Goal: Task Accomplishment & Management: Use online tool/utility

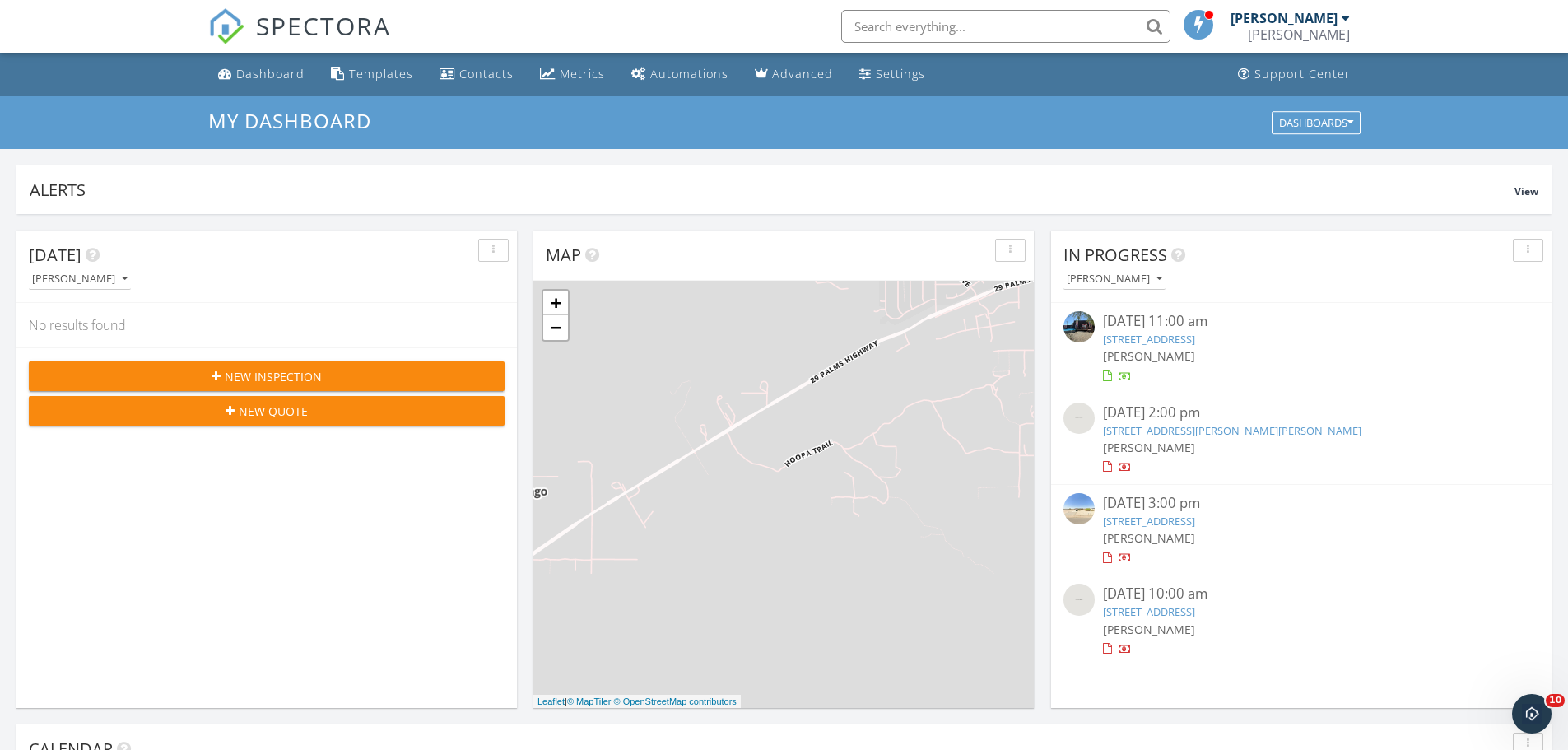
scroll to position [1524, 1593]
click at [939, 413] on div "+ − Leaflet | © MapTiler © OpenStreetMap contributors" at bounding box center [783, 494] width 500 height 428
click at [939, 414] on div "+ − Leaflet | © MapTiler © OpenStreetMap contributors" at bounding box center [783, 494] width 500 height 428
click at [939, 413] on div "+ − Leaflet | © MapTiler © OpenStreetMap contributors" at bounding box center [783, 494] width 500 height 428
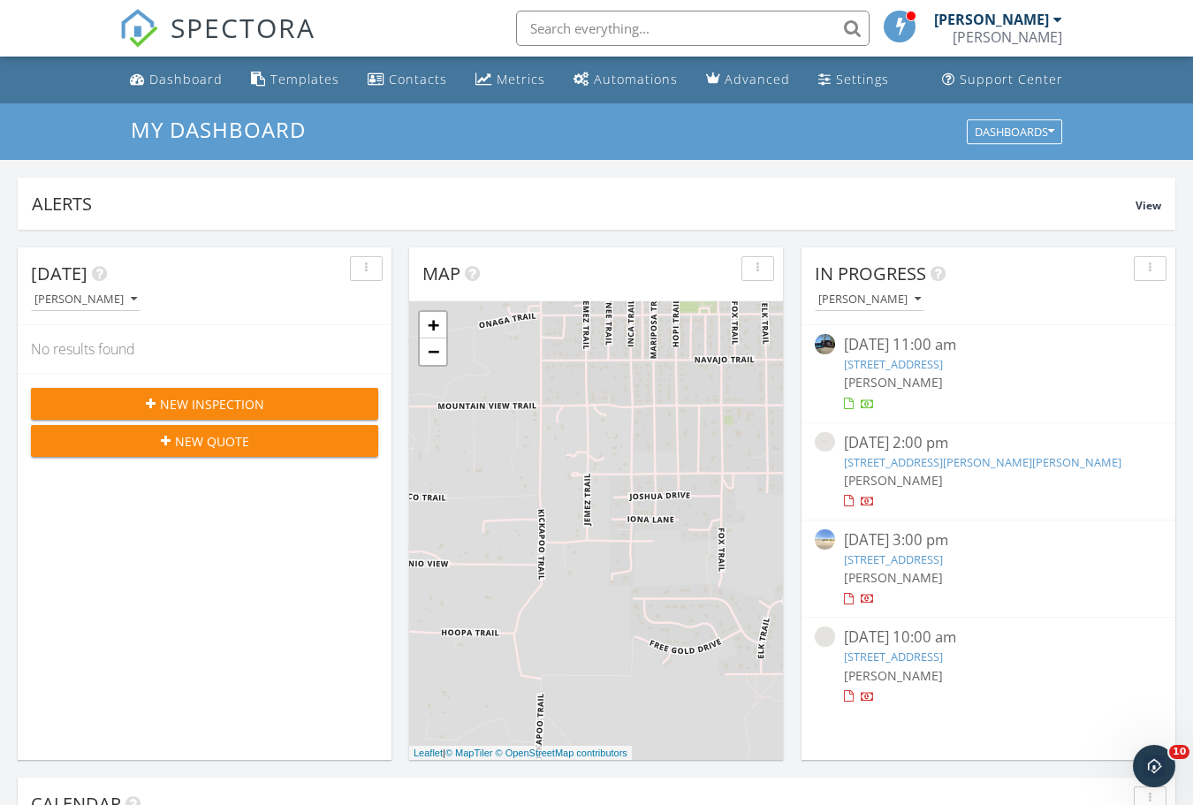
scroll to position [1636, 1221]
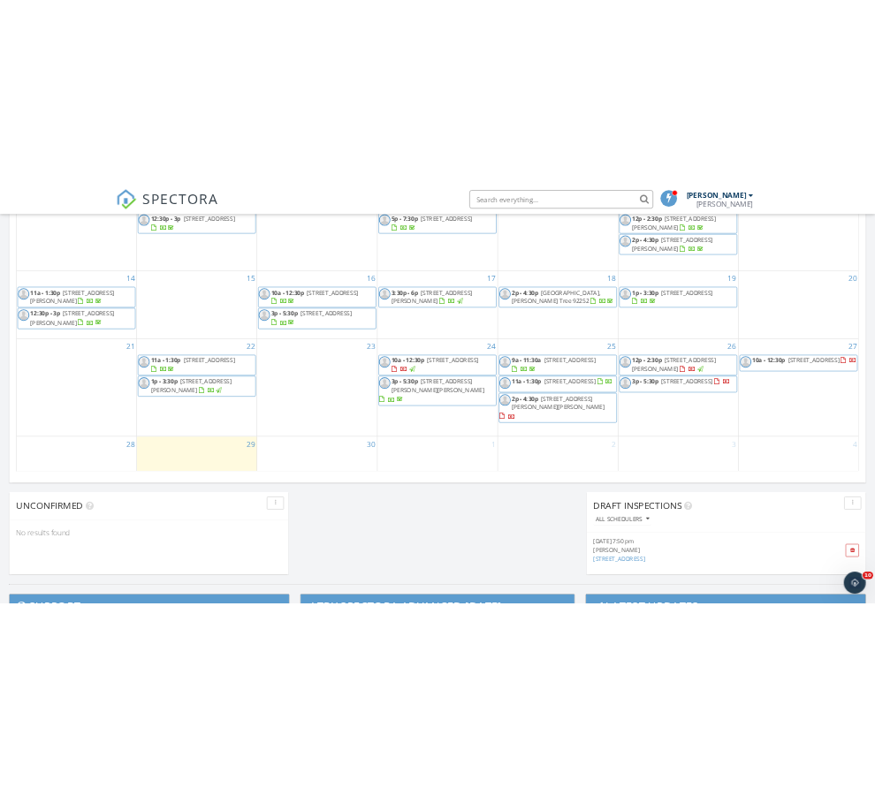
scroll to position [1061, 0]
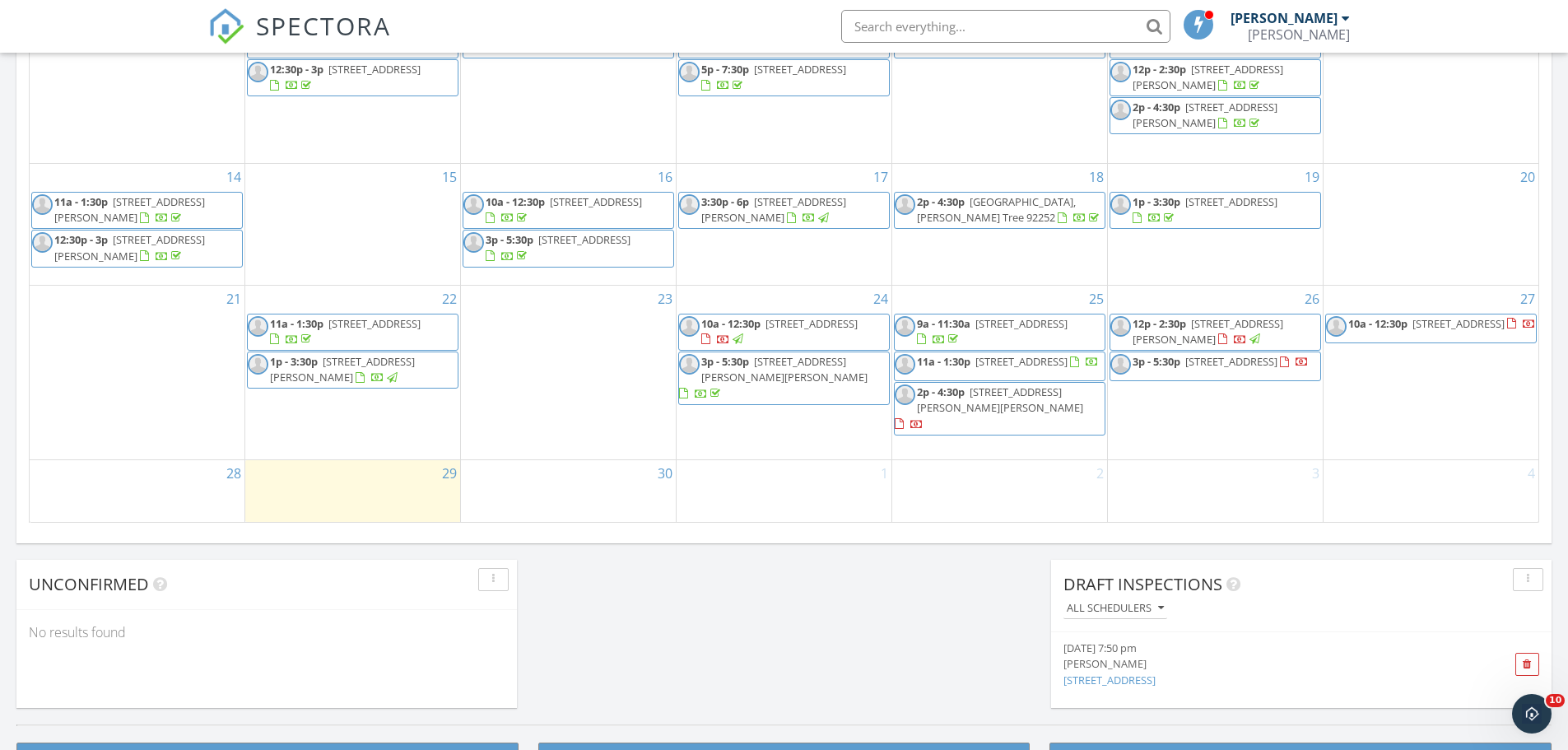
click at [1288, 344] on span "12p - 2:30p [STREET_ADDRESS][PERSON_NAME]" at bounding box center [1214, 332] width 210 height 32
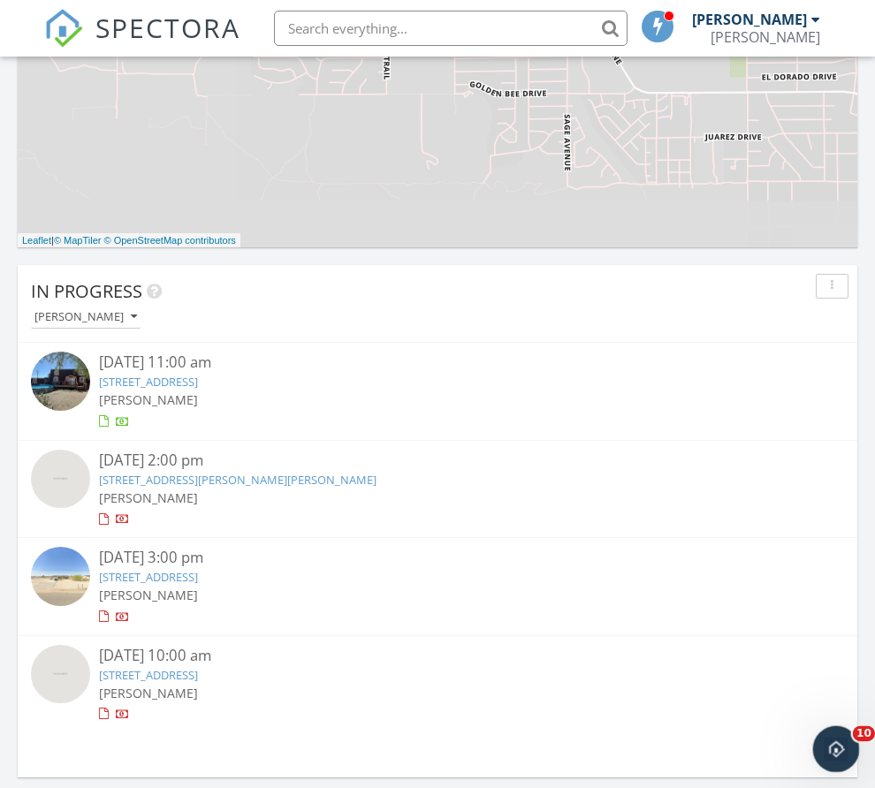
scroll to position [3050, 902]
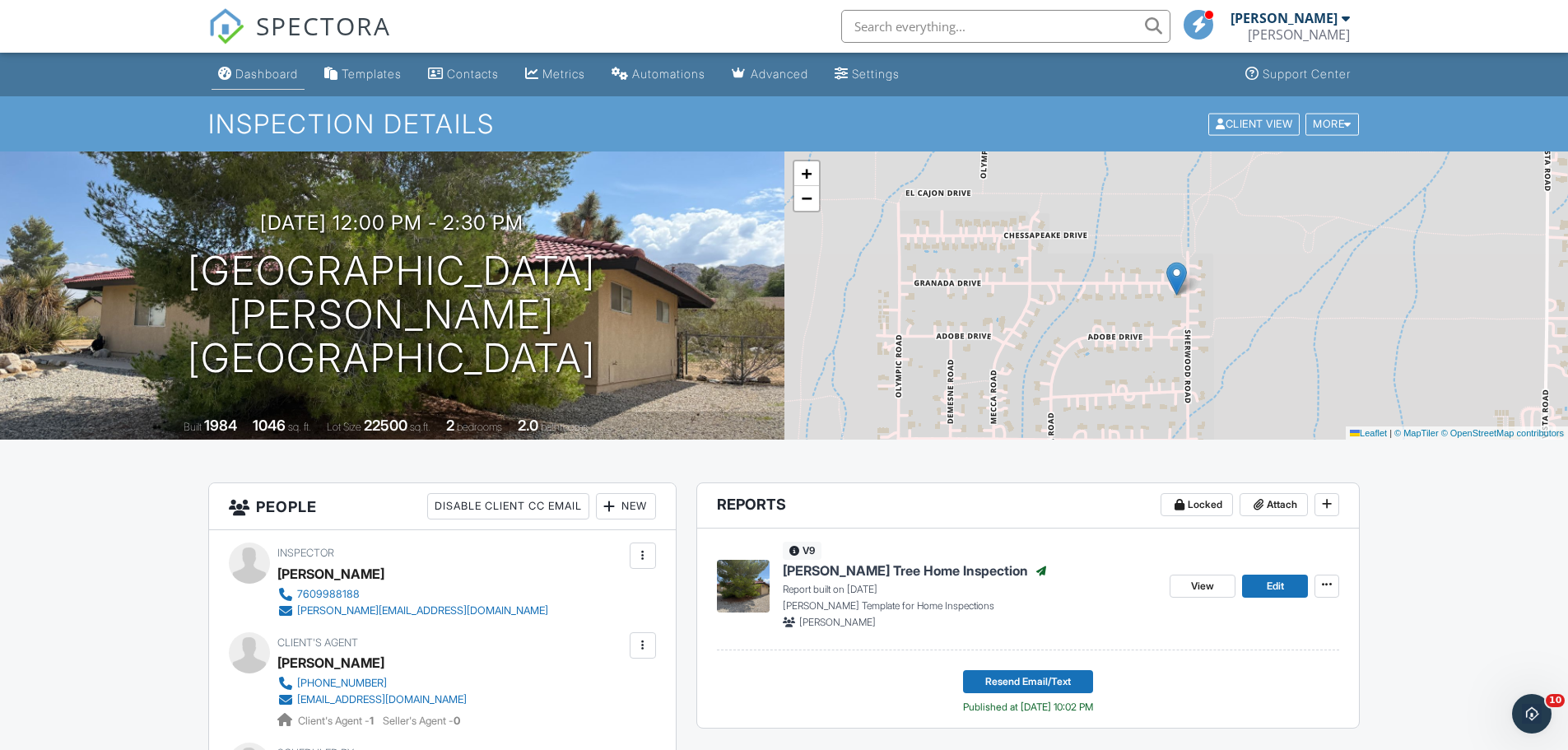
click at [249, 68] on div "Dashboard" at bounding box center [266, 74] width 62 height 14
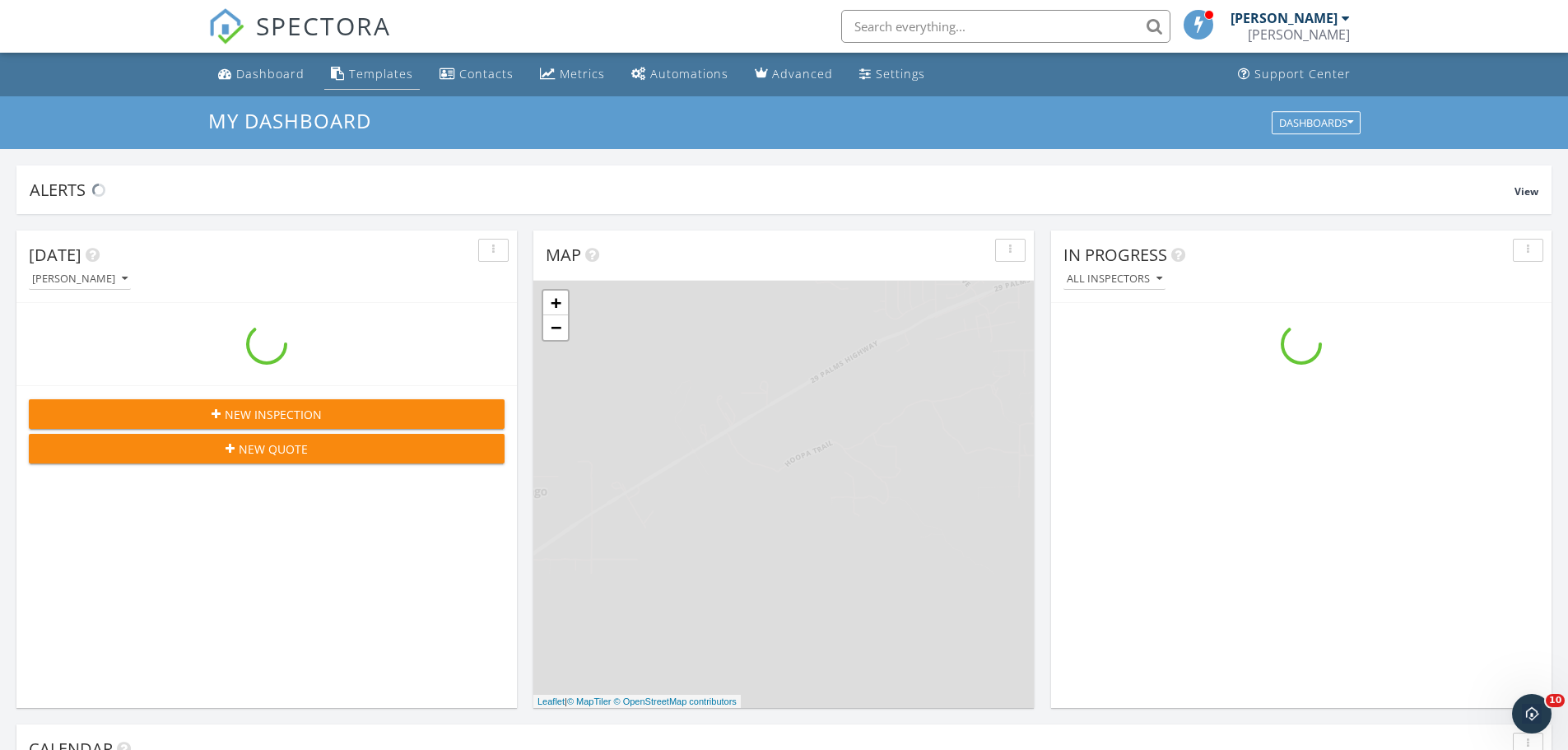
scroll to position [1524, 1593]
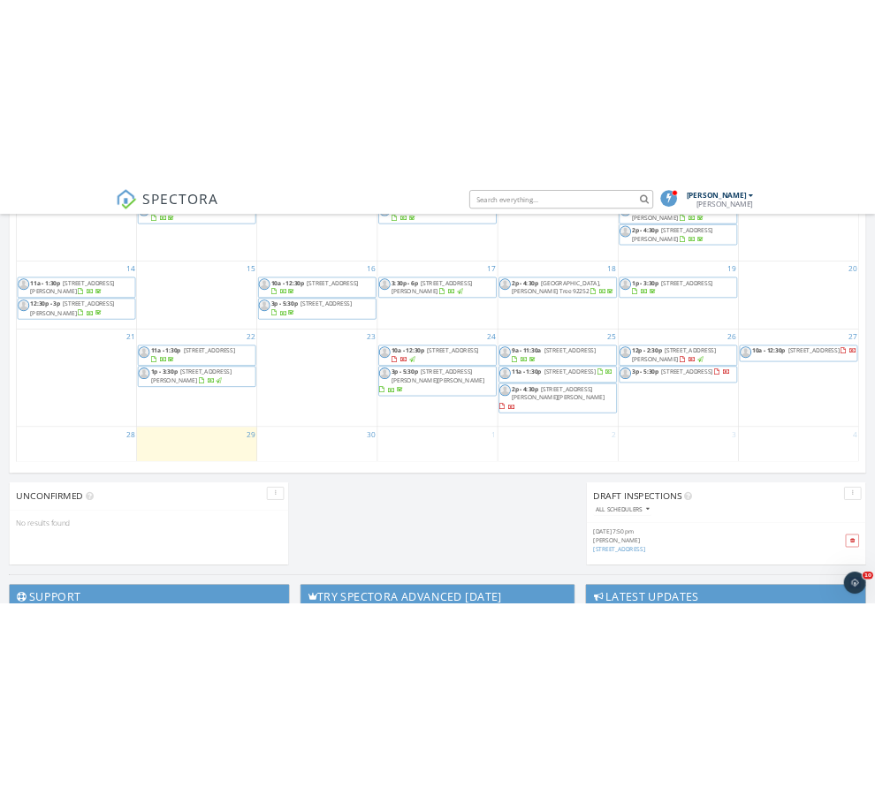
scroll to position [972, 0]
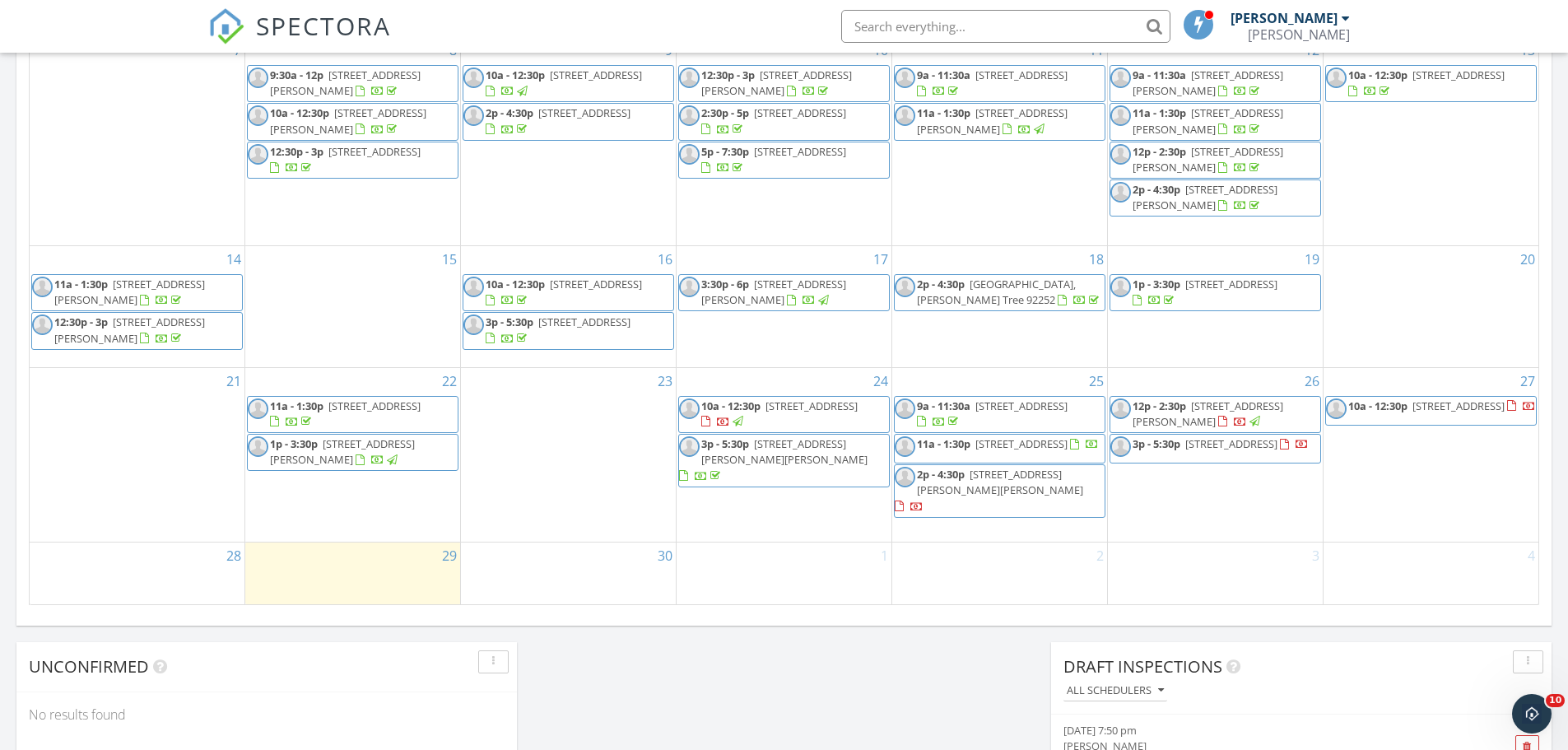
click at [1294, 430] on span "12p - 2:30p [STREET_ADDRESS][PERSON_NAME]" at bounding box center [1214, 415] width 210 height 32
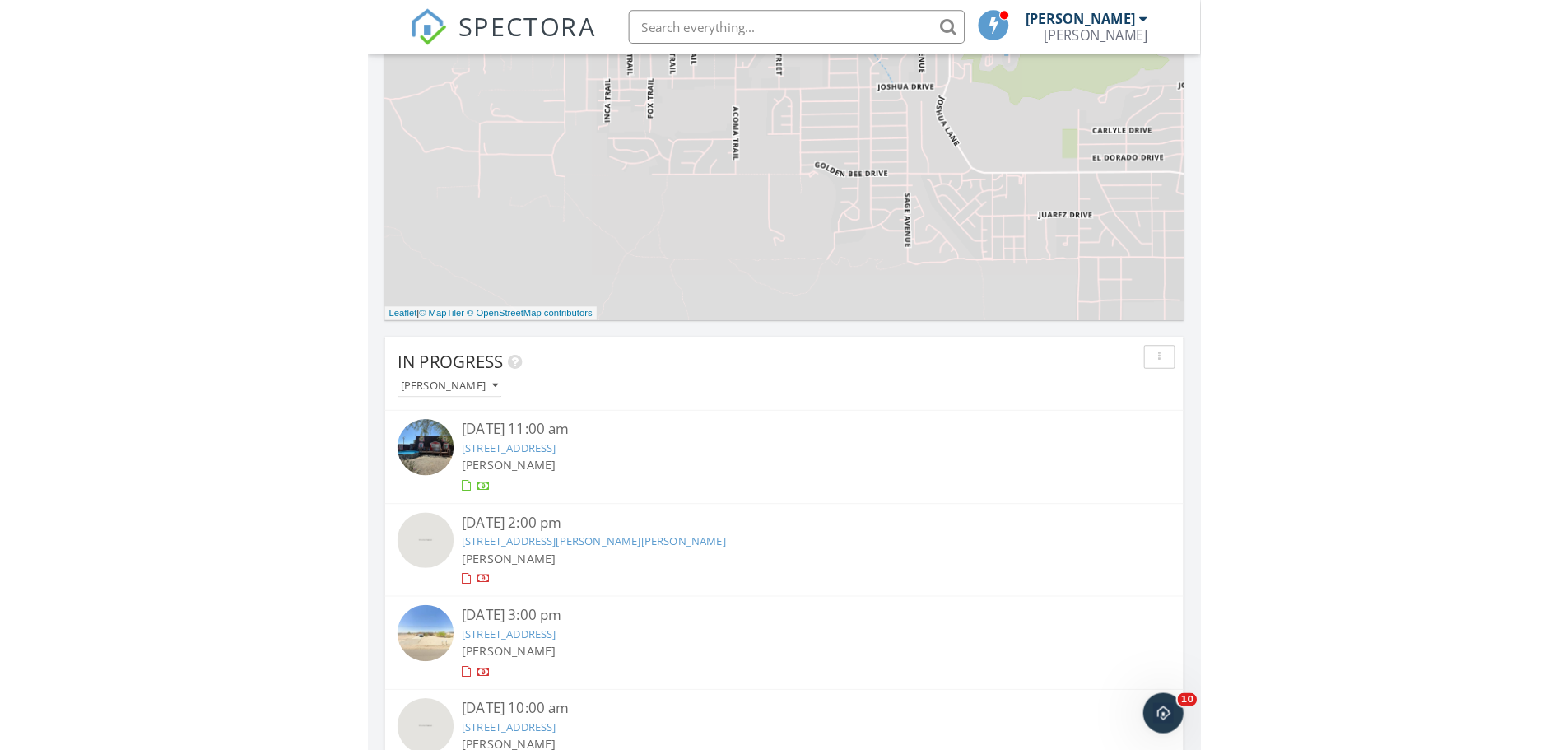
scroll to position [1834, 1593]
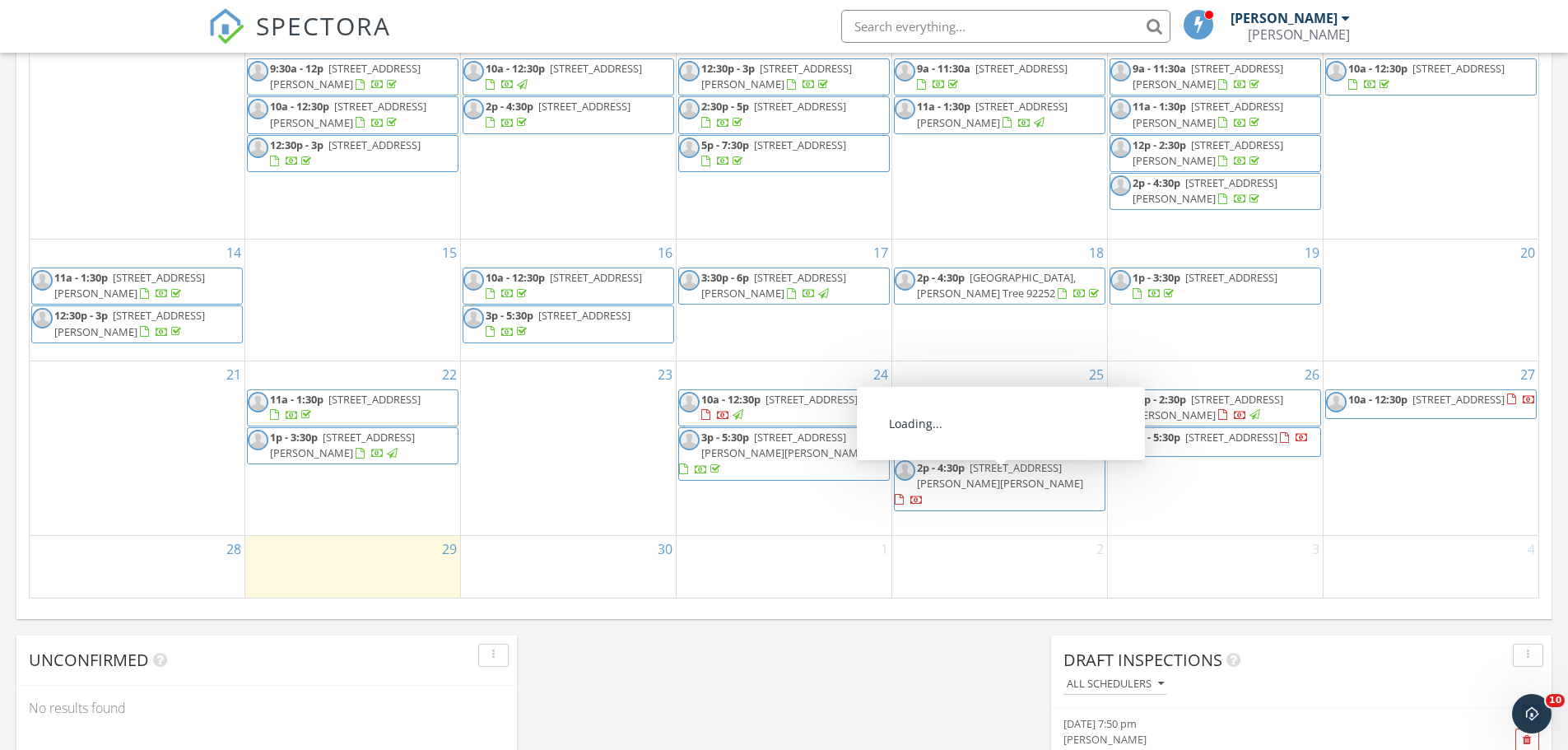
scroll to position [906, 0]
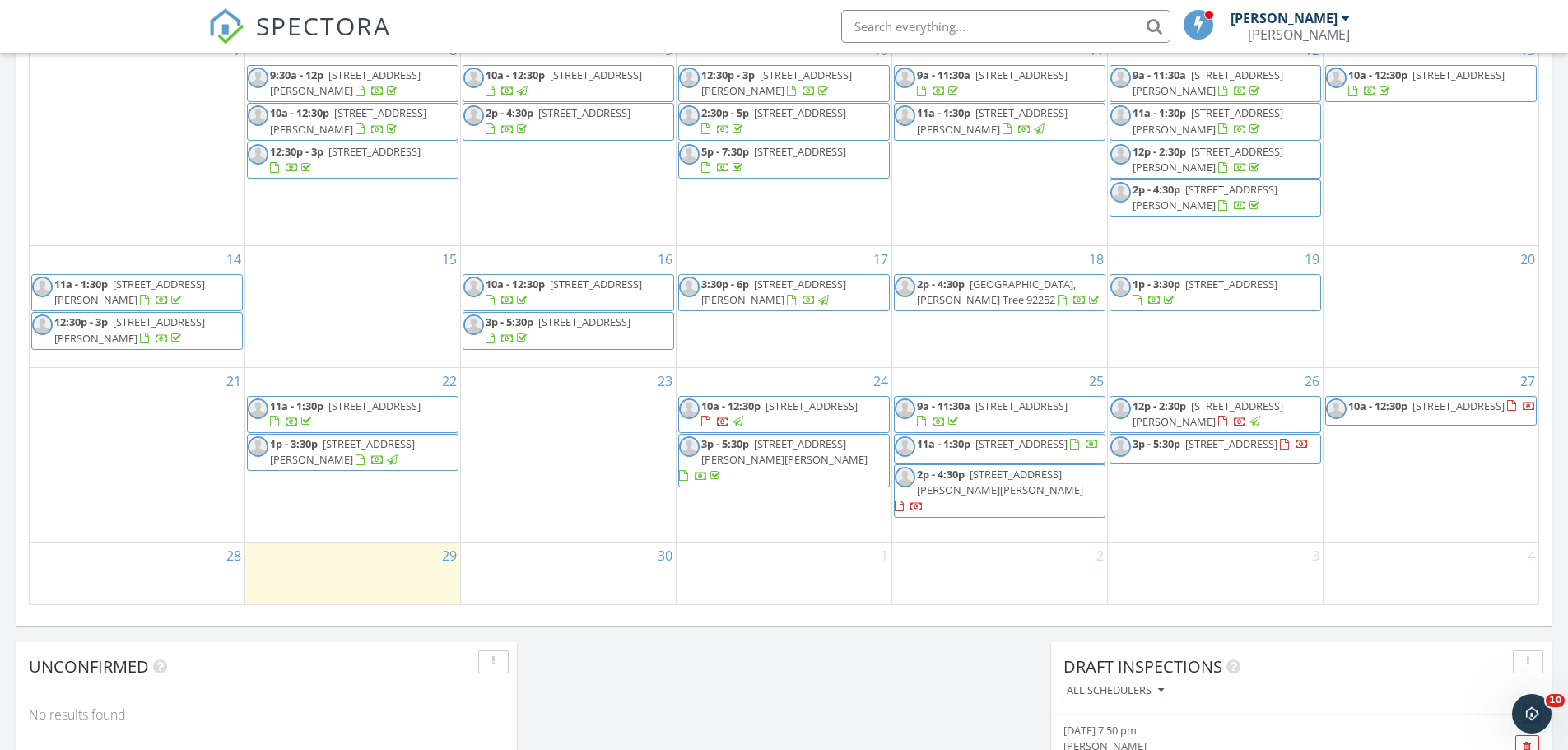
click at [1279, 430] on span "12p - 2:30p [STREET_ADDRESS][PERSON_NAME]" at bounding box center [1214, 415] width 210 height 32
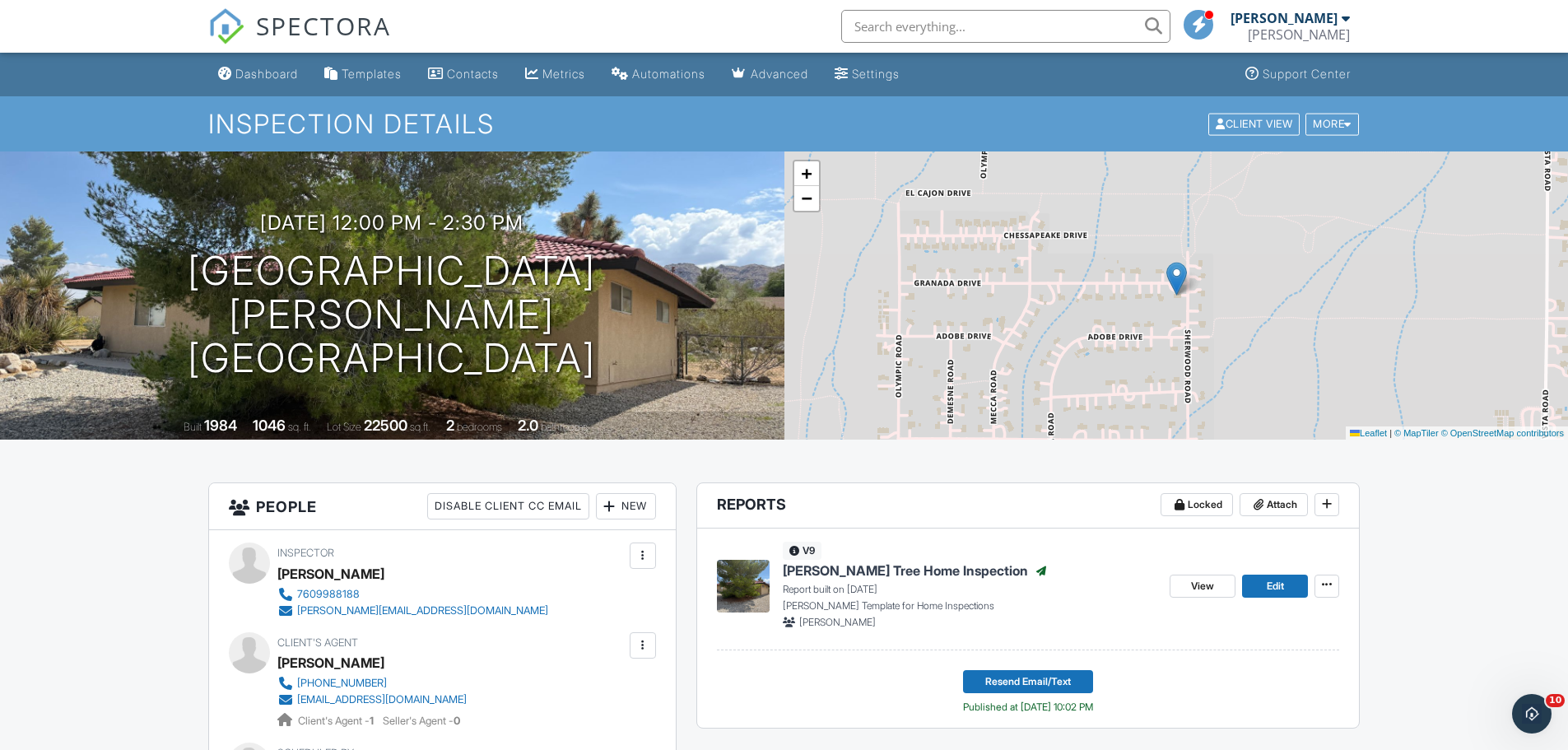
click at [629, 507] on div "New" at bounding box center [626, 506] width 61 height 26
click at [667, 550] on li "Client" at bounding box center [685, 556] width 162 height 41
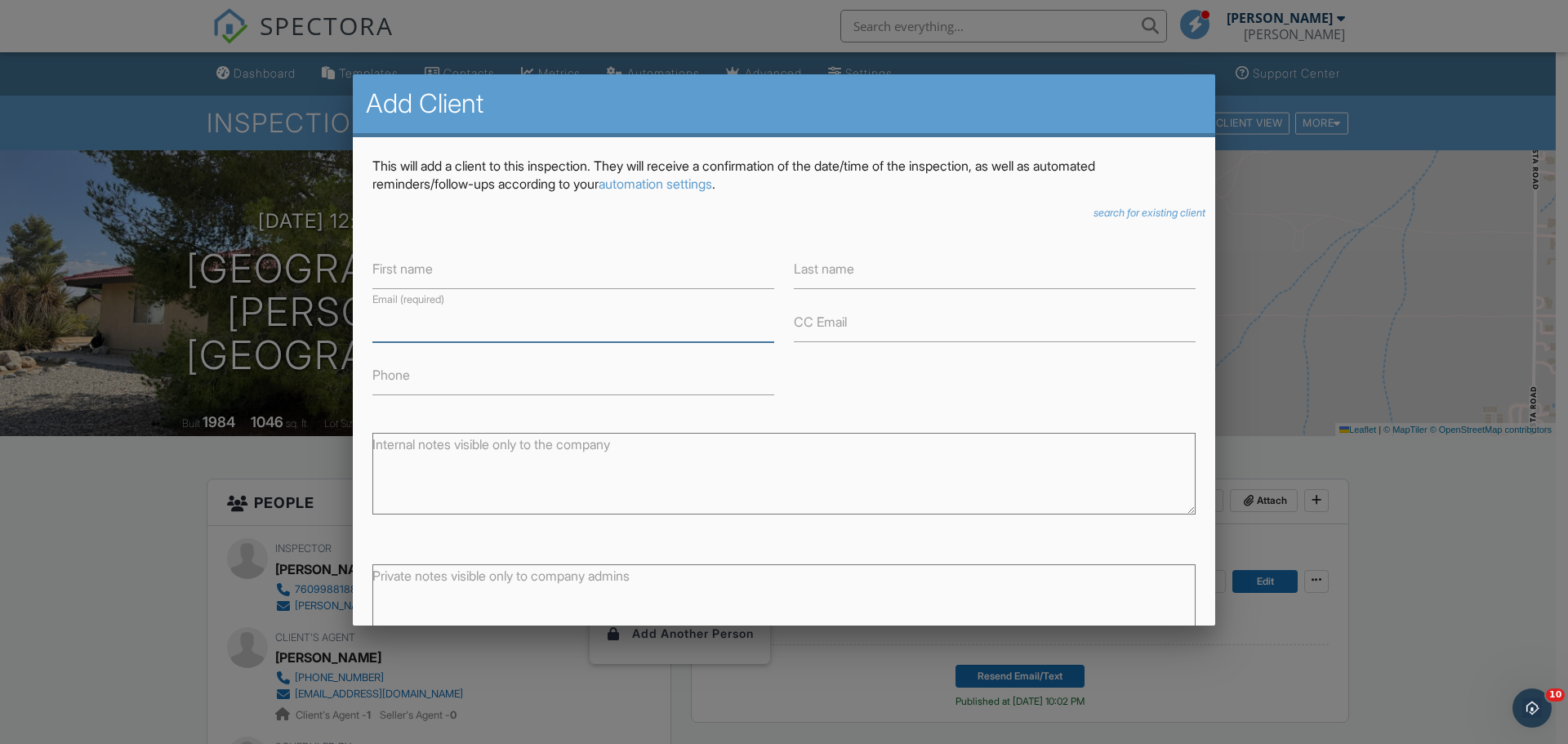
click at [615, 341] on input "Email (required)" at bounding box center [573, 322] width 402 height 40
type input "kjpersson@gmail.com"
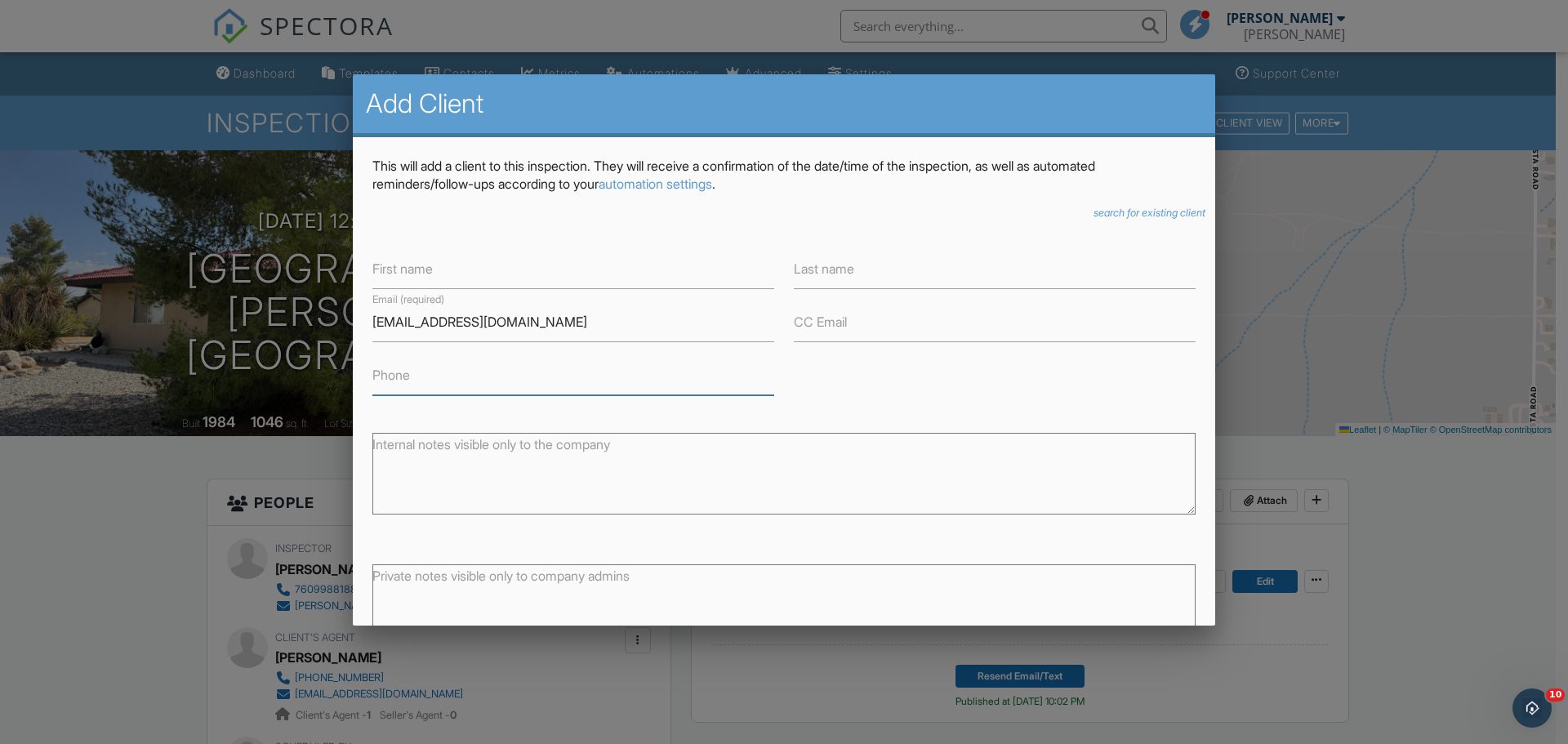
click at [565, 388] on input "Phone" at bounding box center [573, 374] width 402 height 40
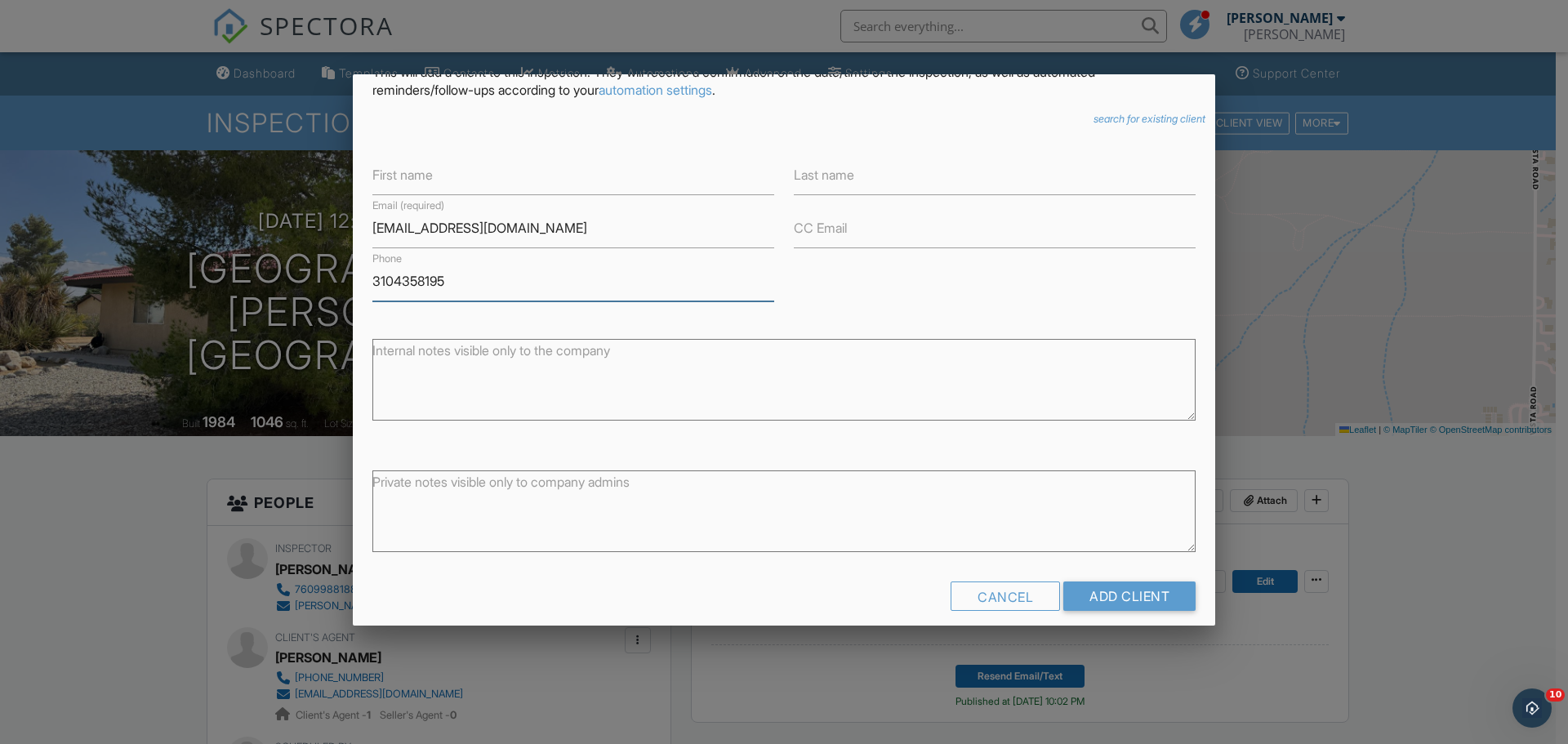
scroll to position [111, 0]
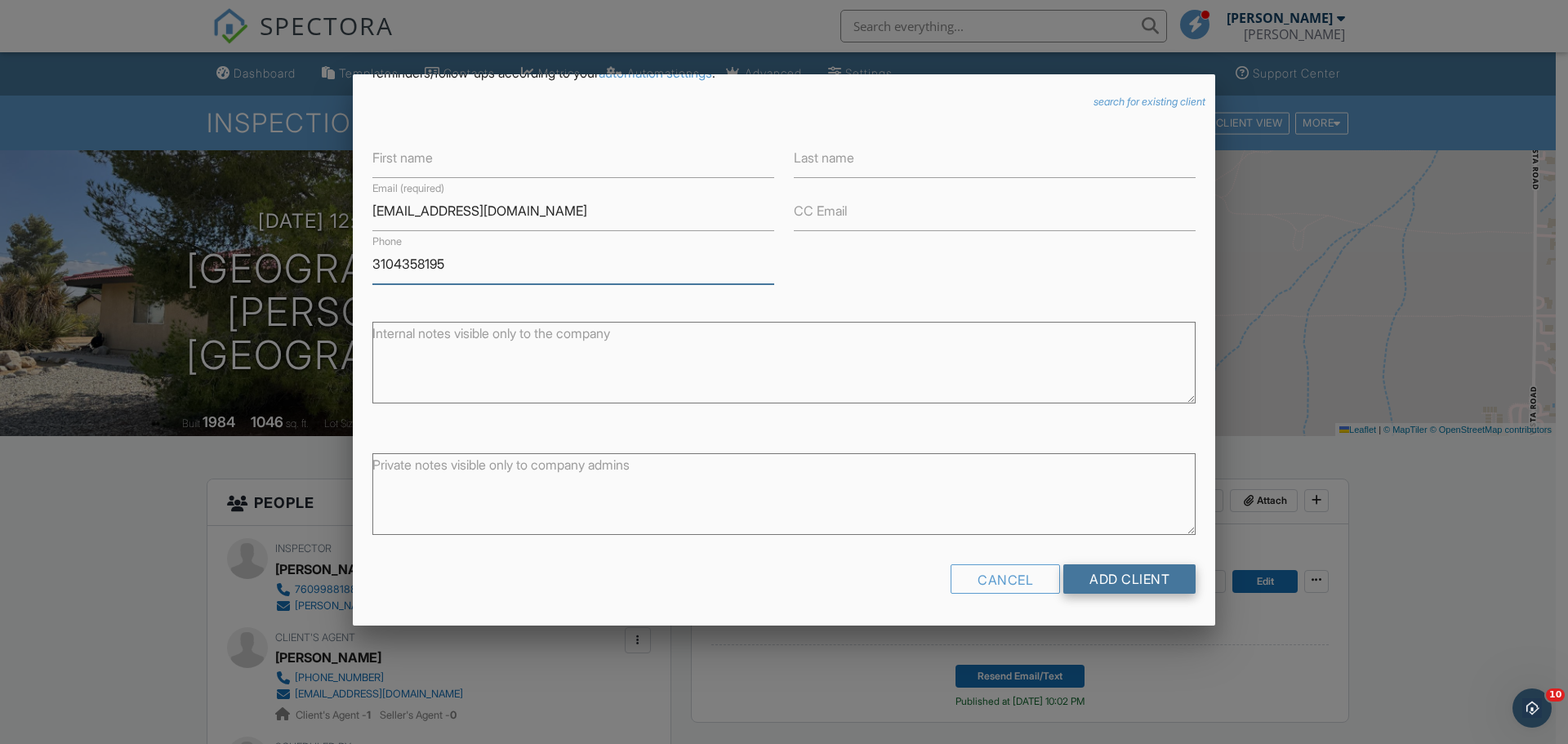
type input "3104358195"
click at [1176, 576] on input "Add Client" at bounding box center [1129, 579] width 132 height 30
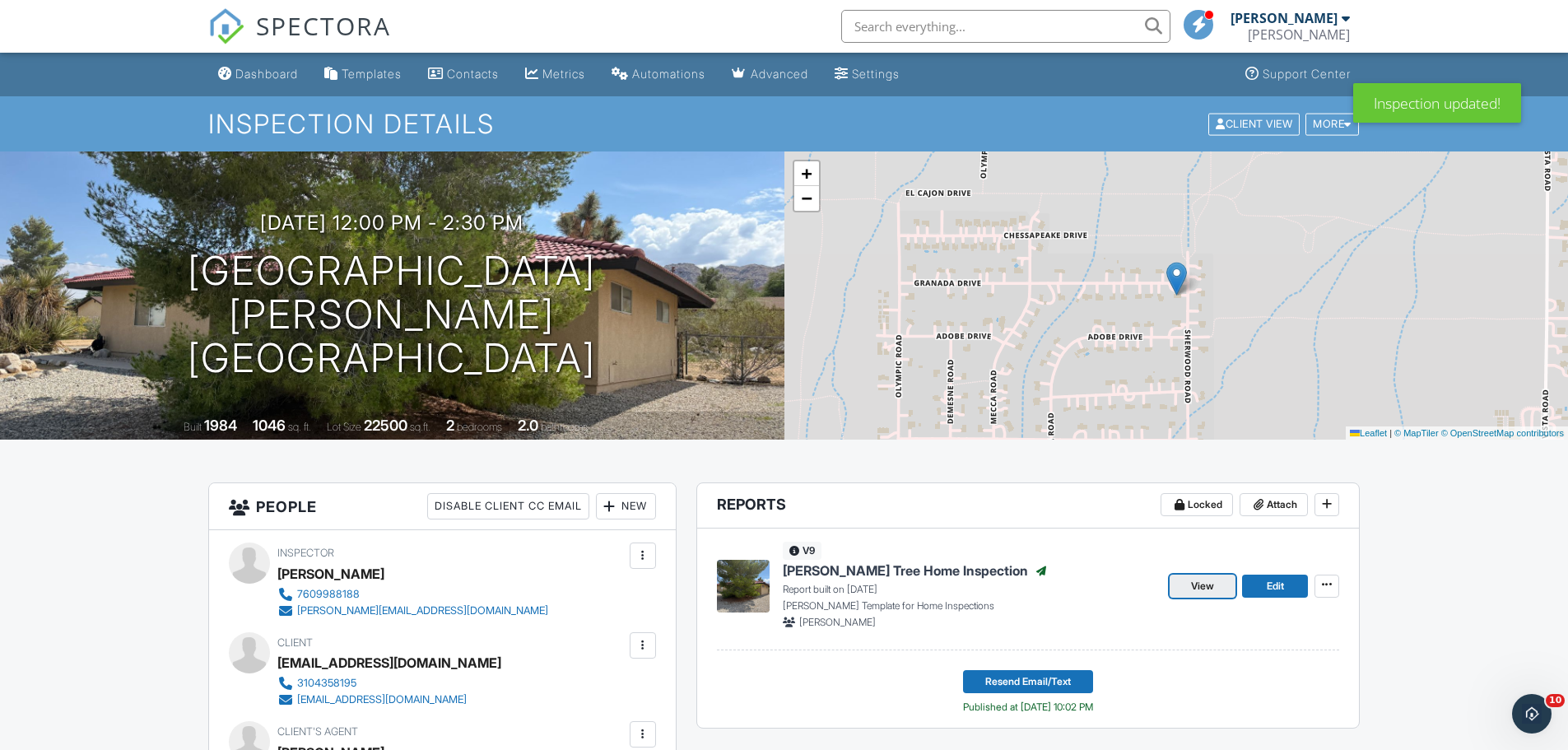
click at [1195, 584] on span "View" at bounding box center [1202, 586] width 23 height 17
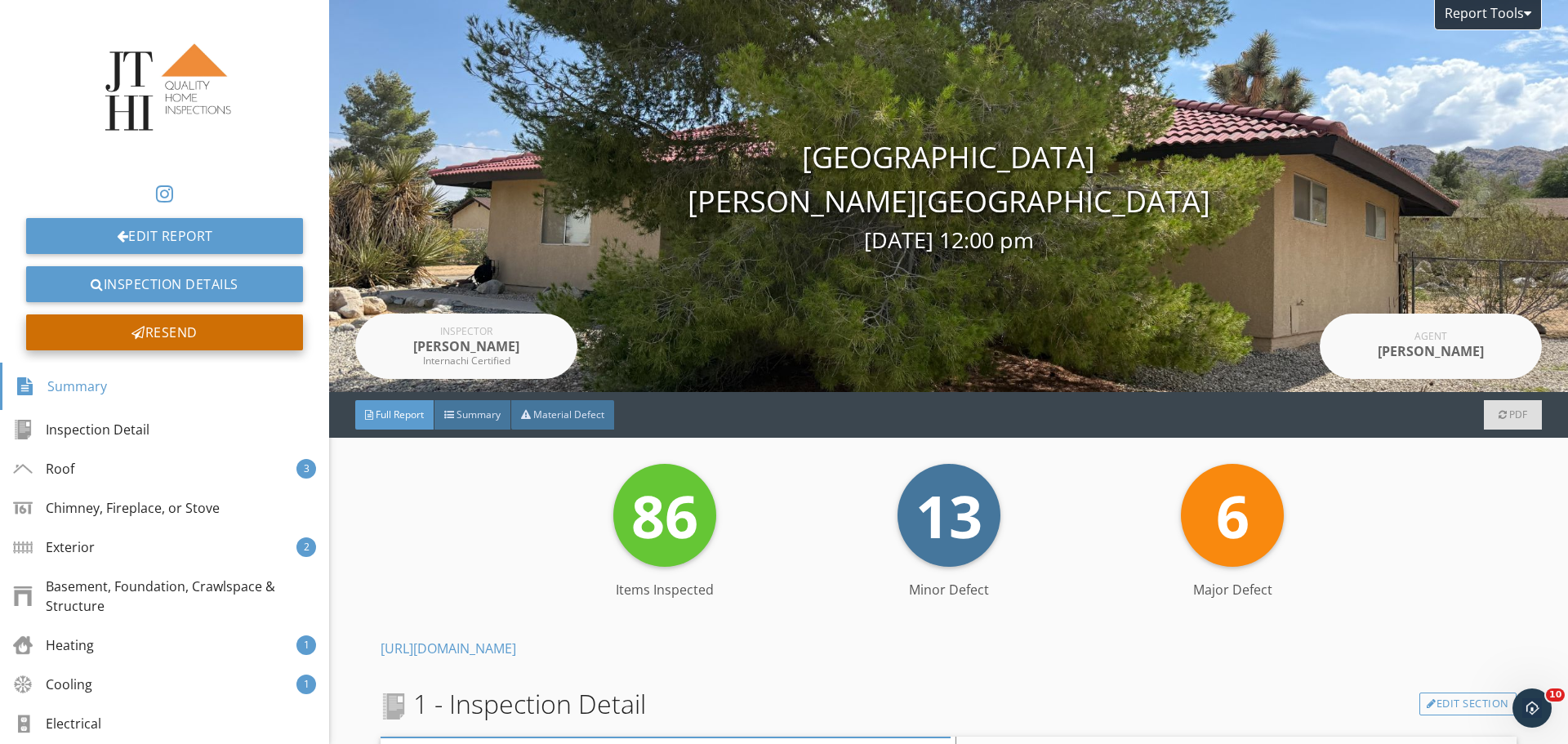
click at [249, 337] on div "Resend" at bounding box center [164, 332] width 277 height 36
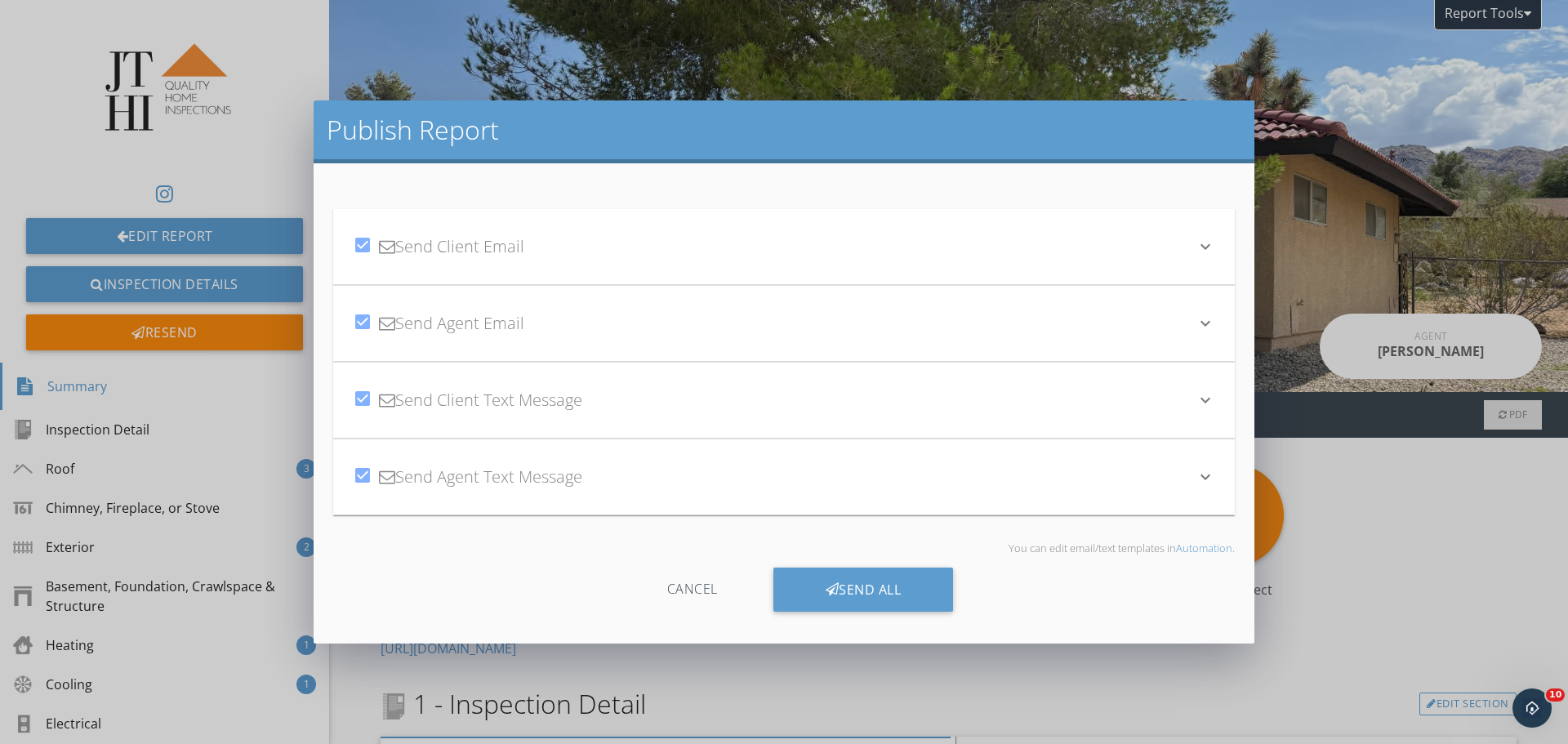
click at [371, 475] on div at bounding box center [362, 475] width 28 height 28
checkbox input "false"
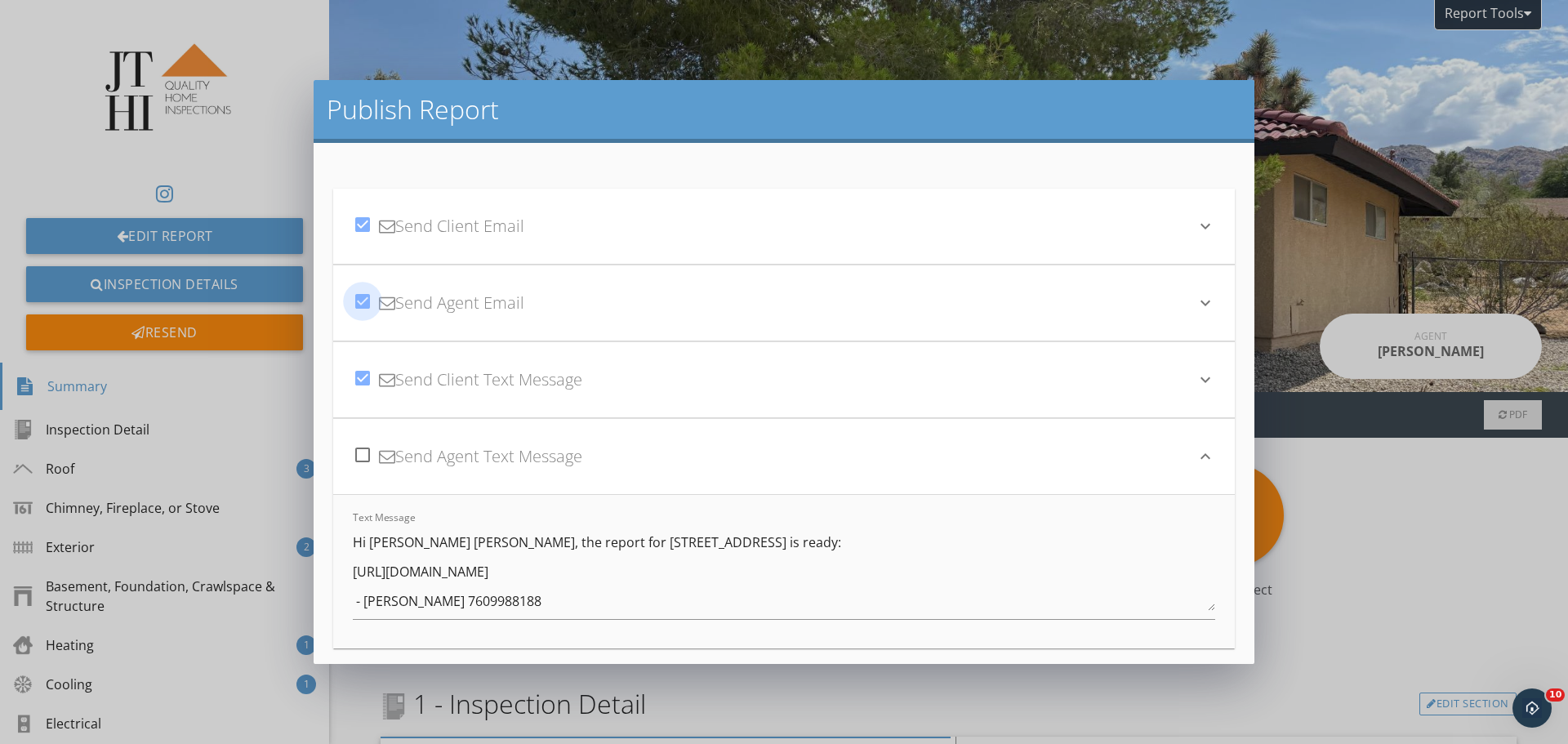
click at [370, 299] on div at bounding box center [362, 301] width 28 height 28
checkbox input "false"
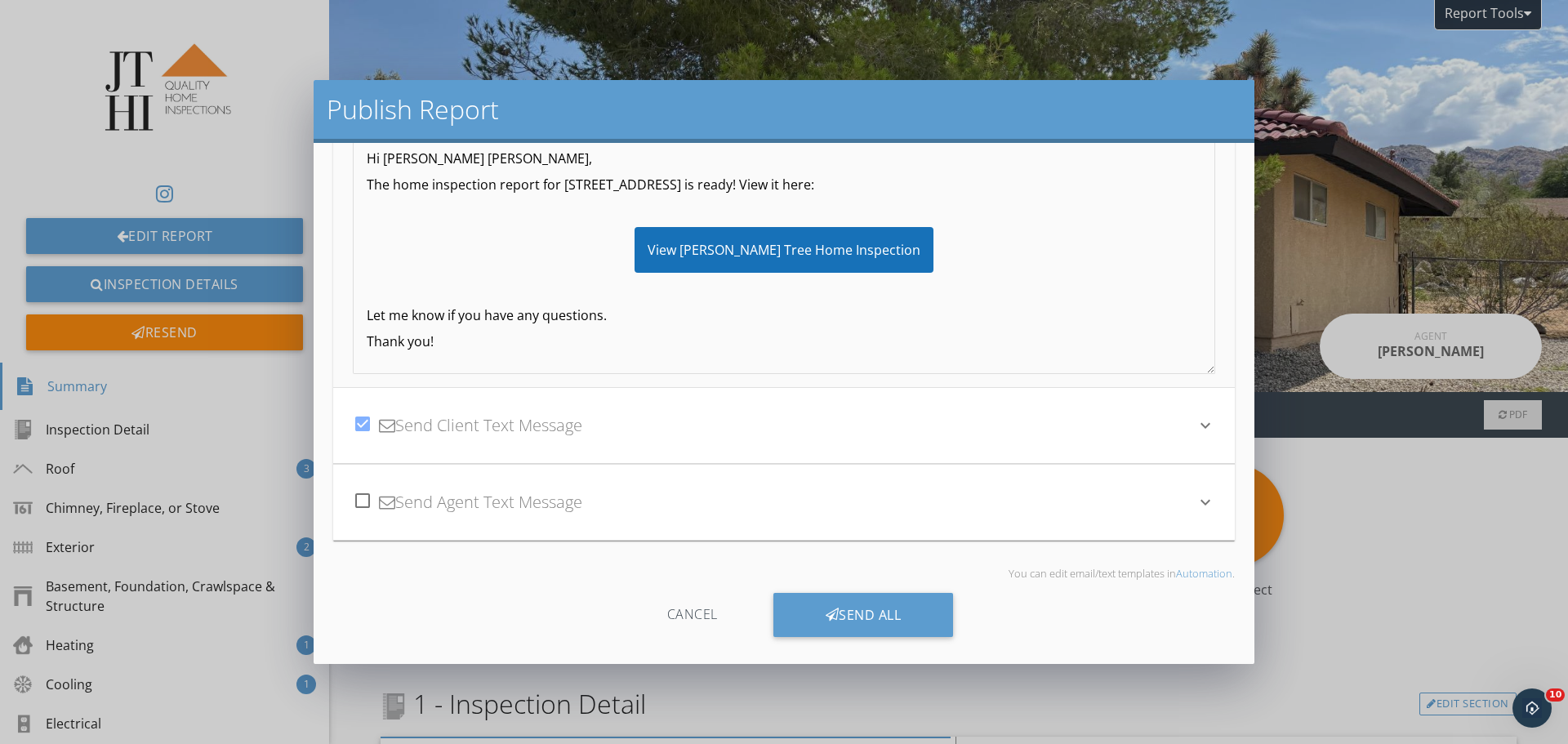
scroll to position [324, 0]
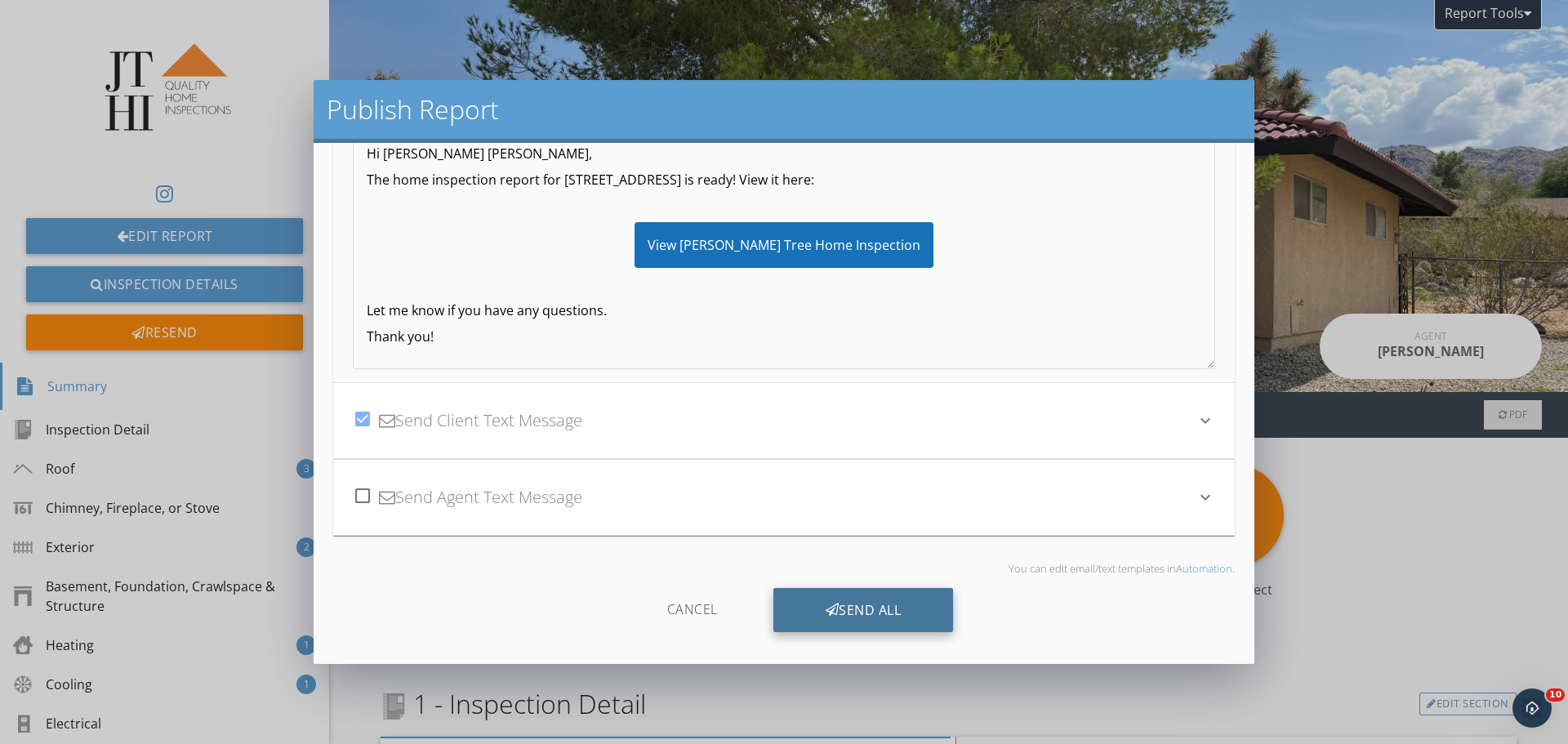
click at [936, 610] on div "Send All" at bounding box center [863, 610] width 180 height 44
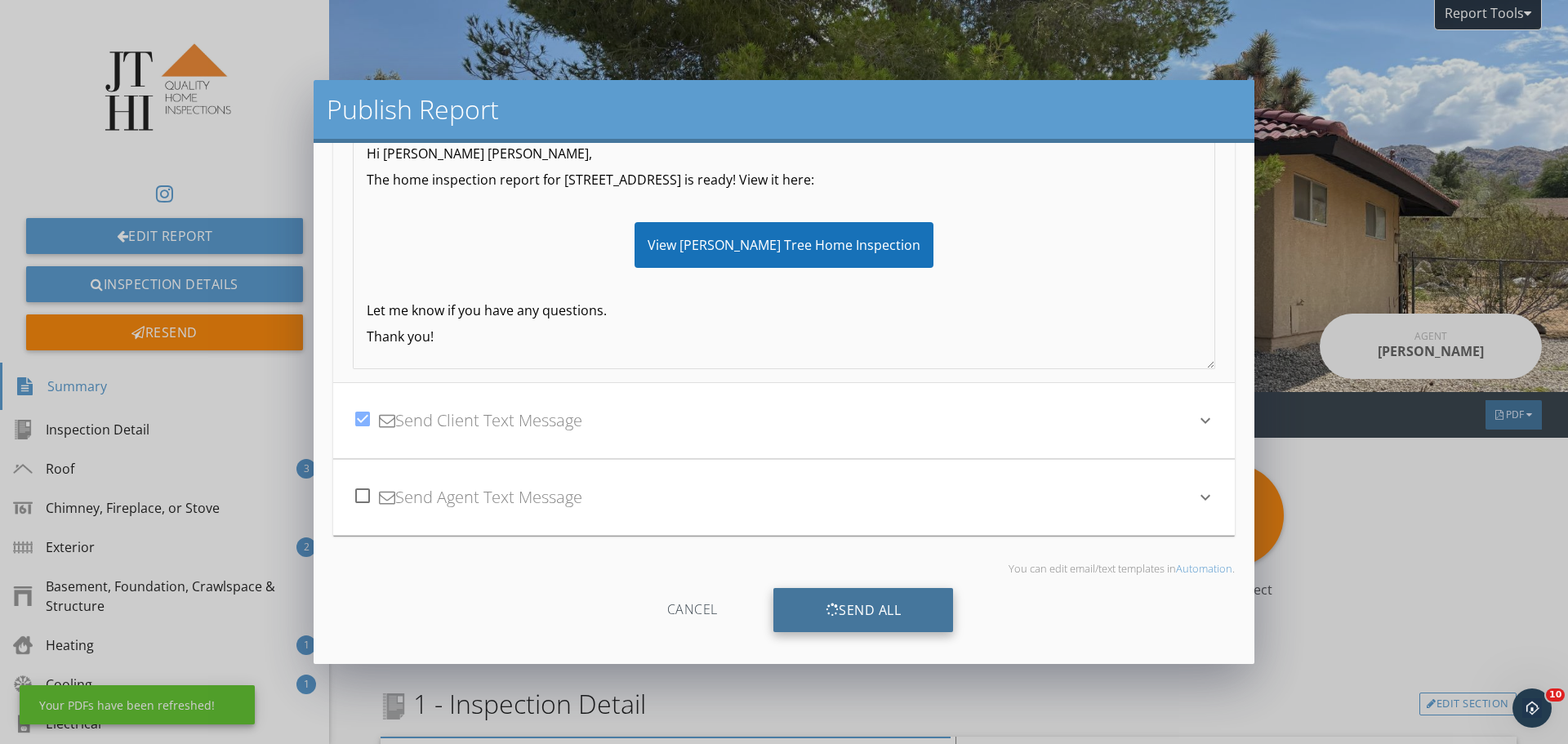
scroll to position [144, 0]
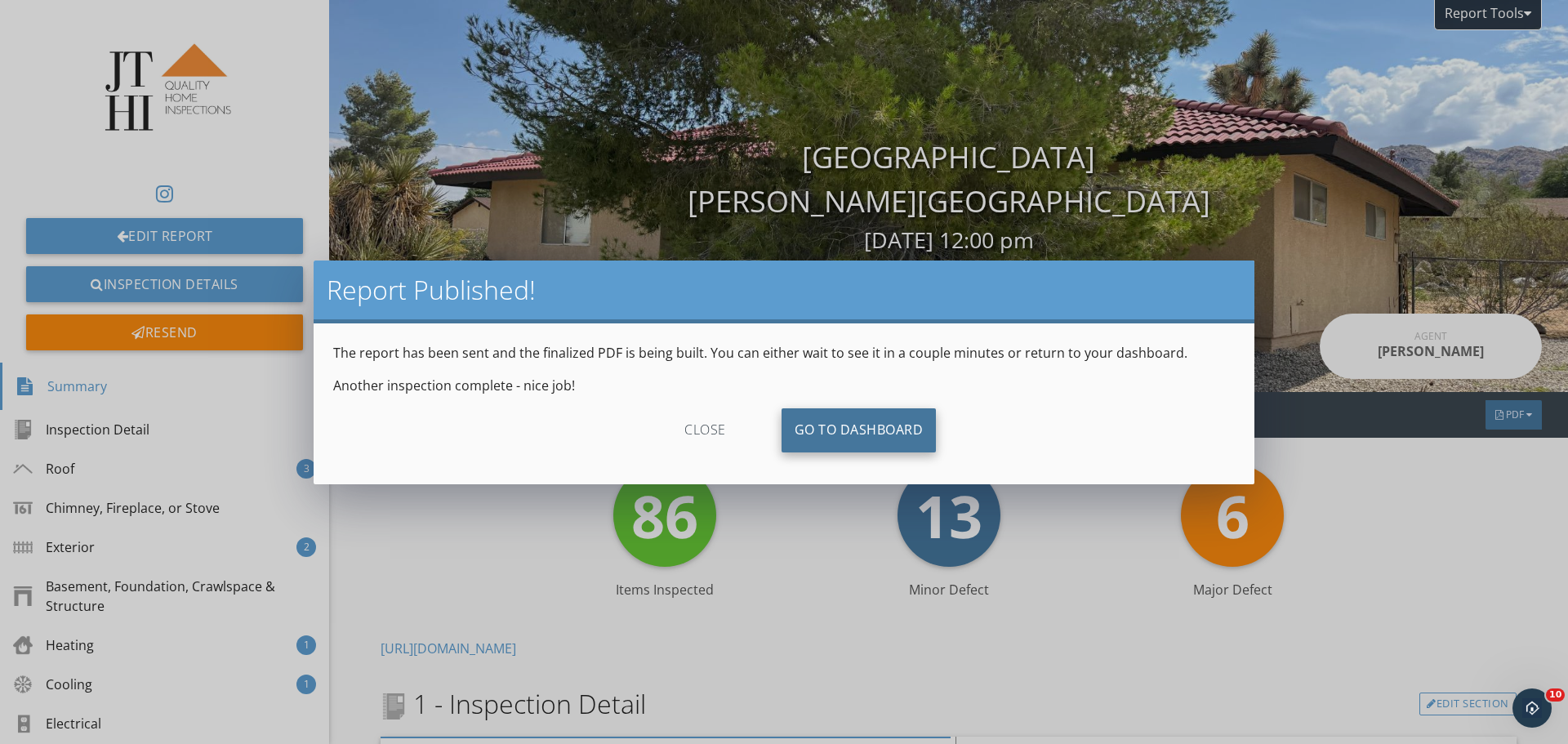
click at [925, 452] on link "Go To Dashboard" at bounding box center [859, 431] width 155 height 44
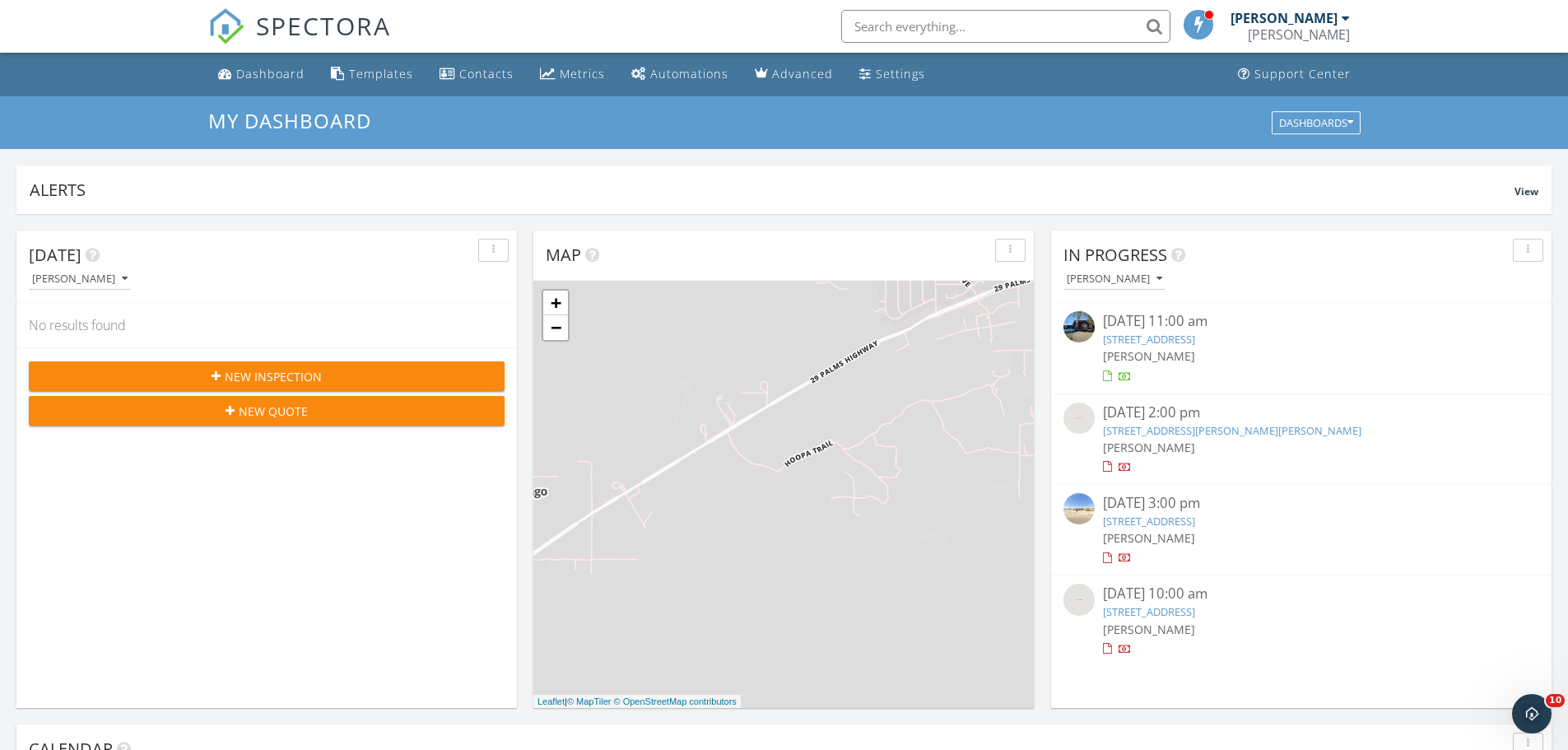
scroll to position [1524, 1593]
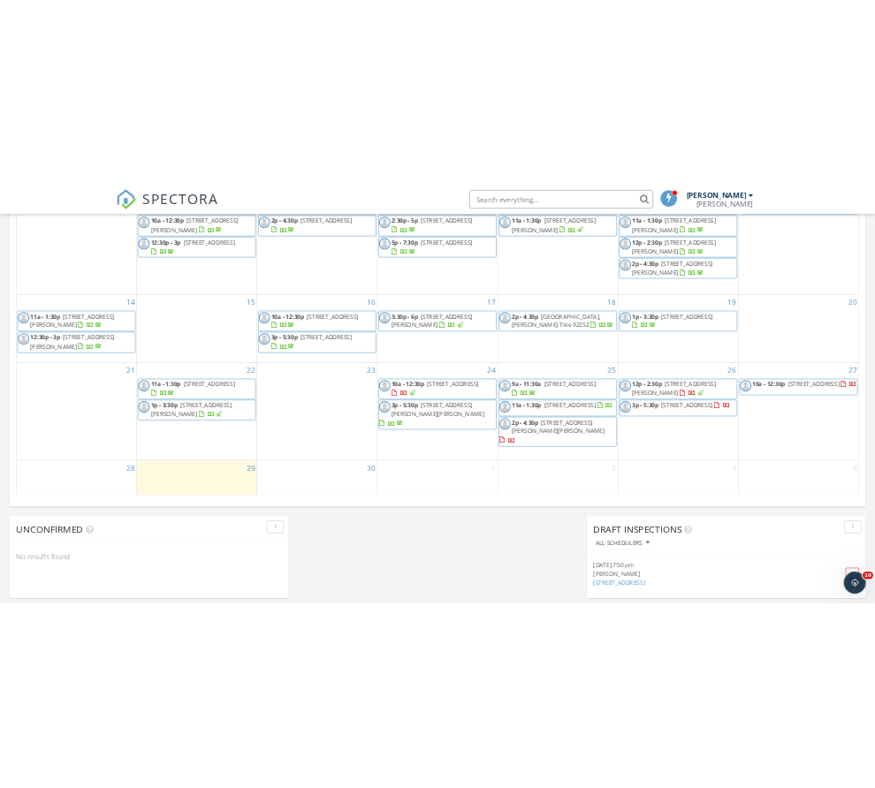
scroll to position [972, 0]
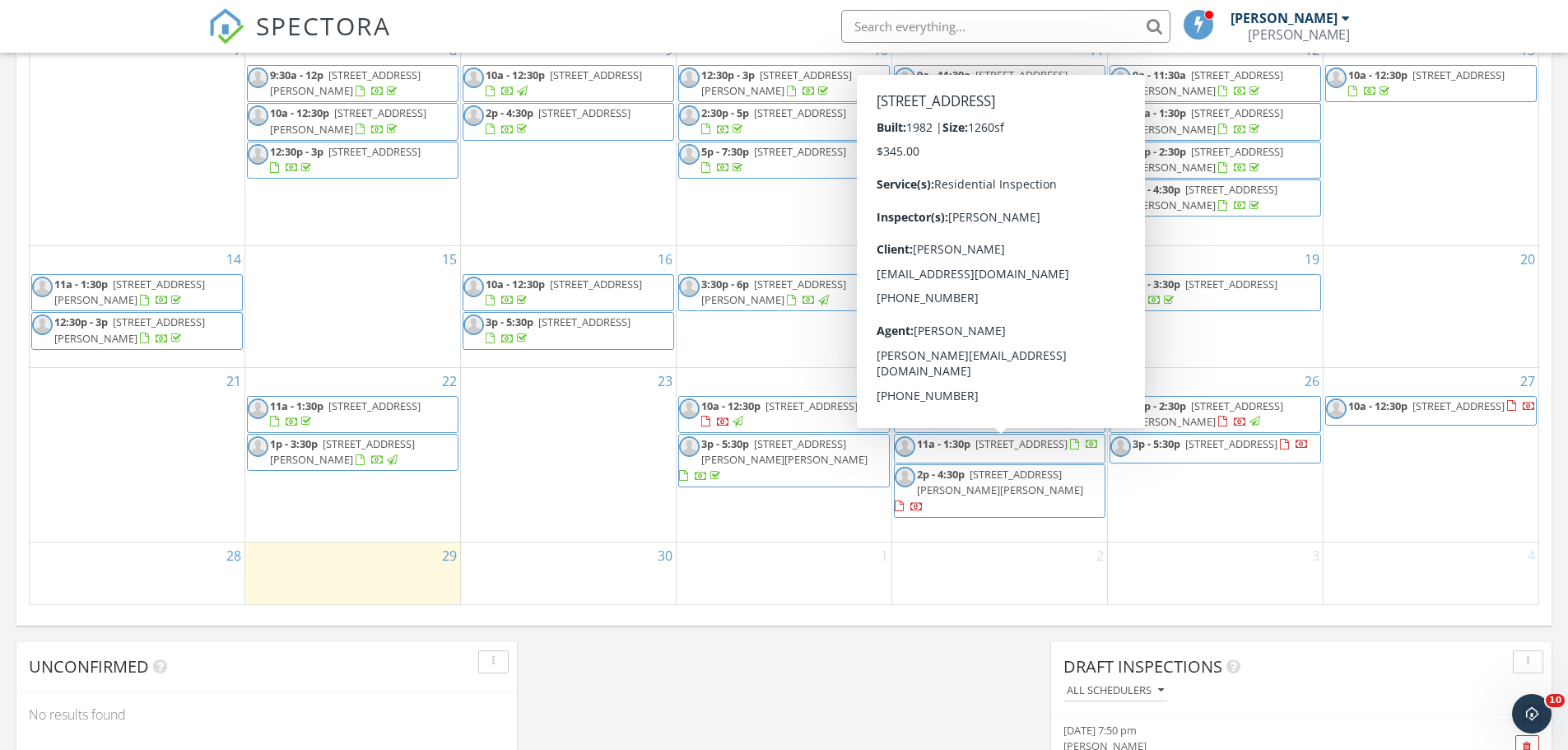
click at [1087, 460] on span "11a - 1:30p 71915 Samarkand Dr, Twentynine Palms 92277" at bounding box center [996, 448] width 204 height 25
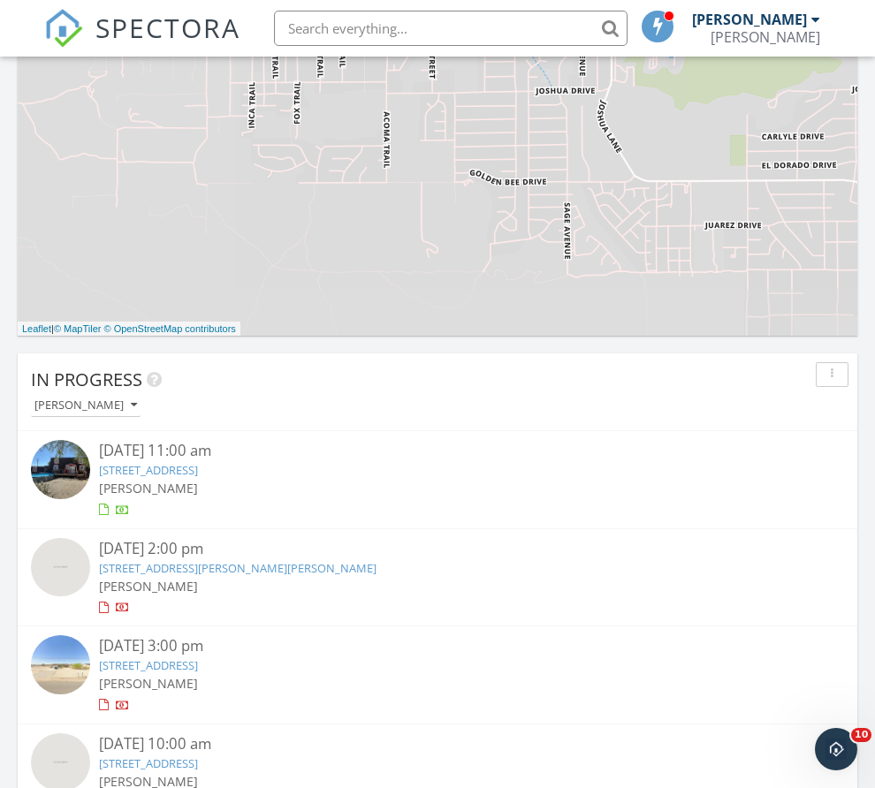
scroll to position [3050, 902]
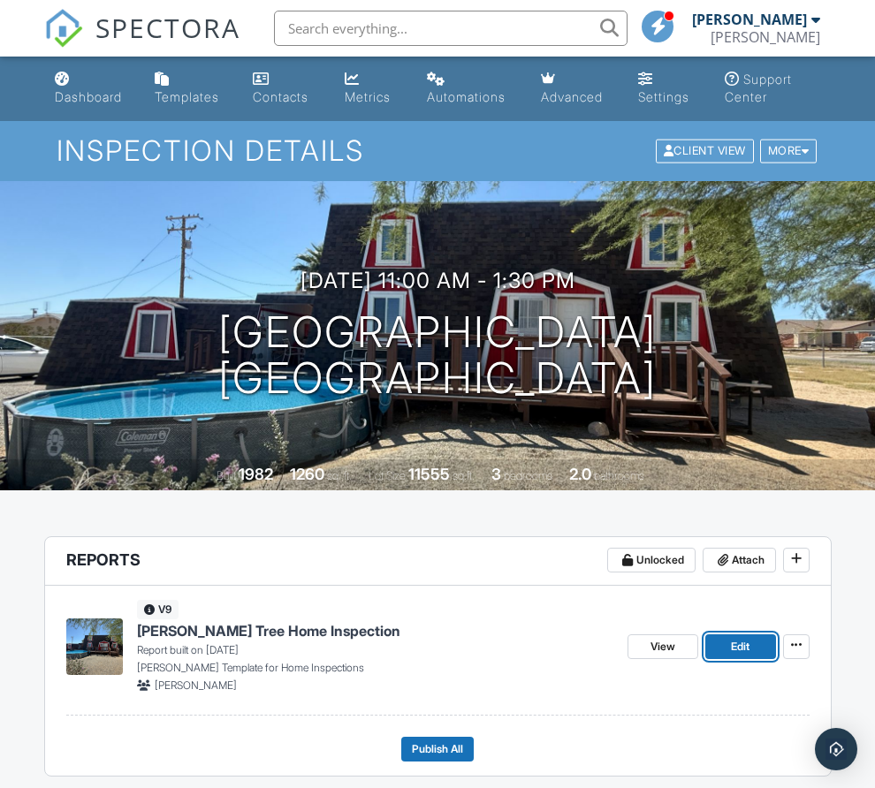
drag, startPoint x: 681, startPoint y: 670, endPoint x: 879, endPoint y: 682, distance: 199.3
click at [705, 659] on link "Edit" at bounding box center [740, 647] width 71 height 25
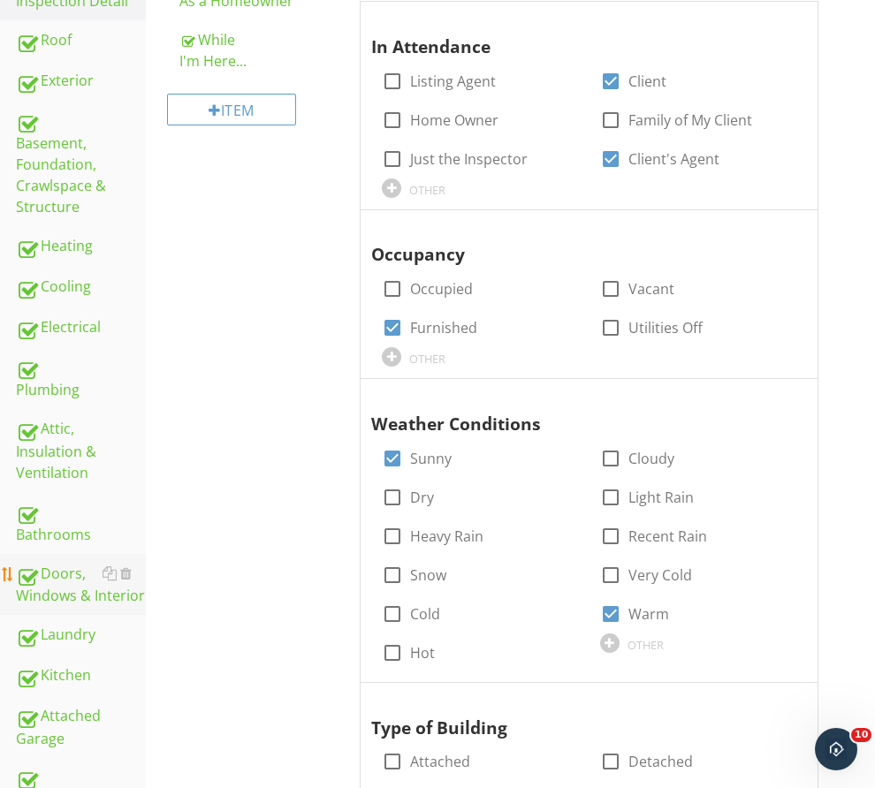
scroll to position [530, 0]
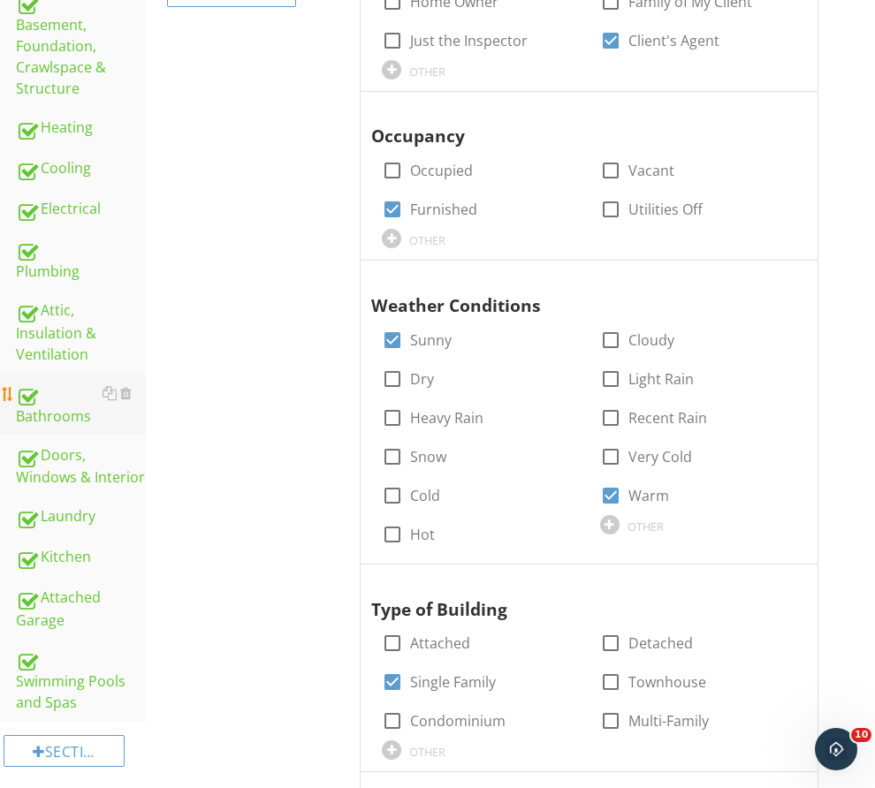
click at [48, 374] on link "Bathrooms" at bounding box center [81, 405] width 130 height 62
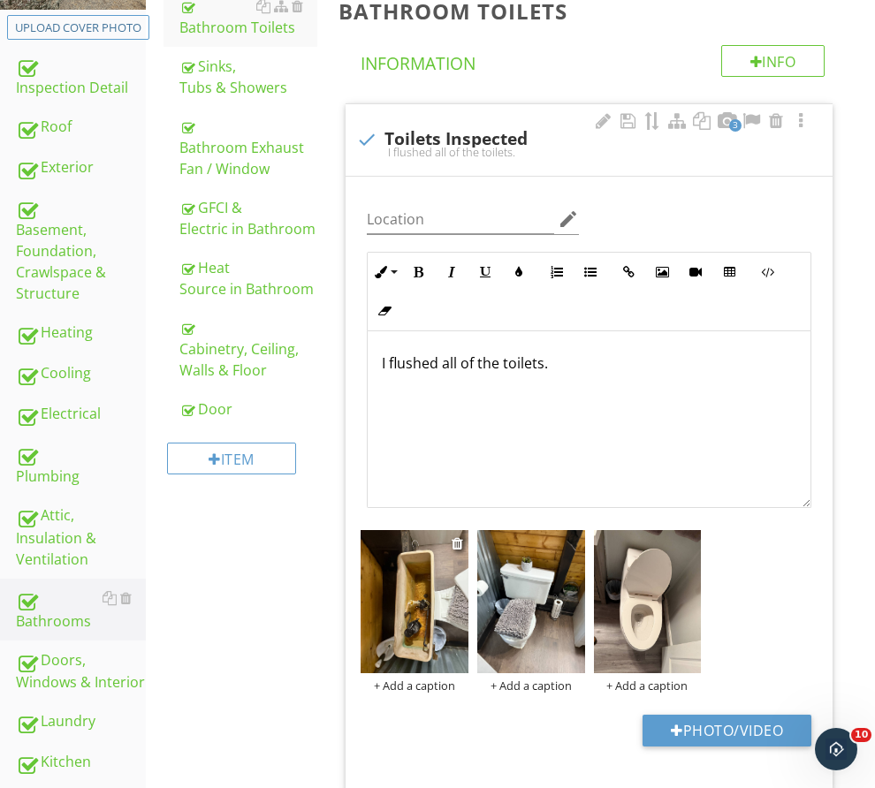
scroll to position [88, 0]
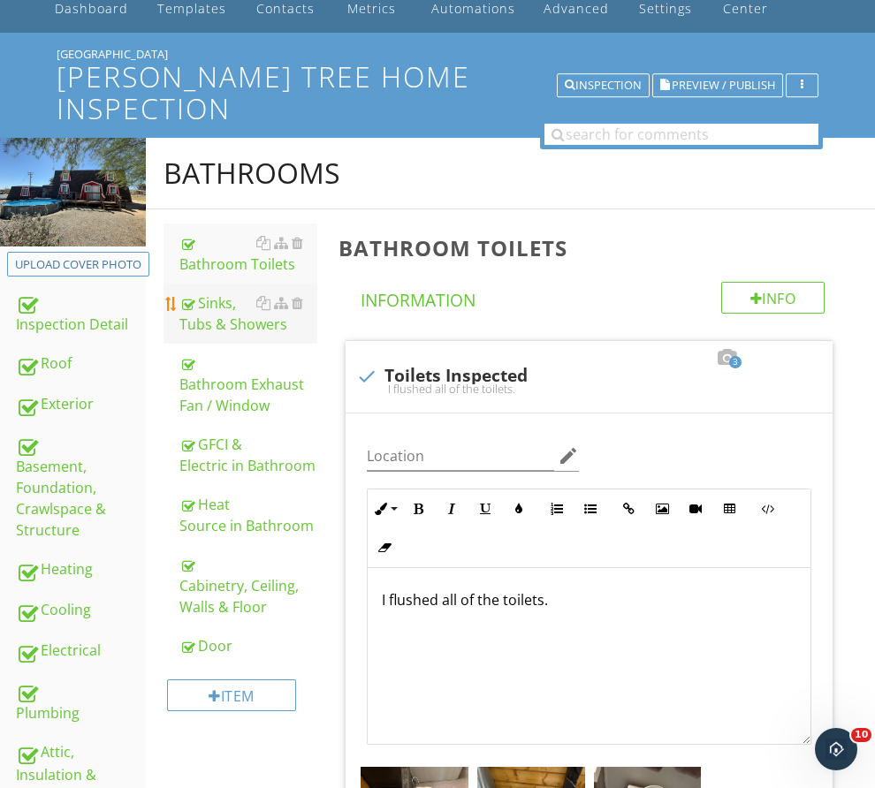
click at [304, 335] on div "Sinks, Tubs & Showers" at bounding box center [248, 314] width 138 height 42
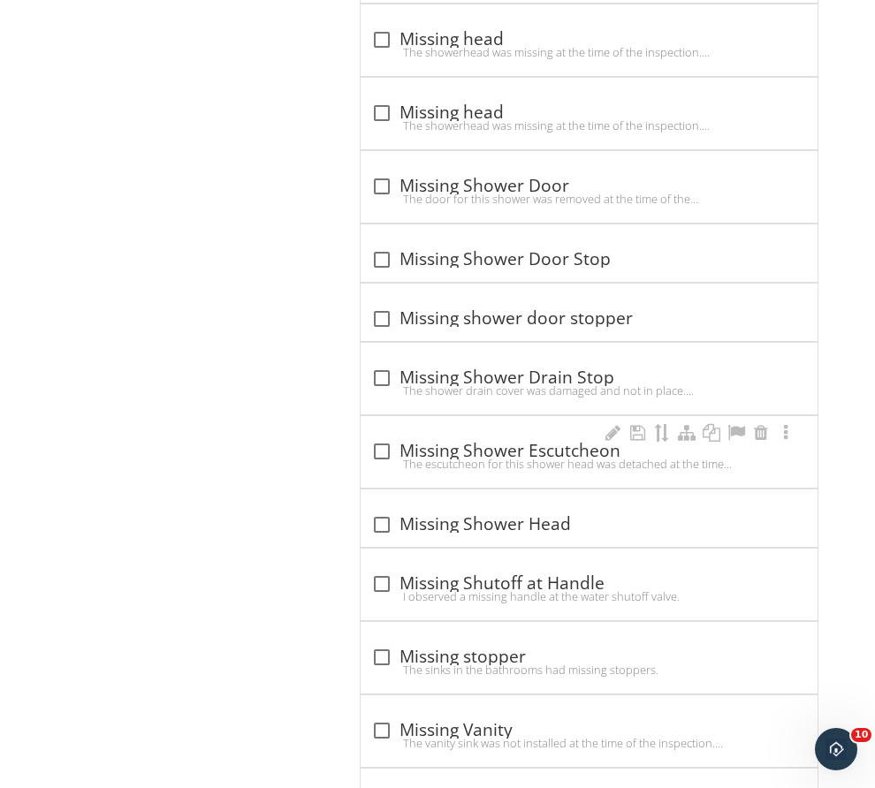
scroll to position [10607, 0]
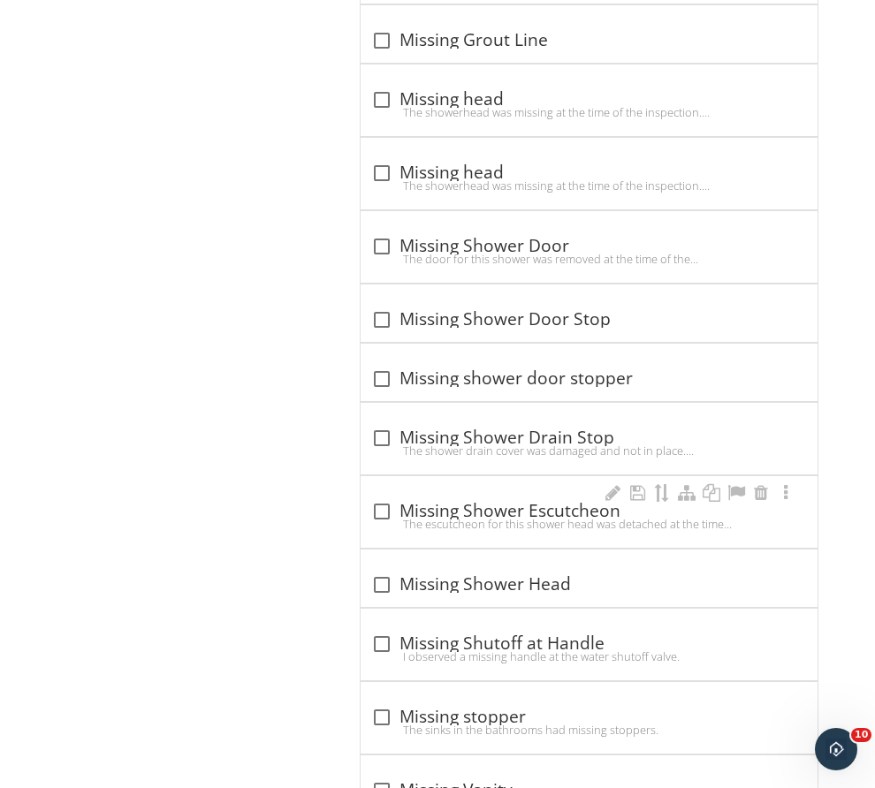
click at [565, 517] on div "The escutcheon for this shower head was detached at the time of the inspection.…" at bounding box center [589, 524] width 436 height 14
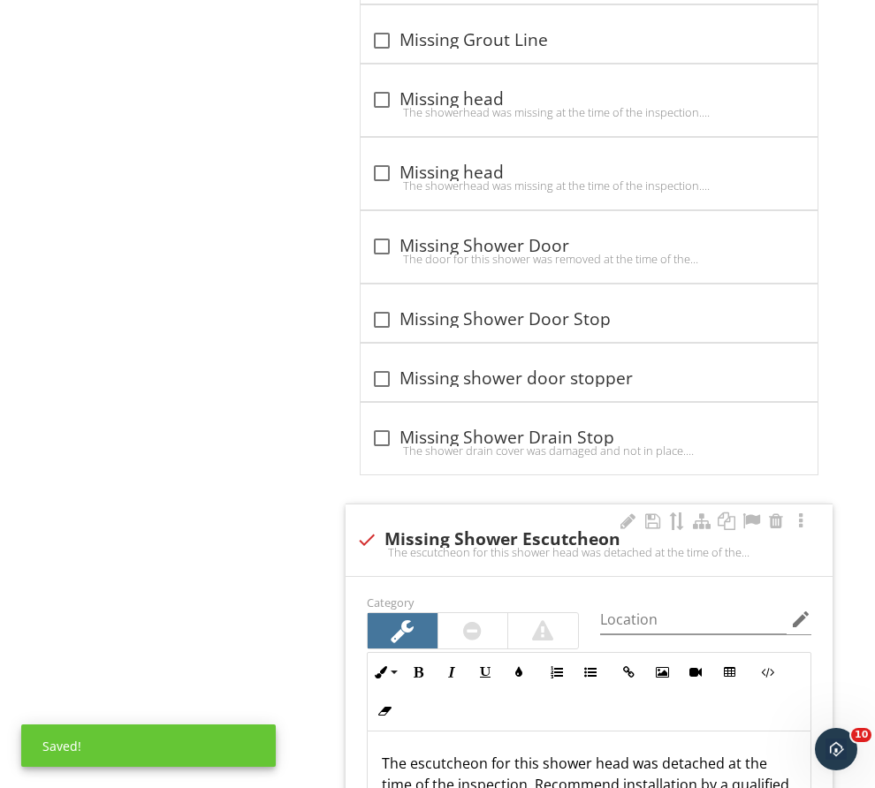
click at [458, 545] on div "The escutcheon for this shower head was detached at the time of the inspection.…" at bounding box center [589, 552] width 466 height 14
checkbox input "true"
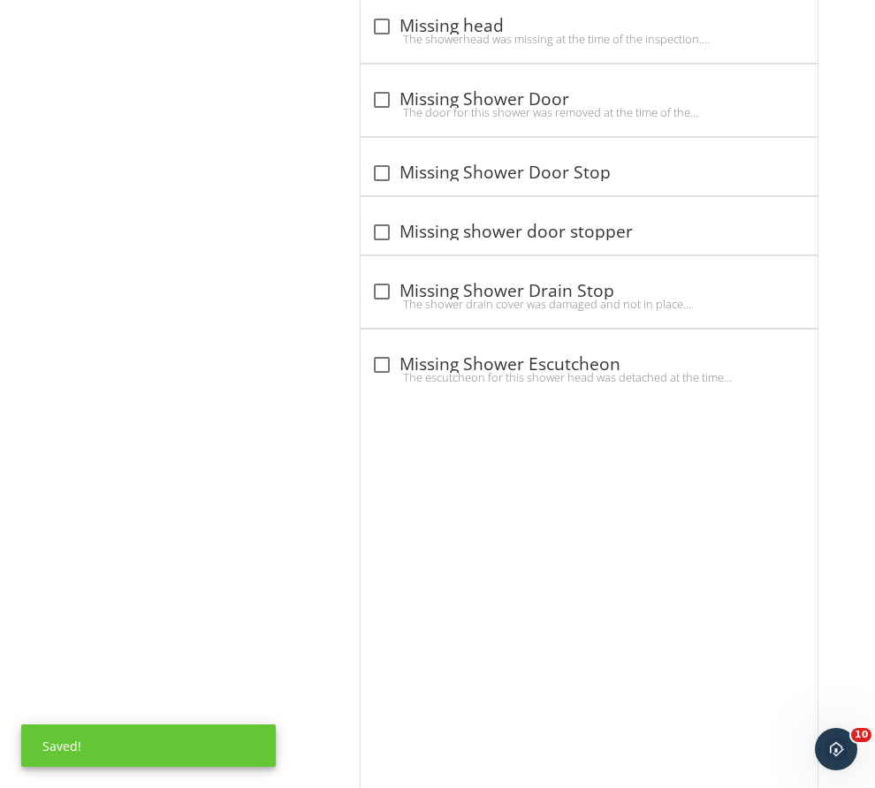
scroll to position [10695, 0]
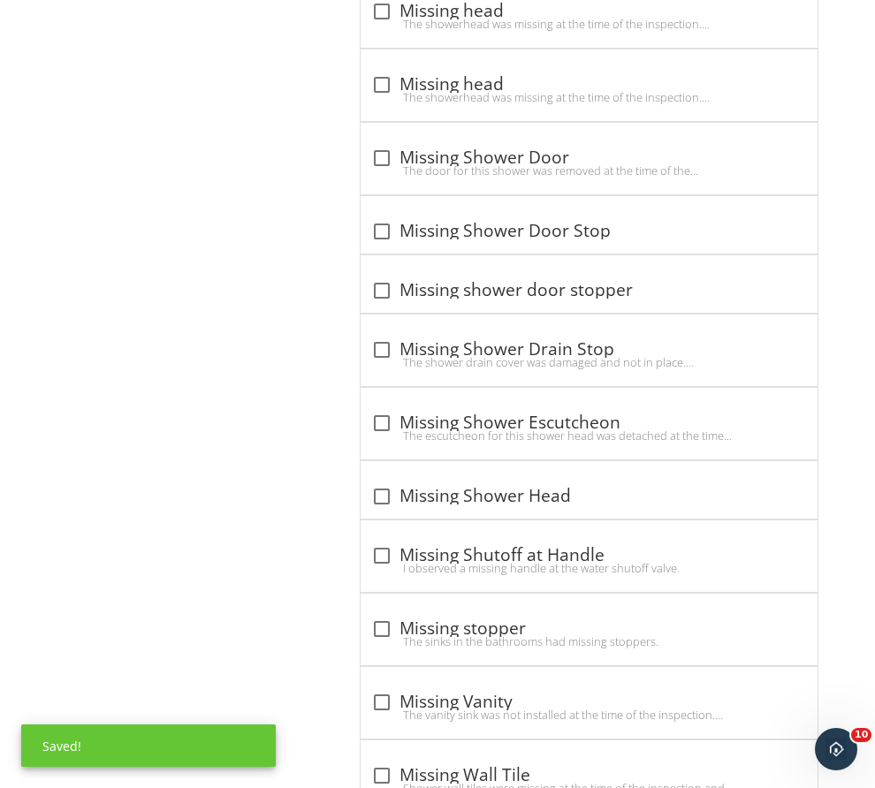
click at [456, 413] on div "check_box_outline_blank Missing Shower Escutcheon" at bounding box center [589, 423] width 436 height 21
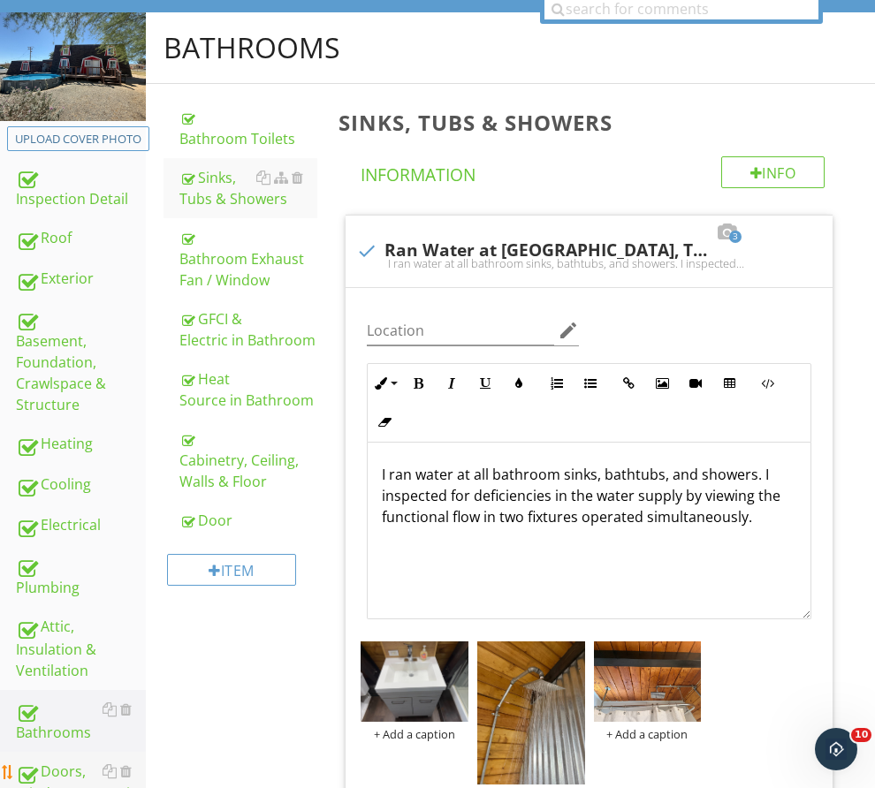
scroll to position [265, 0]
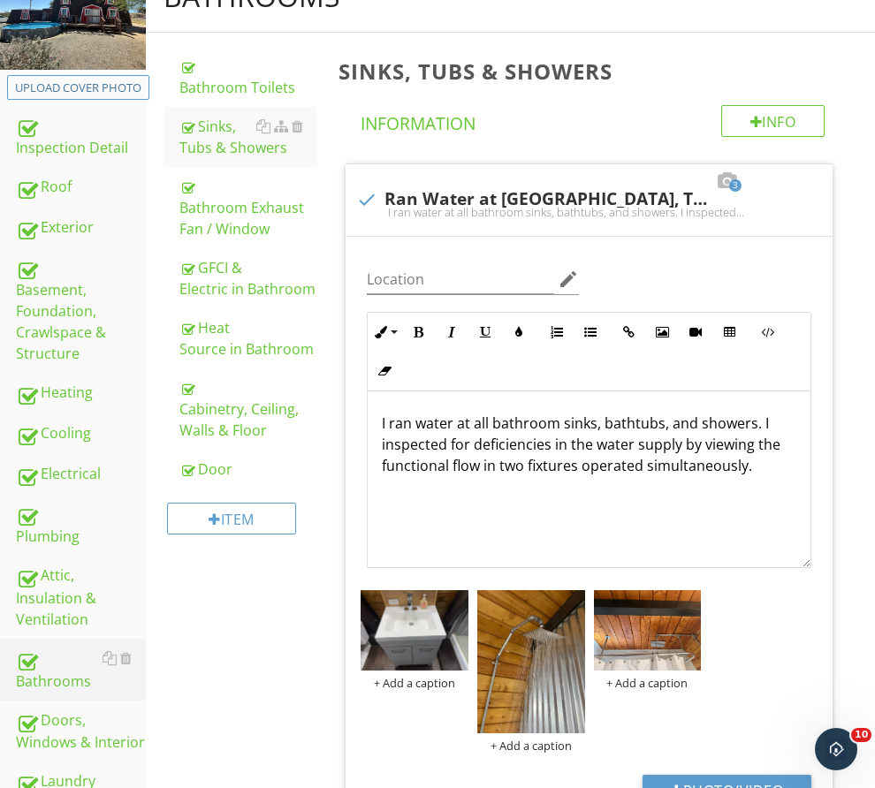
drag, startPoint x: 102, startPoint y: 674, endPoint x: 240, endPoint y: 660, distance: 138.6
click at [102, 710] on div "Doors, Windows & Interior" at bounding box center [81, 732] width 130 height 44
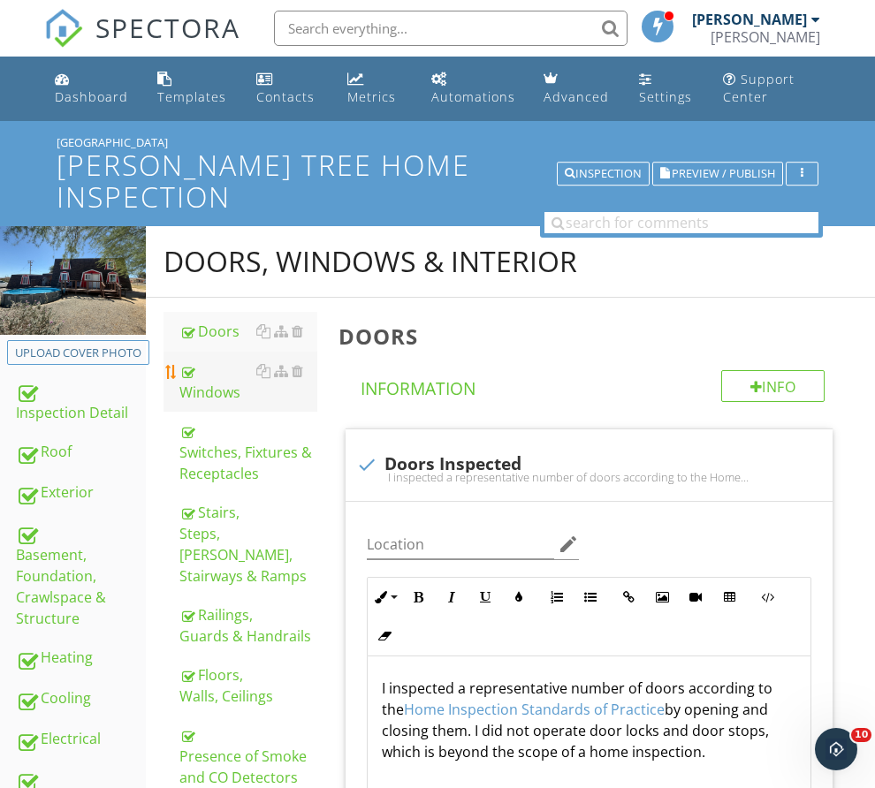
click at [317, 403] on div "Windows" at bounding box center [248, 382] width 138 height 42
type textarea "<p>I inspected a representative number of doors according to the <a fr-original…"
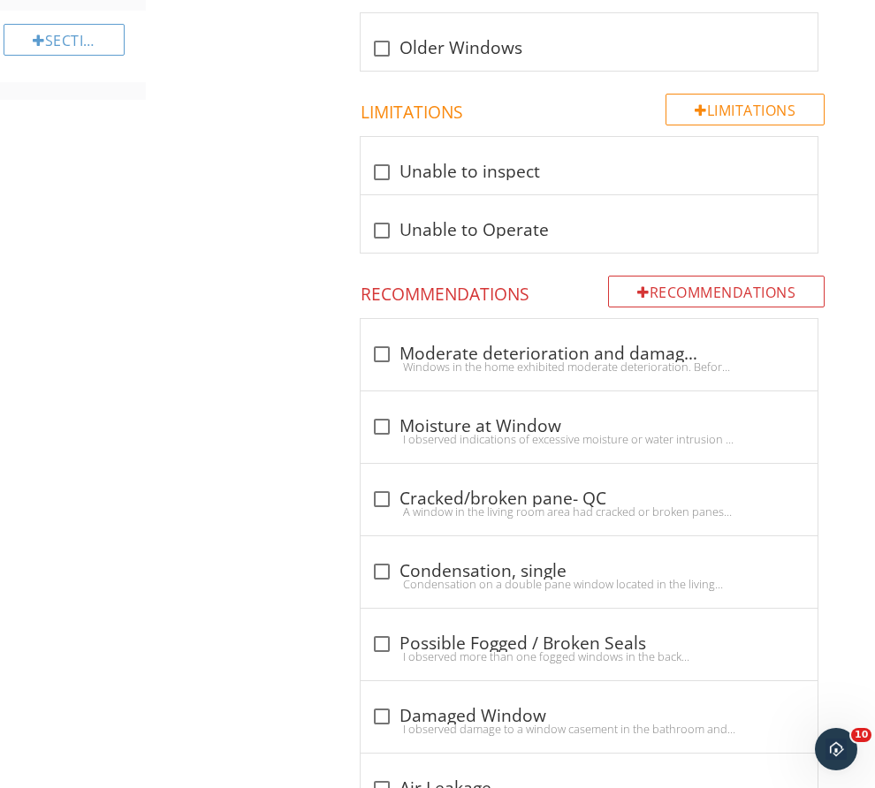
scroll to position [1237, 0]
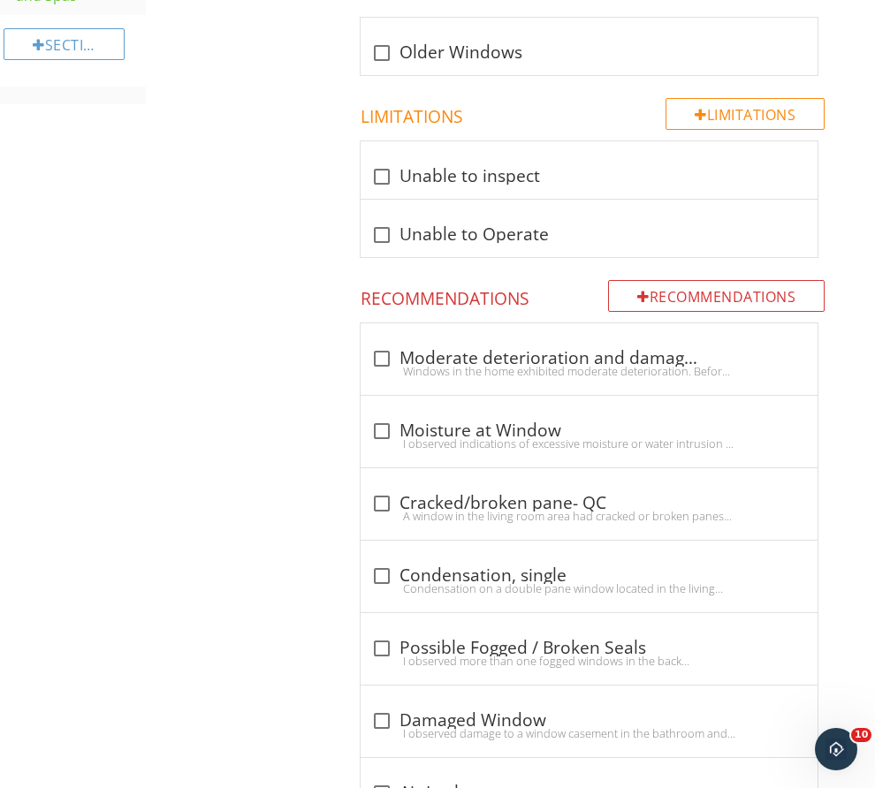
click at [397, 490] on div at bounding box center [382, 504] width 30 height 30
checkbox input "true"
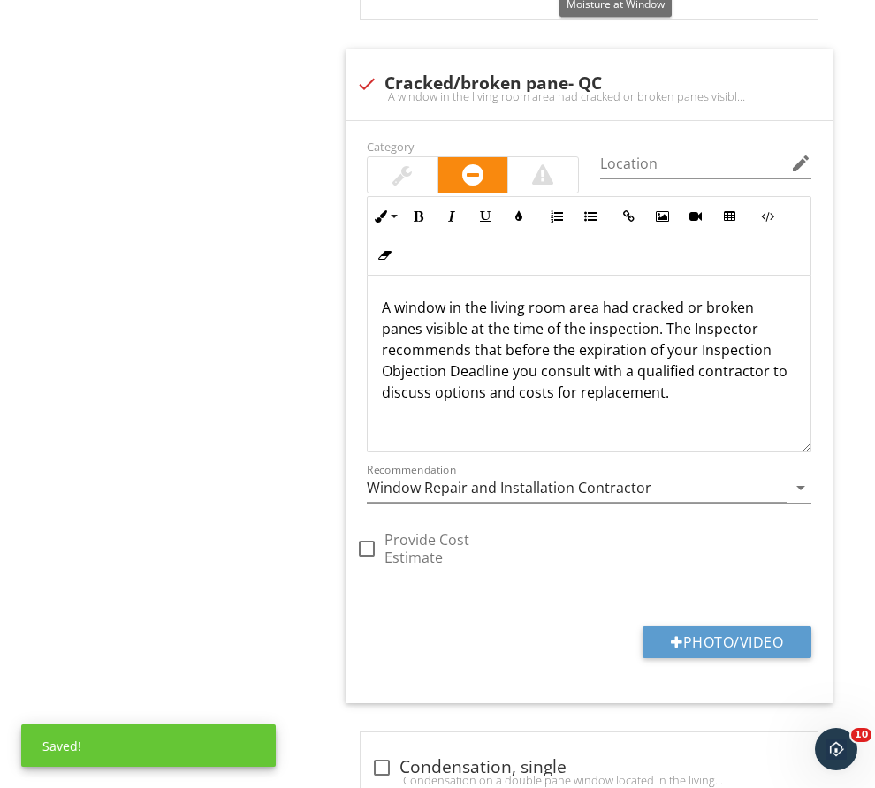
scroll to position [1679, 0]
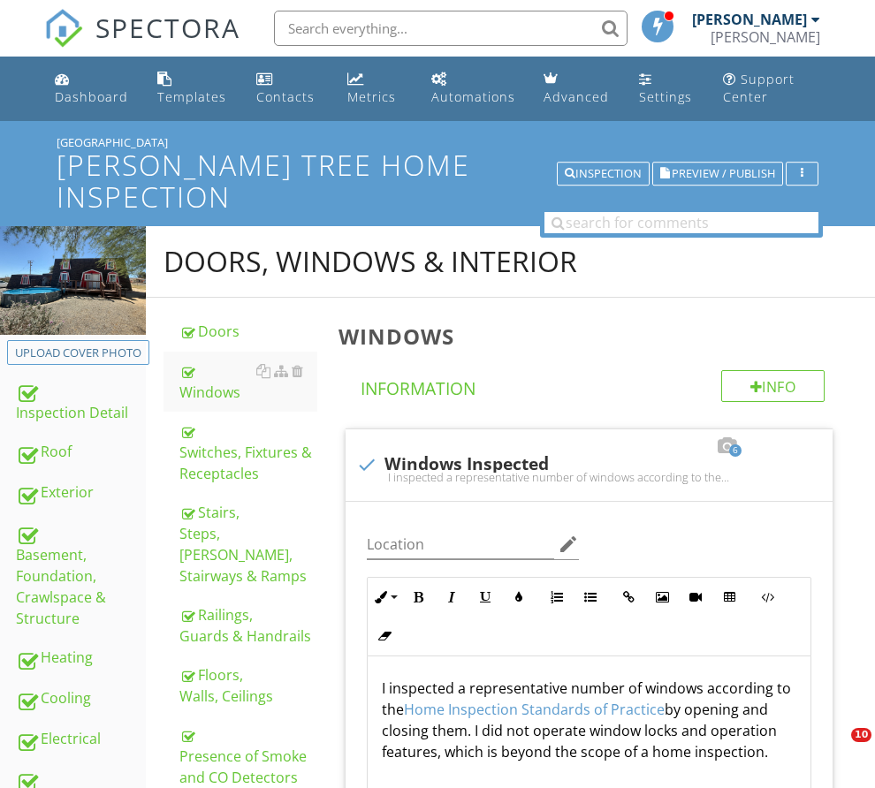
scroll to position [1679, 0]
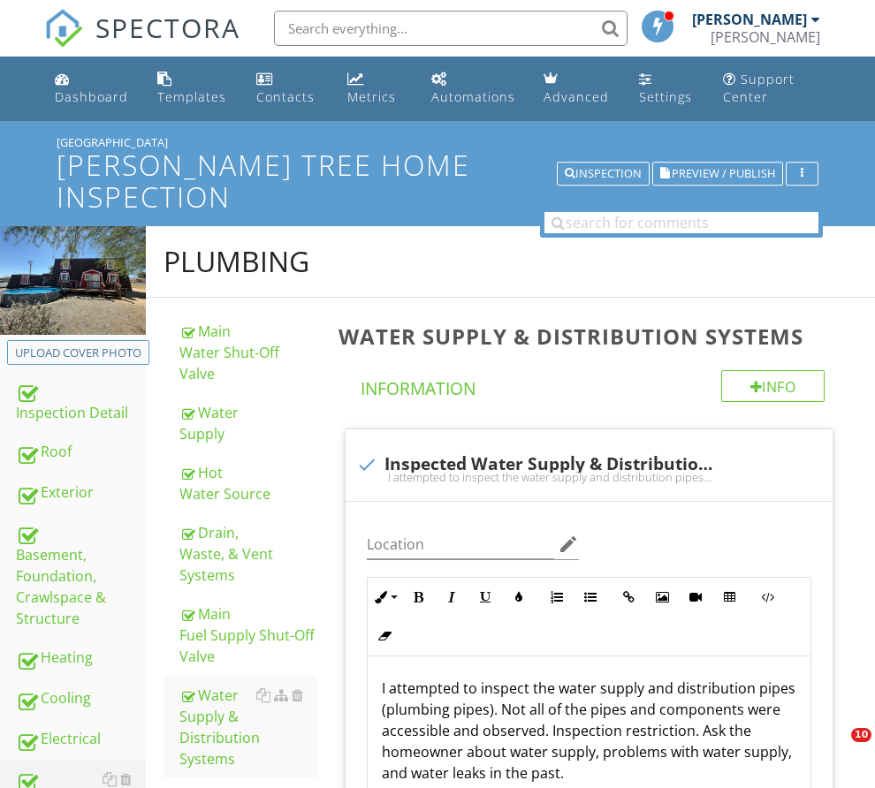
scroll to position [4243, 0]
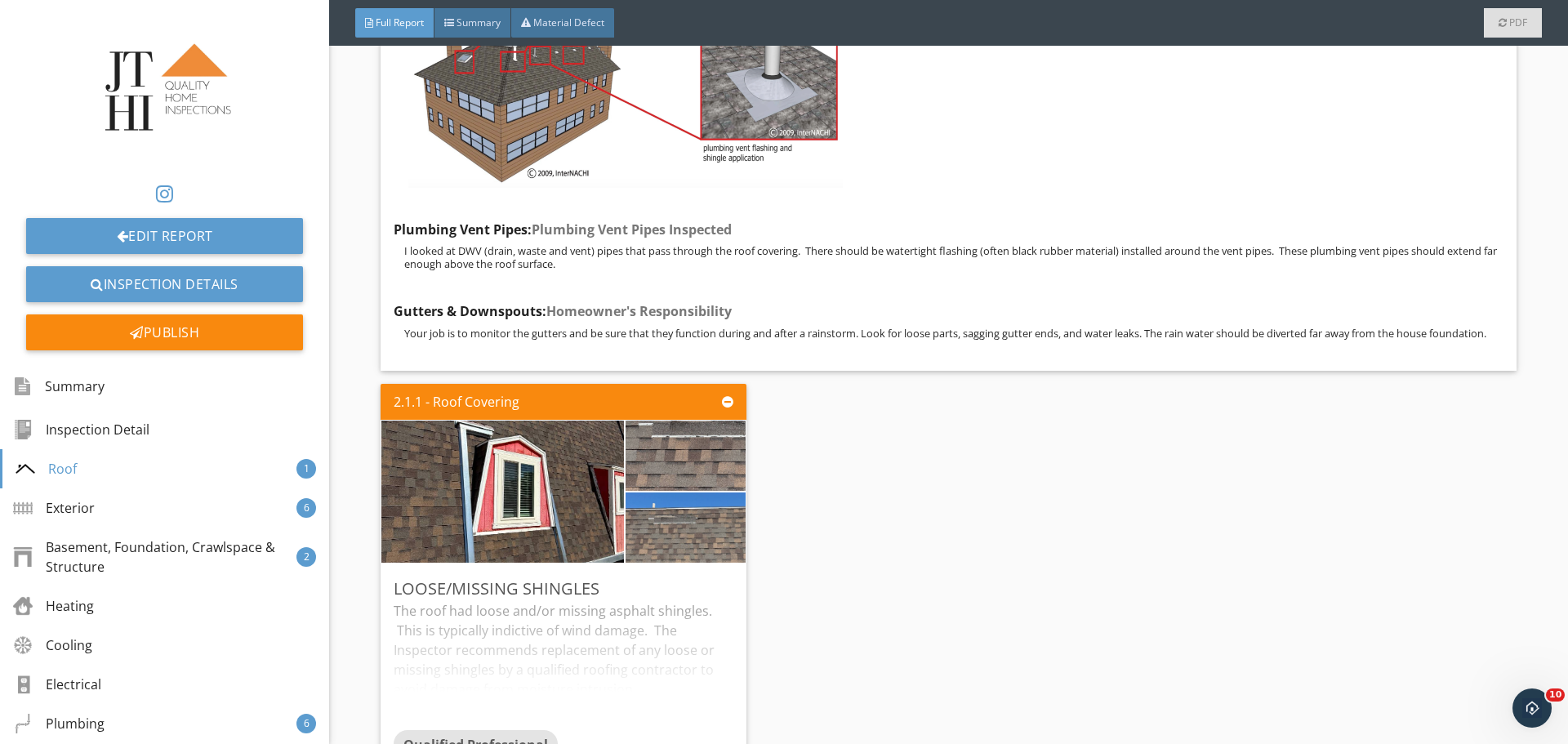
scroll to position [4085, 0]
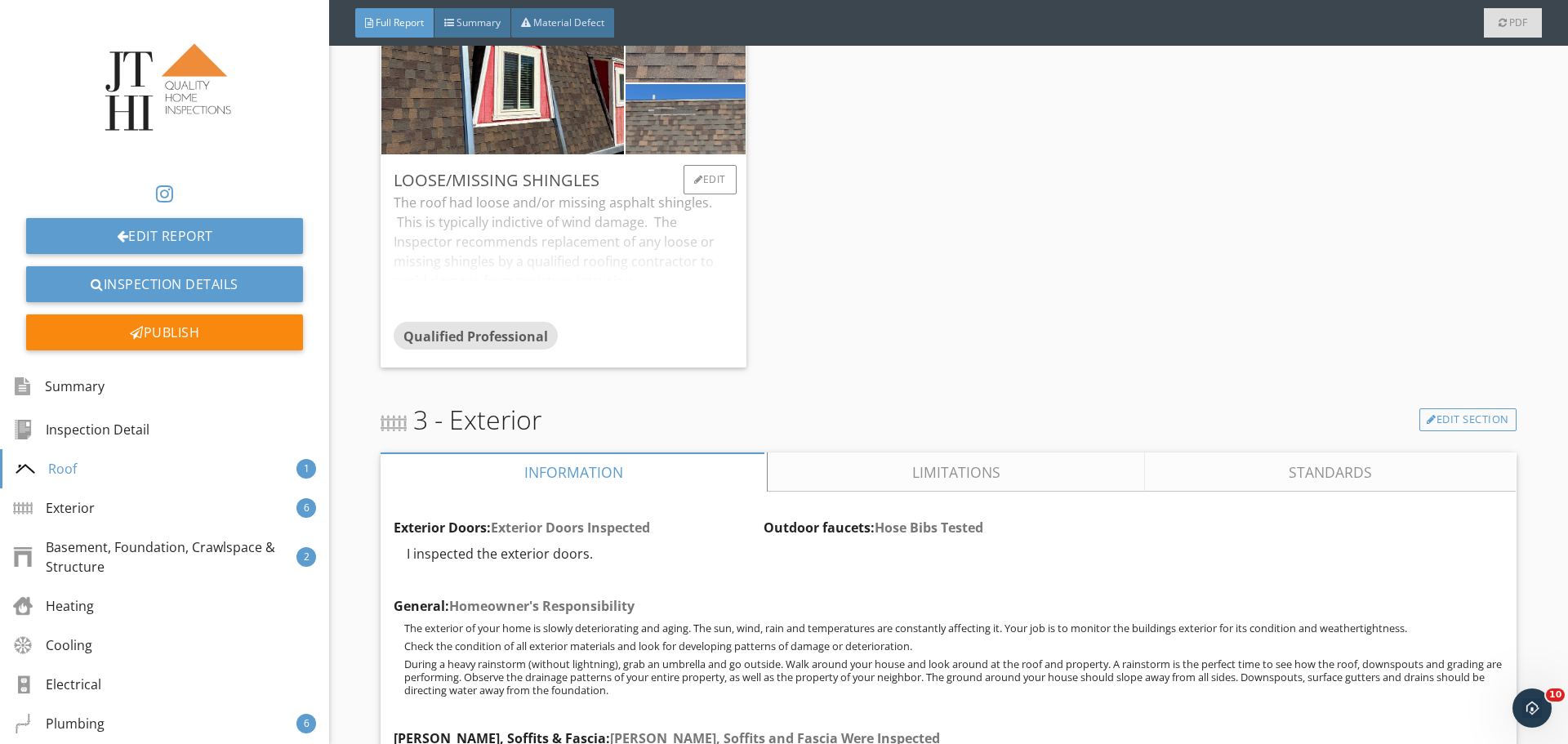
click at [539, 240] on div "The roof had loose and/or missing asphalt shingles. This is typically indictive…" at bounding box center [563, 258] width 339 height 129
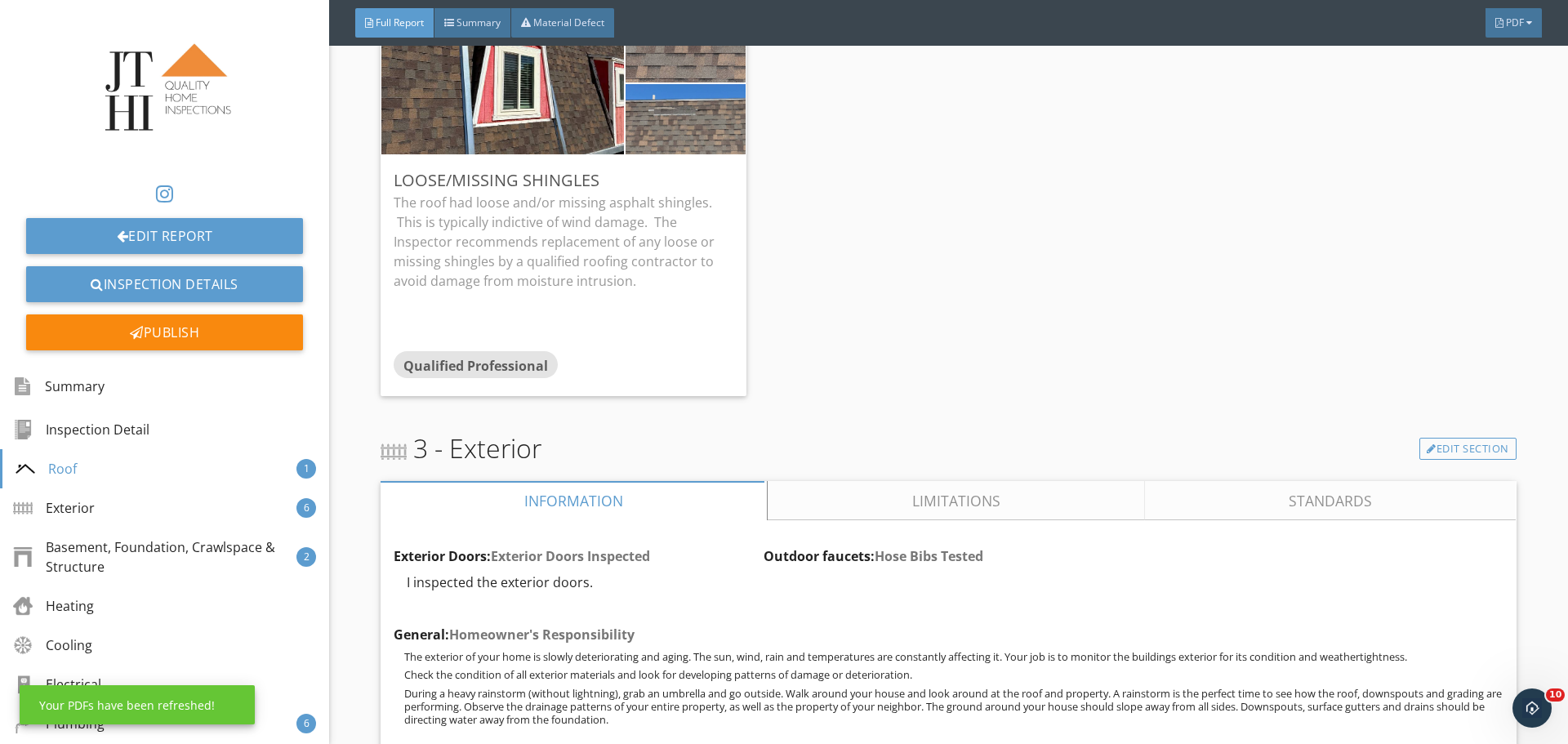
click at [924, 162] on div "2.1.1 - Roof Covering Loose/missing shingles The roof had loose and/or missing …" at bounding box center [948, 185] width 1136 height 433
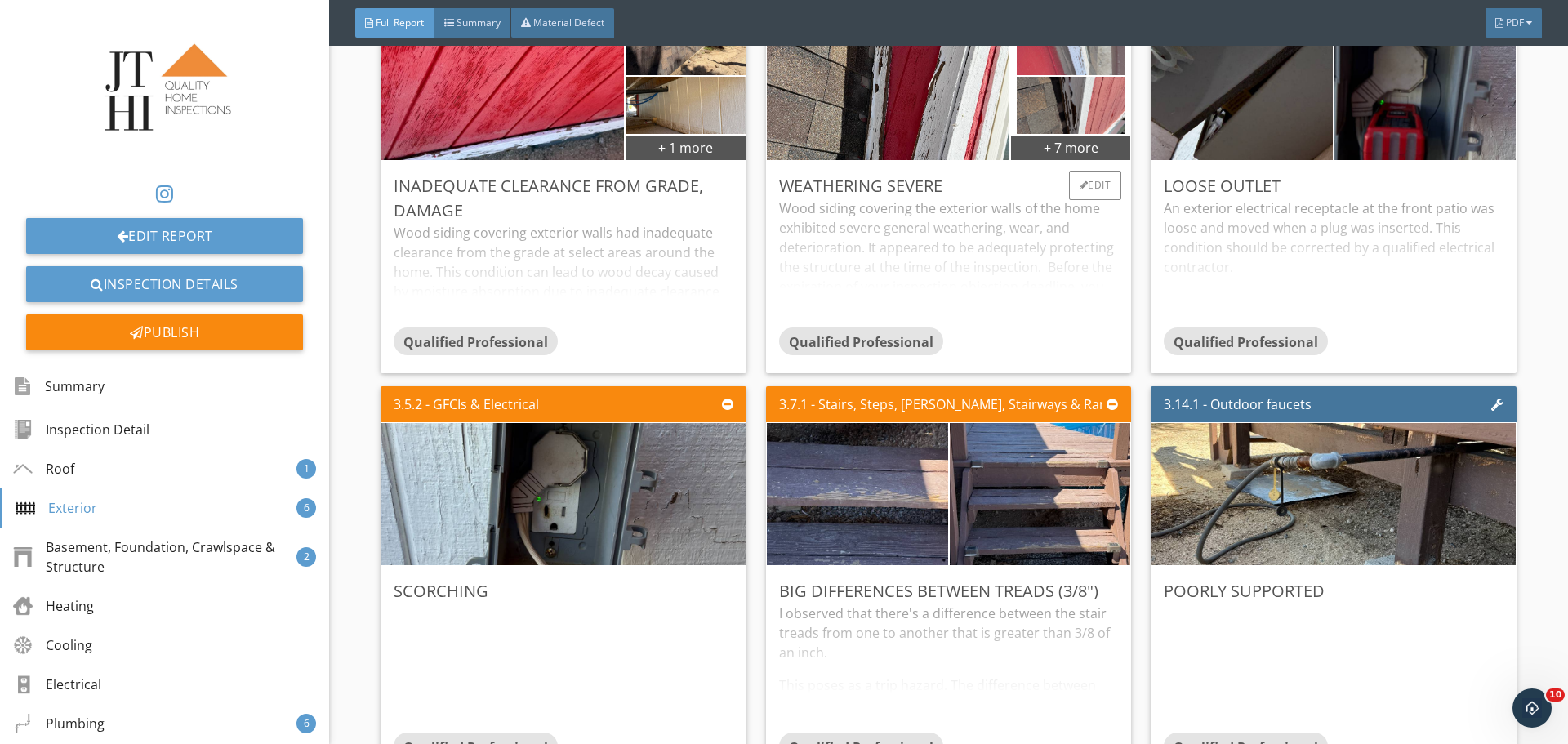
scroll to position [6617, 0]
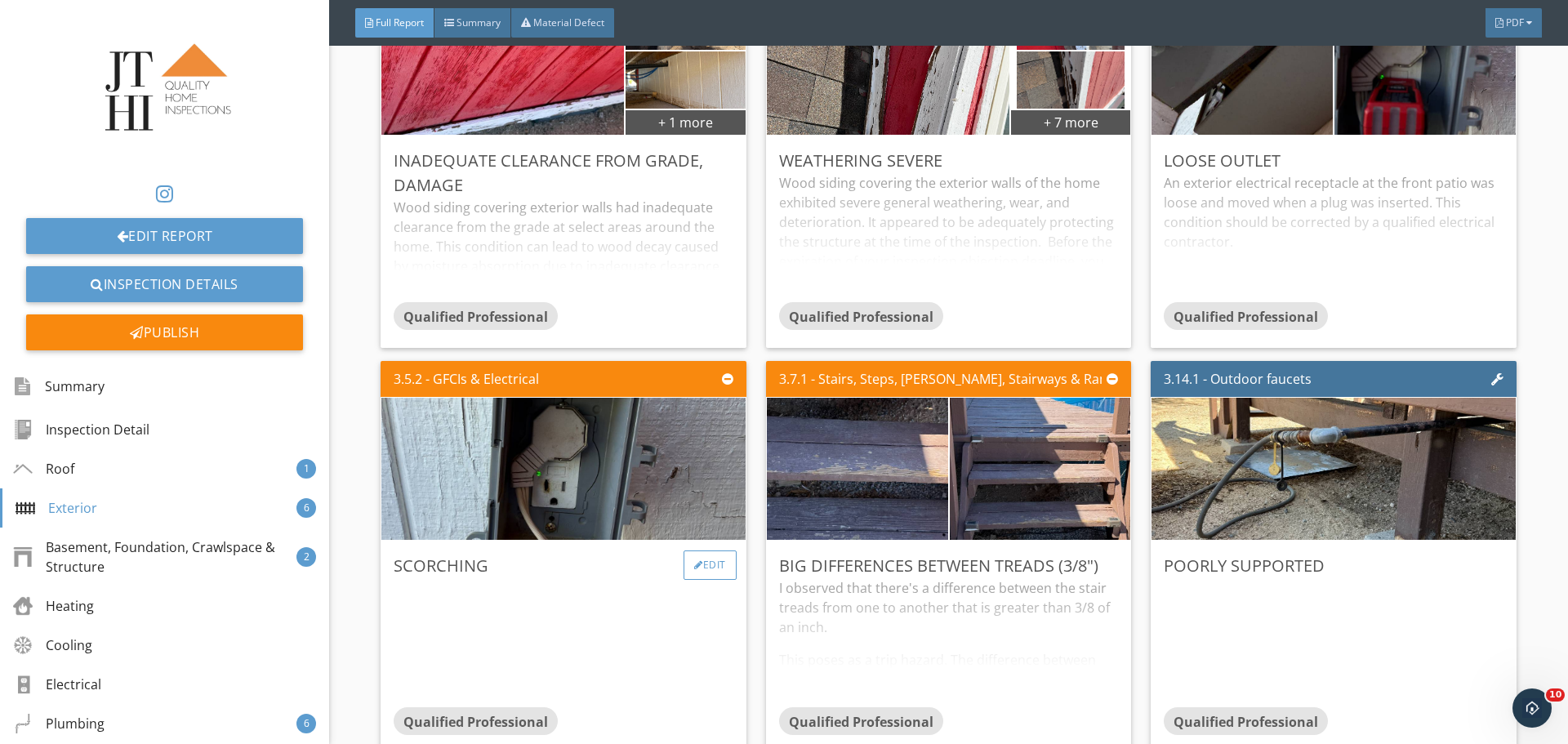
click at [713, 569] on div "Edit" at bounding box center [710, 566] width 53 height 30
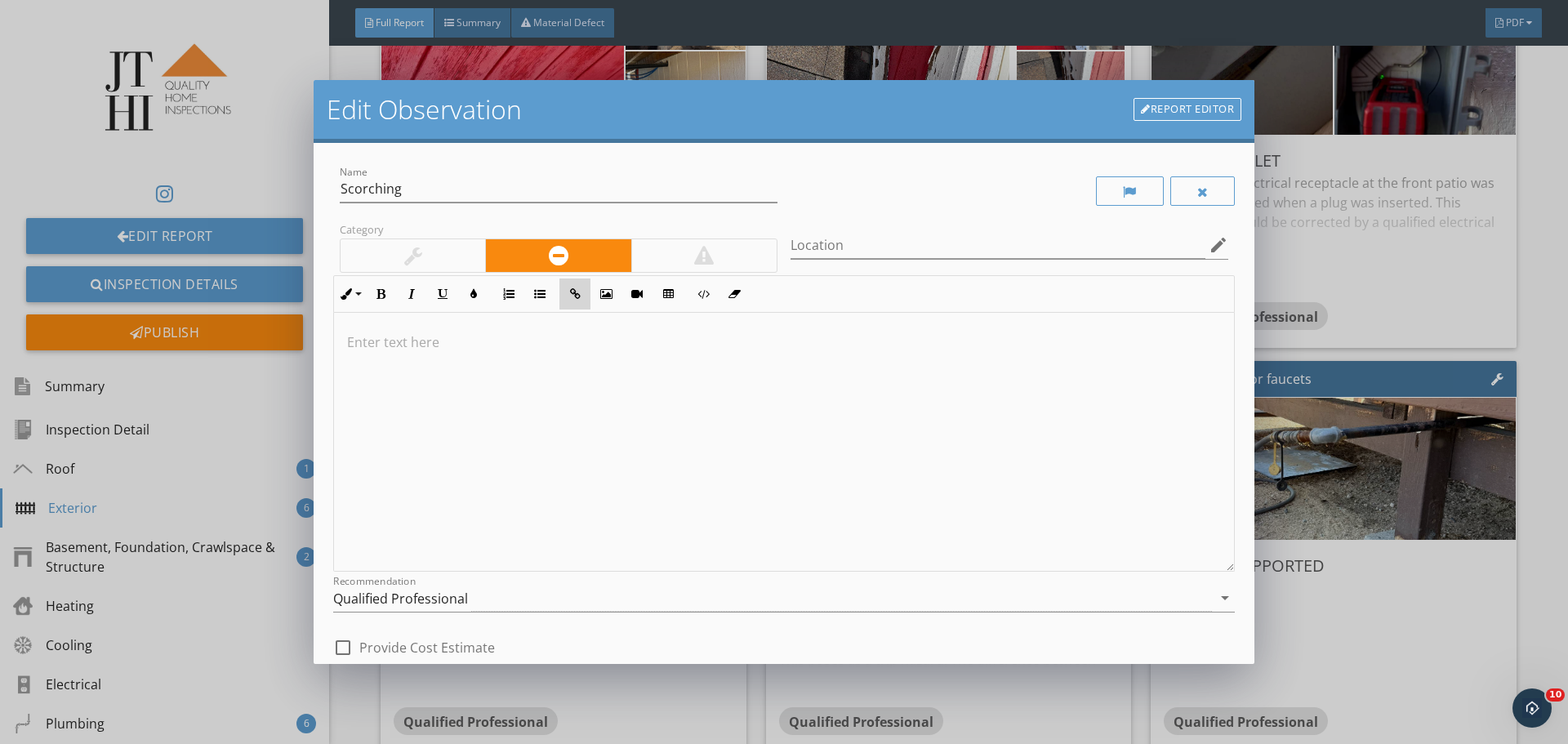
drag, startPoint x: 590, startPoint y: 297, endPoint x: 590, endPoint y: 308, distance: 11.0
click at [590, 308] on button "Insert Link" at bounding box center [575, 294] width 31 height 31
drag, startPoint x: 590, startPoint y: 308, endPoint x: 454, endPoint y: 375, distance: 151.6
click at [571, 373] on div "URL" at bounding box center [576, 348] width 245 height 53
click at [370, 367] on div at bounding box center [784, 443] width 900 height 259
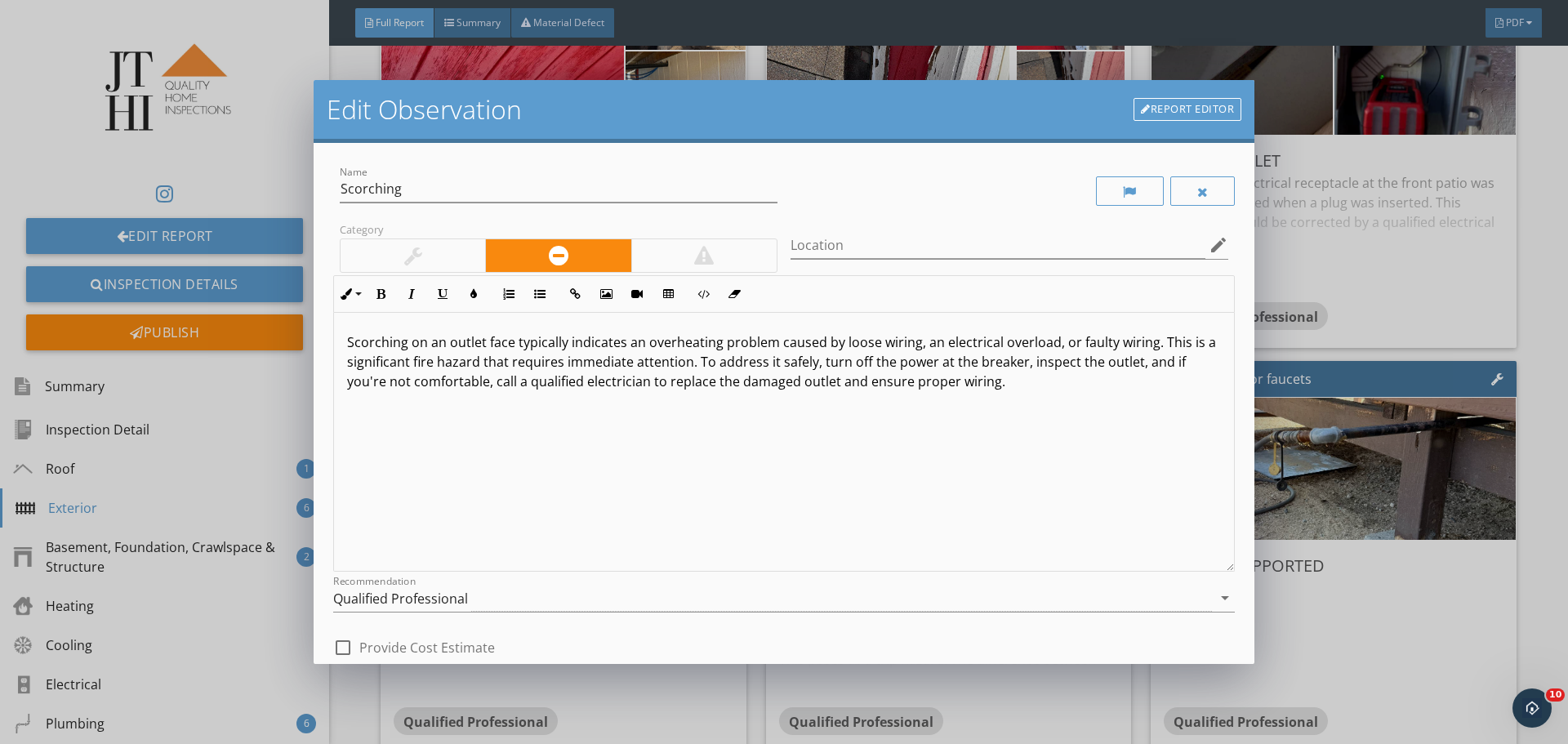
click at [384, 367] on p "Scorching on an outlet face typically indicates an overheating problem caused b…" at bounding box center [784, 362] width 874 height 59
drag, startPoint x: 766, startPoint y: 360, endPoint x: 816, endPoint y: 362, distance: 50.0
click at [816, 362] on p "Scorching on an outlet face typically indicates an overheating problem caused b…" at bounding box center [784, 362] width 874 height 59
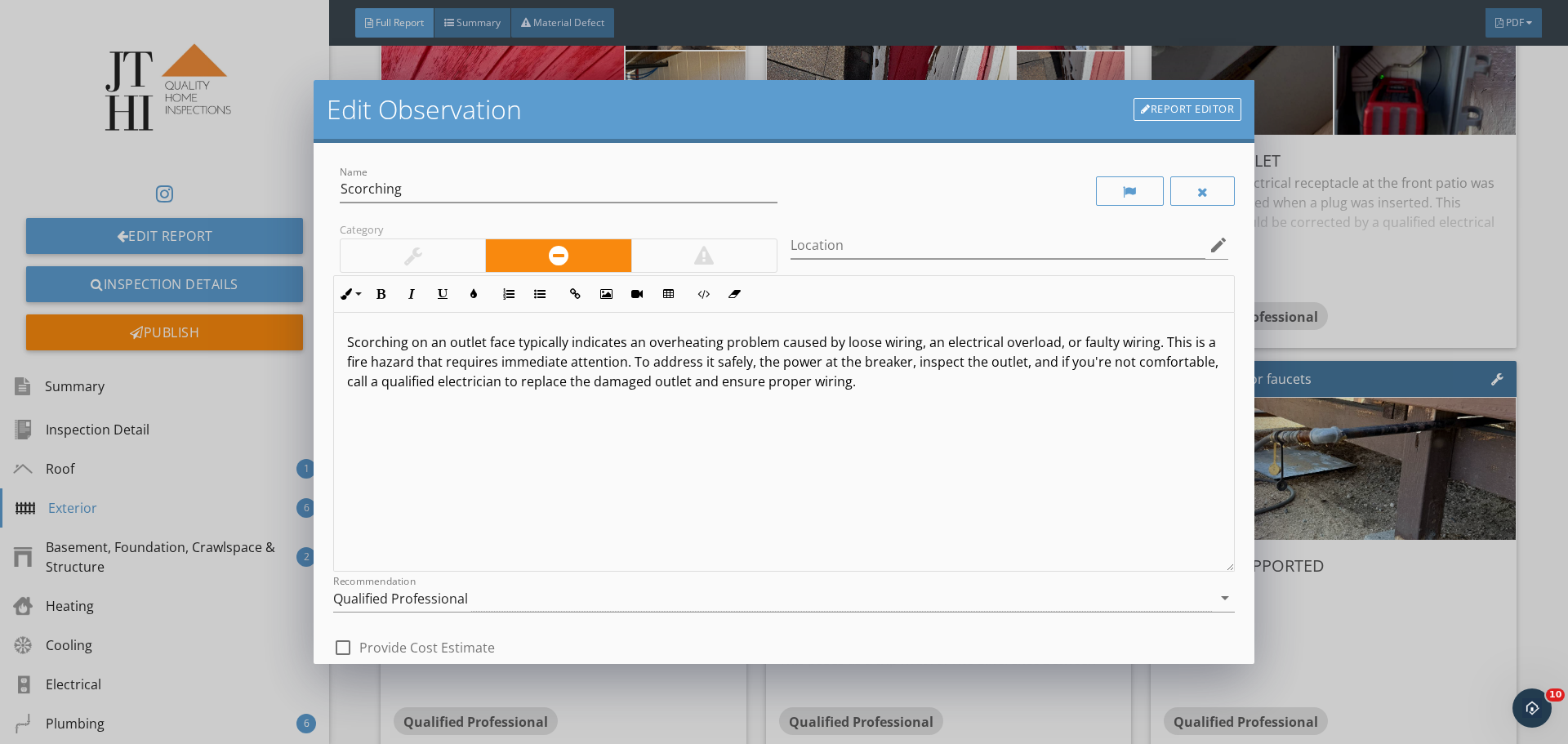
click at [826, 365] on p "Scorching on an outlet face typically indicates an overheating problem caused b…" at bounding box center [784, 362] width 874 height 59
drag, startPoint x: 1051, startPoint y: 358, endPoint x: 503, endPoint y: 392, distance: 549.1
click at [503, 392] on div "Scorching on an outlet face typically indicates an overheating problem caused b…" at bounding box center [784, 443] width 900 height 259
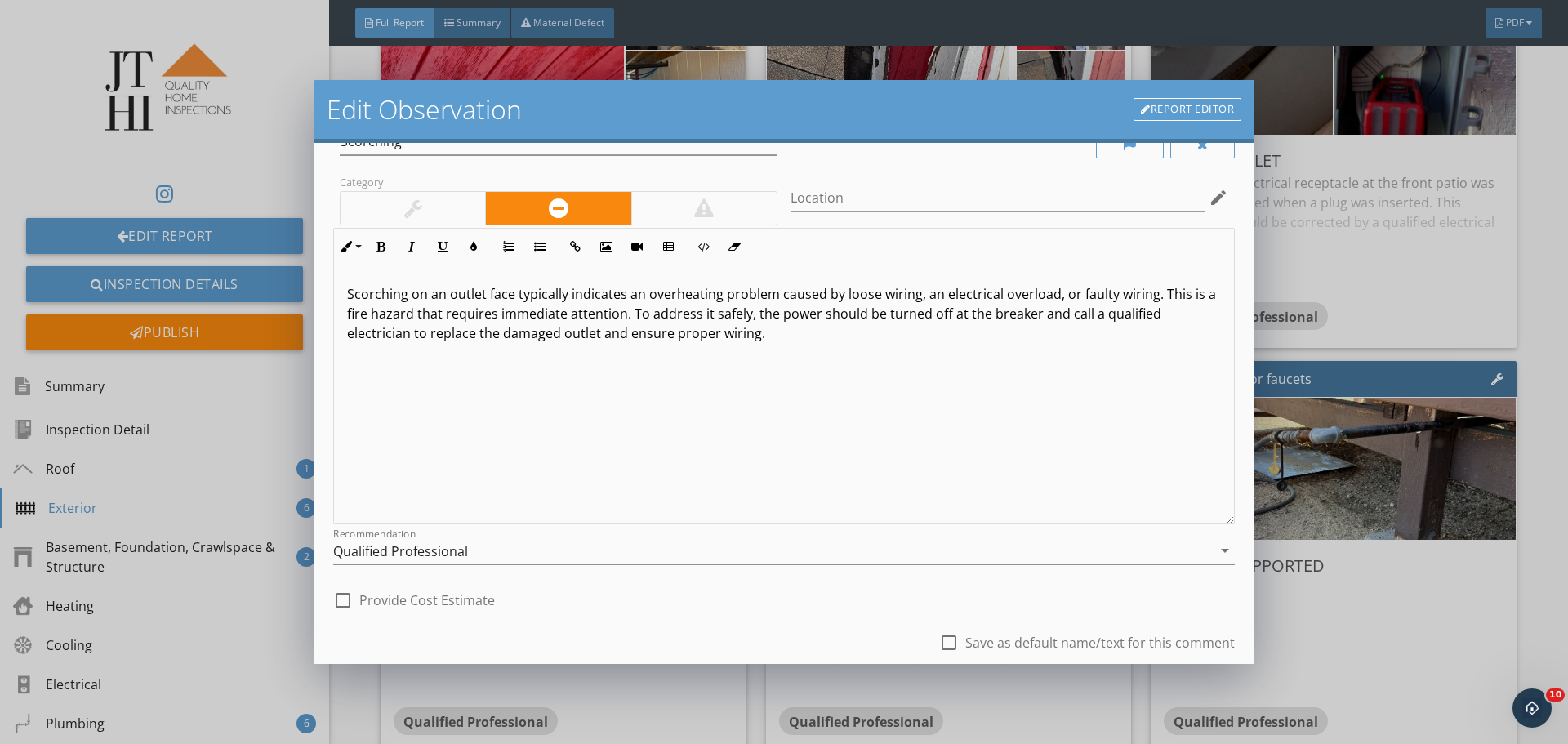
scroll to position [158, 0]
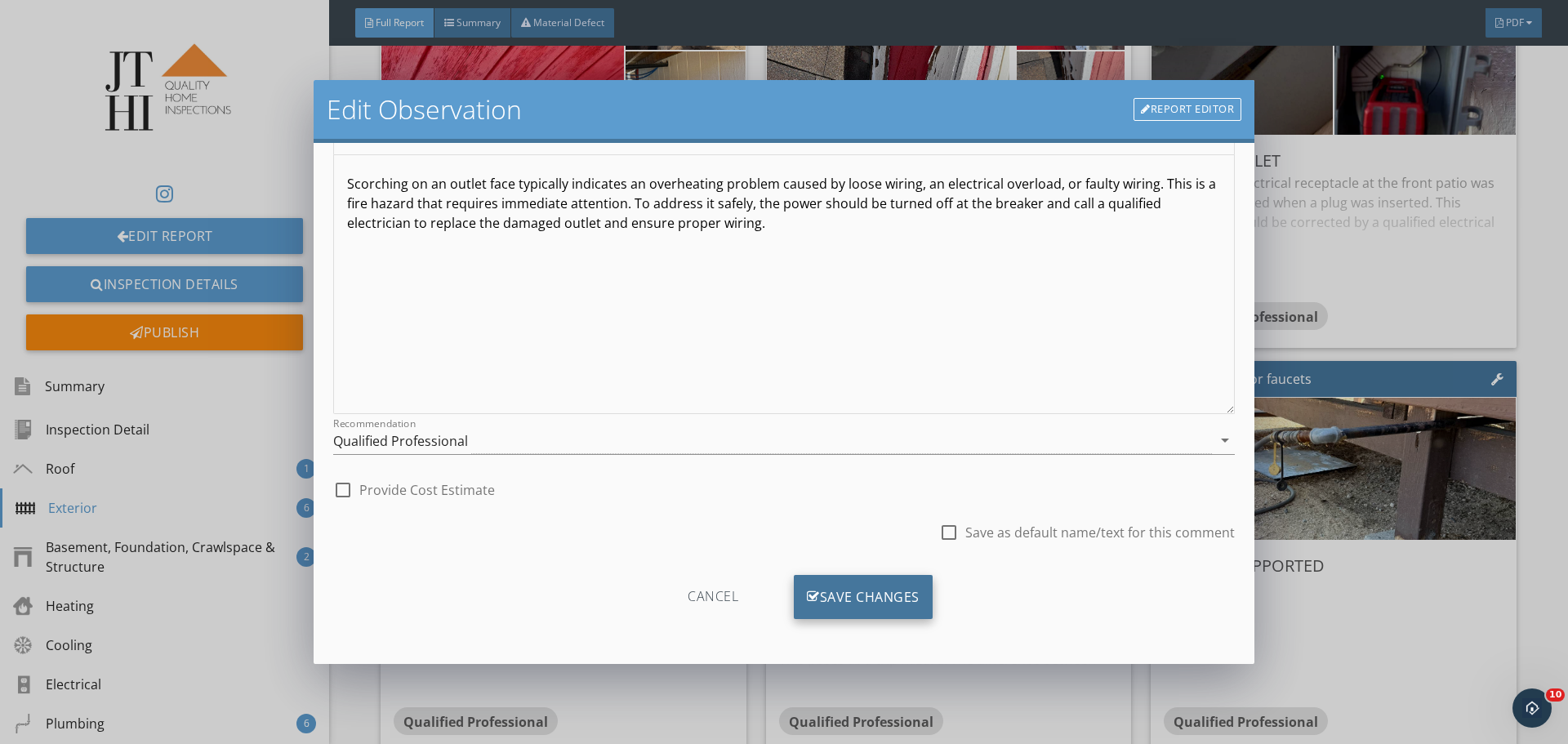
drag, startPoint x: 945, startPoint y: 537, endPoint x: 902, endPoint y: 602, distance: 77.9
click at [944, 536] on div at bounding box center [949, 532] width 28 height 28
checkbox input "true"
click at [897, 606] on div "Save Changes" at bounding box center [863, 597] width 139 height 44
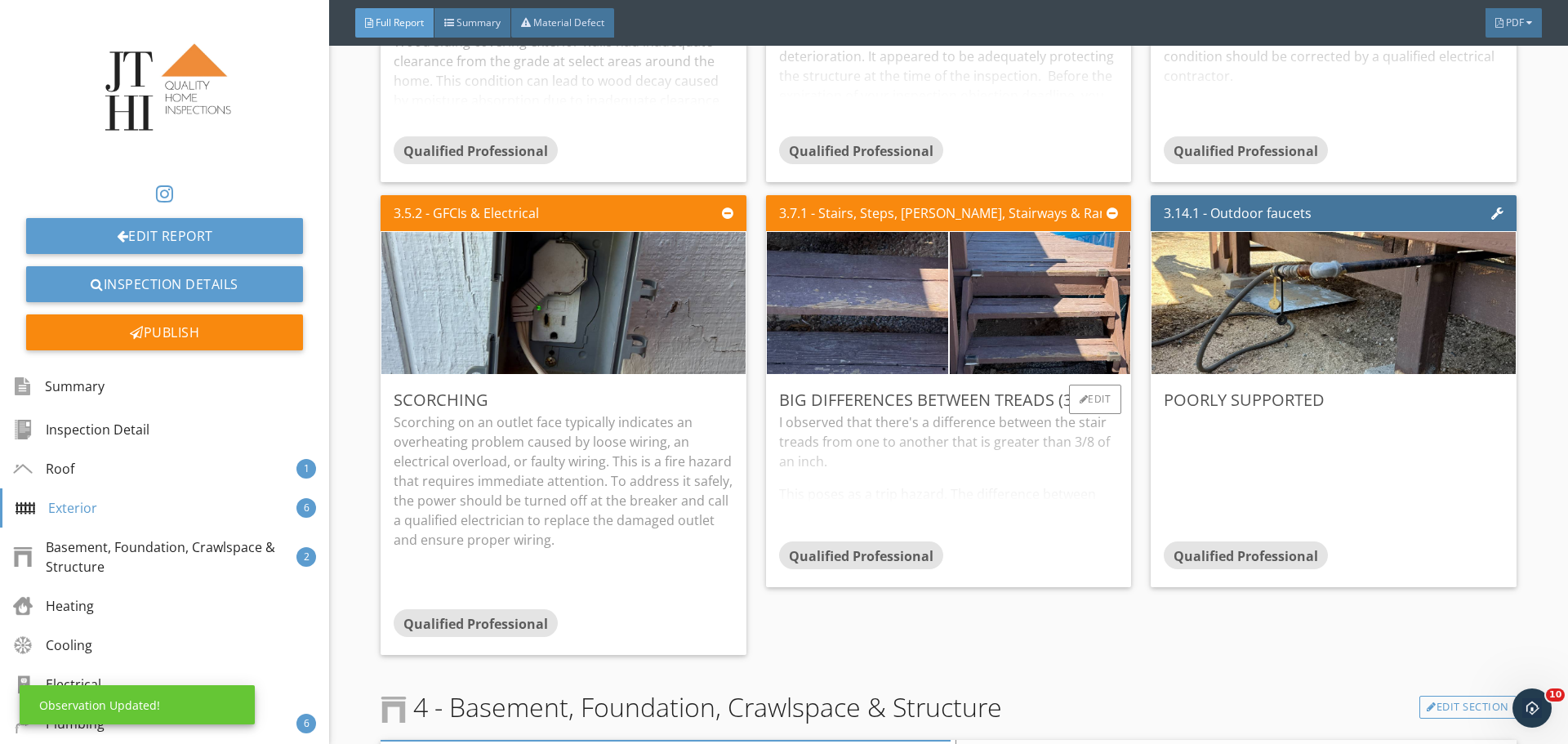
scroll to position [6780, 0]
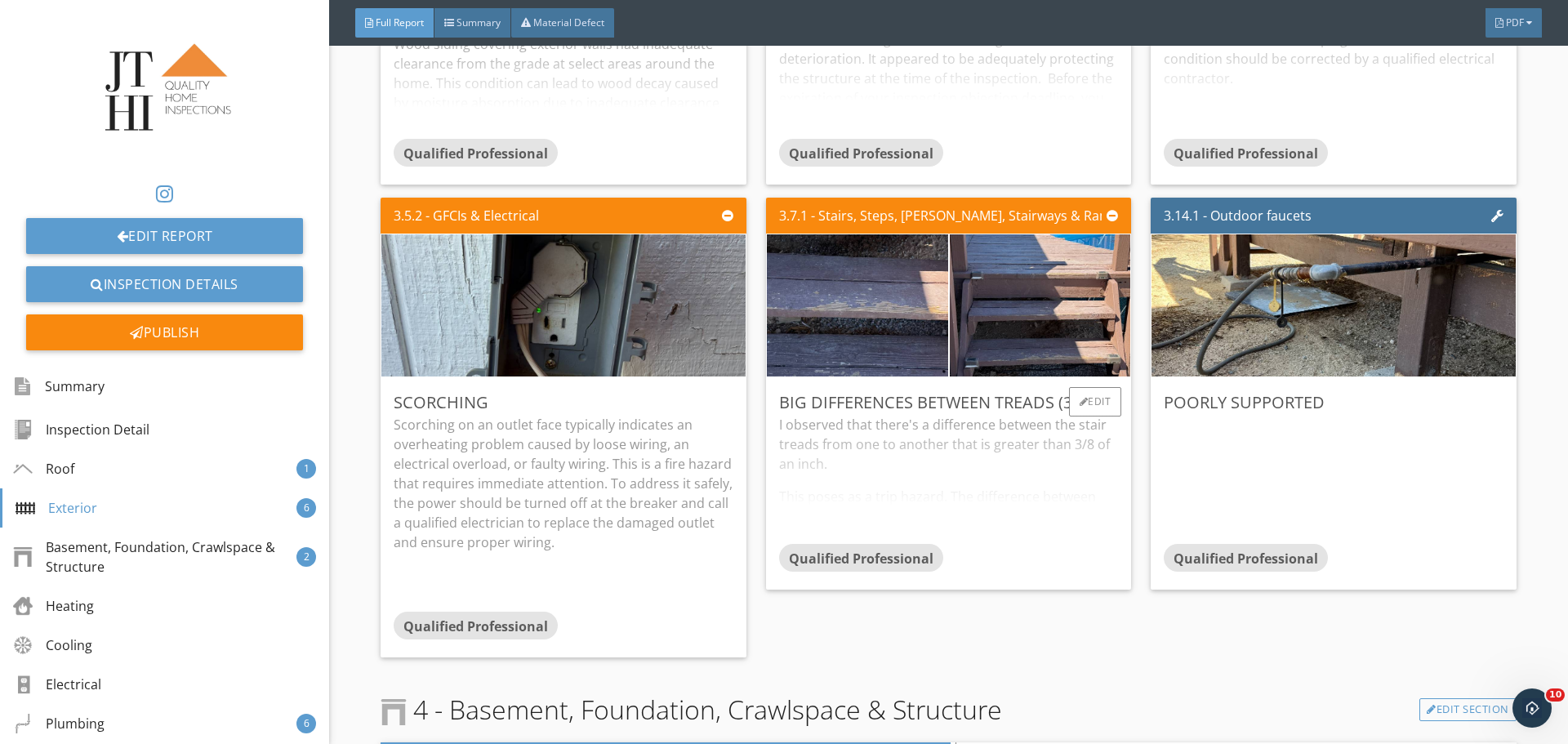
click at [1054, 490] on div "I observed that there's a difference between the stair treads from one to anoth…" at bounding box center [948, 480] width 339 height 129
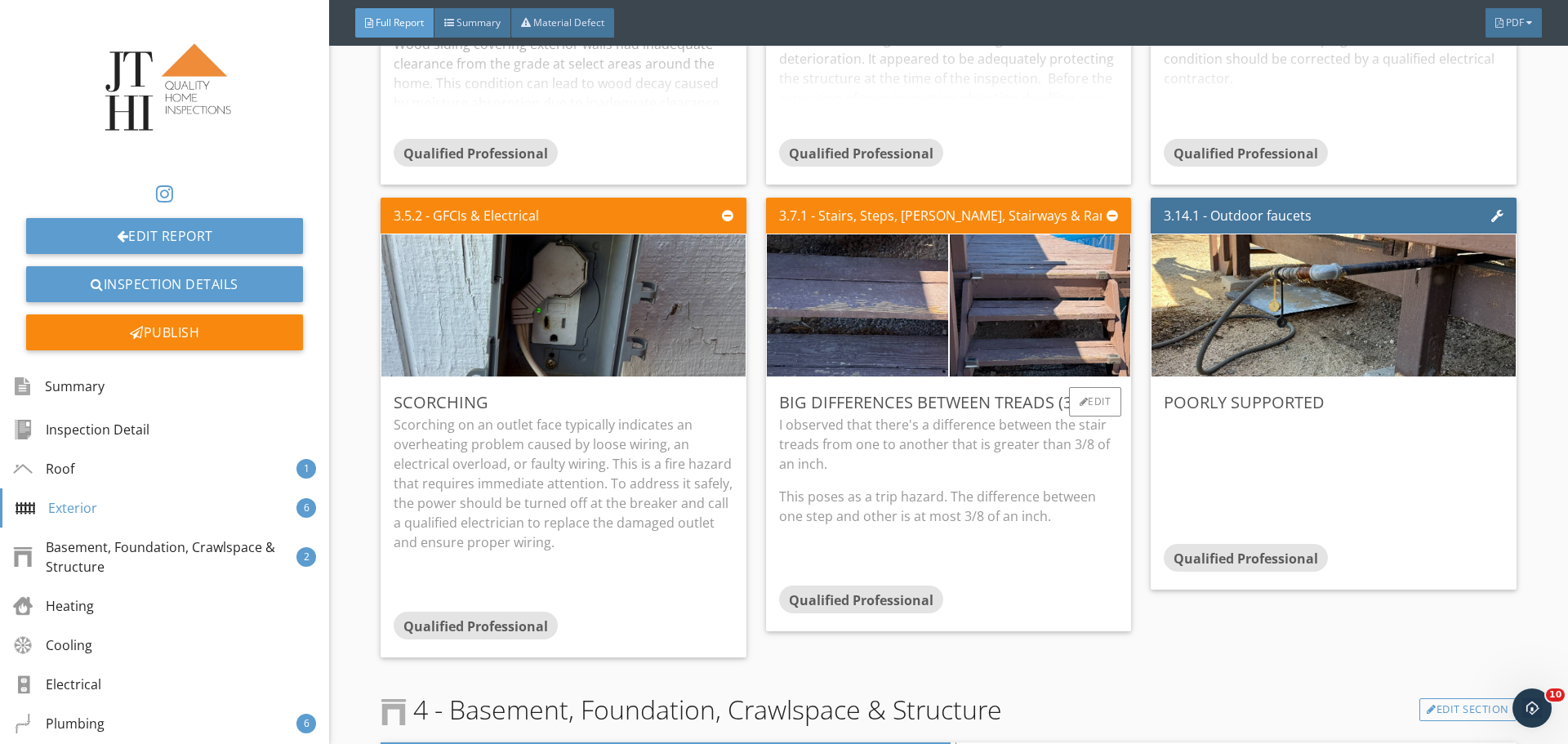
click at [1053, 487] on p "This poses as a trip hazard. The difference between one step and other is at mo…" at bounding box center [948, 506] width 339 height 39
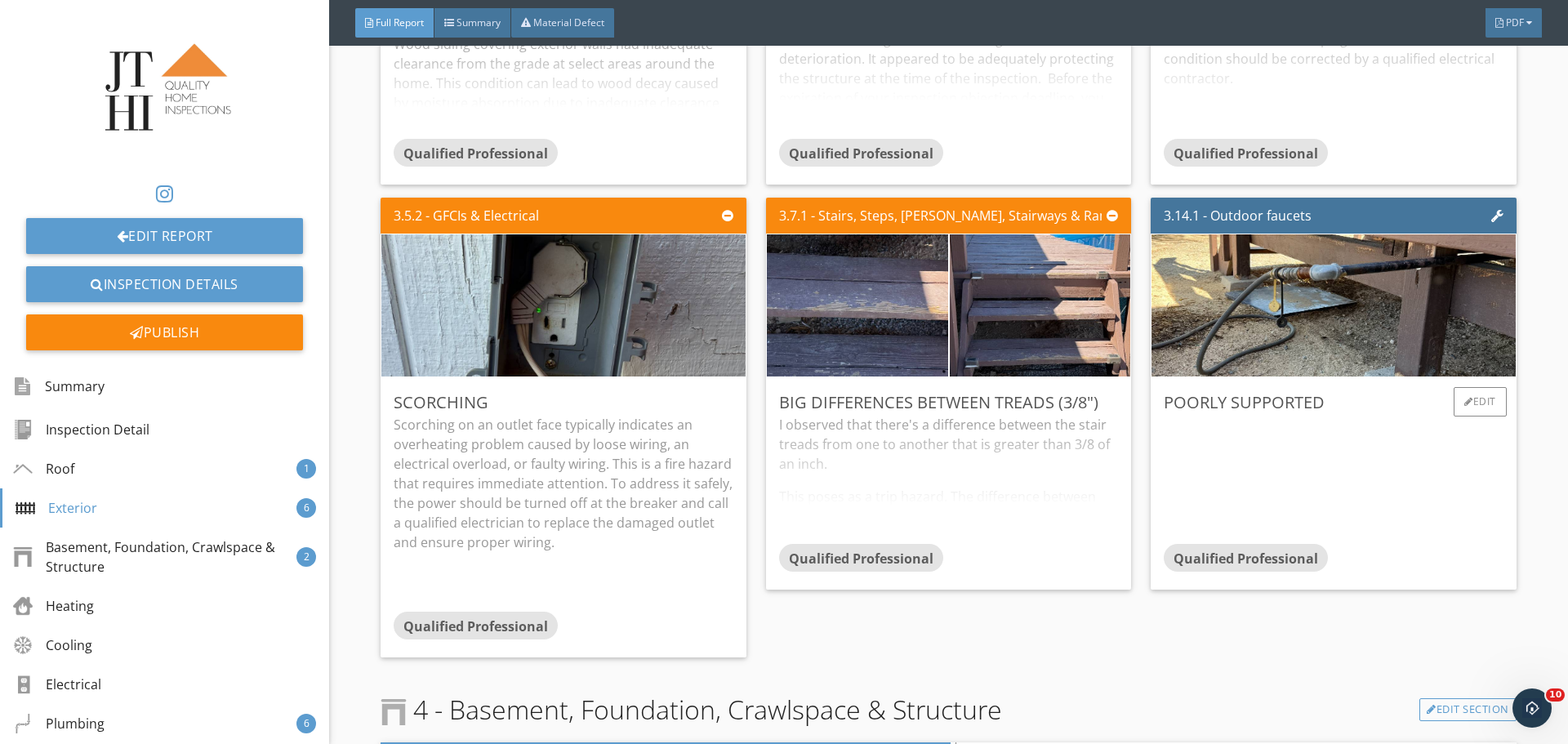
click at [1224, 448] on div at bounding box center [1333, 480] width 339 height 129
click at [1465, 397] on div "Edit" at bounding box center [1479, 402] width 53 height 30
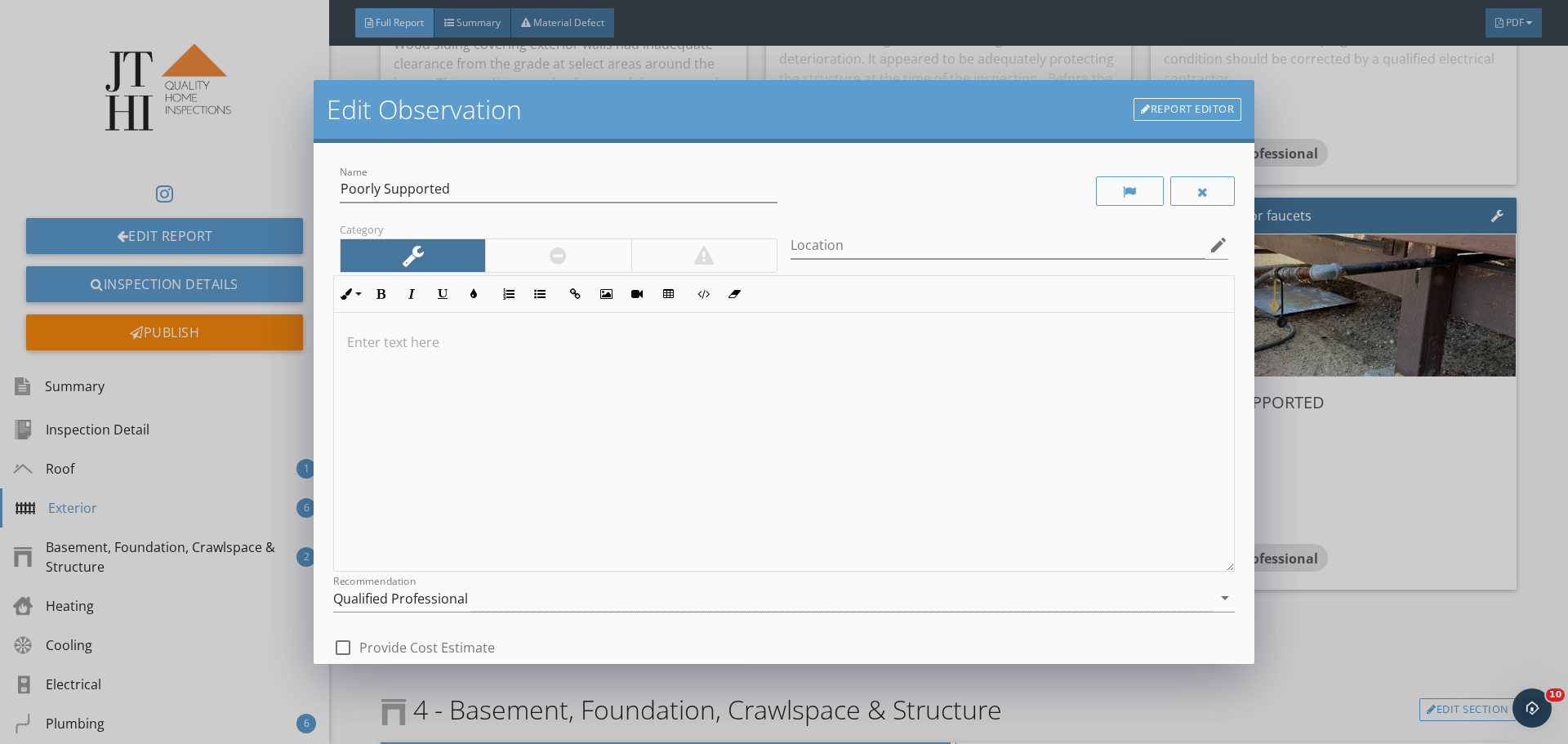
drag, startPoint x: 1433, startPoint y: 552, endPoint x: 1416, endPoint y: 465, distance: 88.6
click at [1429, 548] on div "Edit Observation Report Editor Name Poorly Supported Category Location edit Inl…" at bounding box center [784, 372] width 1568 height 744
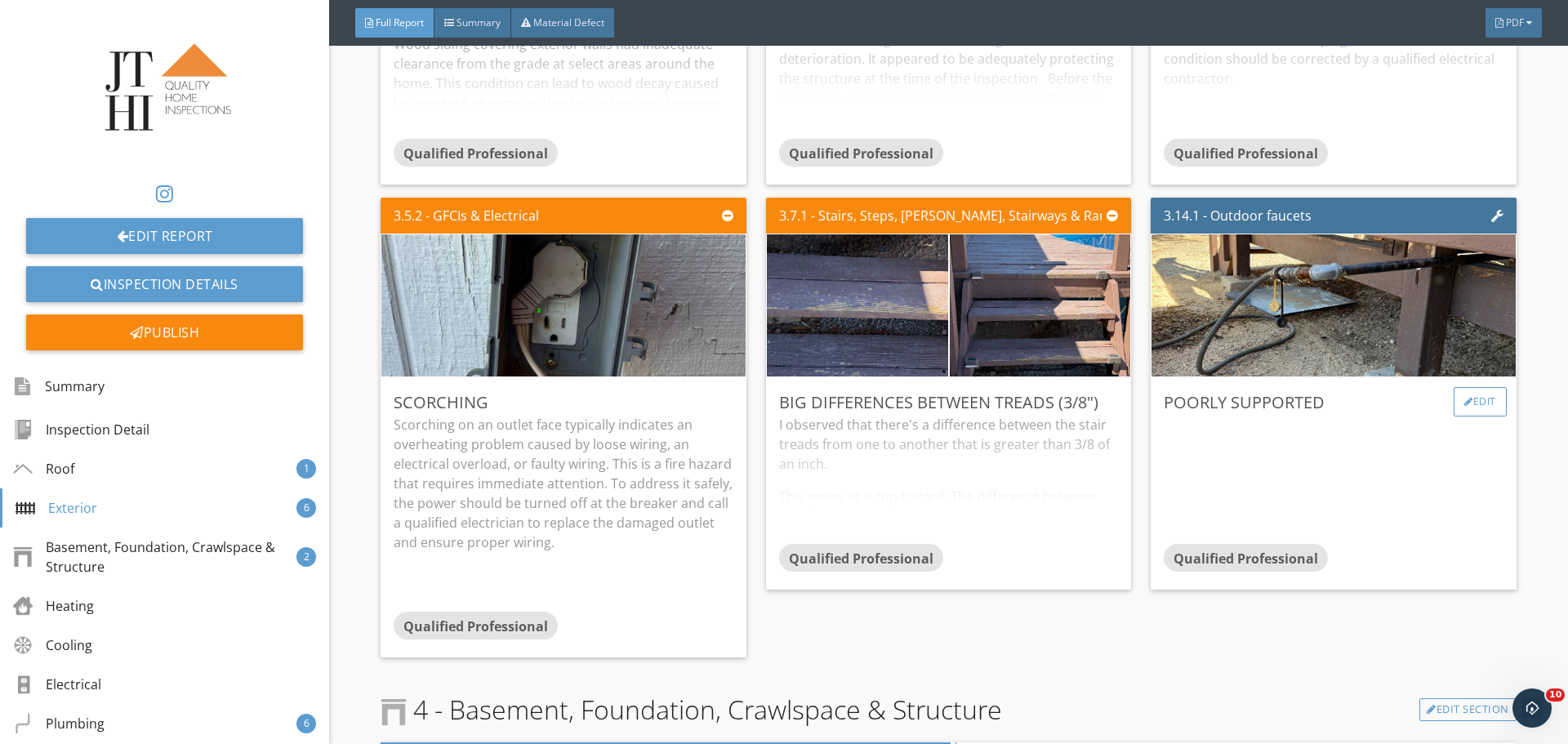
click at [1453, 392] on div "Edit" at bounding box center [1479, 402] width 53 height 30
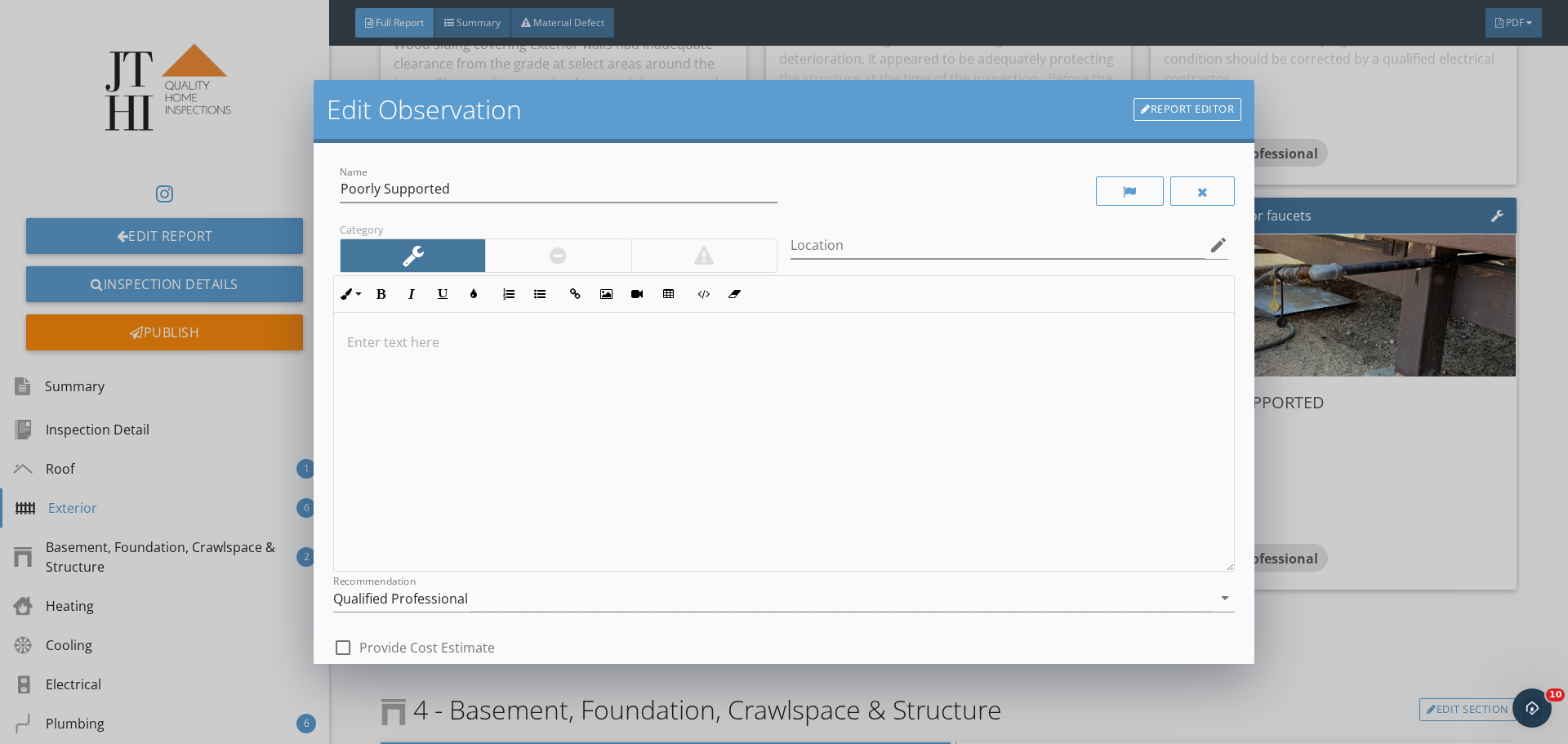
click at [788, 518] on div at bounding box center [784, 443] width 900 height 259
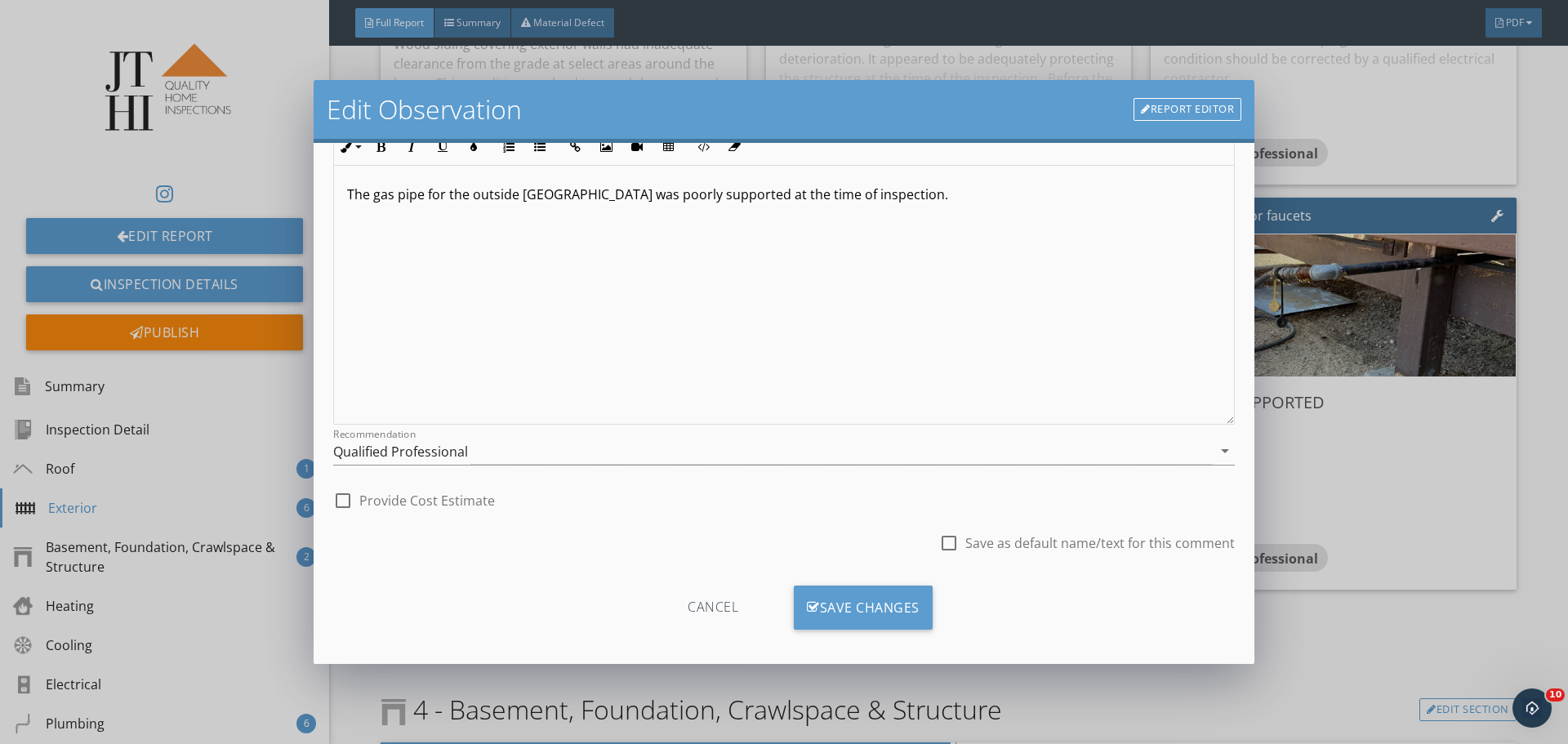
scroll to position [158, 0]
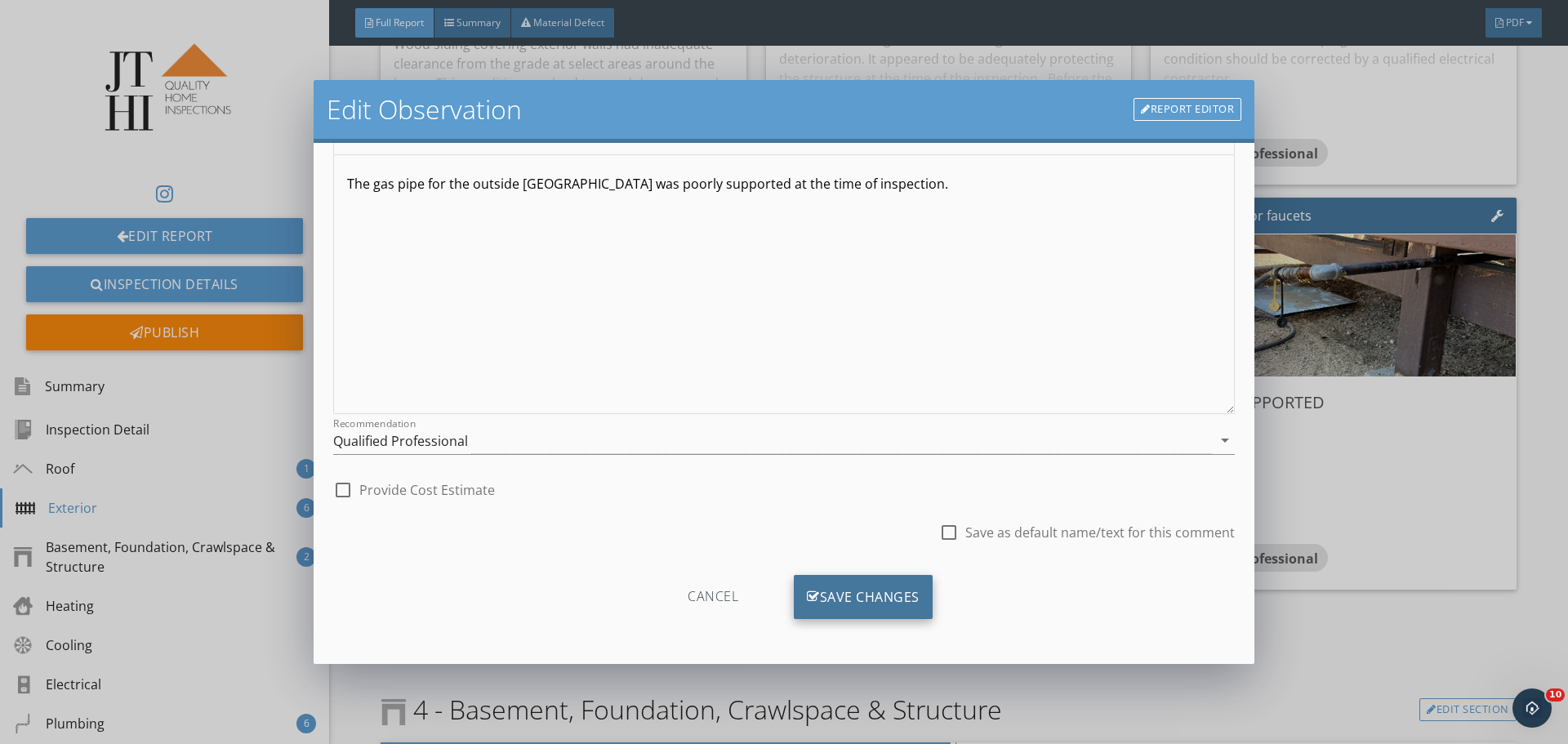
click at [915, 614] on div "Save Changes" at bounding box center [863, 597] width 139 height 44
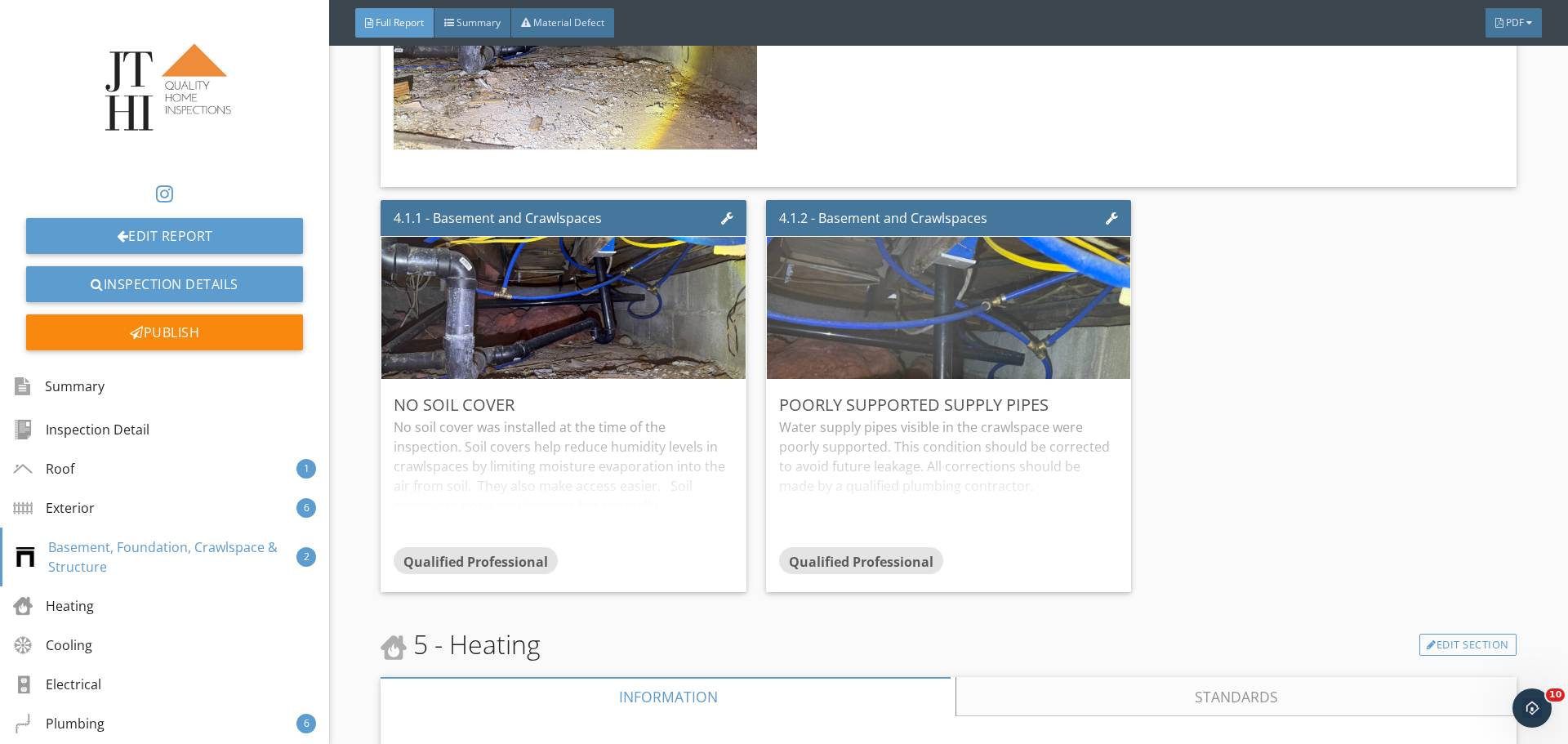
scroll to position [7842, 0]
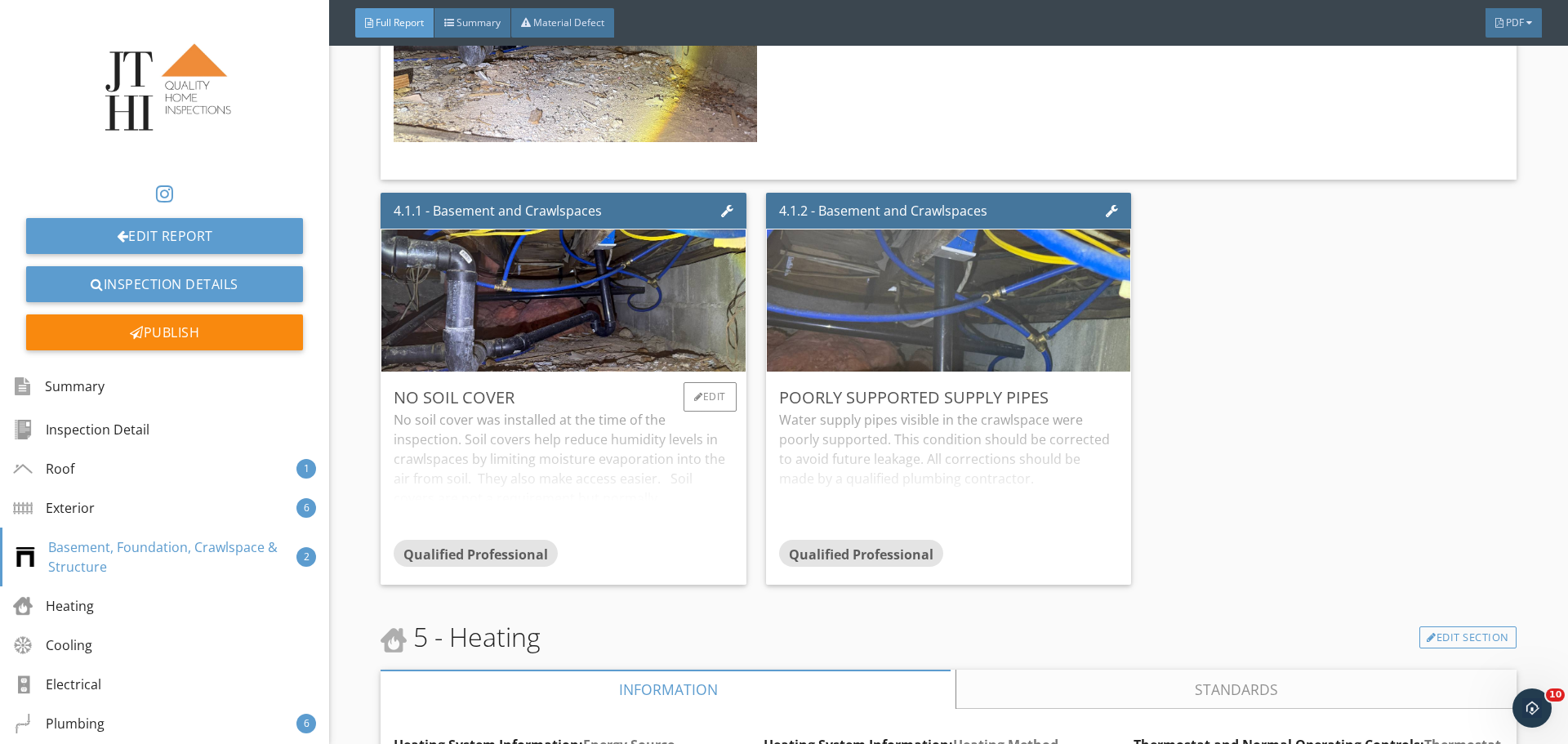
click at [424, 410] on div "No soil cover" at bounding box center [563, 397] width 339 height 25
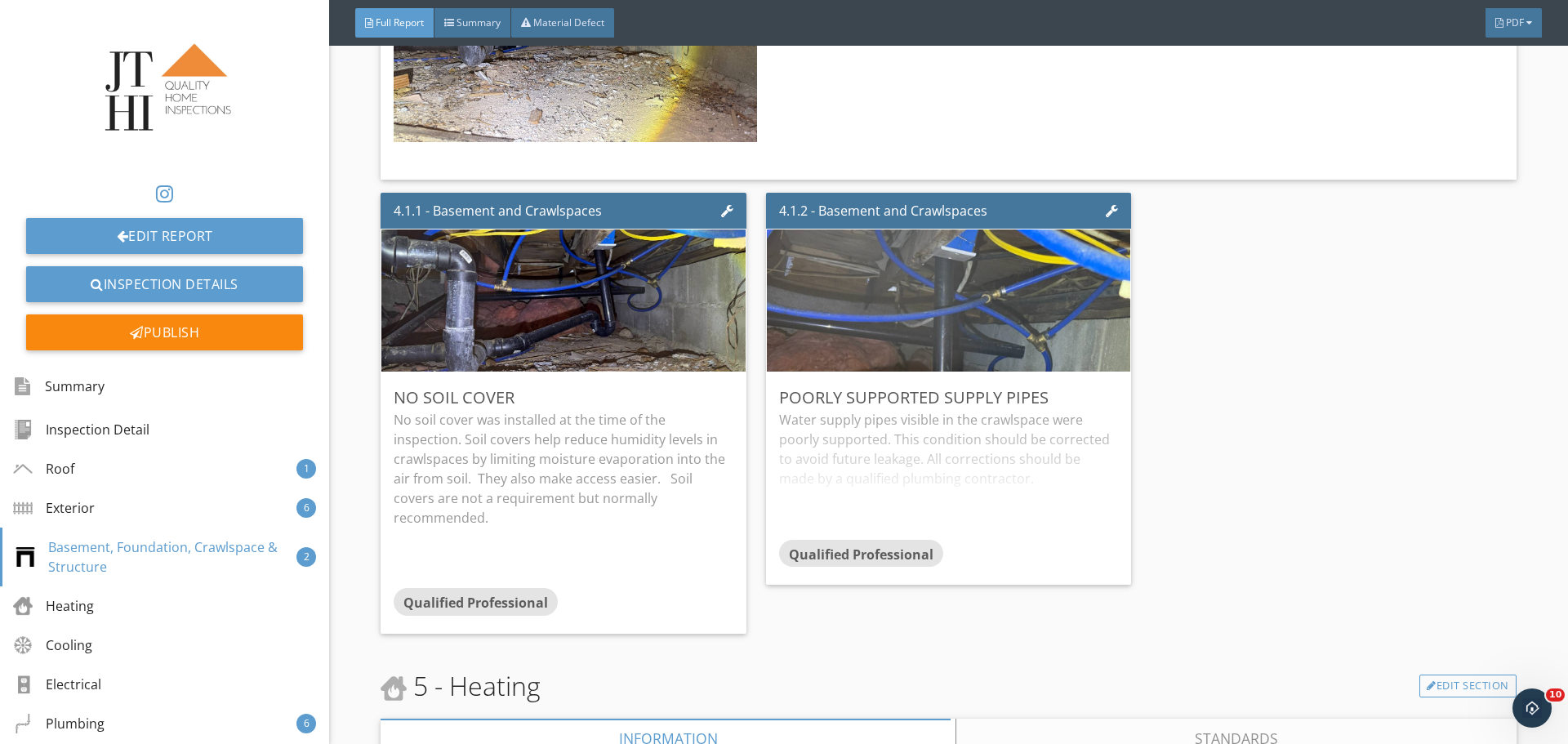
click at [1333, 460] on div "4.1.1 - Basement and Crawlspaces No soil cover No soil cover was installed at t…" at bounding box center [948, 413] width 1136 height 454
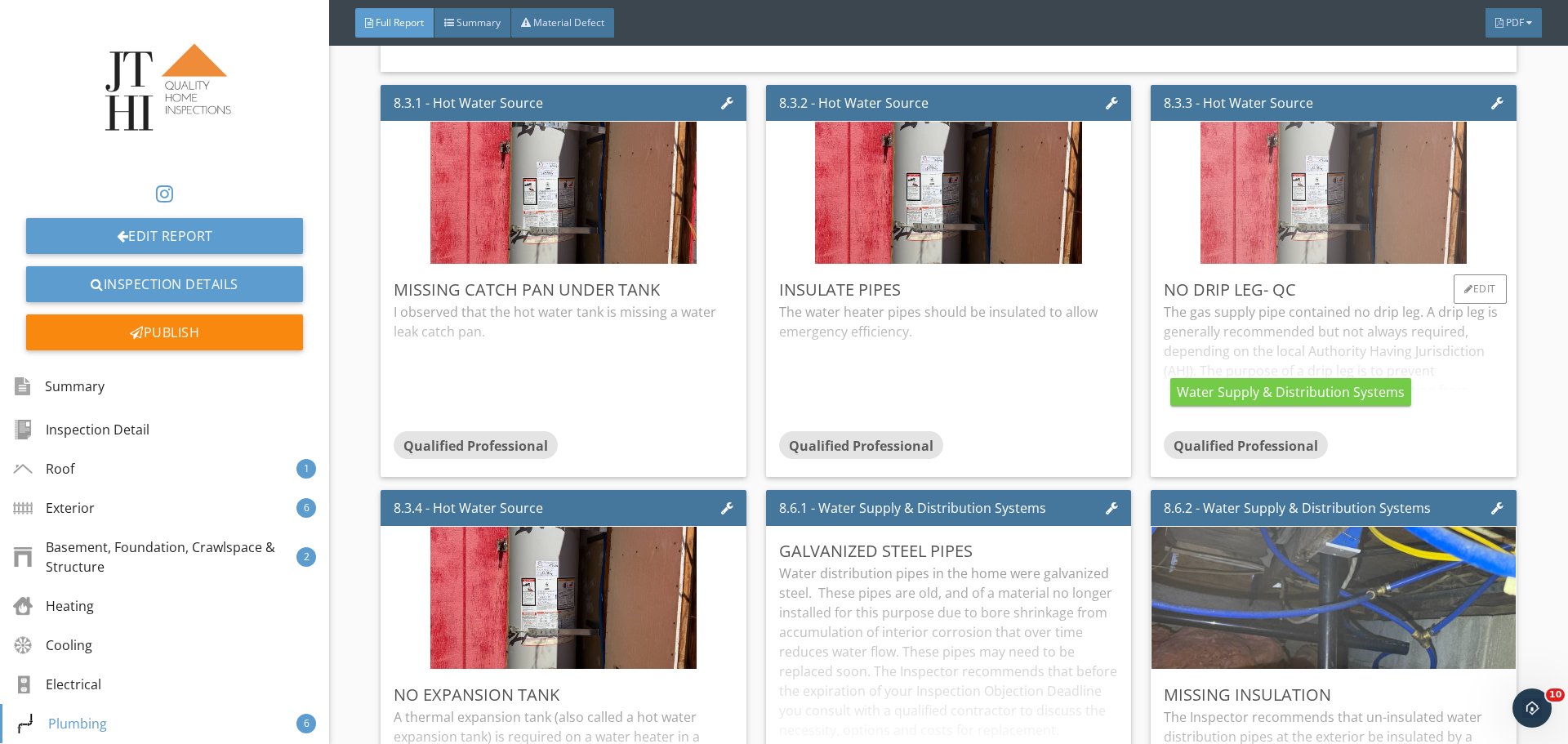
scroll to position [13887, 0]
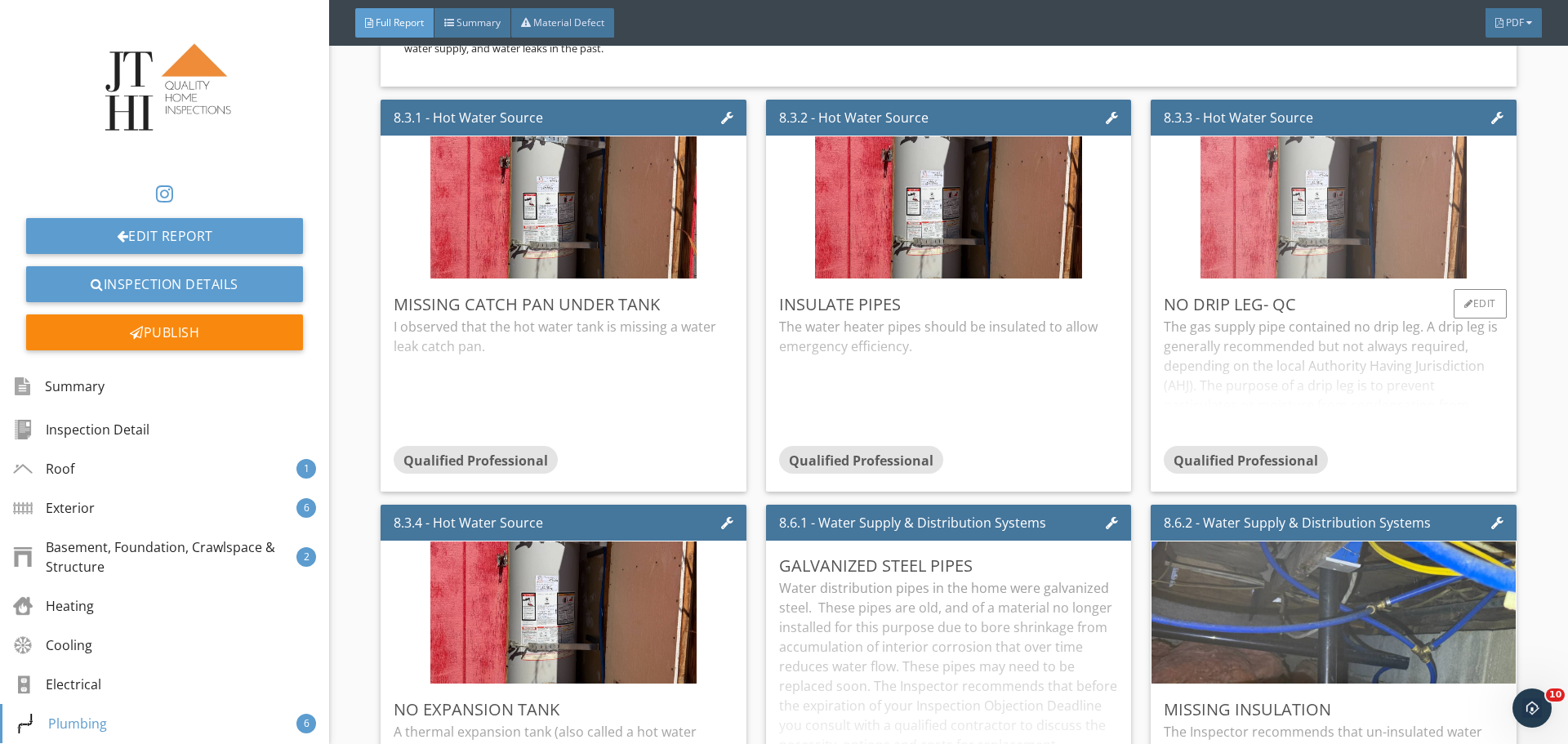
click at [1328, 267] on img at bounding box center [1333, 207] width 266 height 355
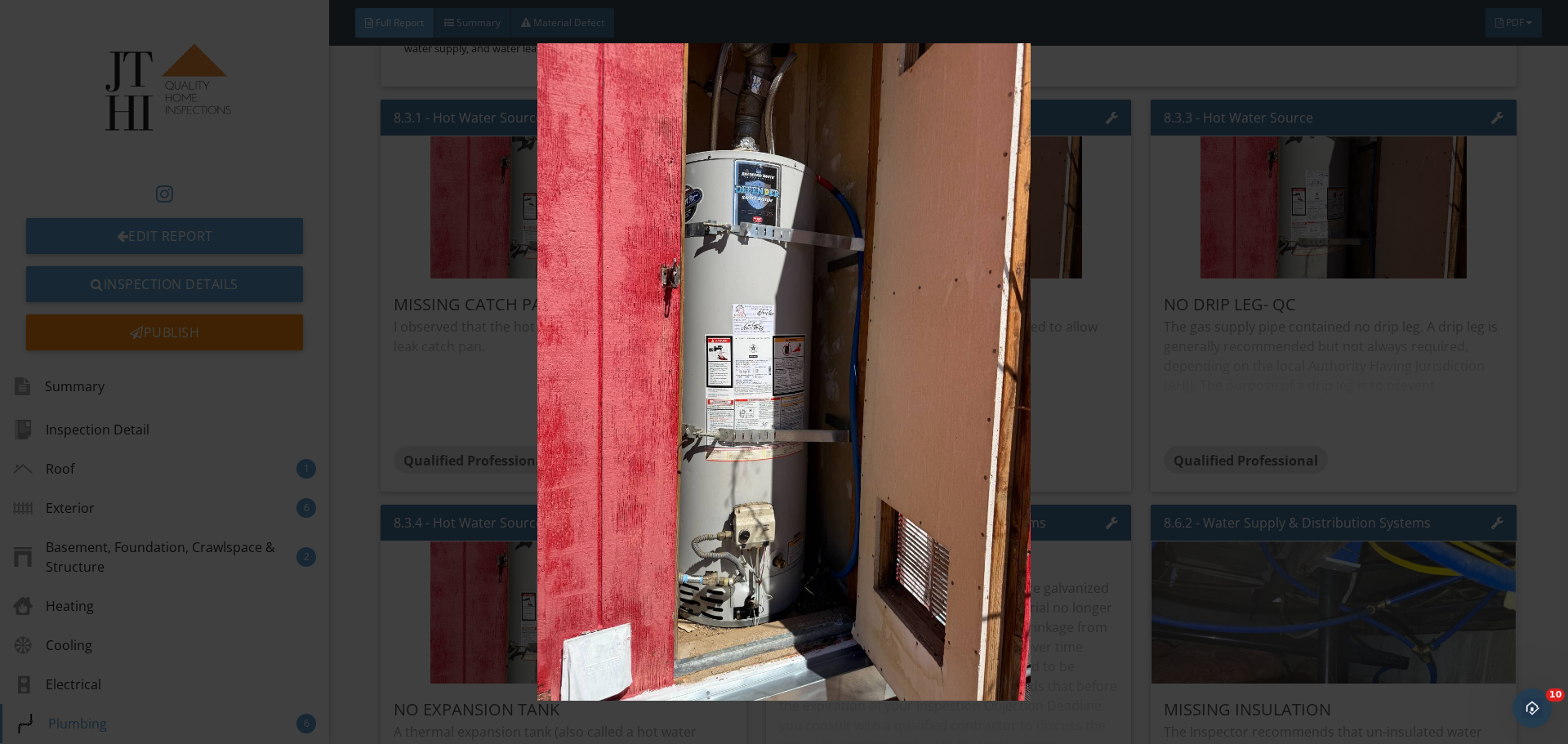
click at [1135, 324] on img at bounding box center [784, 372] width 1440 height 658
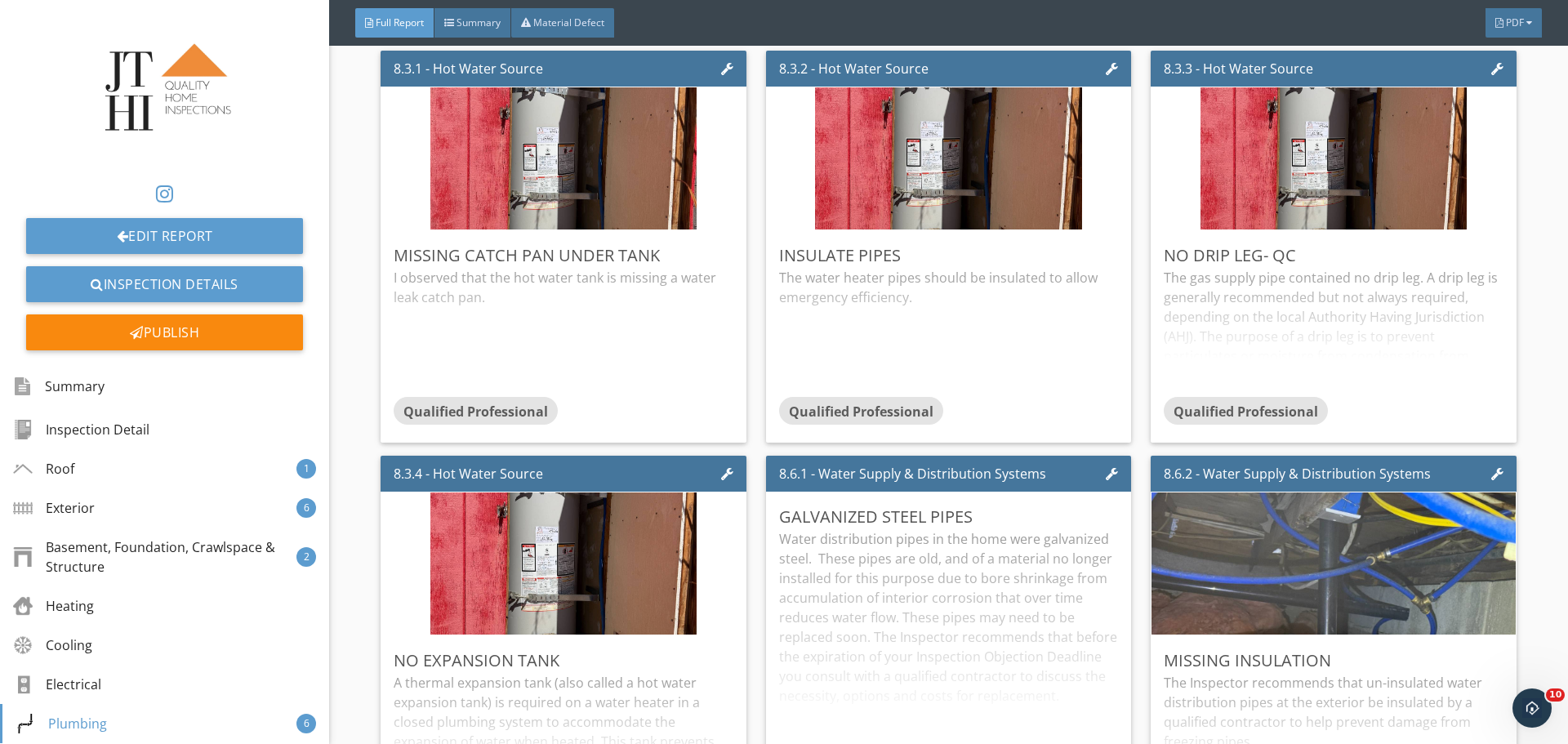
scroll to position [14215, 0]
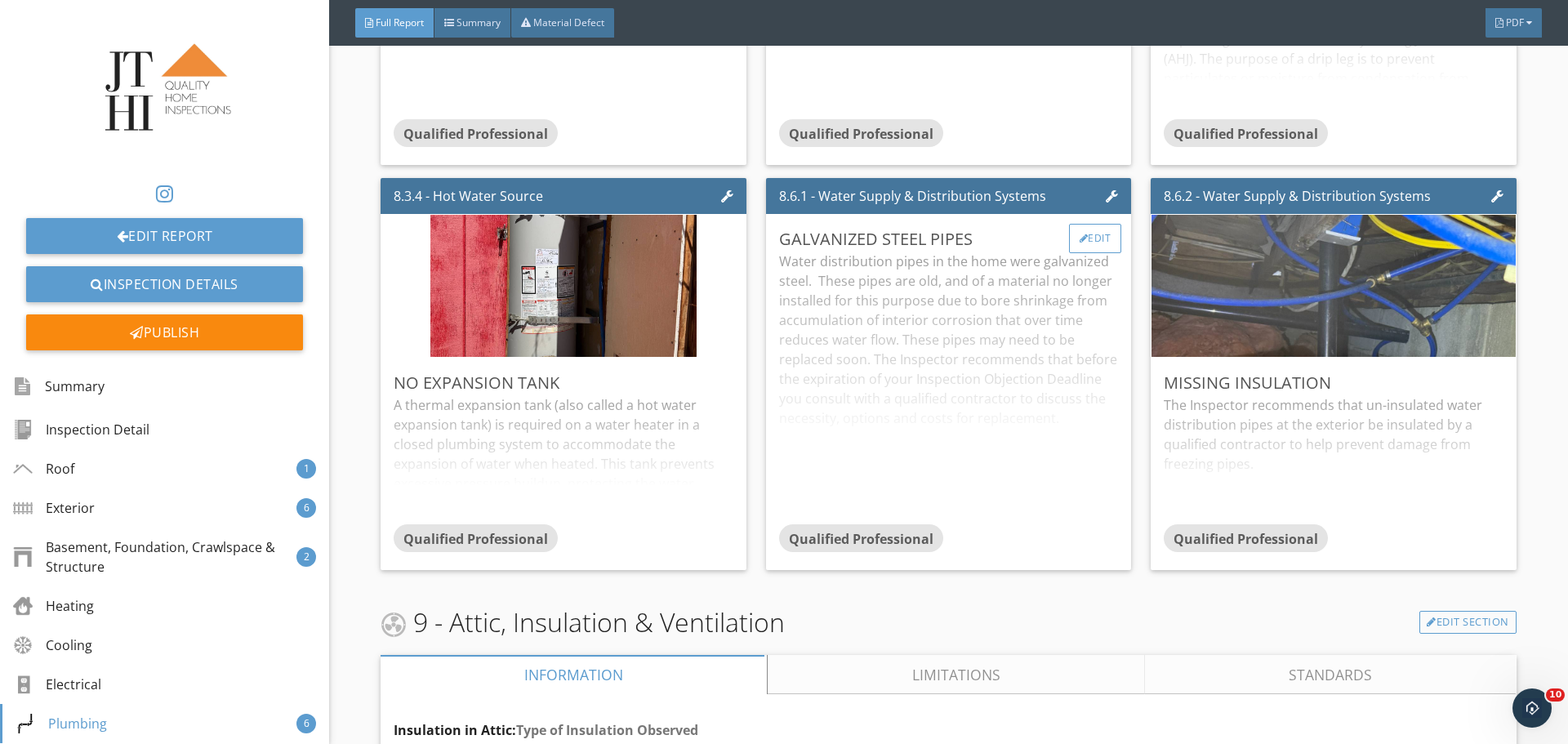
click at [1094, 253] on div "Edit" at bounding box center [1095, 238] width 53 height 30
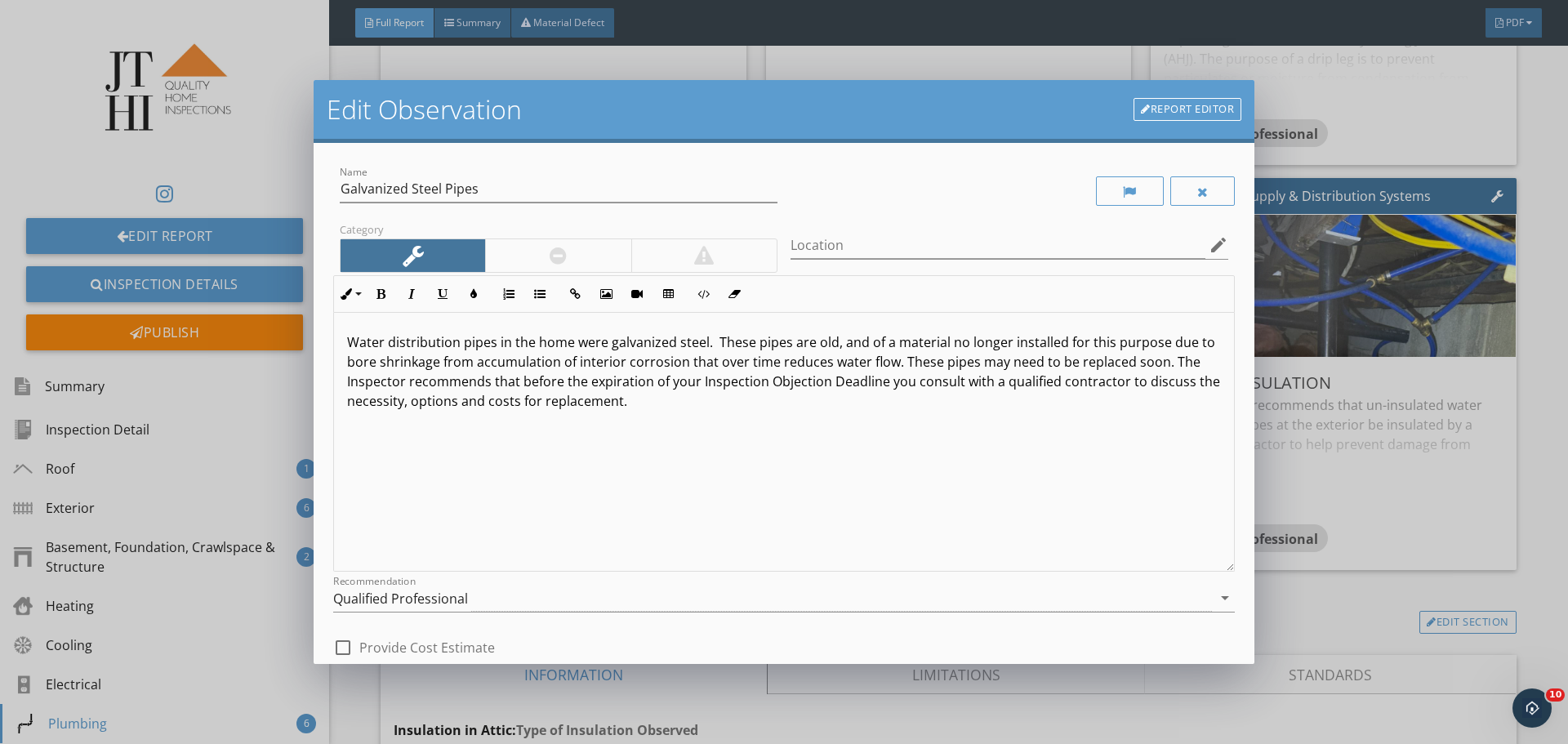
click at [1173, 106] on link "Report Editor" at bounding box center [1187, 109] width 108 height 23
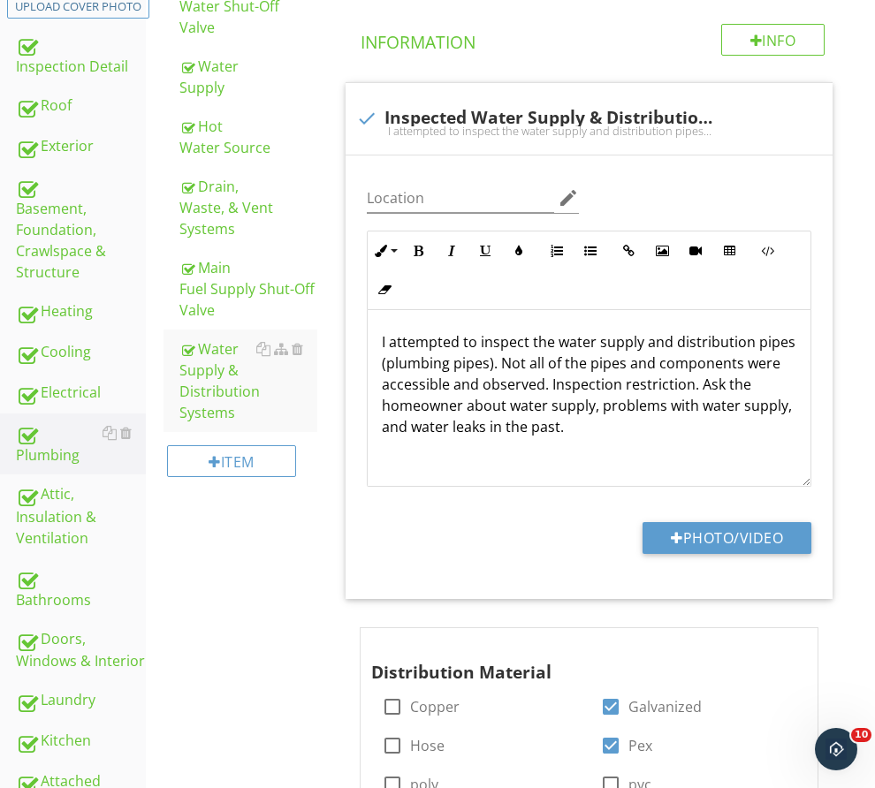
scroll to position [530, 0]
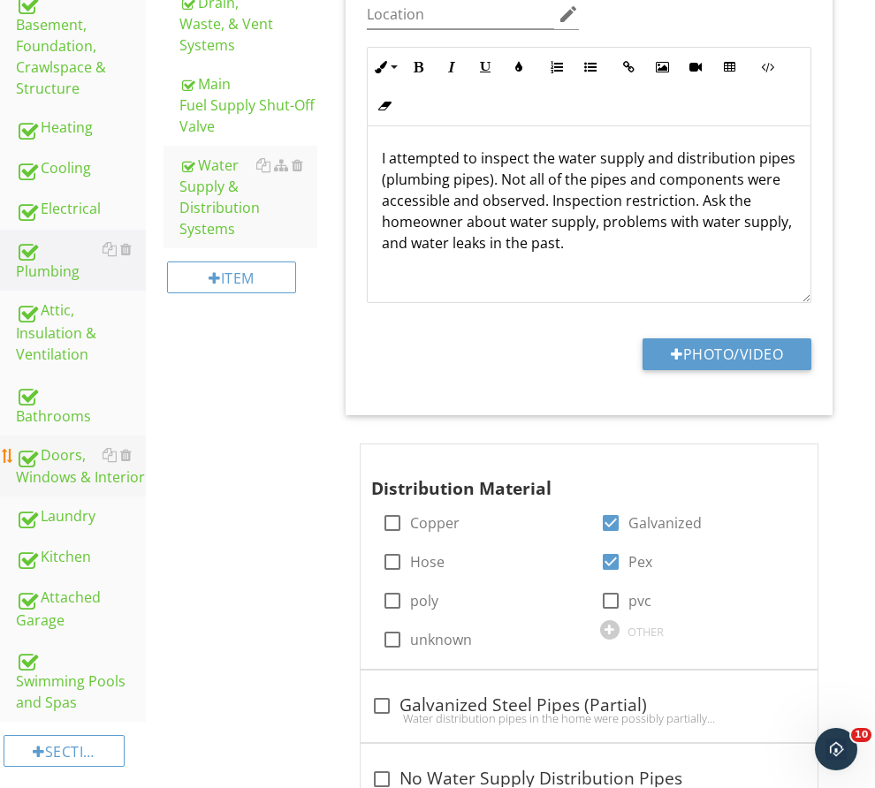
click at [104, 445] on div "Doors, Windows & Interior" at bounding box center [81, 467] width 130 height 44
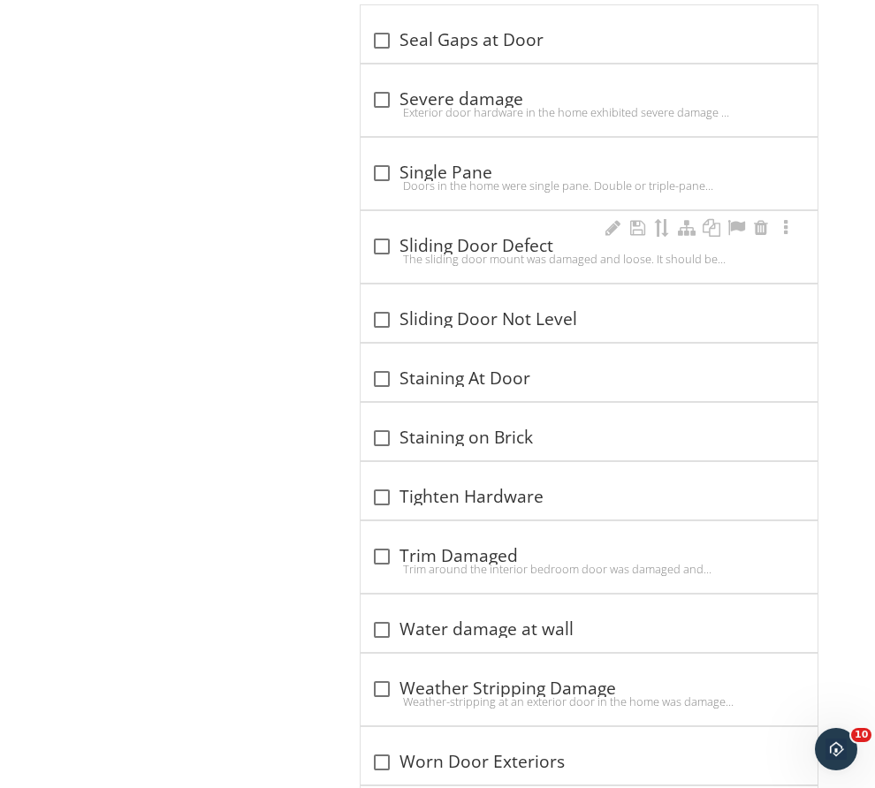
scroll to position [7303, 0]
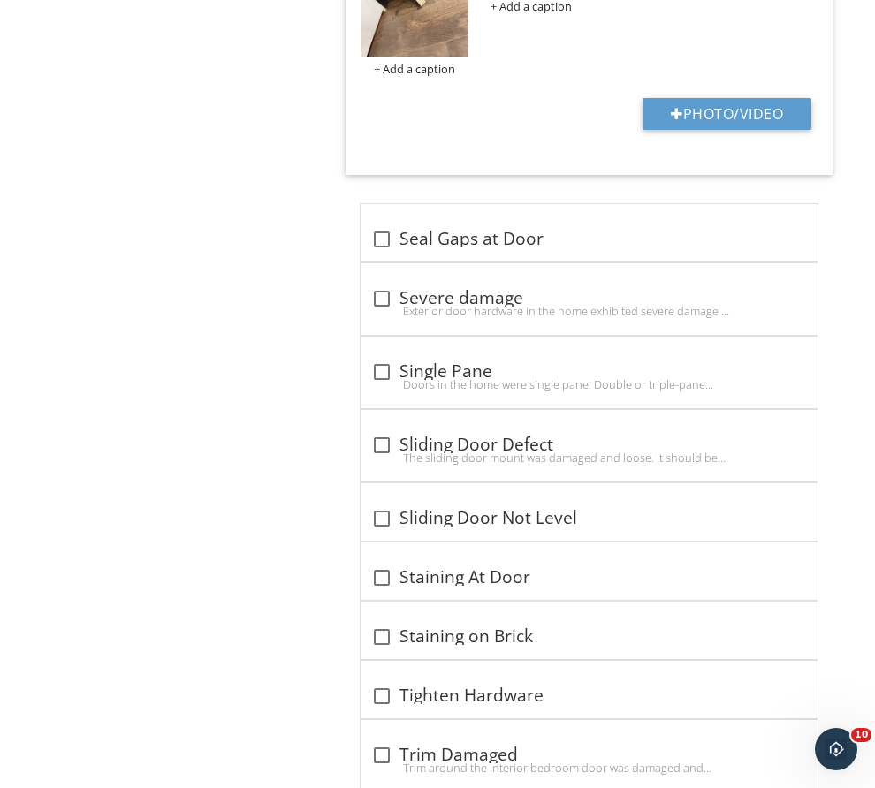
click at [397, 357] on div at bounding box center [382, 372] width 30 height 30
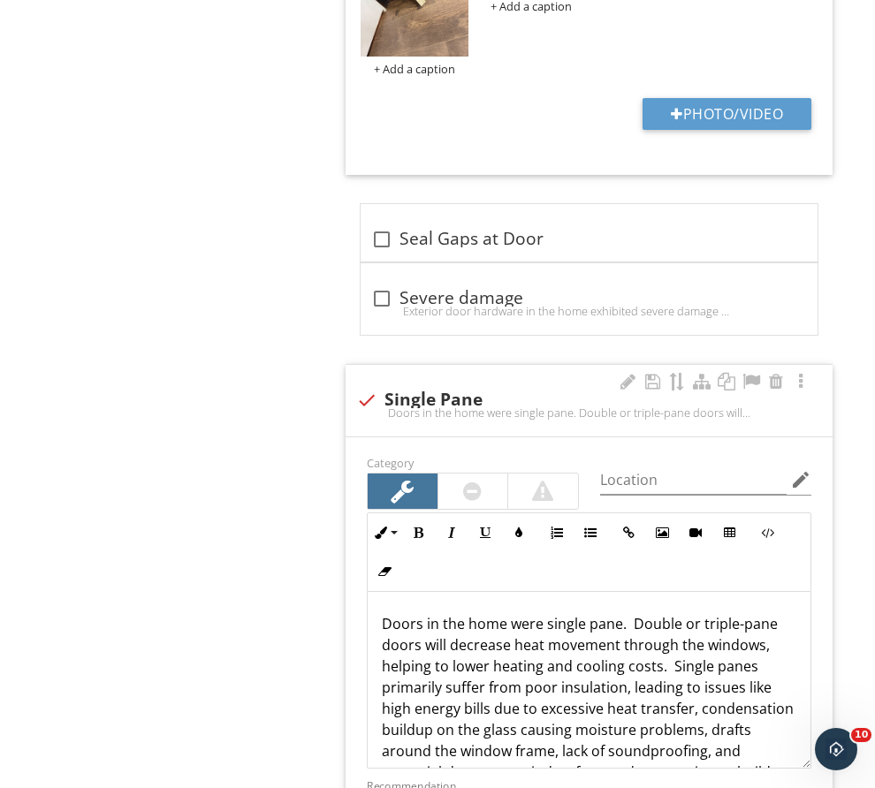
click at [451, 365] on div "check Single Pane Doors in the home were single pane. Double or triple-pane doo…" at bounding box center [589, 401] width 487 height 72
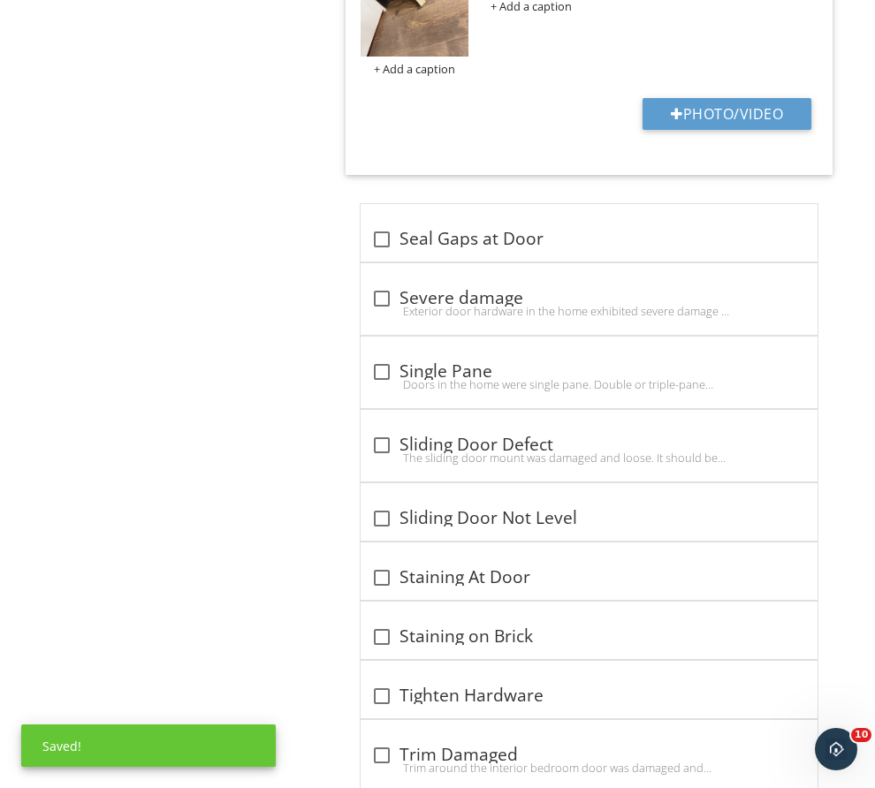
drag, startPoint x: 377, startPoint y: 381, endPoint x: 415, endPoint y: 365, distance: 40.4
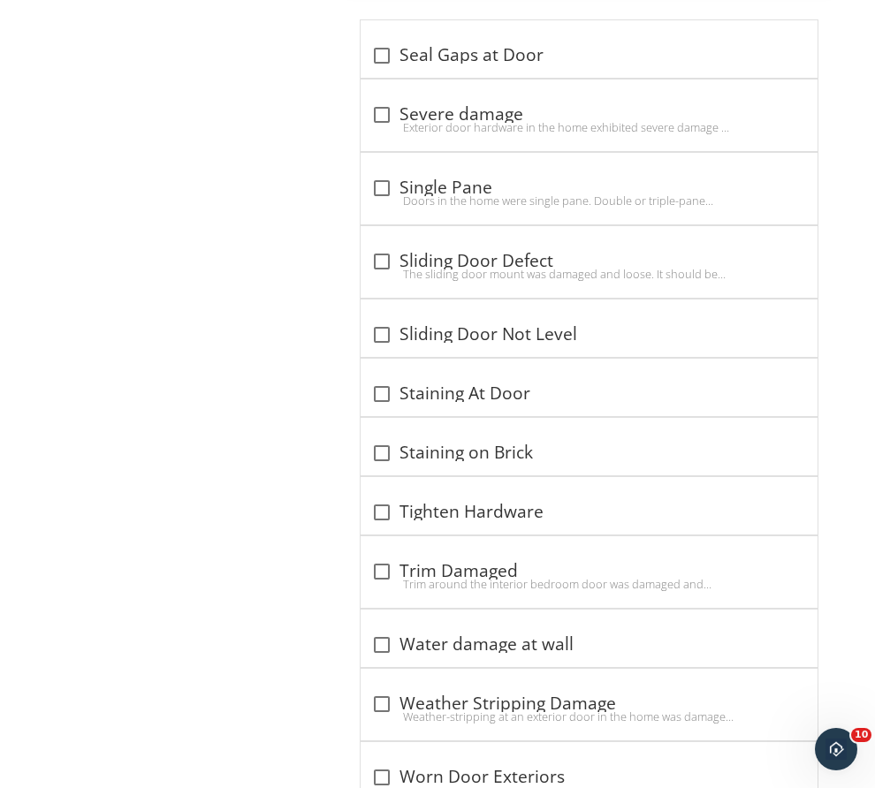
scroll to position [7391, 0]
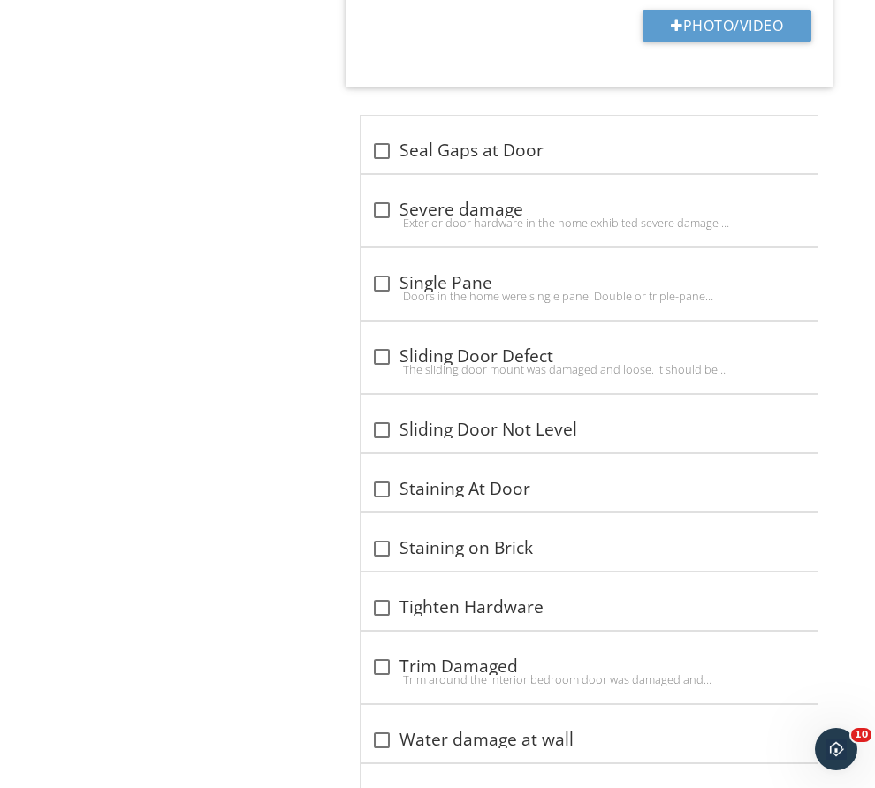
click at [397, 269] on div at bounding box center [382, 284] width 30 height 30
click at [431, 266] on div "check_box_outline_blank Single Pane Doors in the home were single pane. Double …" at bounding box center [589, 284] width 457 height 72
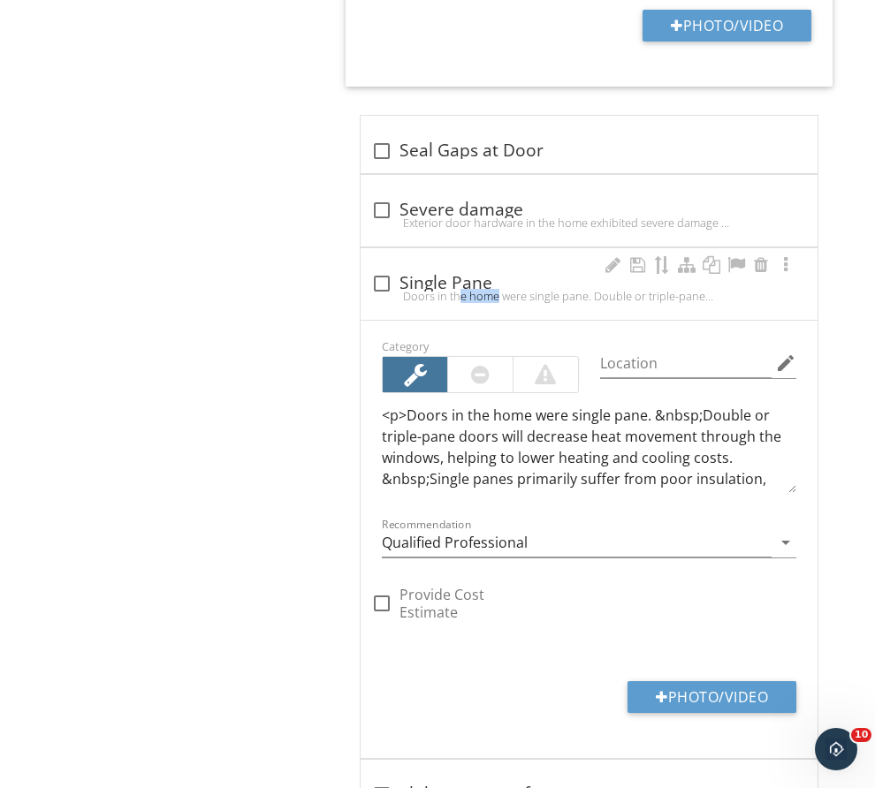
checkbox input "true"
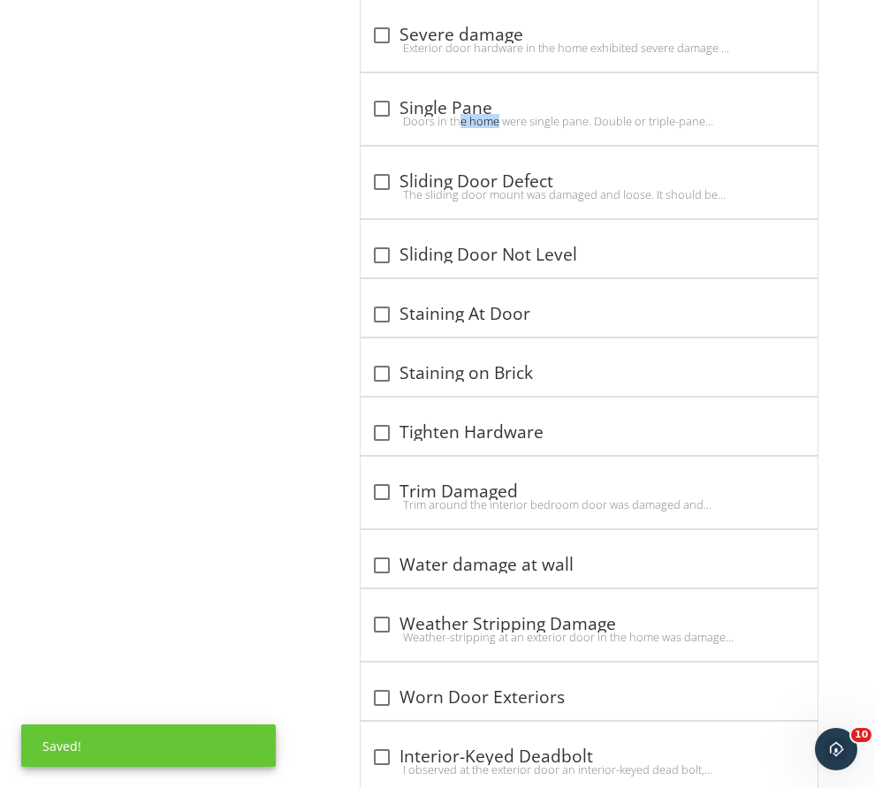
scroll to position [7480, 0]
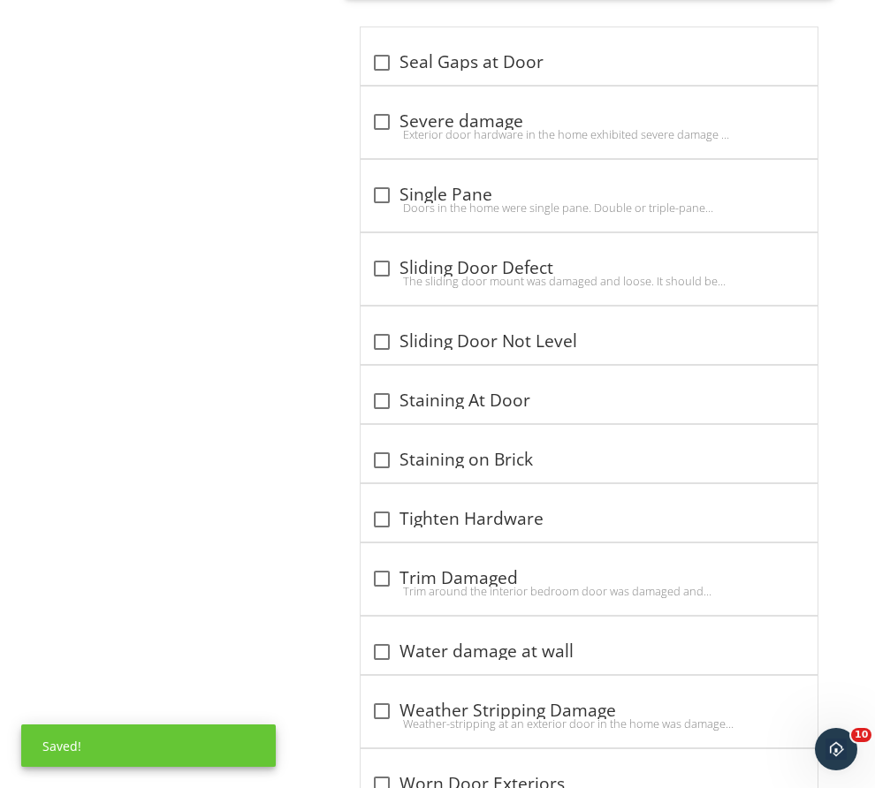
click at [455, 181] on div "check_box_outline_blank Single Pane" at bounding box center [589, 193] width 436 height 25
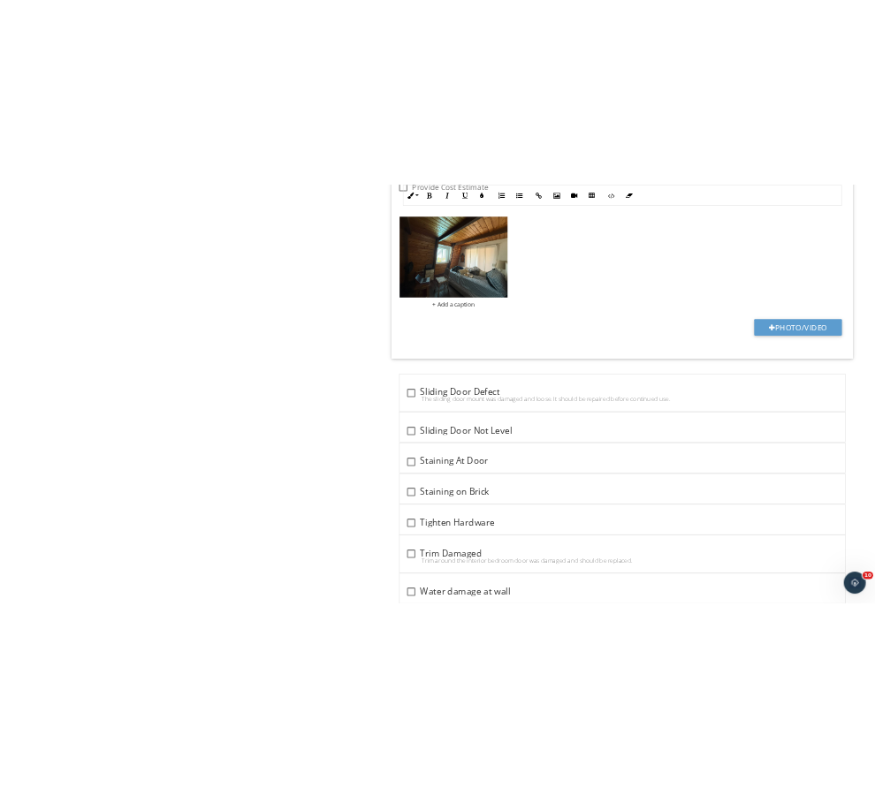
scroll to position [7867, 0]
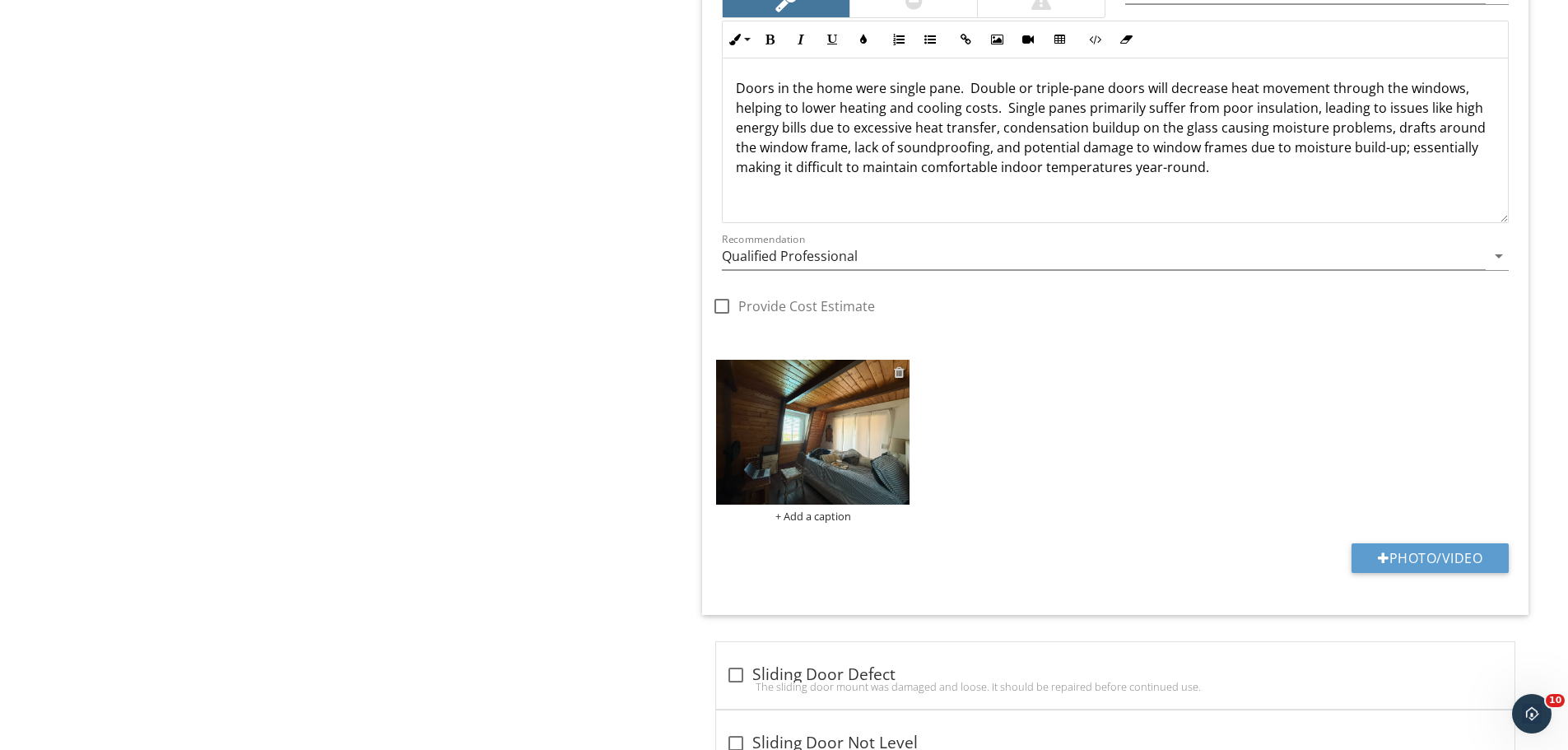
click at [814, 373] on div at bounding box center [899, 372] width 10 height 13
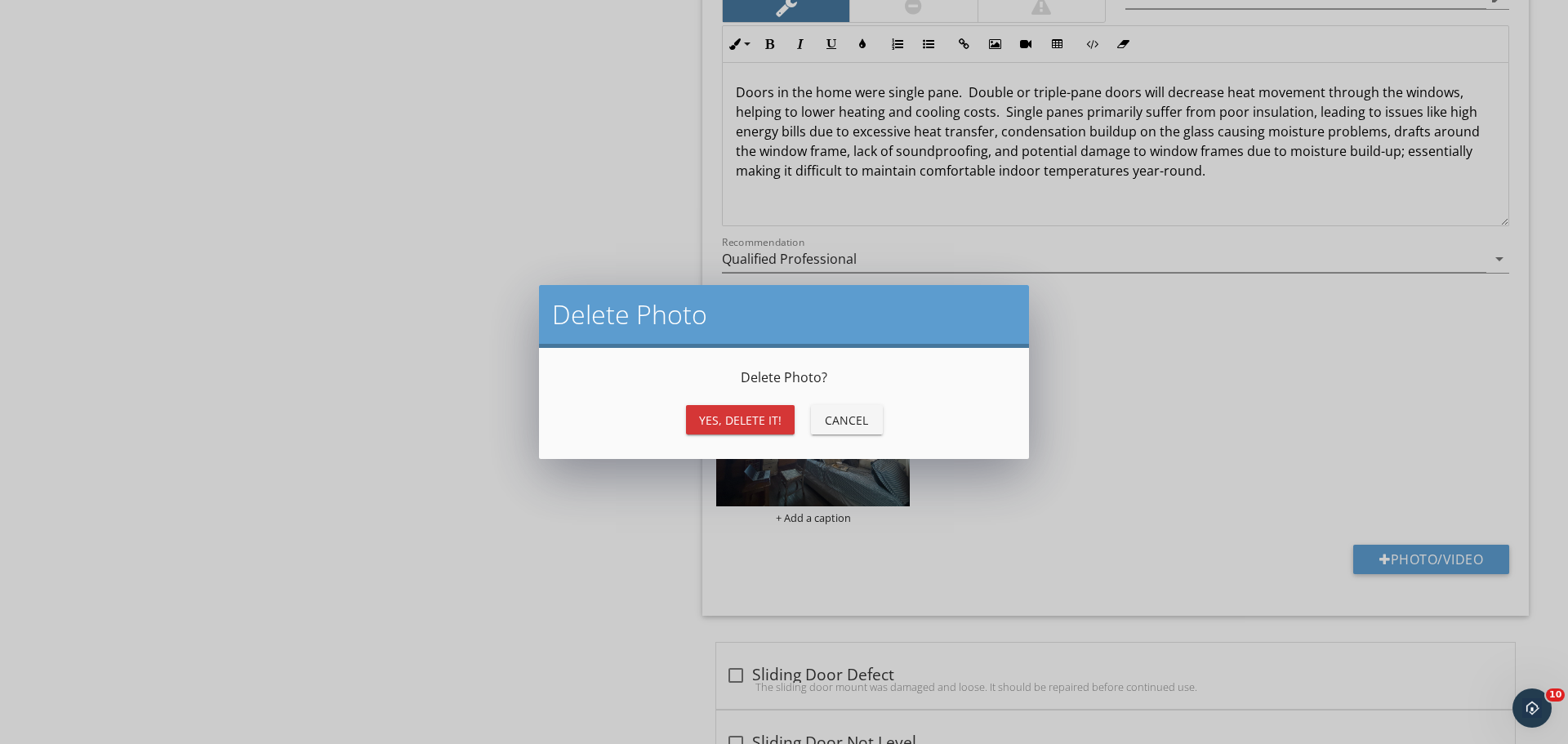
drag, startPoint x: 740, startPoint y: 437, endPoint x: 748, endPoint y: 423, distance: 16.1
click at [740, 436] on div "Yes, Delete it! Cancel" at bounding box center [784, 420] width 451 height 39
click at [772, 407] on button "Yes, Delete it!" at bounding box center [740, 420] width 109 height 30
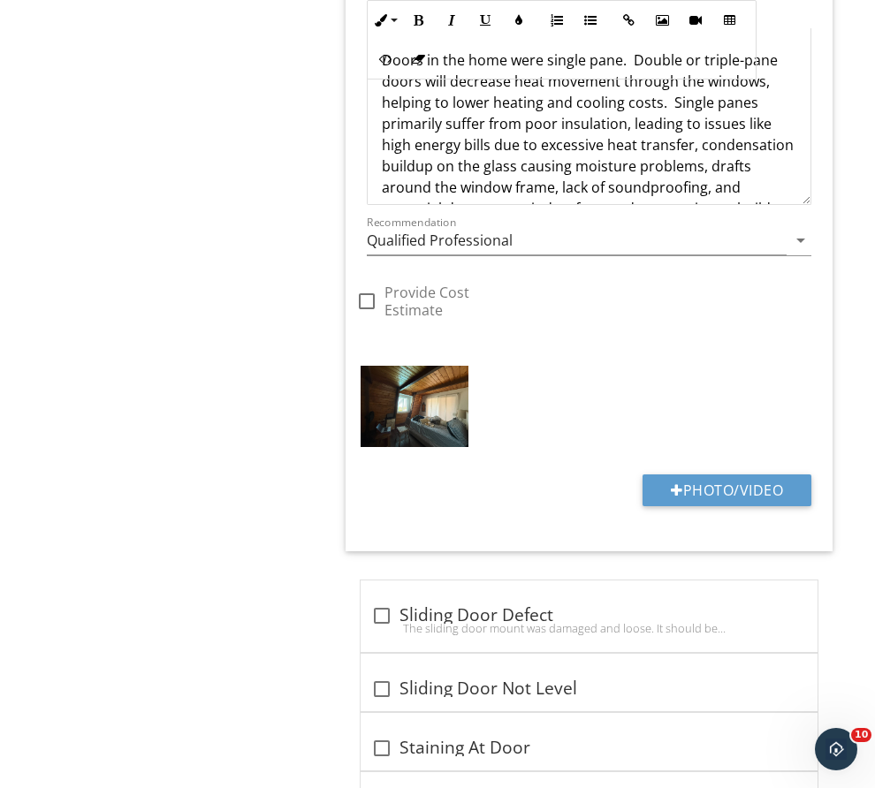
scroll to position [6657, 0]
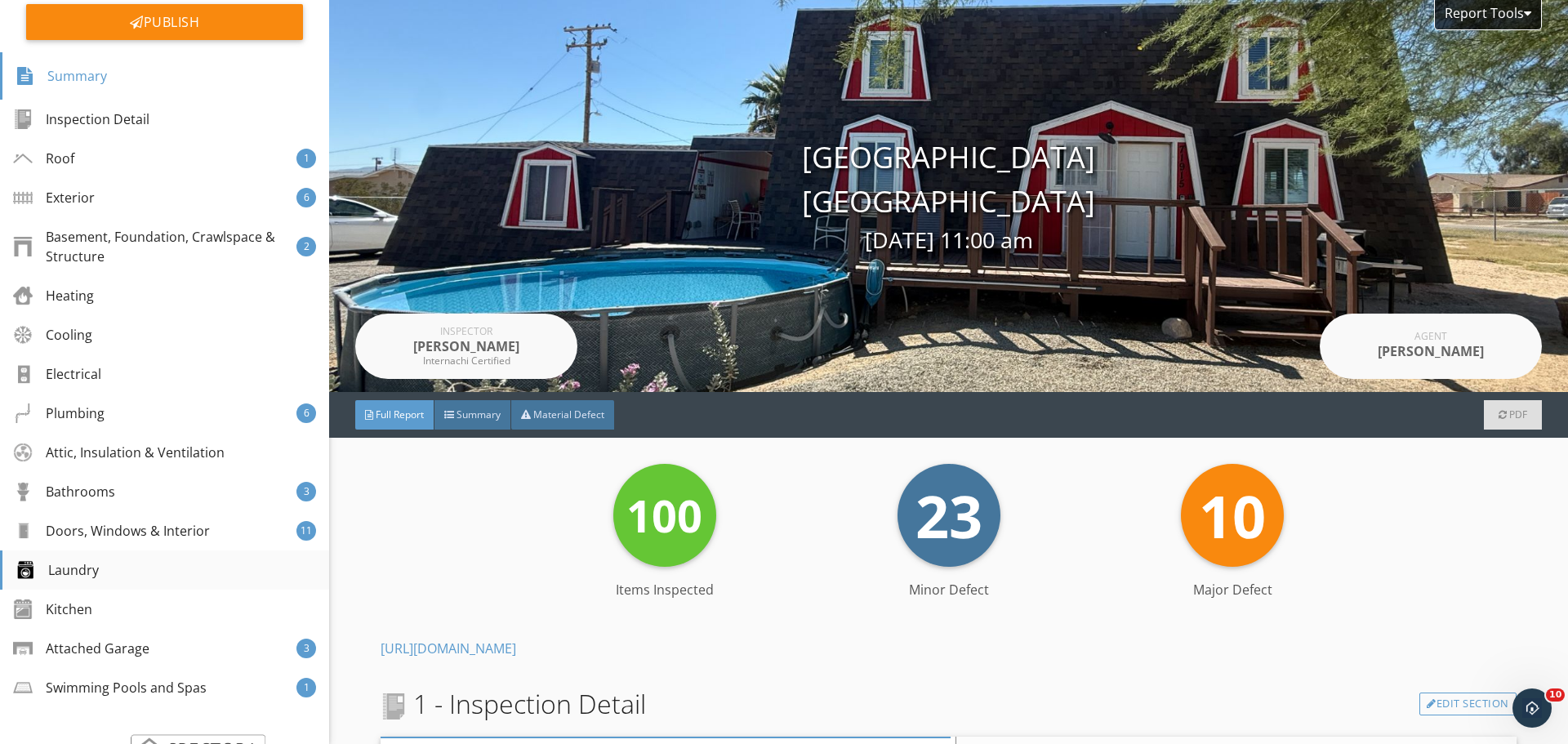
scroll to position [327, 0]
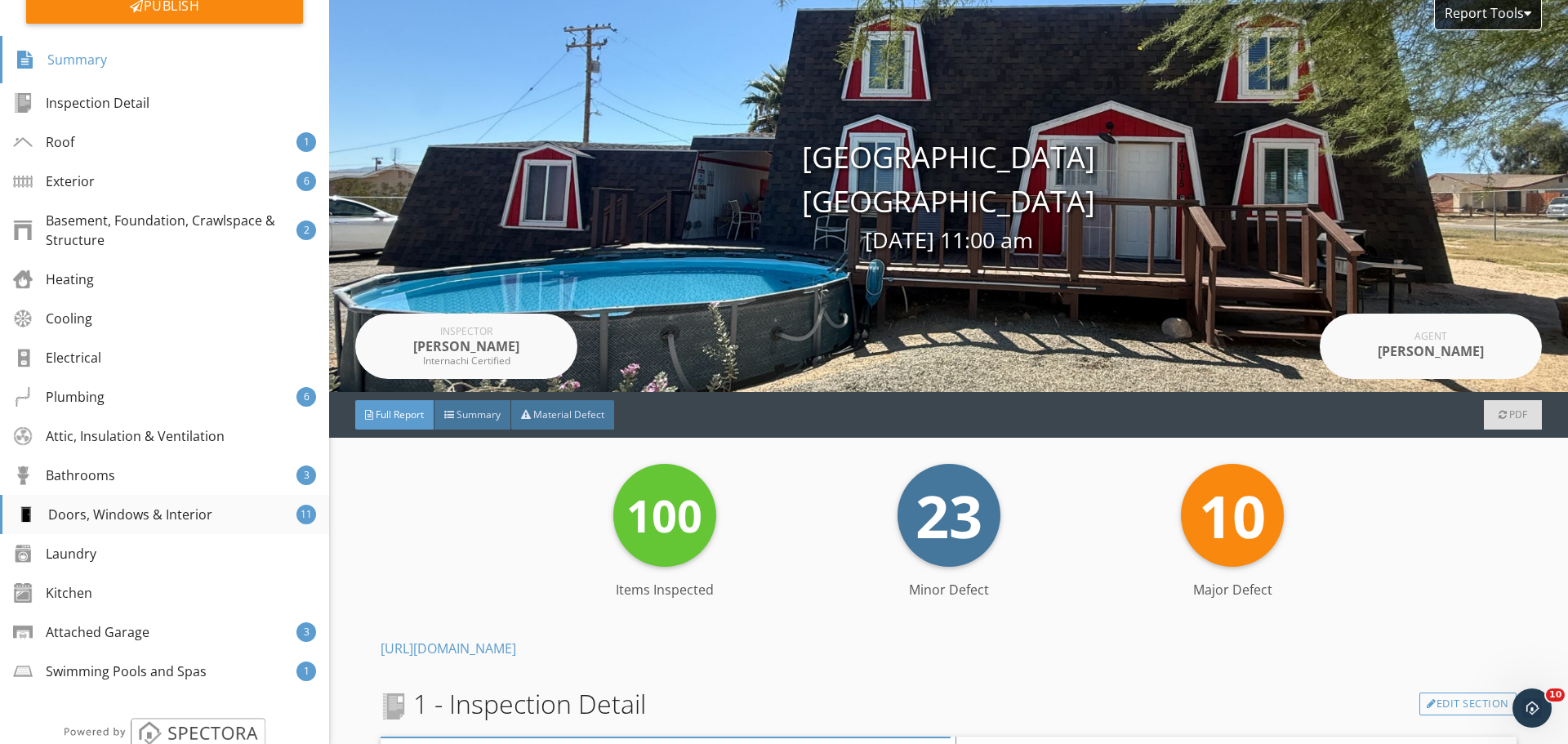
click at [164, 533] on div "Doors, Windows & Interior 11" at bounding box center [164, 515] width 329 height 39
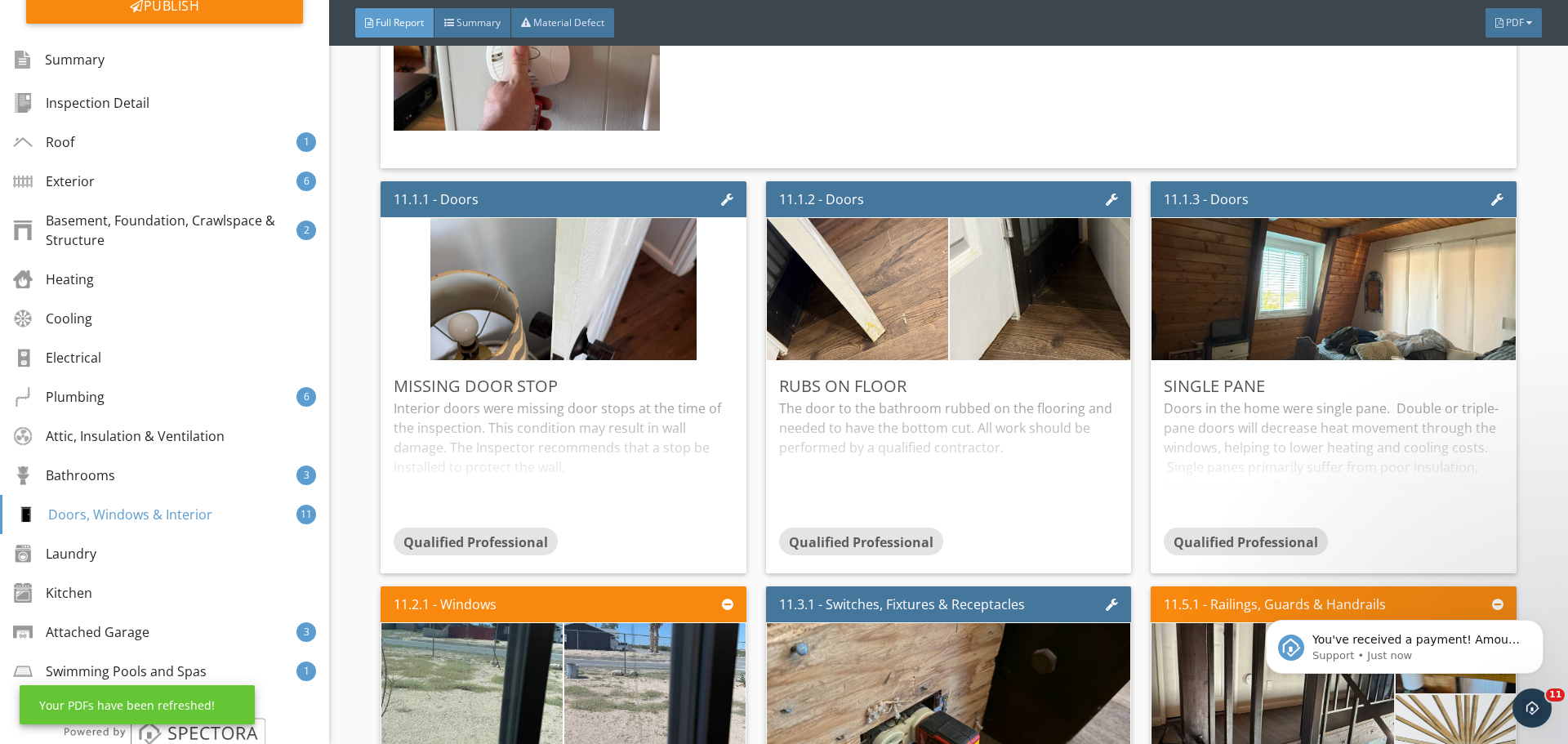
scroll to position [19472, 0]
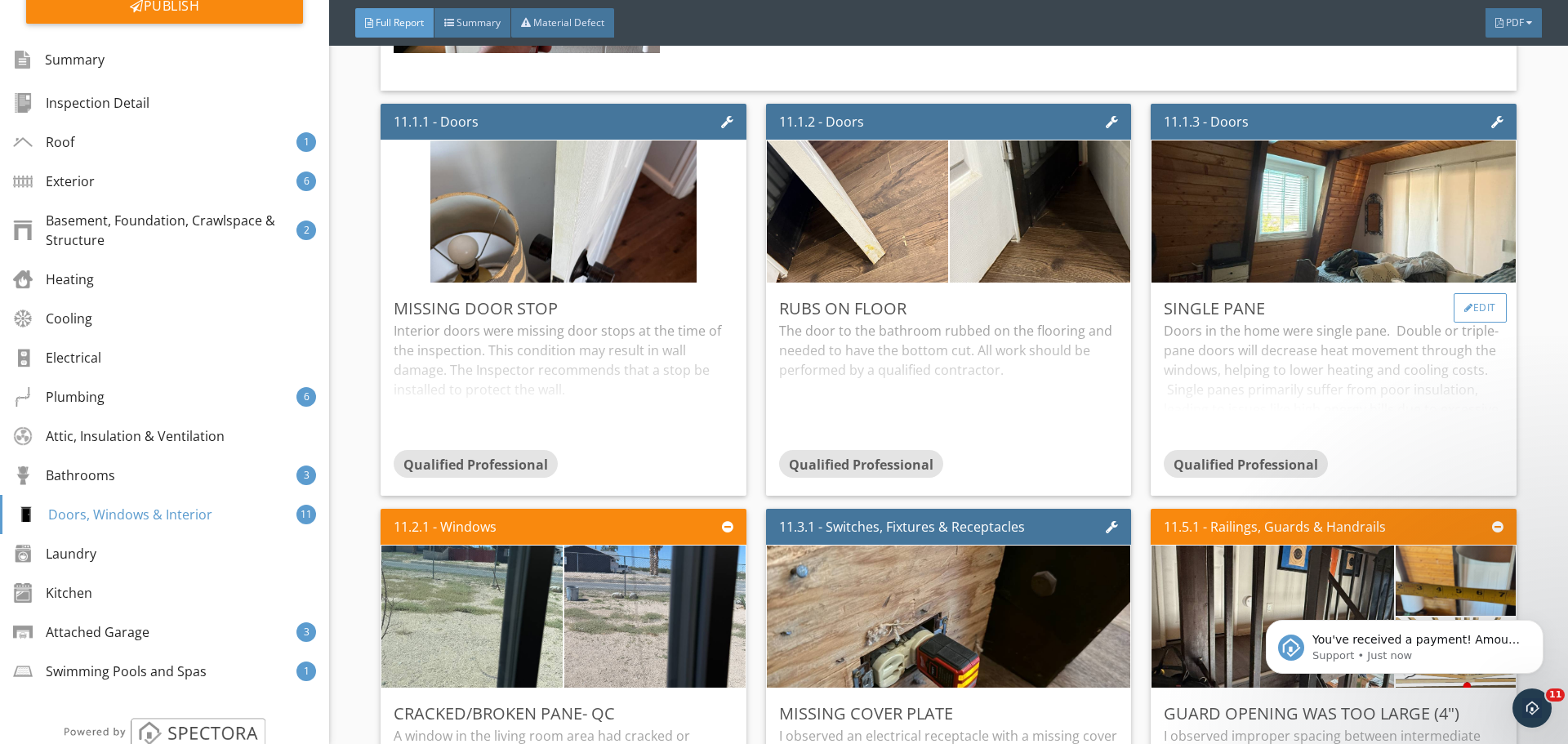
click at [1481, 323] on div "Edit" at bounding box center [1479, 308] width 53 height 30
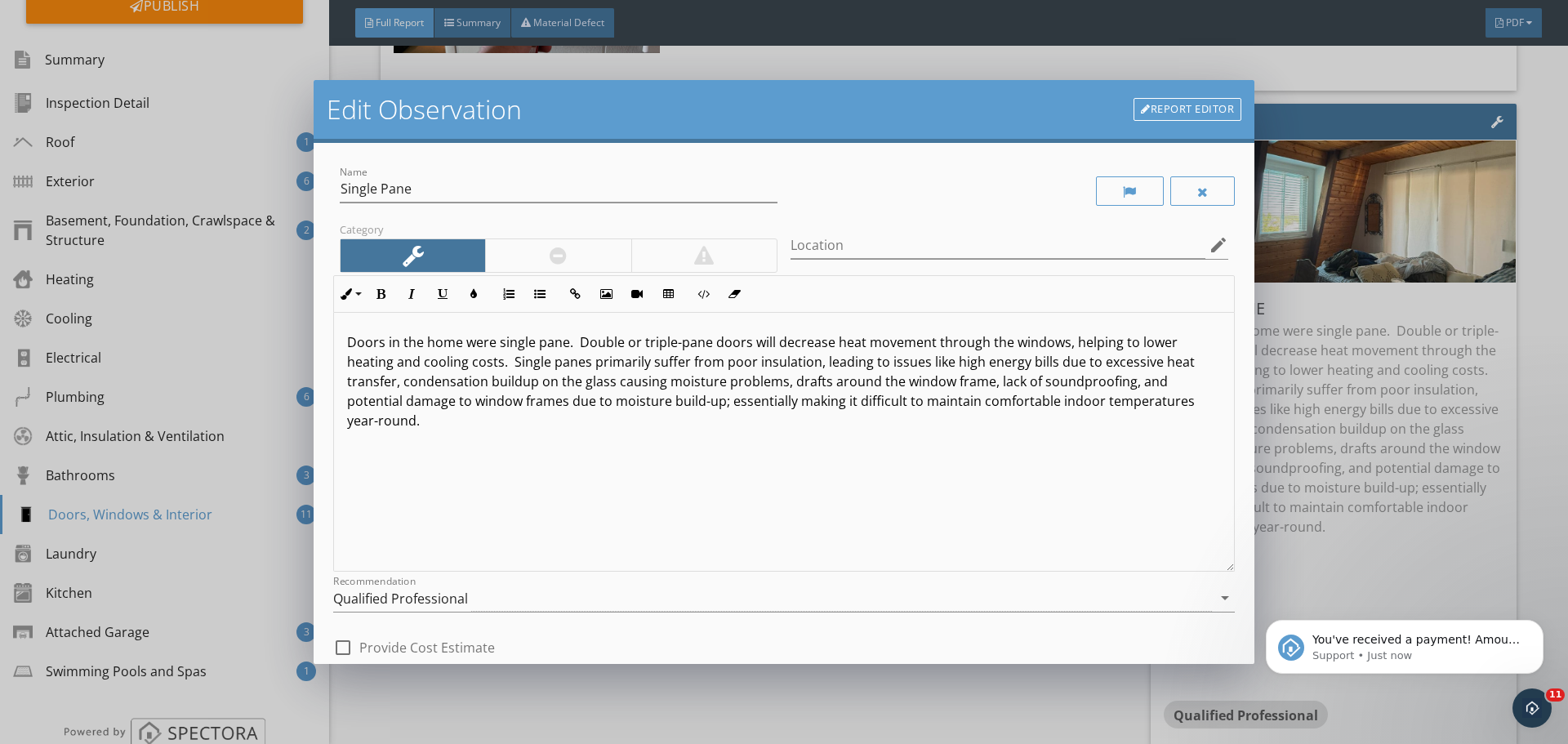
click at [341, 325] on div "Doors in the home were single pane. Double or triple-pane doors will decrease h…" at bounding box center [784, 443] width 900 height 259
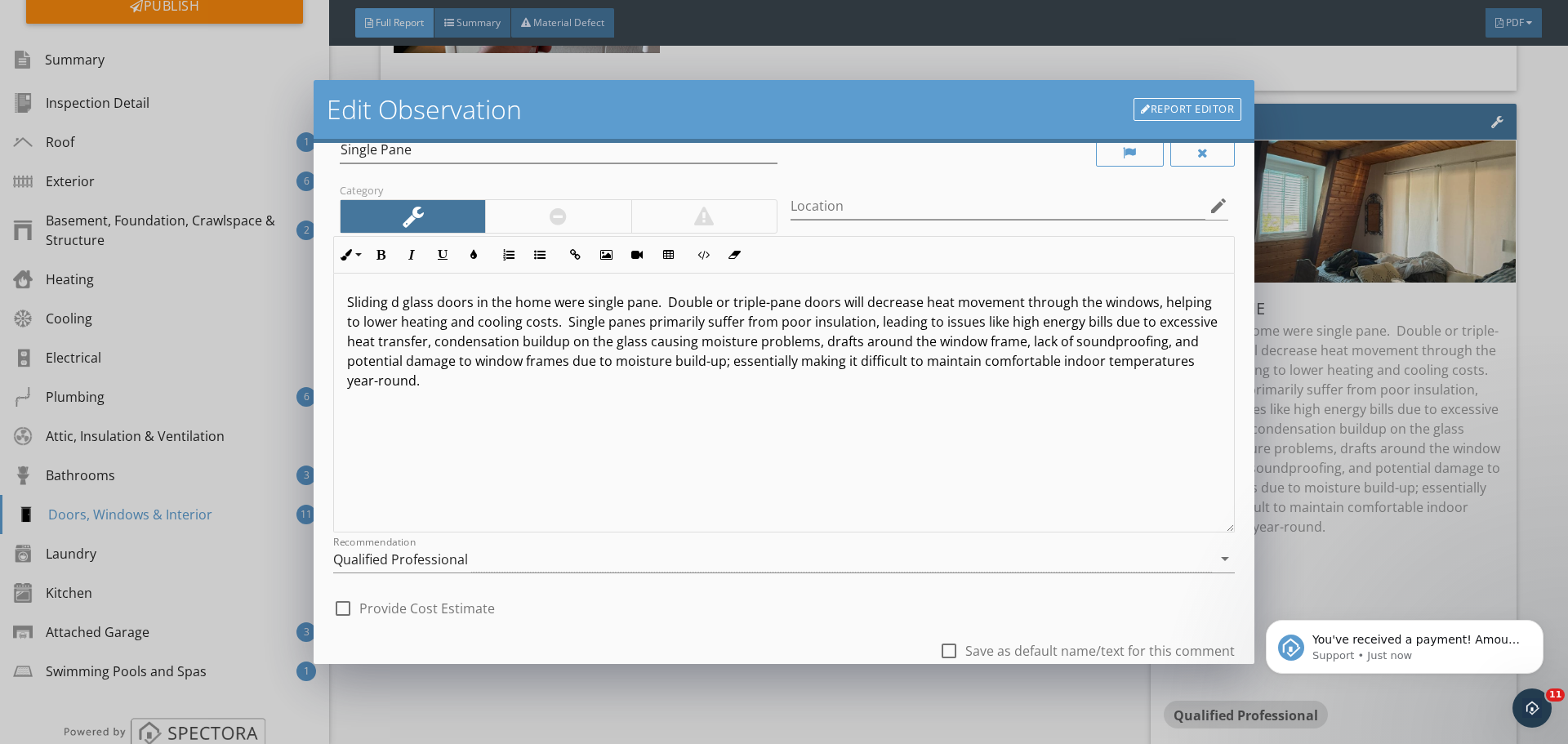
scroll to position [158, 0]
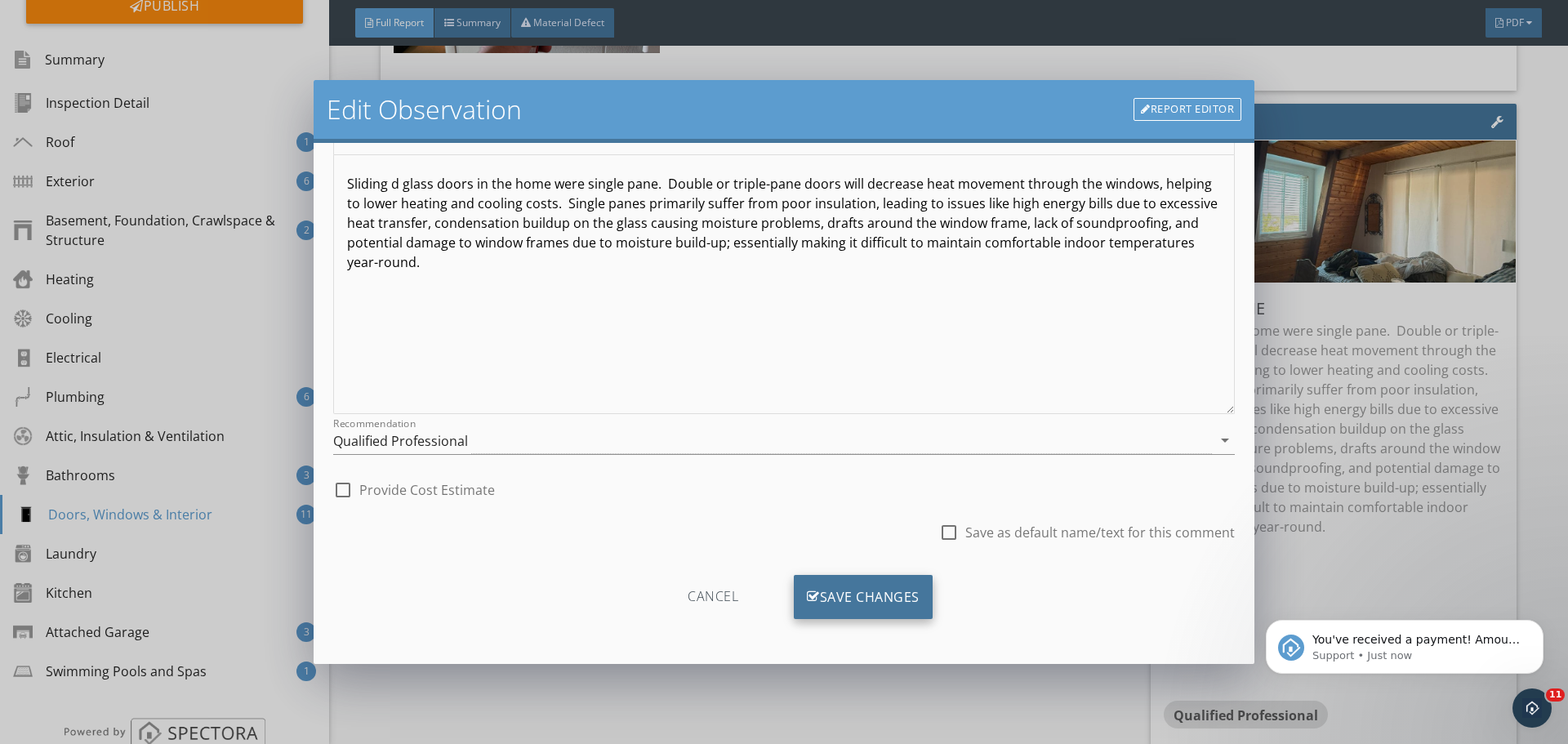
click at [878, 597] on div "Save Changes" at bounding box center [863, 597] width 139 height 44
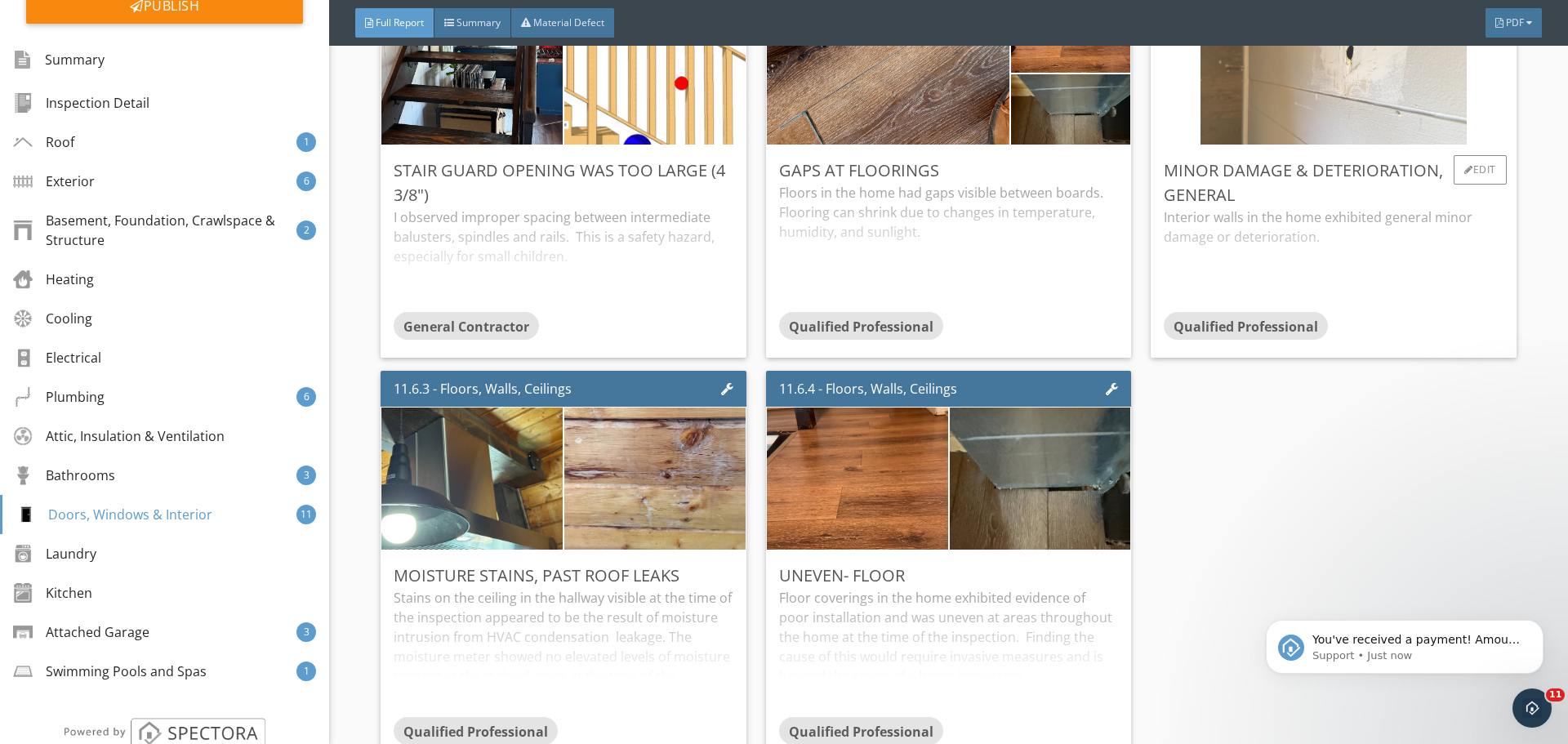
scroll to position [20697, 0]
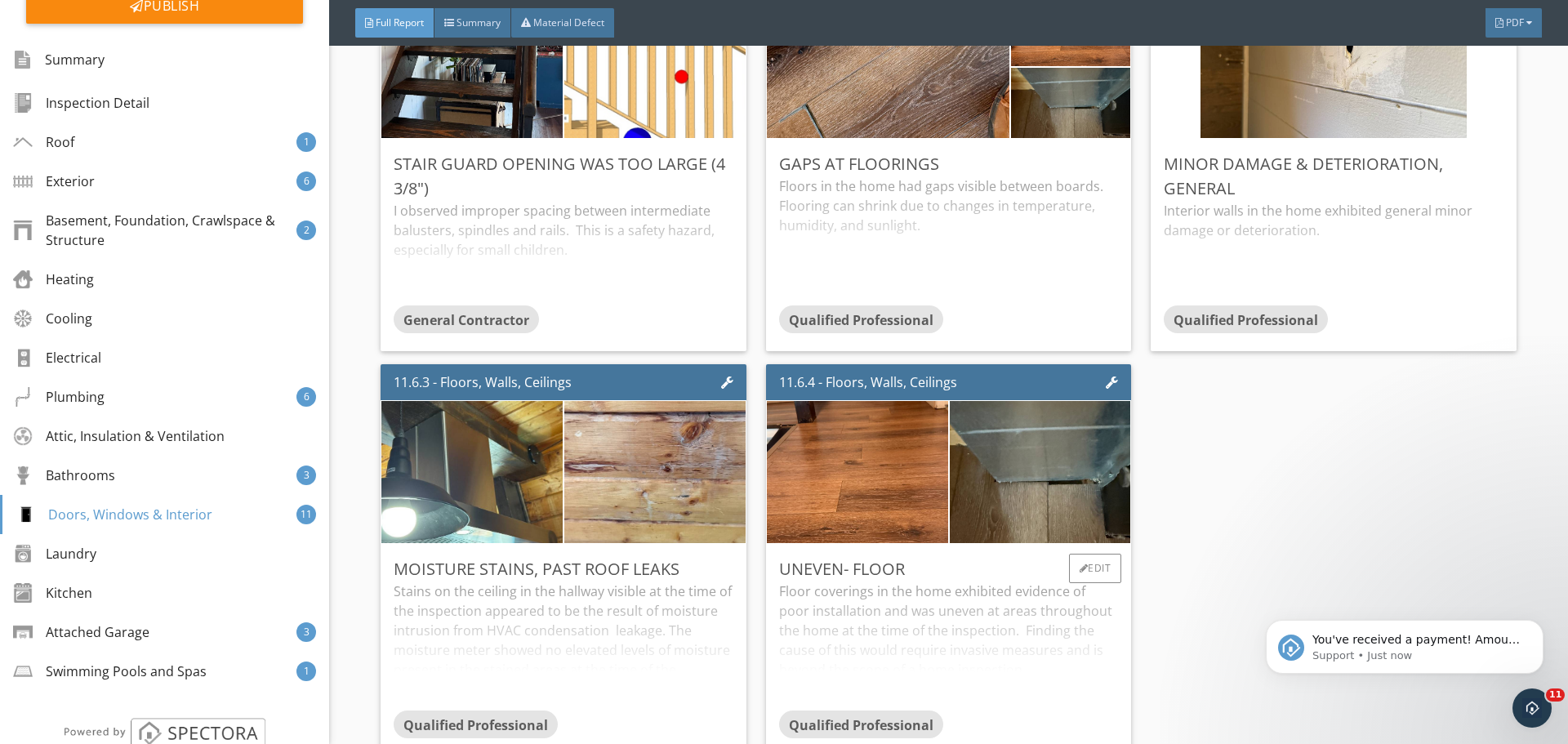
click at [998, 661] on div "Floor coverings in the home exhibited evidence of poor installation and was une…" at bounding box center [948, 646] width 339 height 129
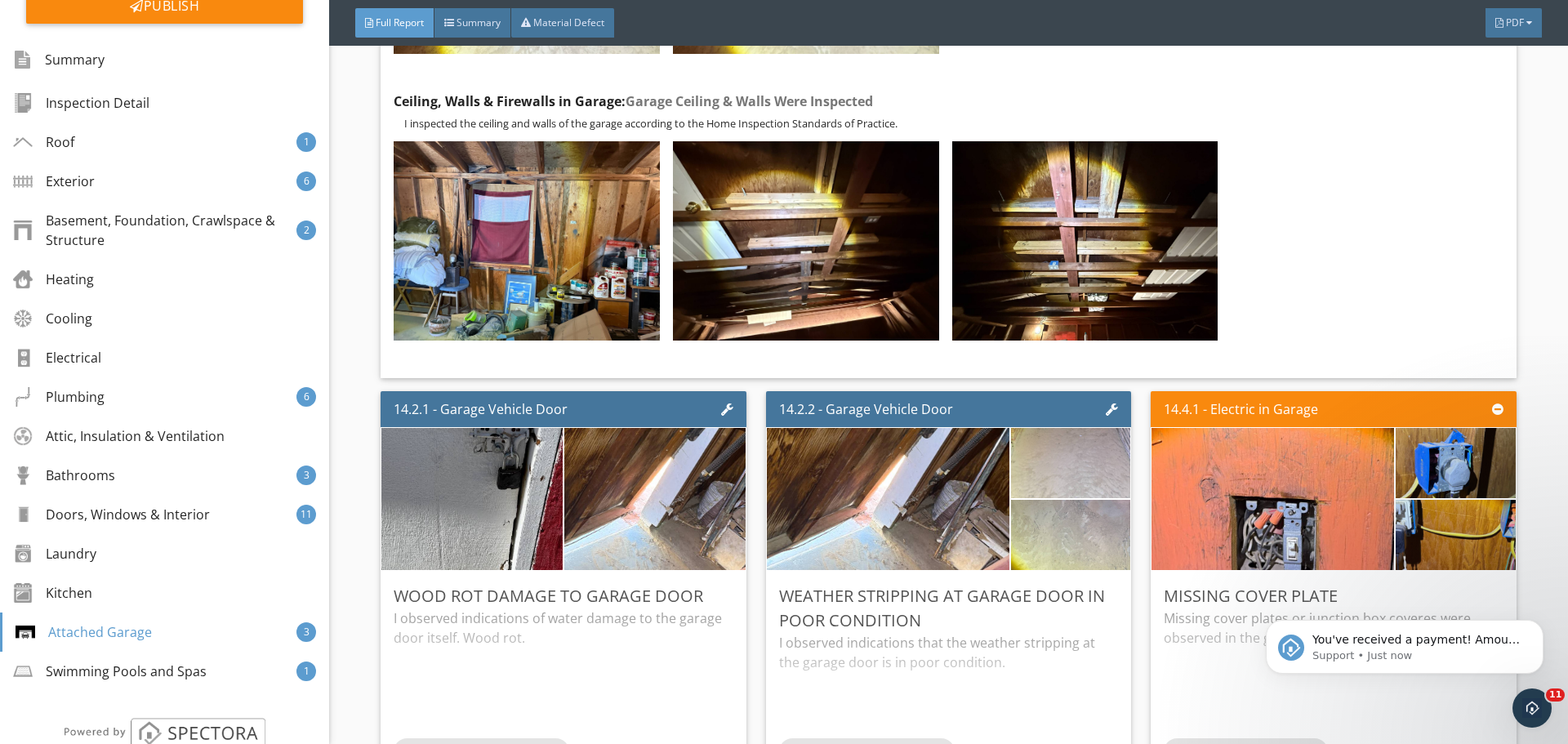
scroll to position [24046, 0]
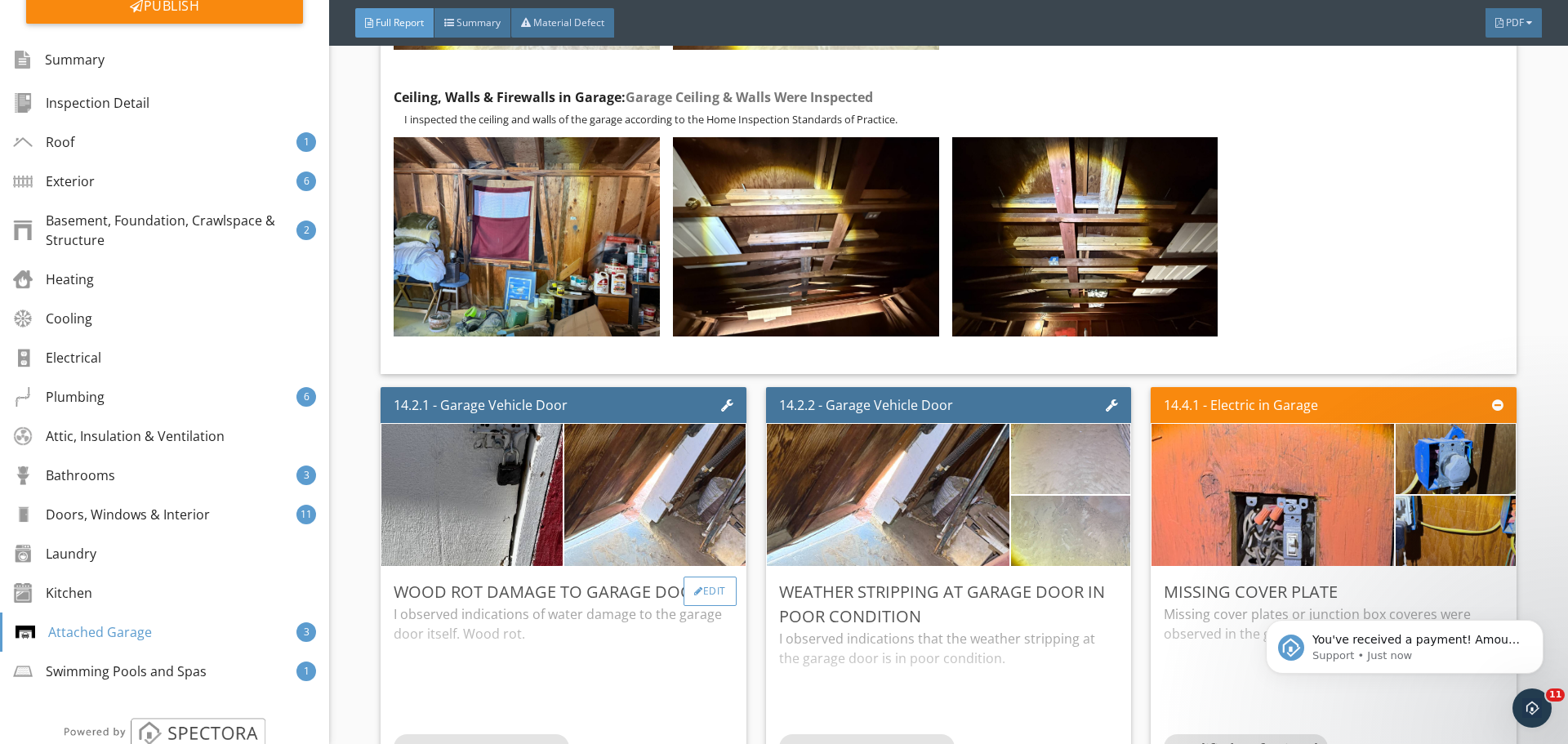
click at [698, 594] on div "Edit" at bounding box center [710, 592] width 53 height 30
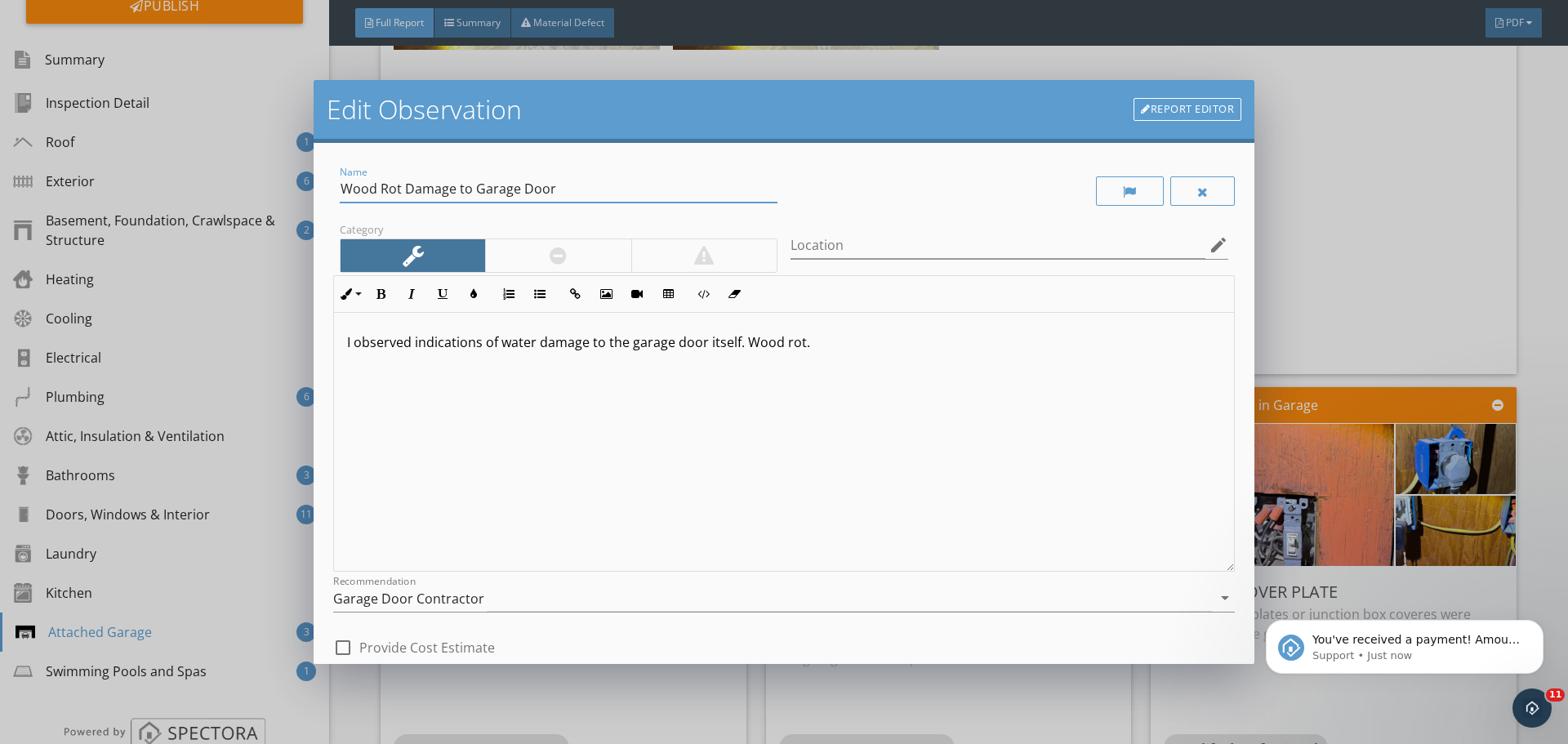
drag, startPoint x: 406, startPoint y: 187, endPoint x: 231, endPoint y: 170, distance: 175.8
click at [233, 174] on div "Edit Observation Report Editor Name Wood Rot Damage to Garage Door Category Loc…" at bounding box center [784, 372] width 1568 height 744
type input "Damage to Garage Door"
click at [526, 247] on div at bounding box center [557, 255] width 145 height 32
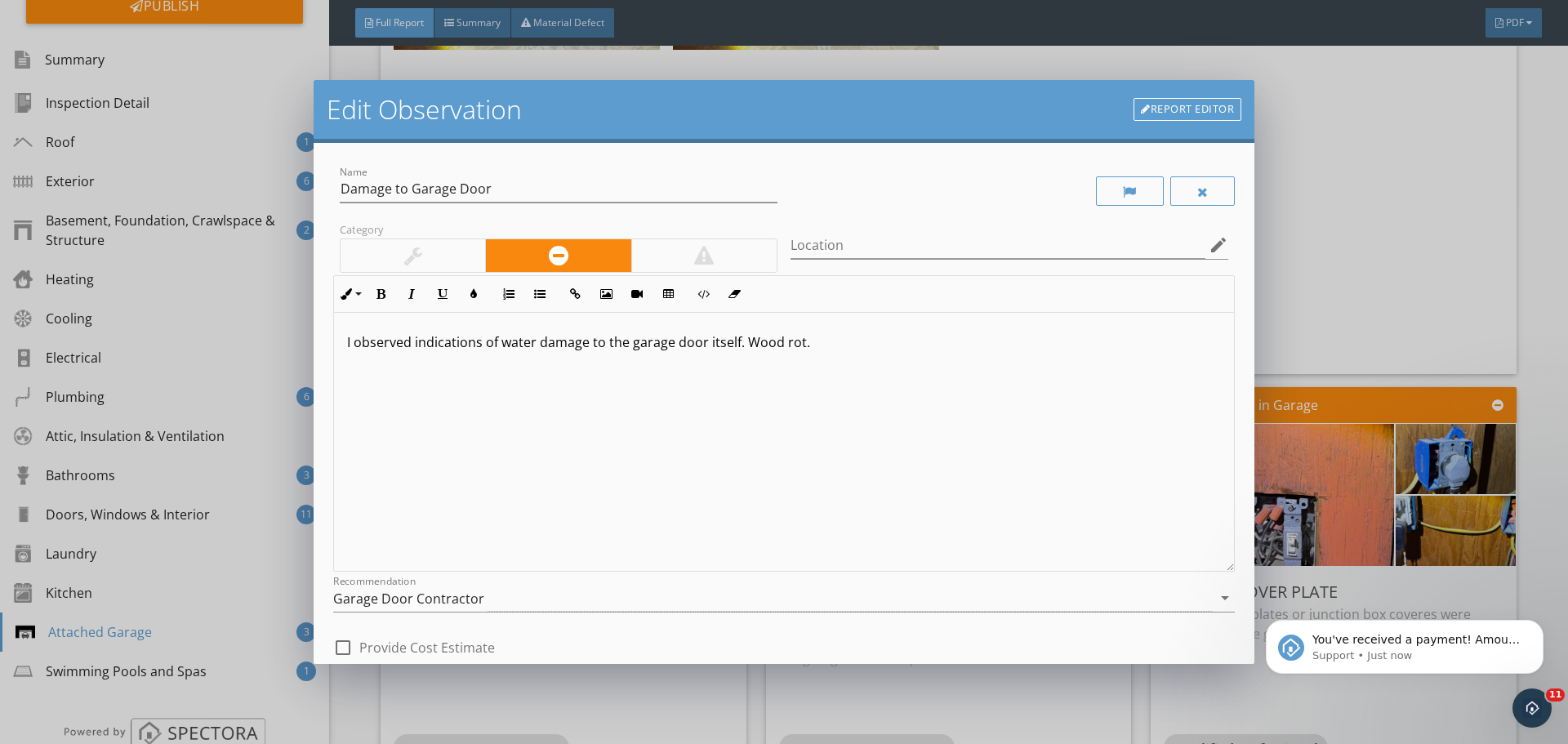
click at [504, 337] on p "I observed indications of water damage to the garage door itself. Wood rot." at bounding box center [784, 342] width 874 height 19
click at [466, 391] on div "I observed indications of water damage to the garage door itself. Wood rot." at bounding box center [784, 443] width 900 height 259
click at [529, 338] on p "I observed indications of water damage to the garage door itself. Wood rot." at bounding box center [784, 342] width 874 height 19
click at [579, 497] on div "I observed indications of water damage to the garage door itself. Wood rot." at bounding box center [784, 443] width 900 height 259
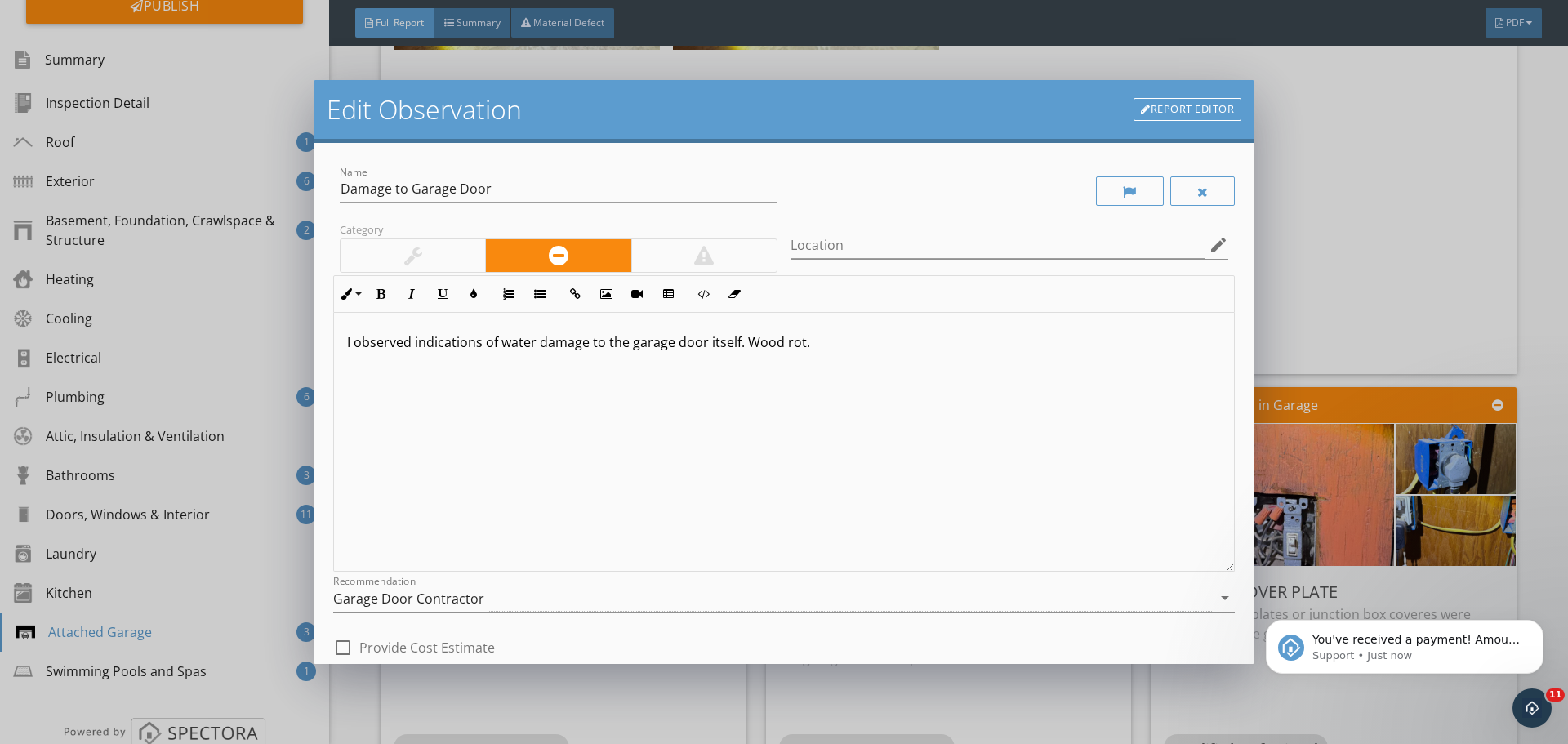
click at [495, 347] on p "I observed indications of water damage to the garage door itself. Wood rot." at bounding box center [784, 342] width 874 height 19
click at [496, 346] on p "I observed indications of water damage to the garage door itself. Wood rot." at bounding box center [784, 342] width 874 height 19
drag, startPoint x: 517, startPoint y: 391, endPoint x: 518, endPoint y: 338, distance: 53.0
click at [515, 383] on div "I observed indications of water damage to the garage door itself. Wood rot." at bounding box center [784, 443] width 900 height 259
click at [518, 338] on p "I observed indications of water damage to the garage door itself. Wood rot." at bounding box center [784, 342] width 874 height 19
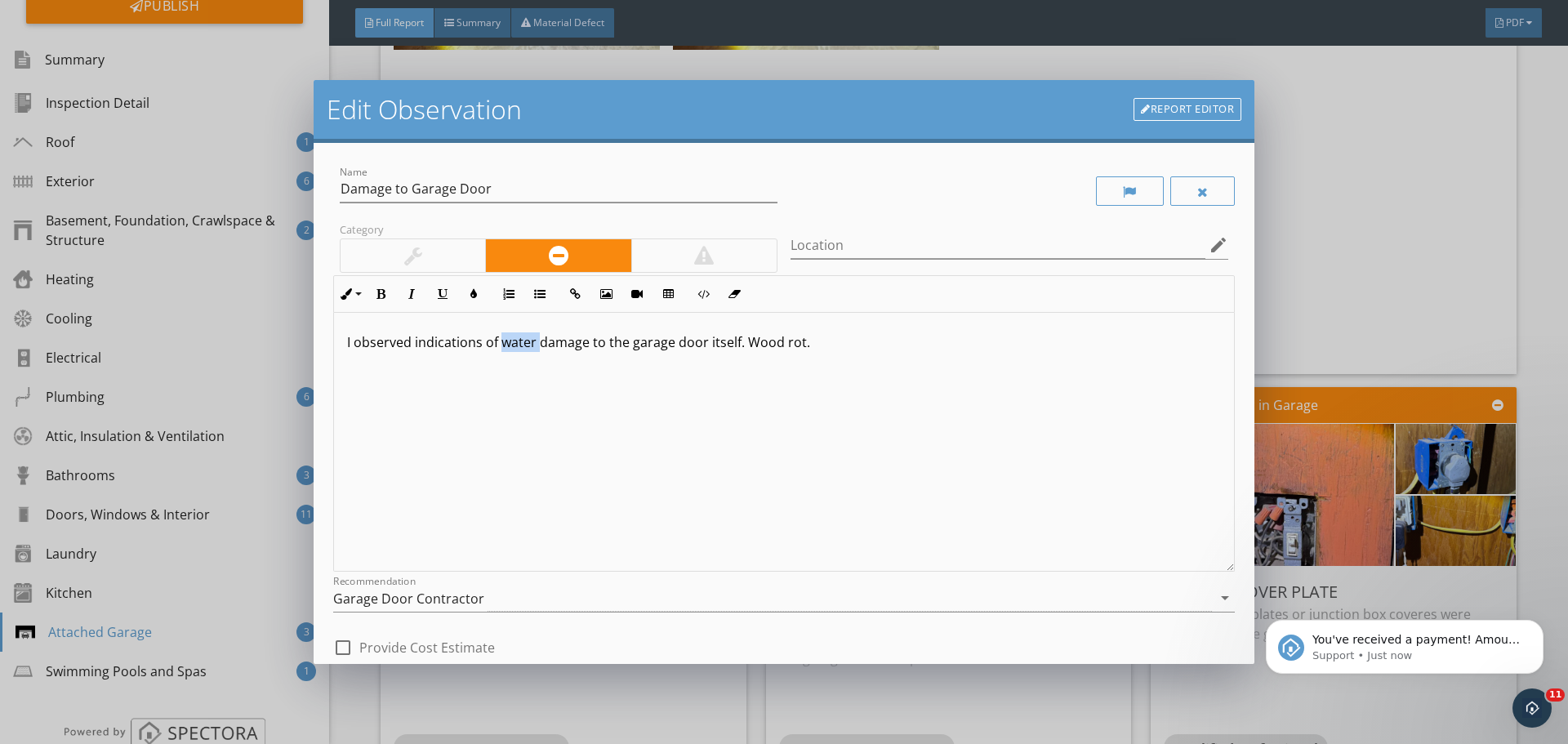
click at [518, 338] on p "I observed indications of water damage to the garage door itself. Wood rot." at bounding box center [784, 342] width 874 height 19
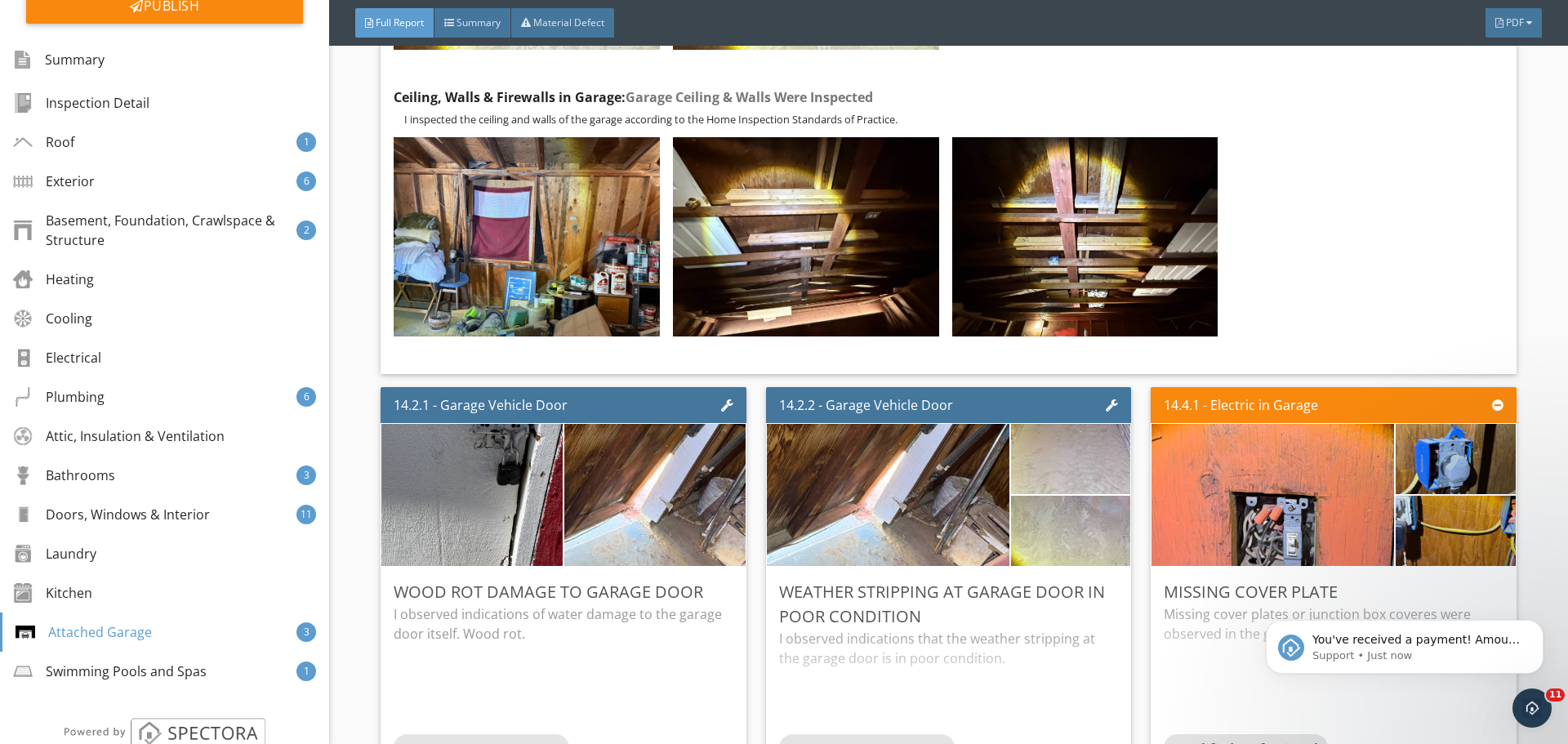
click at [1505, 406] on div at bounding box center [784, 372] width 1568 height 744
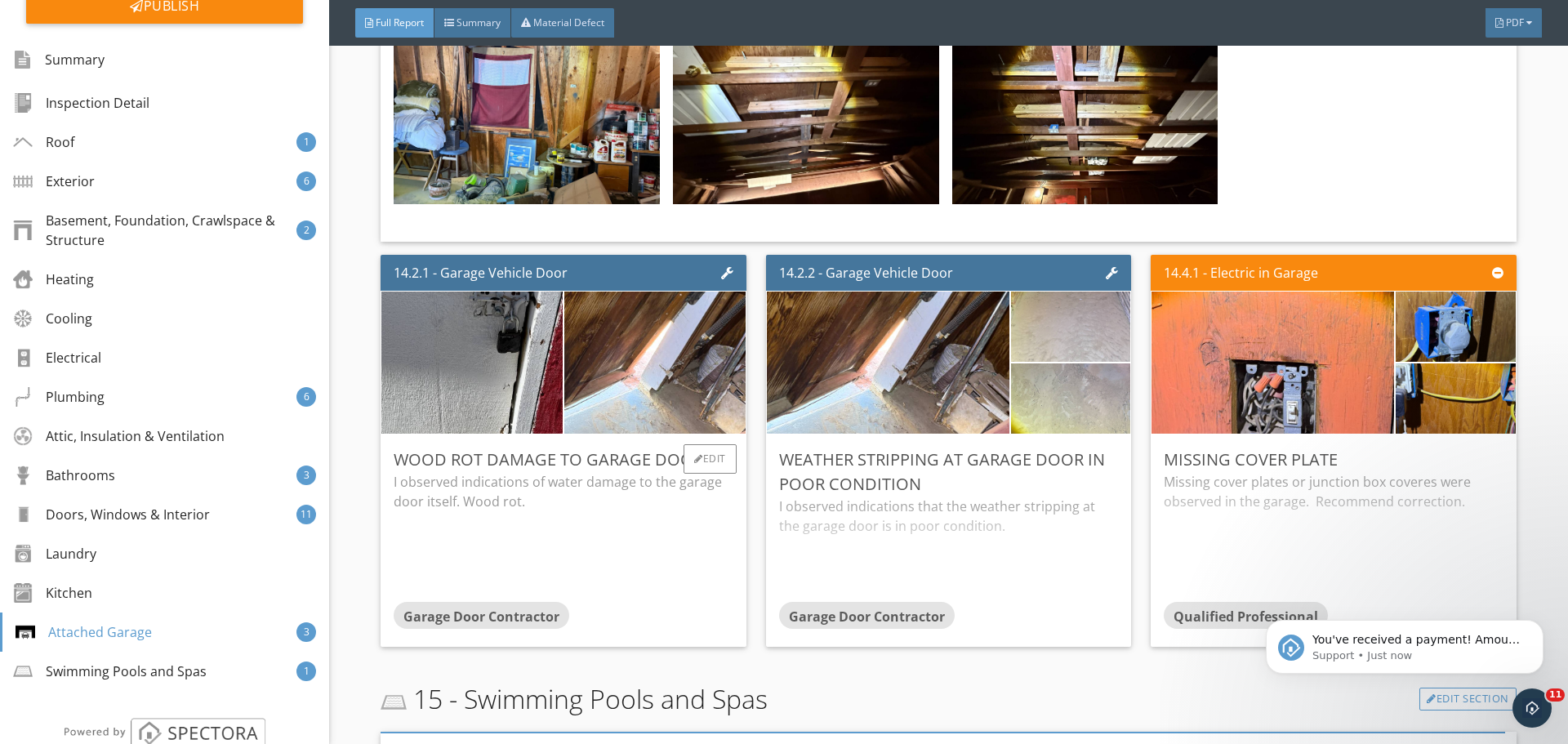
scroll to position [24128, 0]
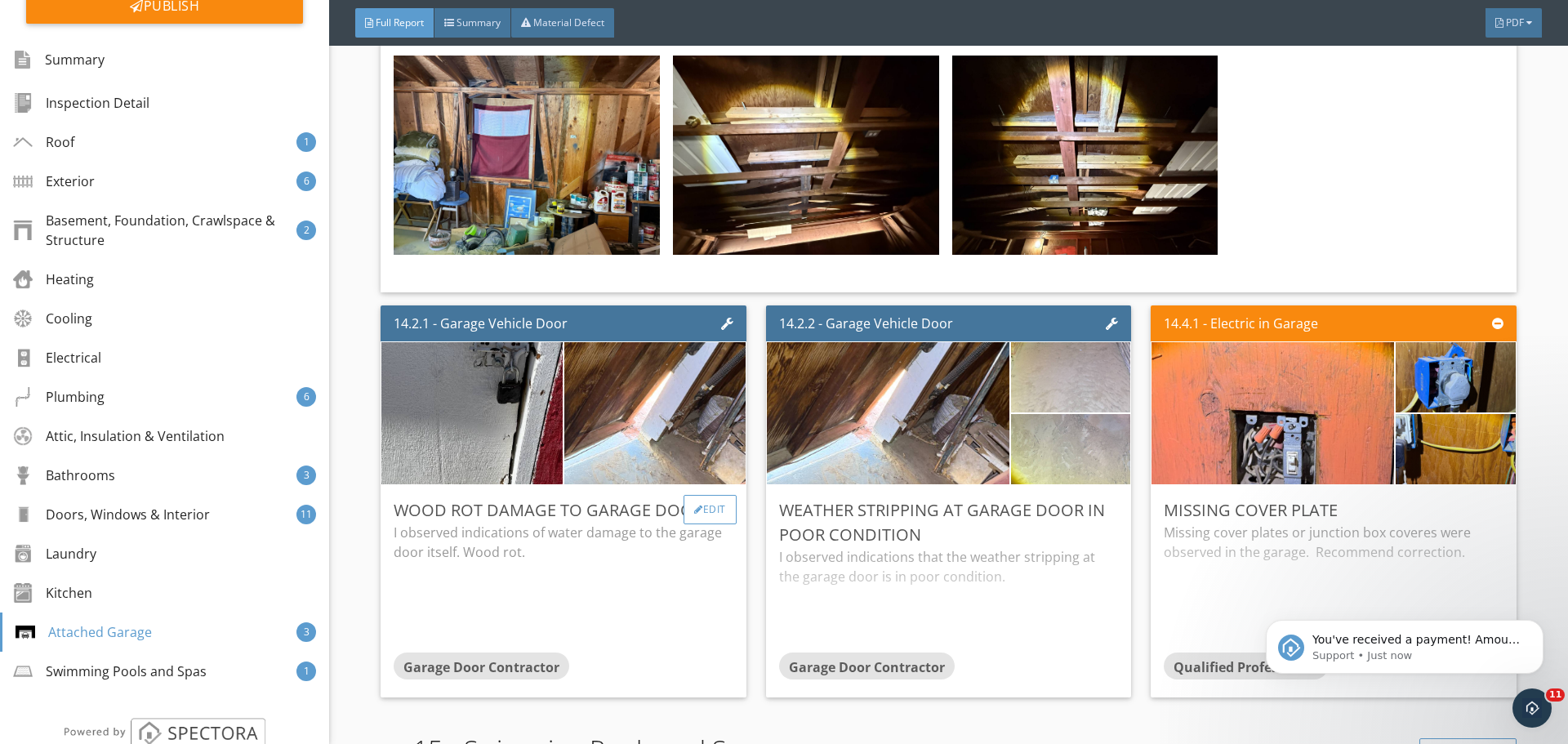
click at [715, 517] on div "Edit" at bounding box center [710, 510] width 53 height 30
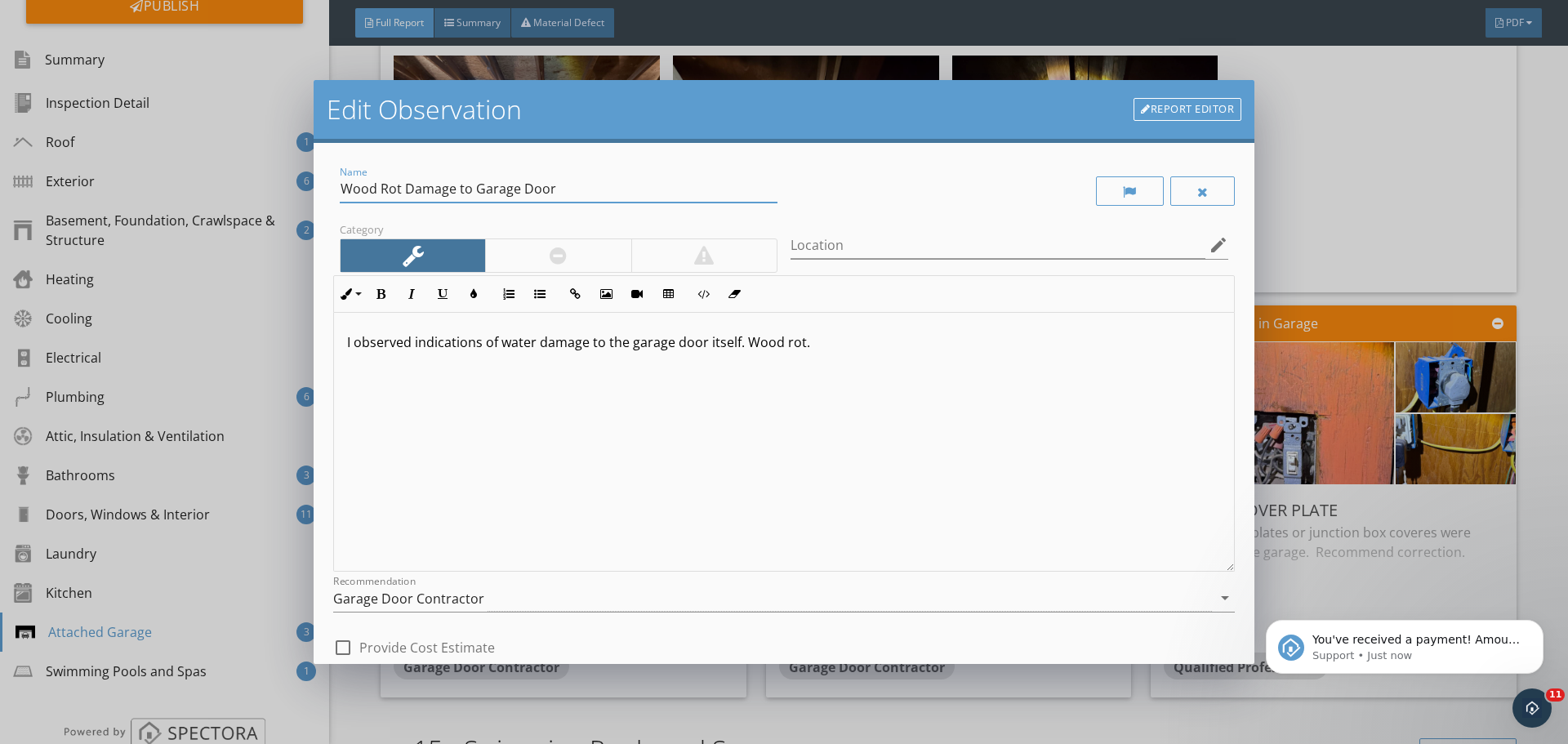
drag, startPoint x: 405, startPoint y: 187, endPoint x: 220, endPoint y: 176, distance: 185.3
click at [223, 176] on div "Edit Observation Report Editor Name Wood Rot Damage to Garage Door Category Loc…" at bounding box center [784, 372] width 1568 height 744
type input "Damage to Garage Door"
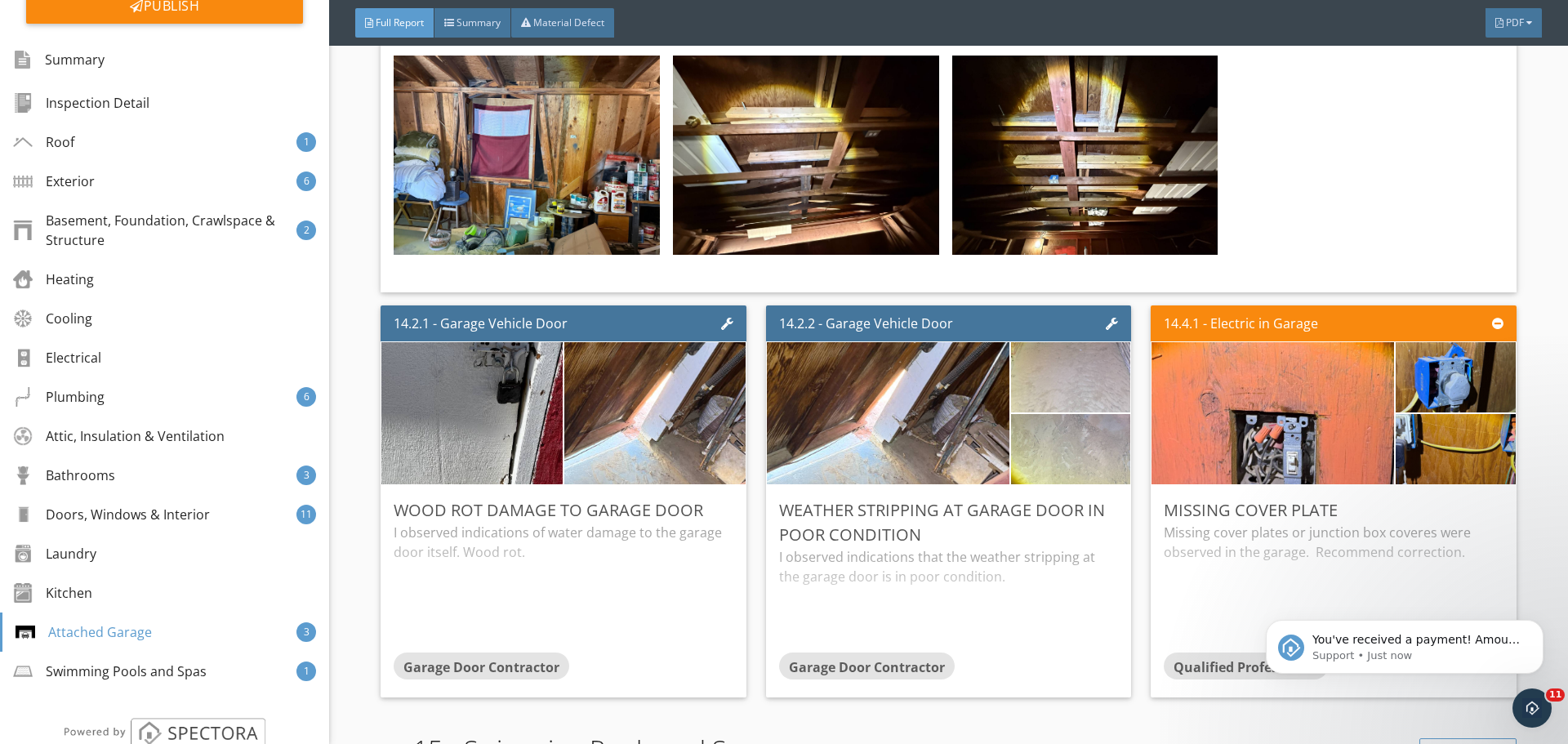
drag, startPoint x: 1488, startPoint y: 272, endPoint x: 1092, endPoint y: 375, distance: 409.2
click at [1488, 273] on div at bounding box center [784, 372] width 1568 height 744
click at [696, 513] on div at bounding box center [699, 509] width 9 height 10
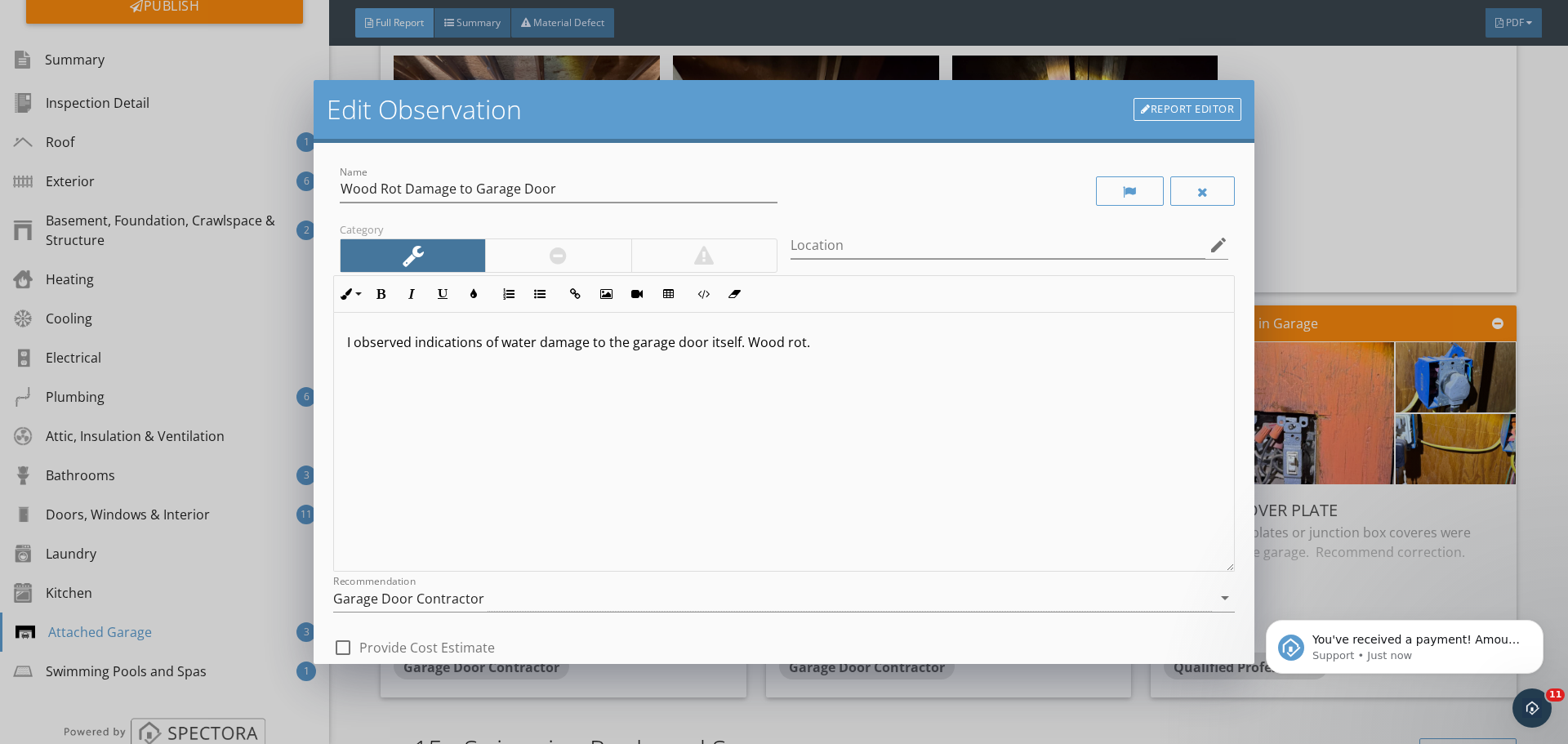
click at [522, 258] on div at bounding box center [557, 255] width 145 height 32
click at [514, 344] on p "I observed indications of water damage to the garage door itself. Wood rot." at bounding box center [784, 342] width 874 height 19
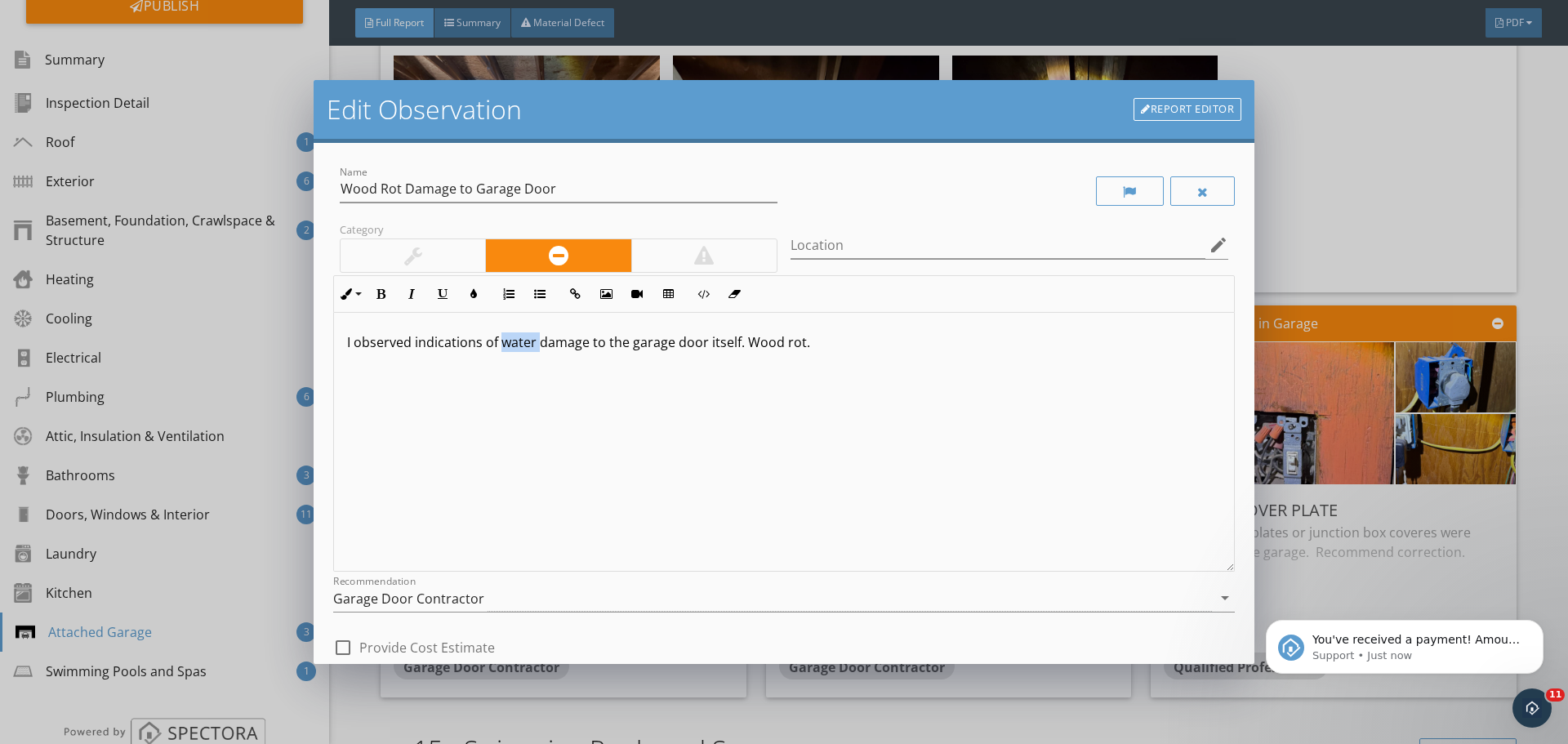
click at [514, 344] on p "I observed indications of water damage to the garage door itself. Wood rot." at bounding box center [784, 342] width 874 height 19
drag, startPoint x: 785, startPoint y: 340, endPoint x: 960, endPoint y: 348, distance: 175.2
click at [986, 371] on div "I observed indications of warping and damage to the garage door itself. Wood ro…" at bounding box center [784, 442] width 900 height 259
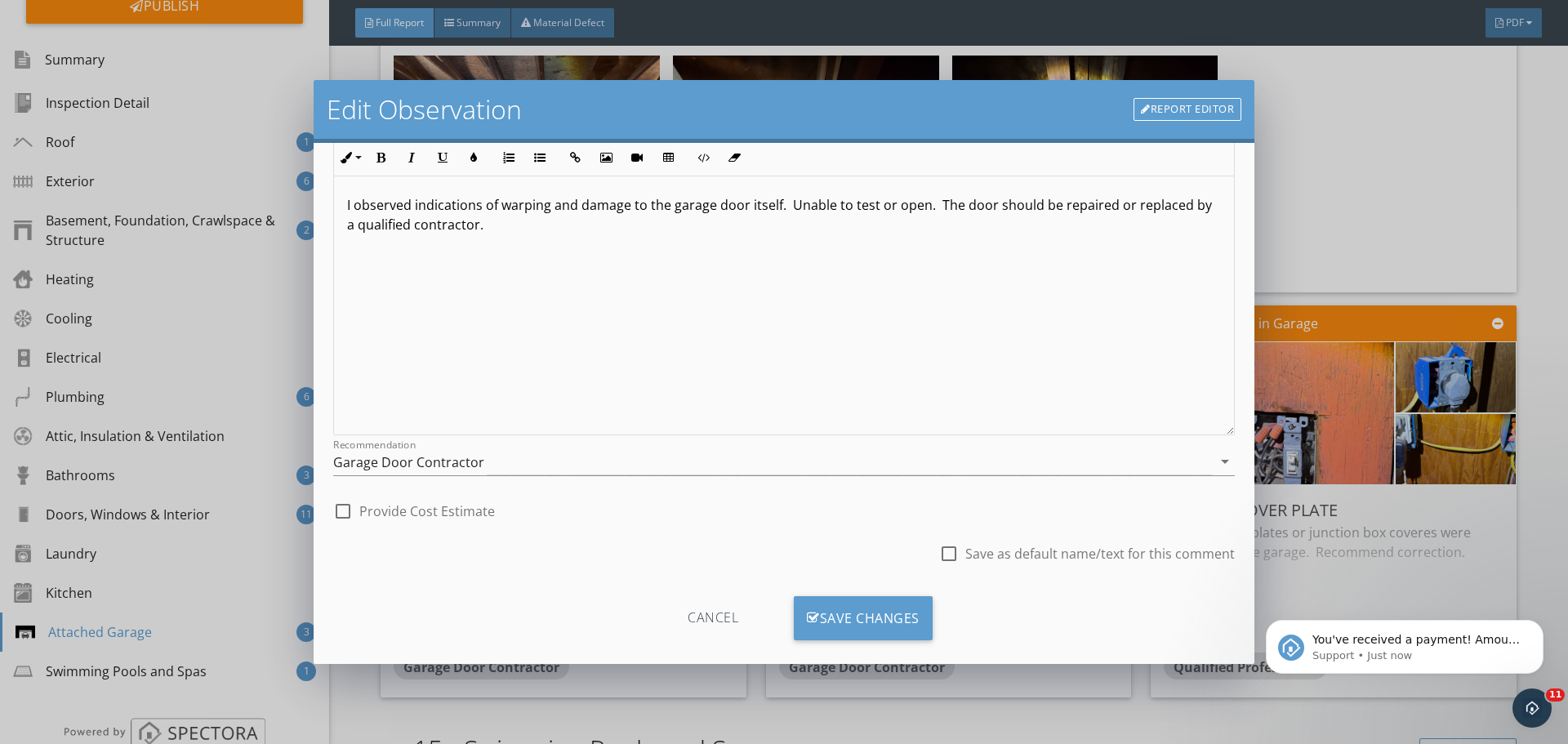
scroll to position [158, 0]
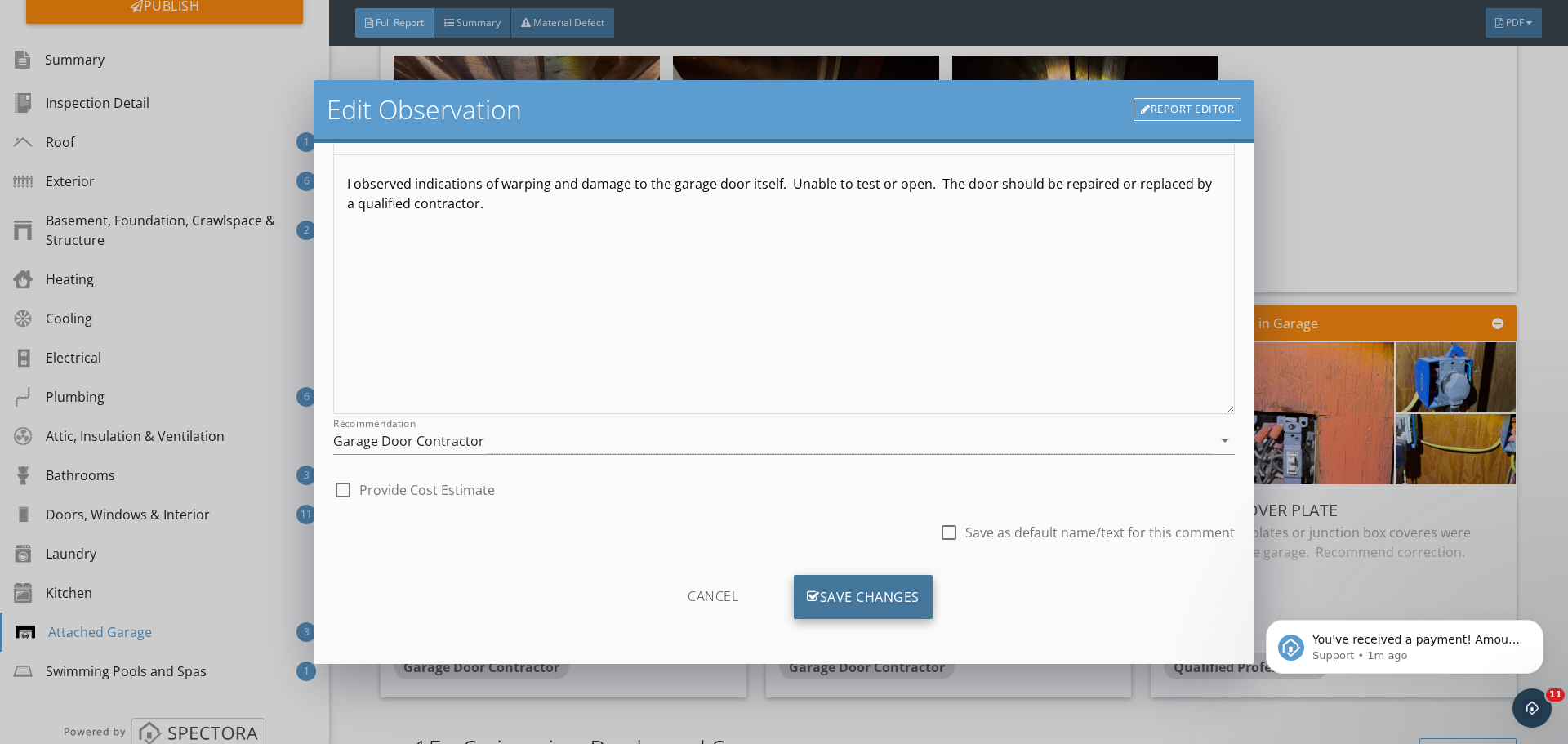
click at [903, 601] on div "Save Changes" at bounding box center [863, 597] width 139 height 44
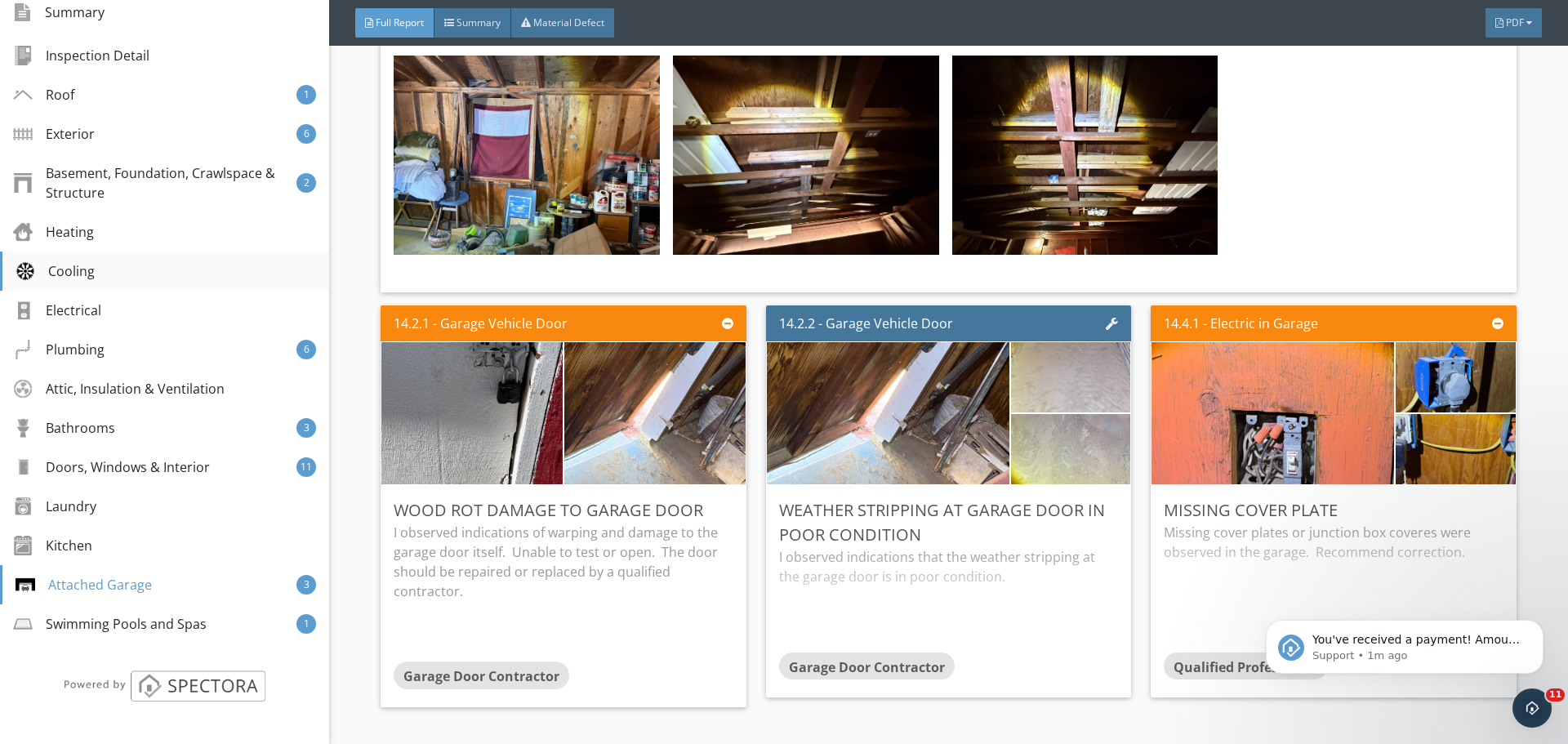
scroll to position [0, 0]
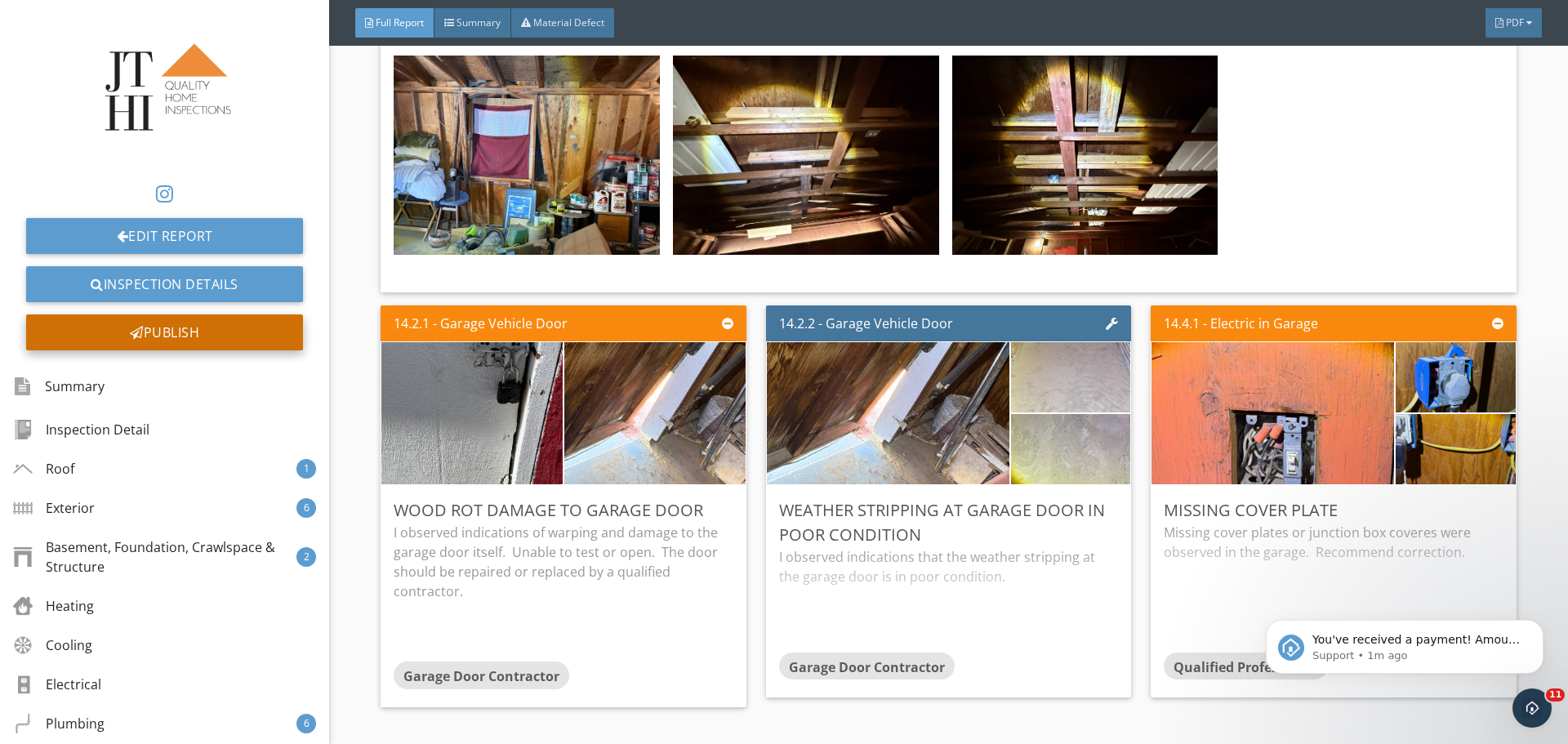
click at [225, 342] on div "Publish" at bounding box center [164, 332] width 277 height 36
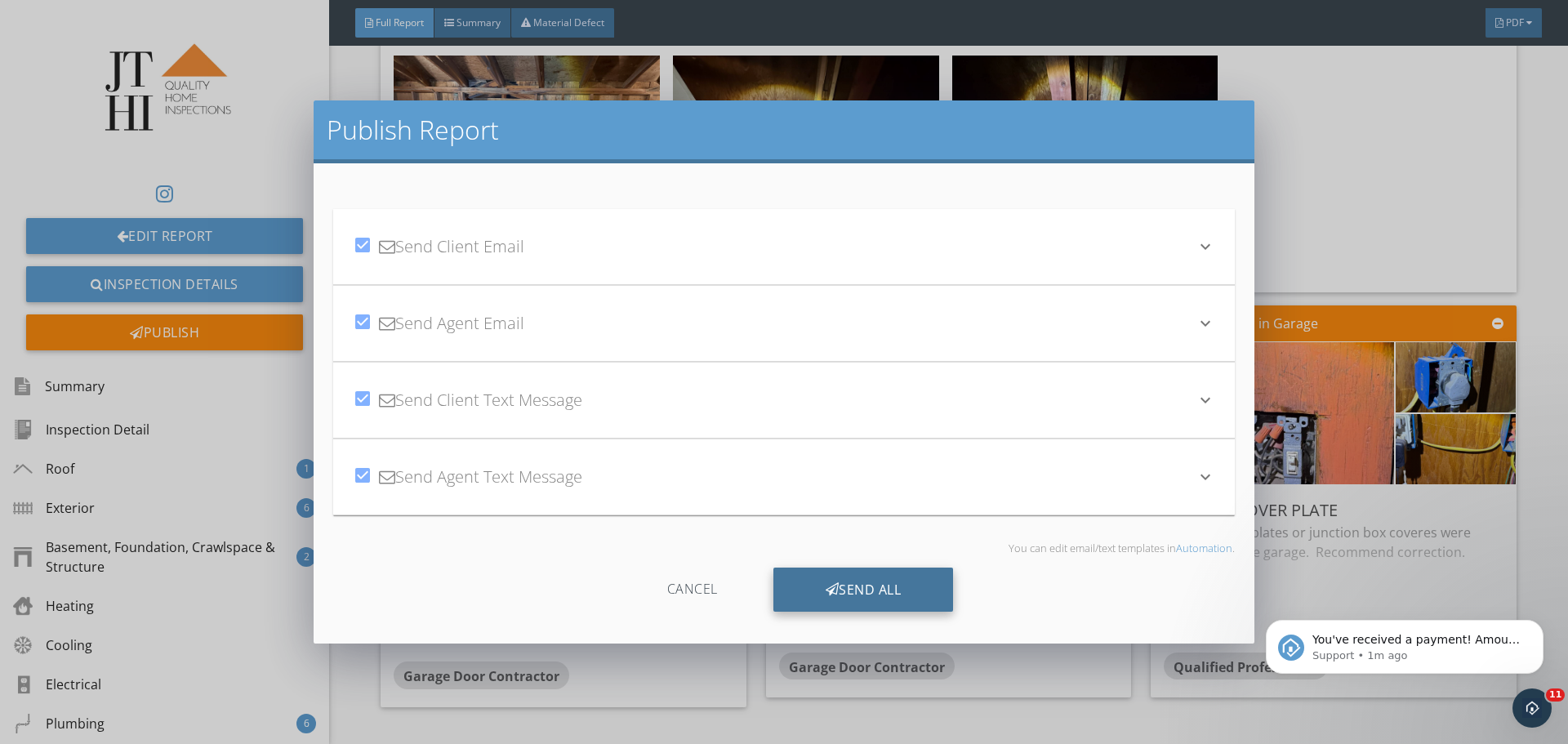
click at [881, 593] on div "Send All" at bounding box center [863, 590] width 180 height 44
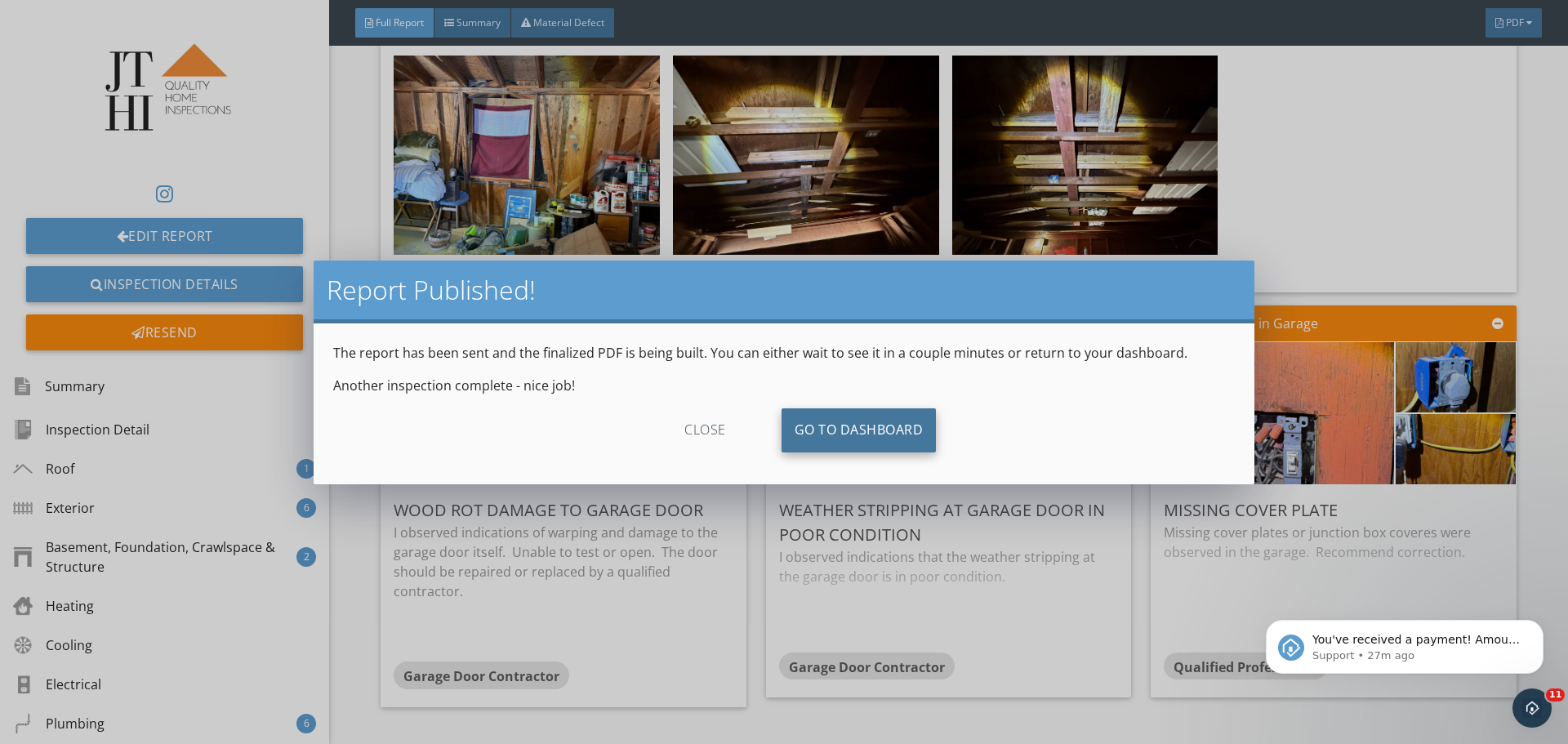
click at [930, 430] on link "Go To Dashboard" at bounding box center [859, 431] width 155 height 44
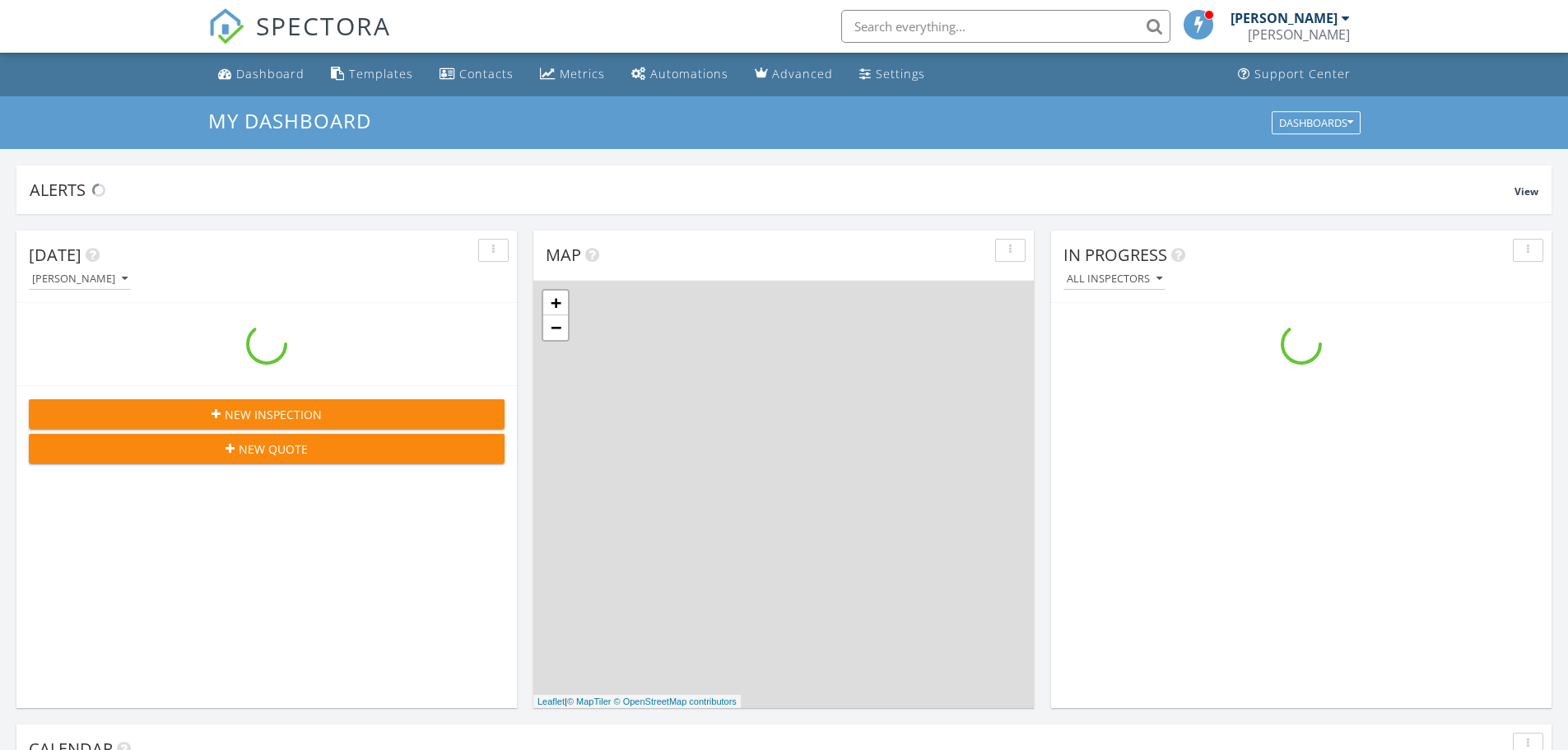
scroll to position [1524, 1593]
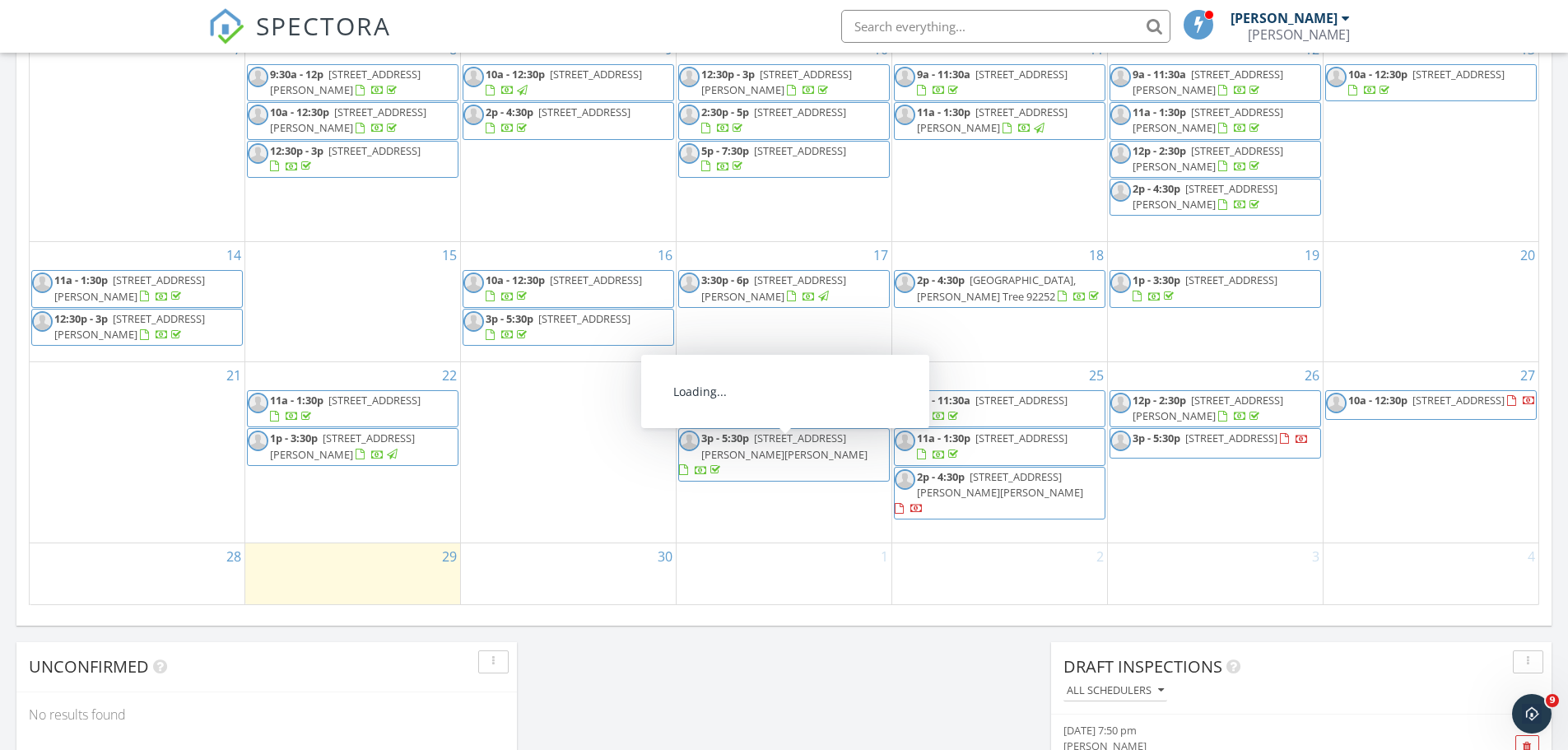
scroll to position [0, 0]
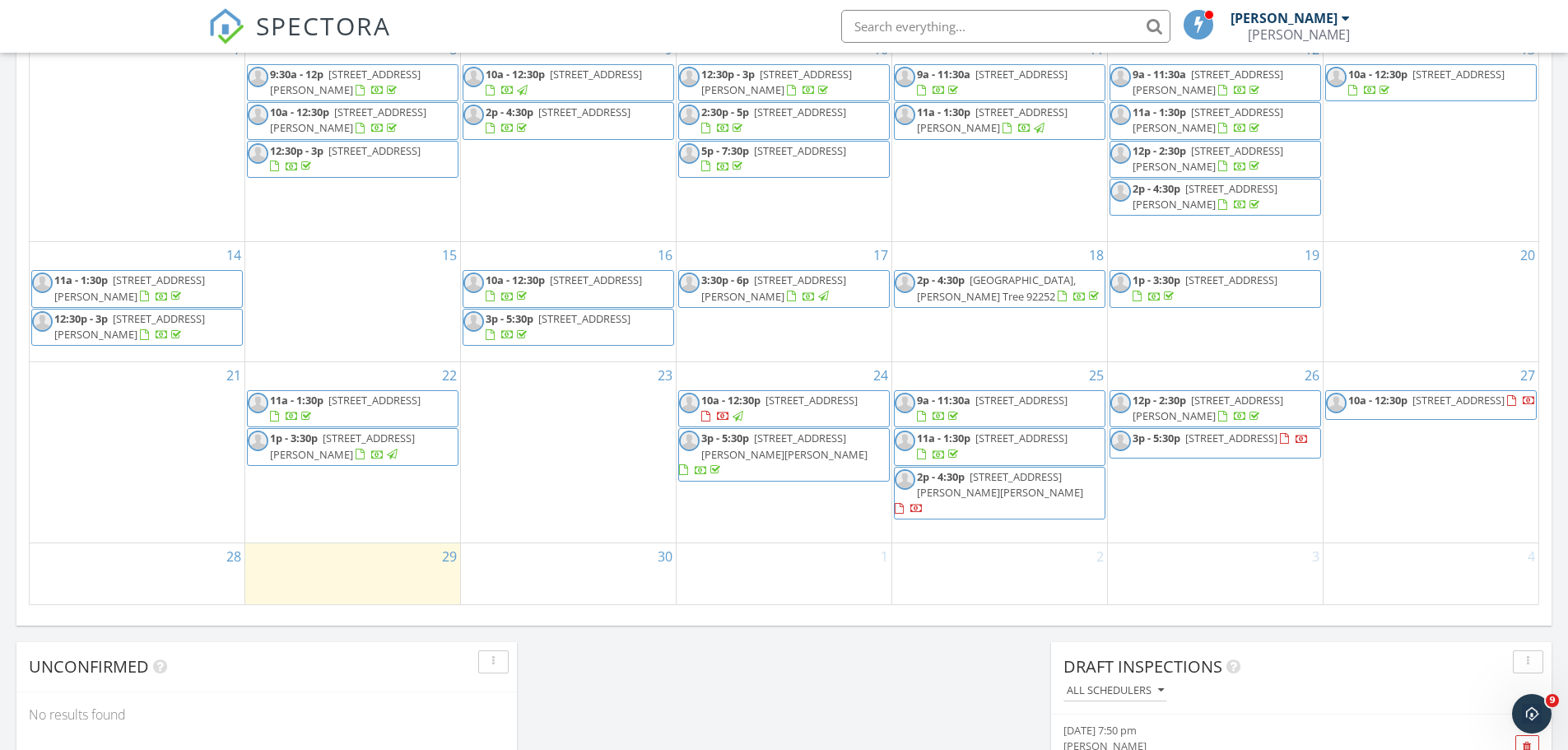
click at [1046, 507] on span "2p - 4:30p [STREET_ADDRESS][PERSON_NAME][PERSON_NAME]" at bounding box center [999, 494] width 210 height 48
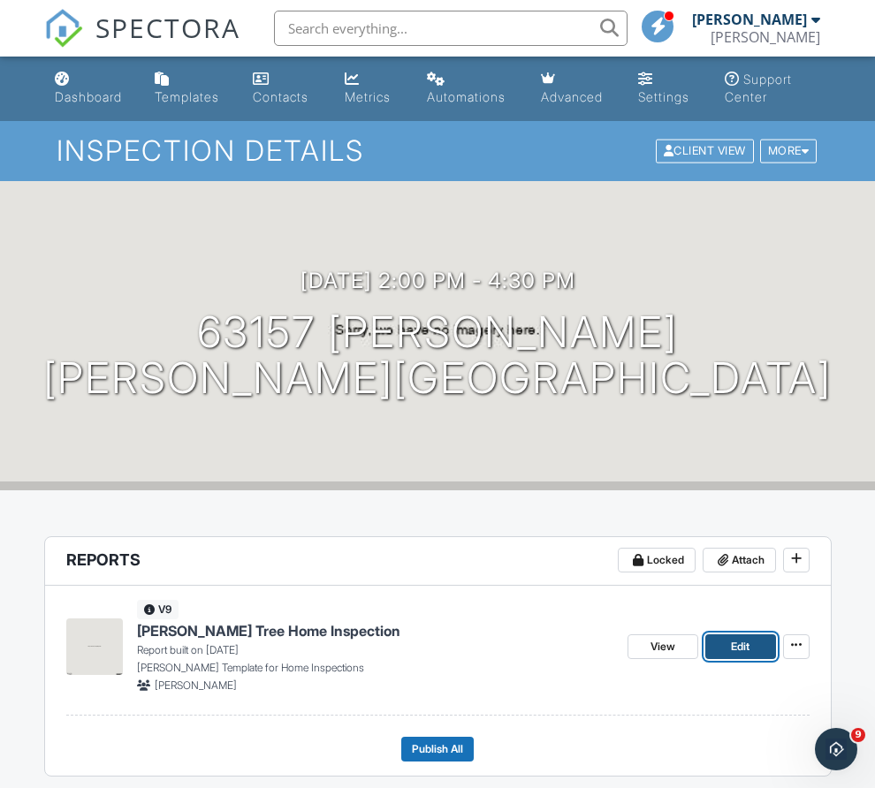
click at [705, 652] on link "Edit" at bounding box center [740, 647] width 71 height 25
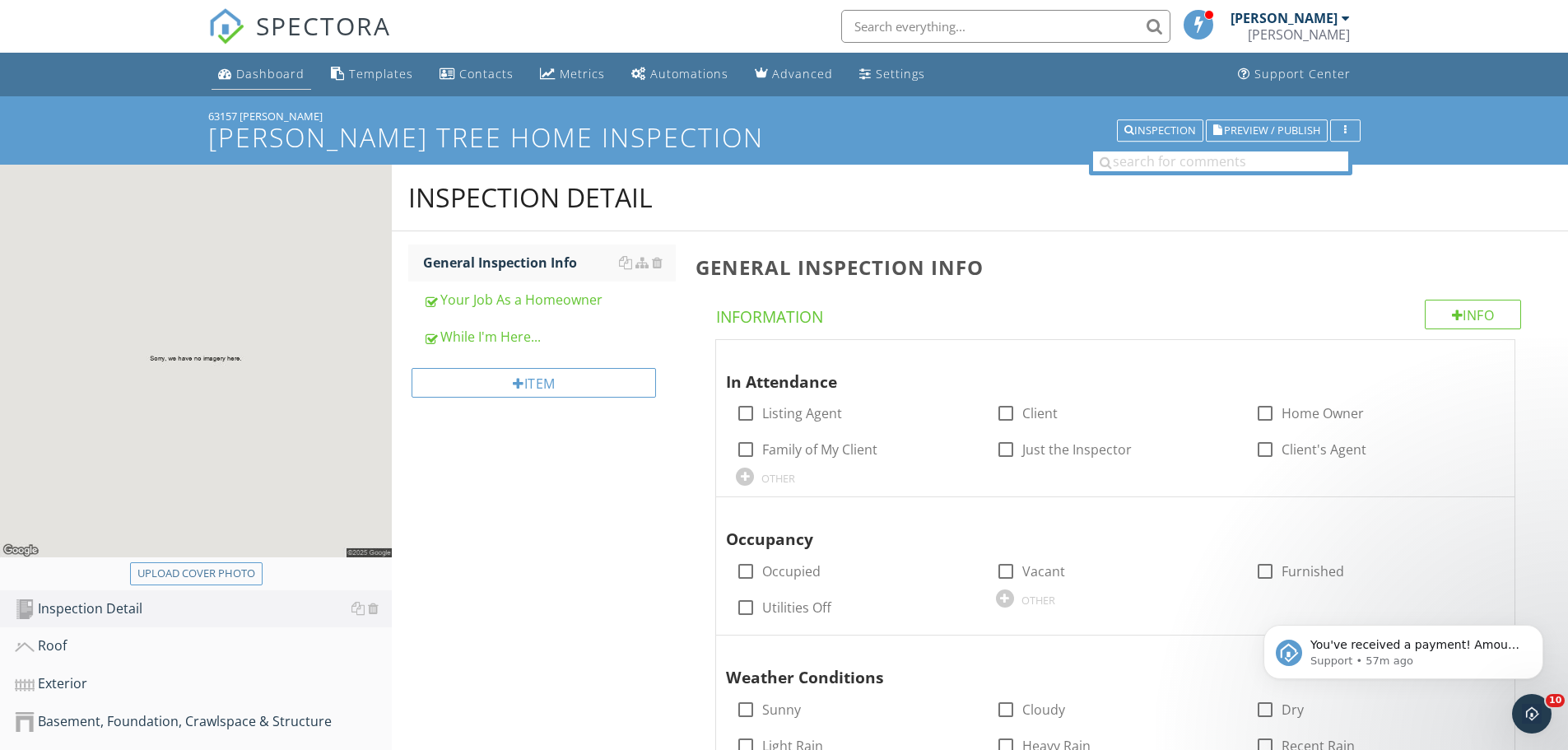
click at [249, 74] on div "Dashboard" at bounding box center [270, 74] width 68 height 16
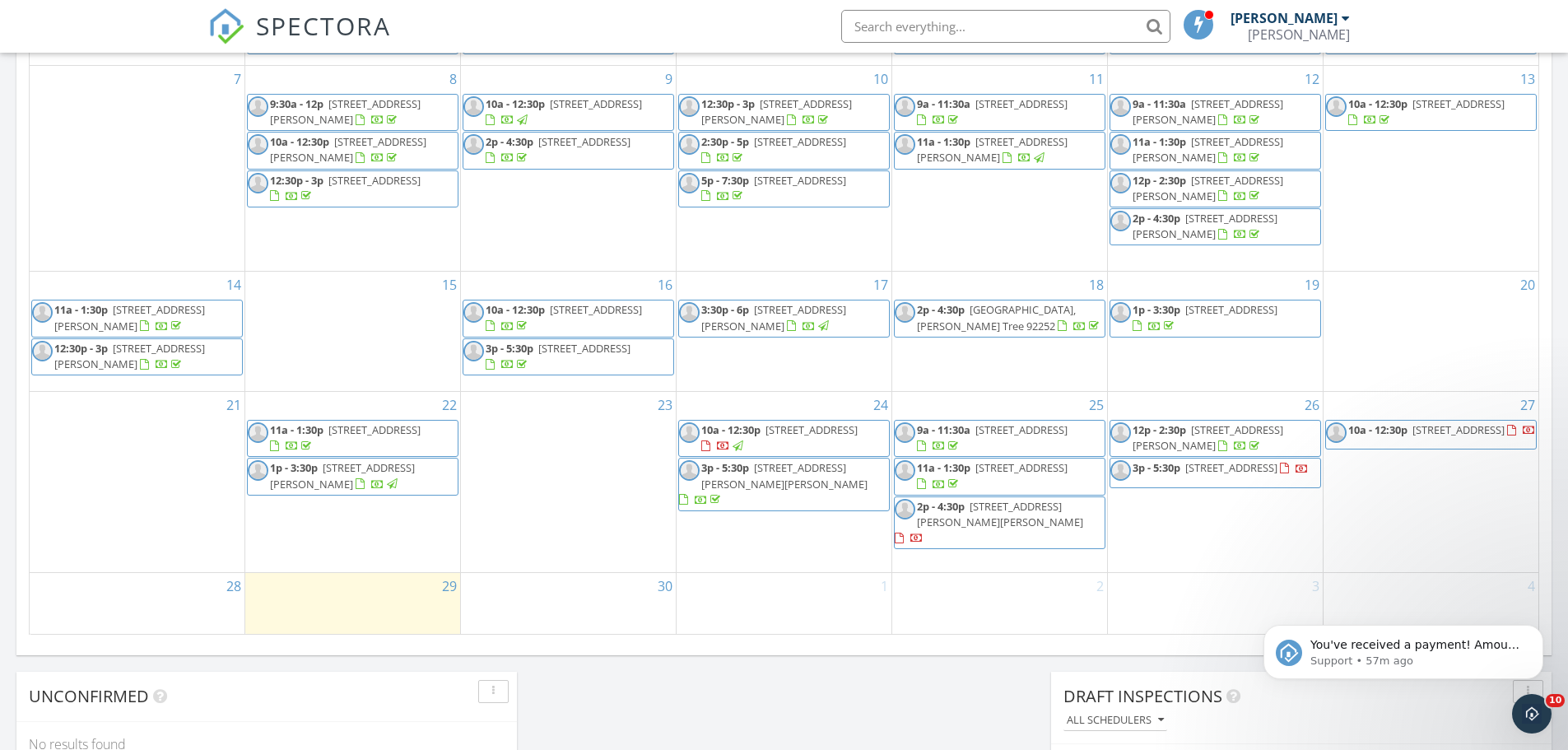
scroll to position [824, 0]
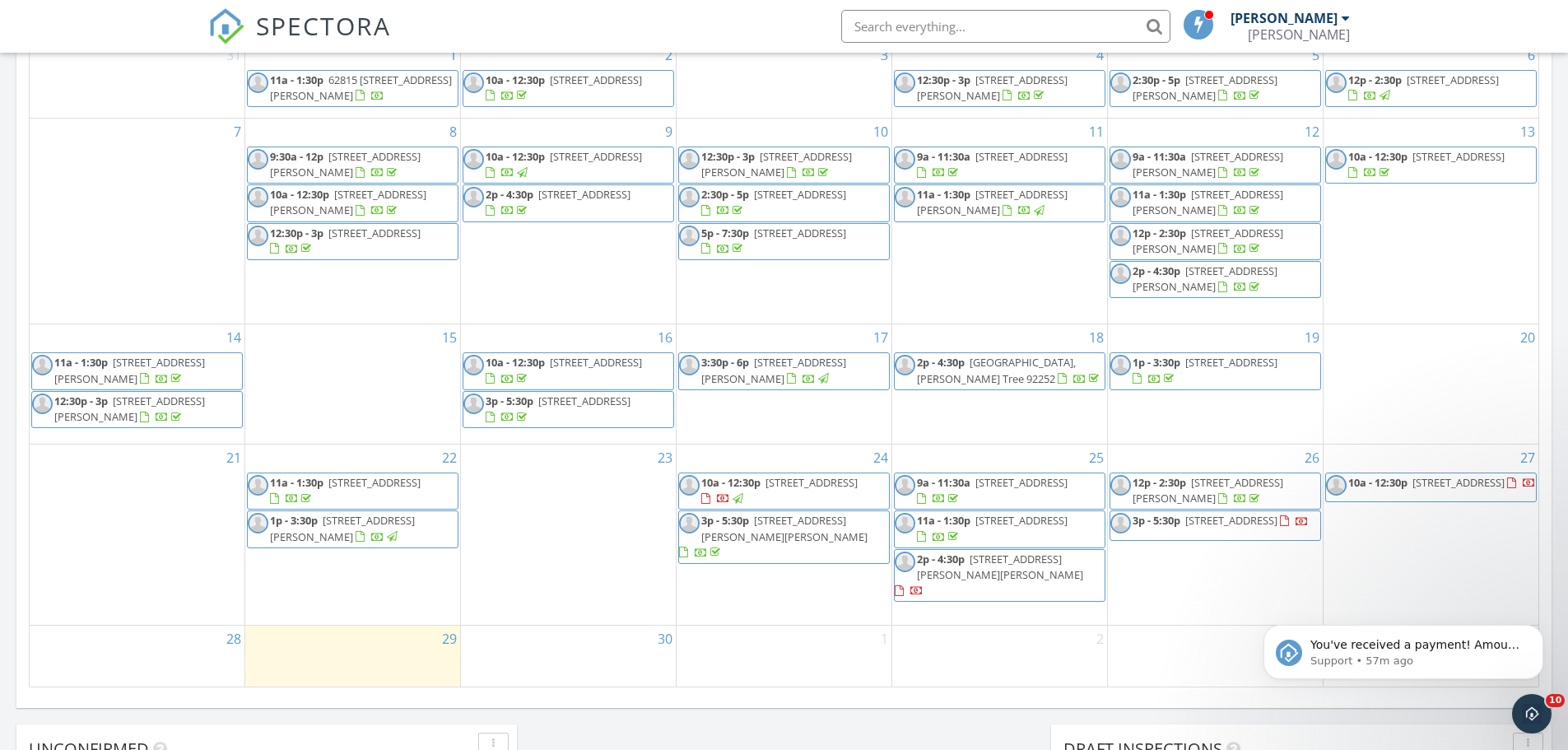
click at [1073, 586] on span "2p - 4:30p 63157 Lind Ln, Joshua Tree 92252" at bounding box center [999, 576] width 210 height 48
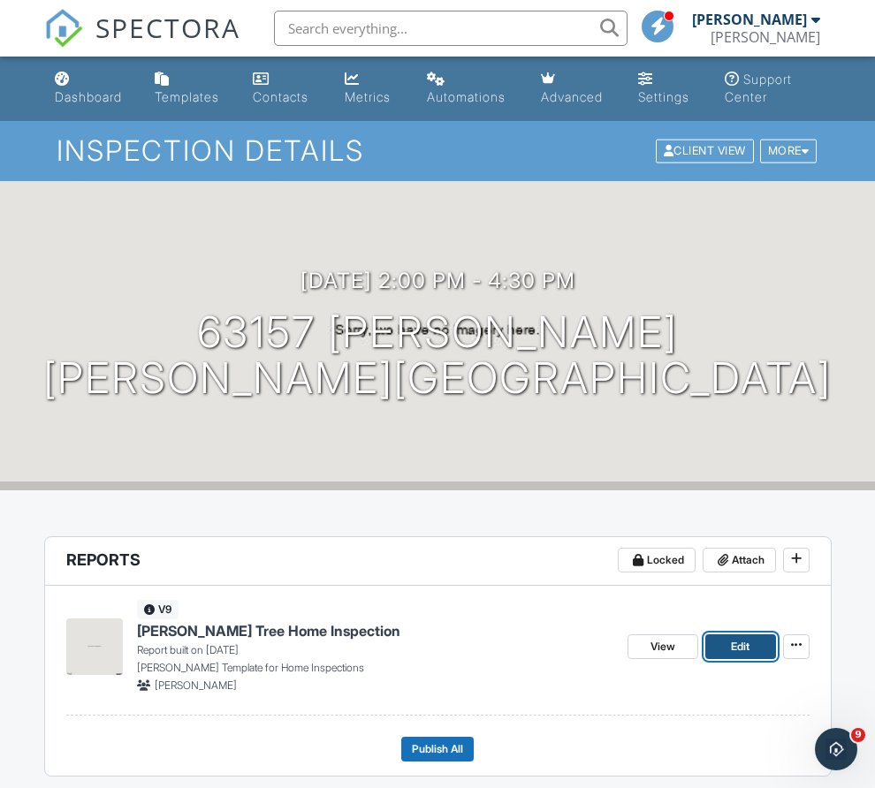
click at [718, 659] on link "Edit" at bounding box center [740, 647] width 71 height 25
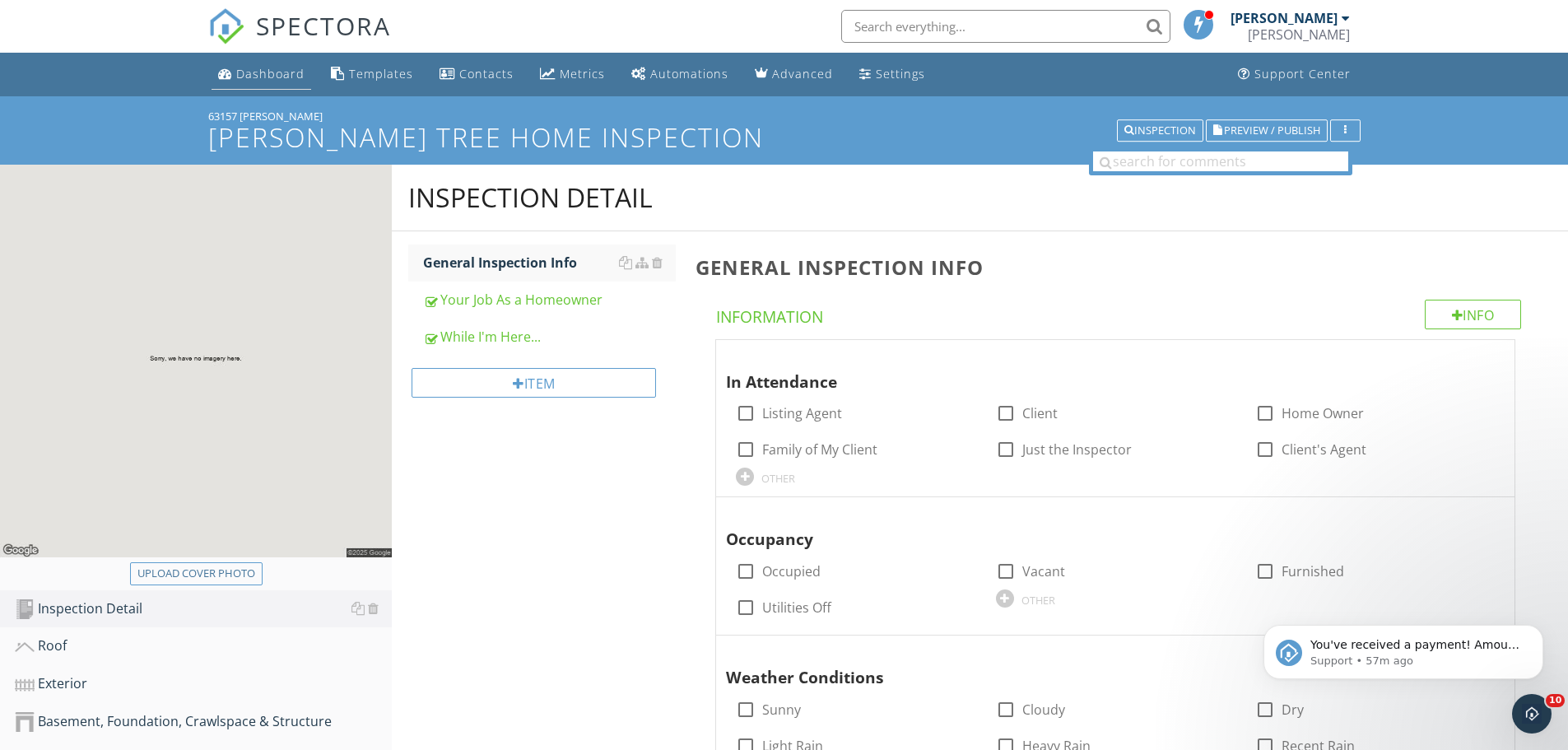
click at [250, 88] on link "Dashboard" at bounding box center [261, 75] width 100 height 31
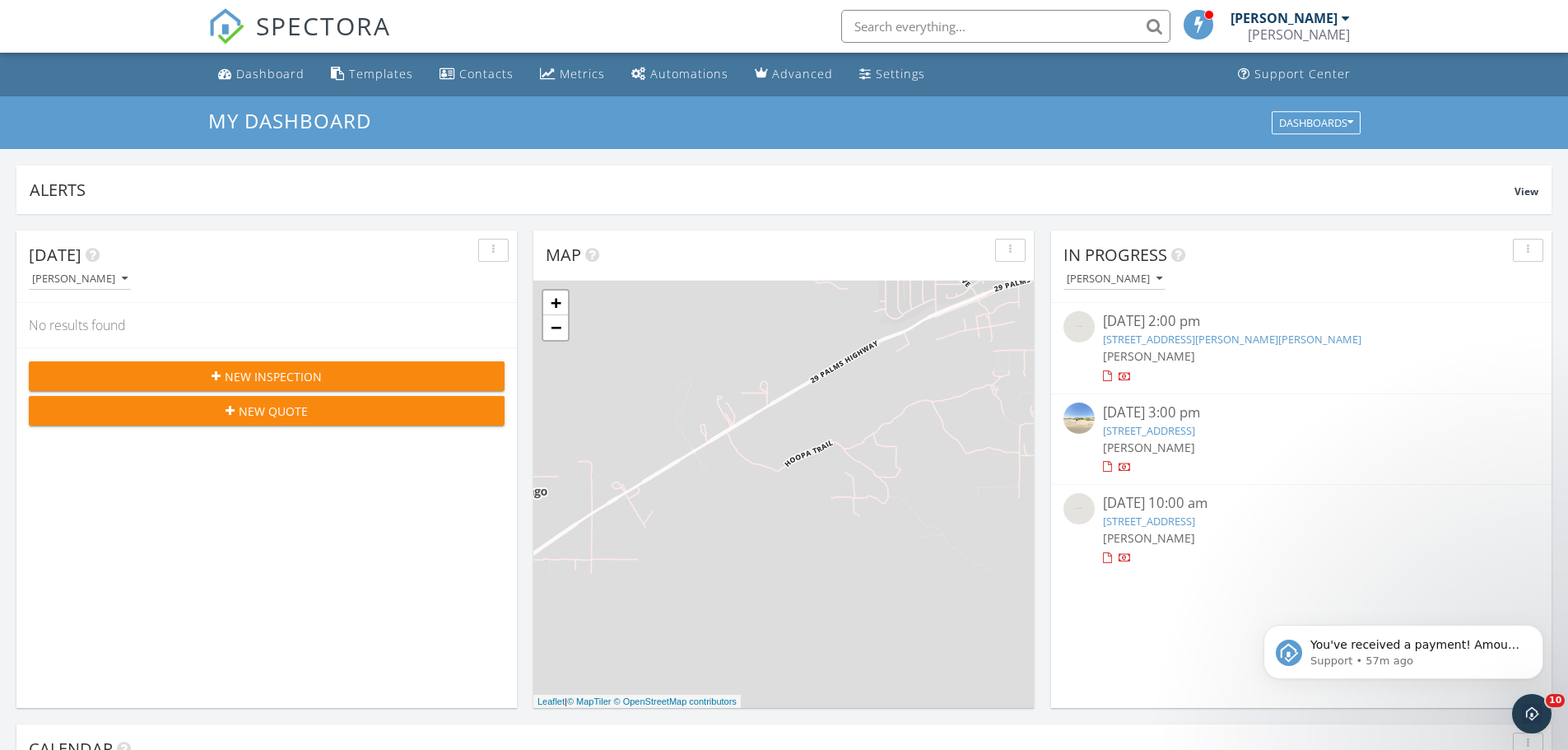
drag, startPoint x: 1043, startPoint y: 227, endPoint x: 1035, endPoint y: 248, distance: 22.5
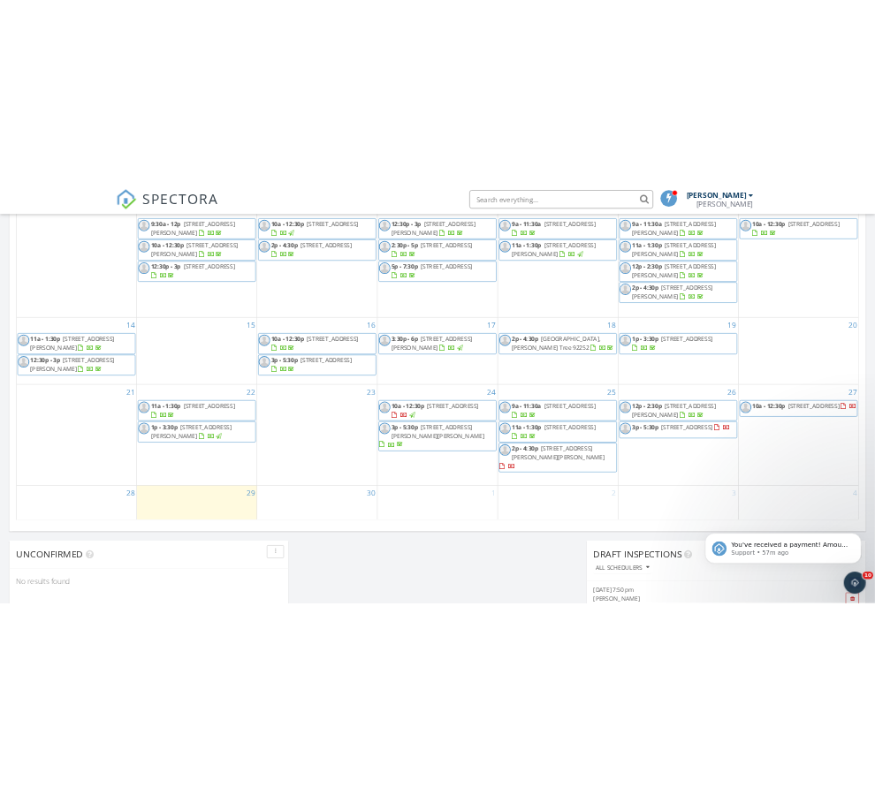
scroll to position [972, 0]
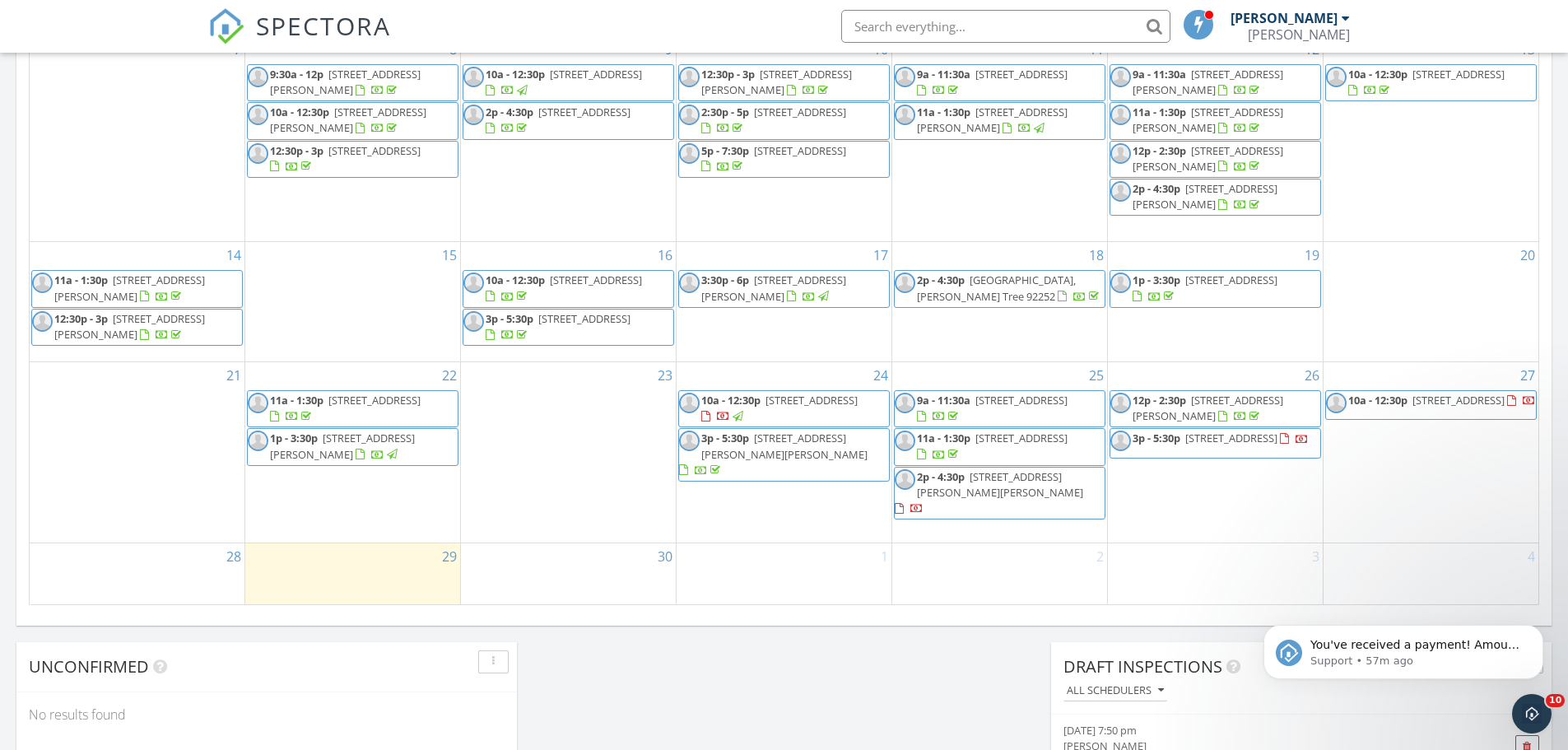
click at [1086, 496] on span "2p - 4:30p [STREET_ADDRESS][PERSON_NAME][PERSON_NAME]" at bounding box center [999, 494] width 210 height 48
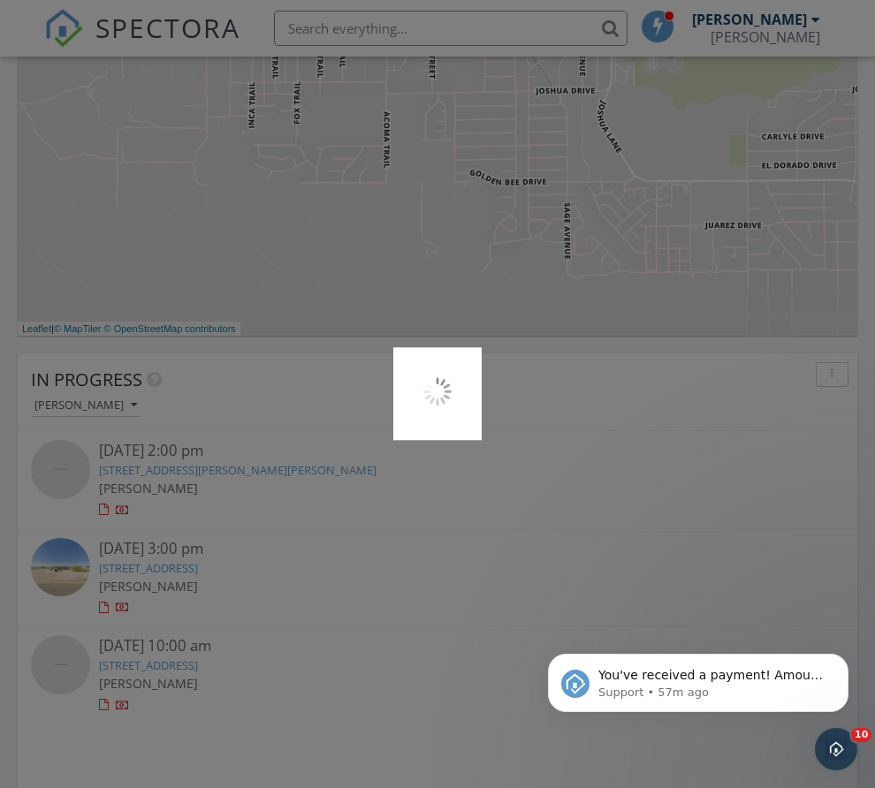
scroll to position [3050, 902]
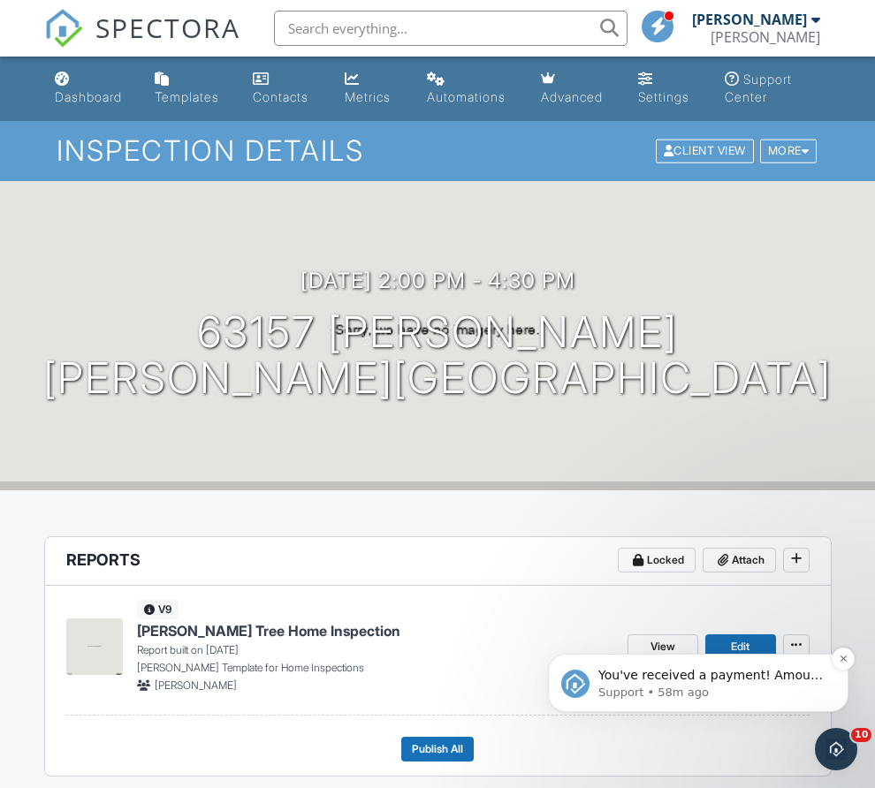
drag, startPoint x: 1239, startPoint y: 1287, endPoint x: 709, endPoint y: 743, distance: 759.4
click at [709, 743] on span "You've received a payment! Amount $345.00 Fee $9.79 Net $335.21 Transaction # p…" at bounding box center [710, 780] width 225 height 225
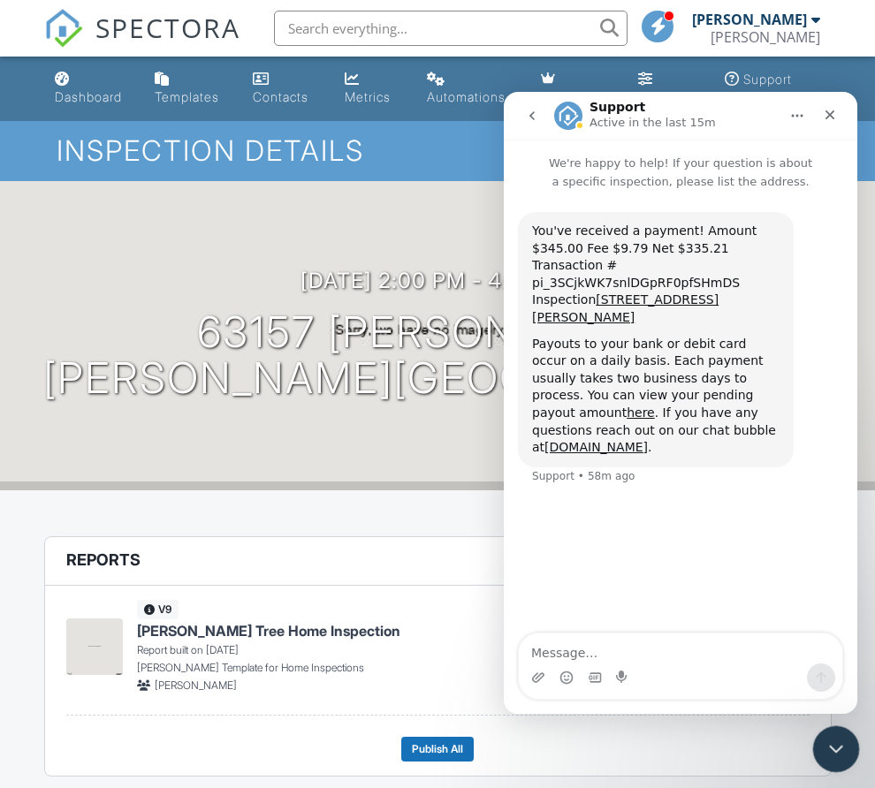
click at [849, 750] on div "Close Intercom Messenger" at bounding box center [833, 747] width 42 height 42
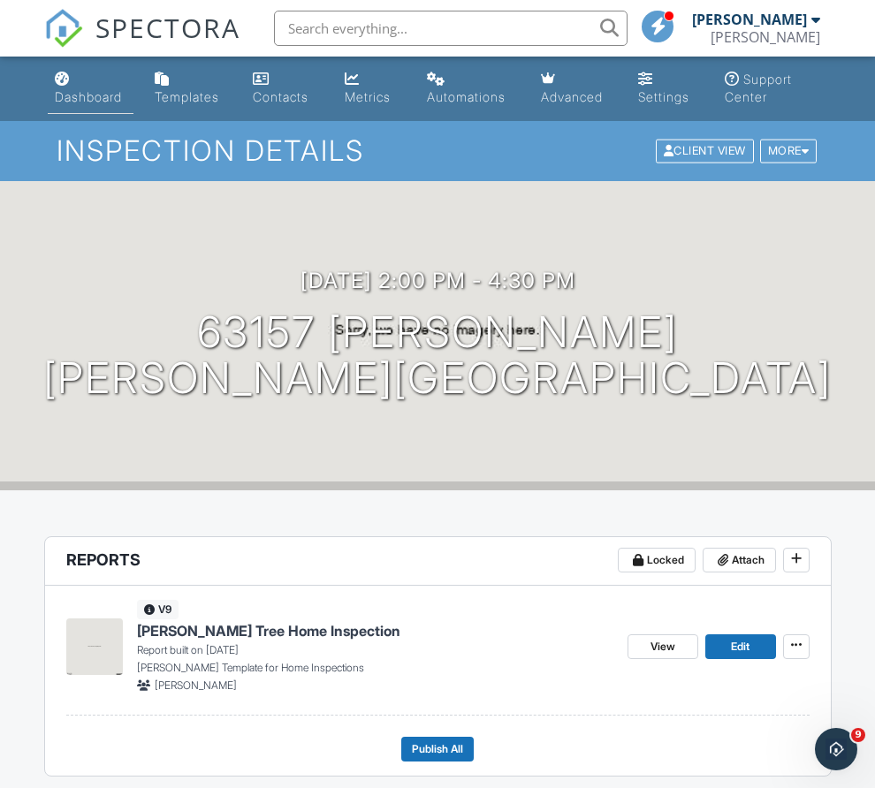
click at [115, 96] on div "Dashboard" at bounding box center [88, 96] width 67 height 15
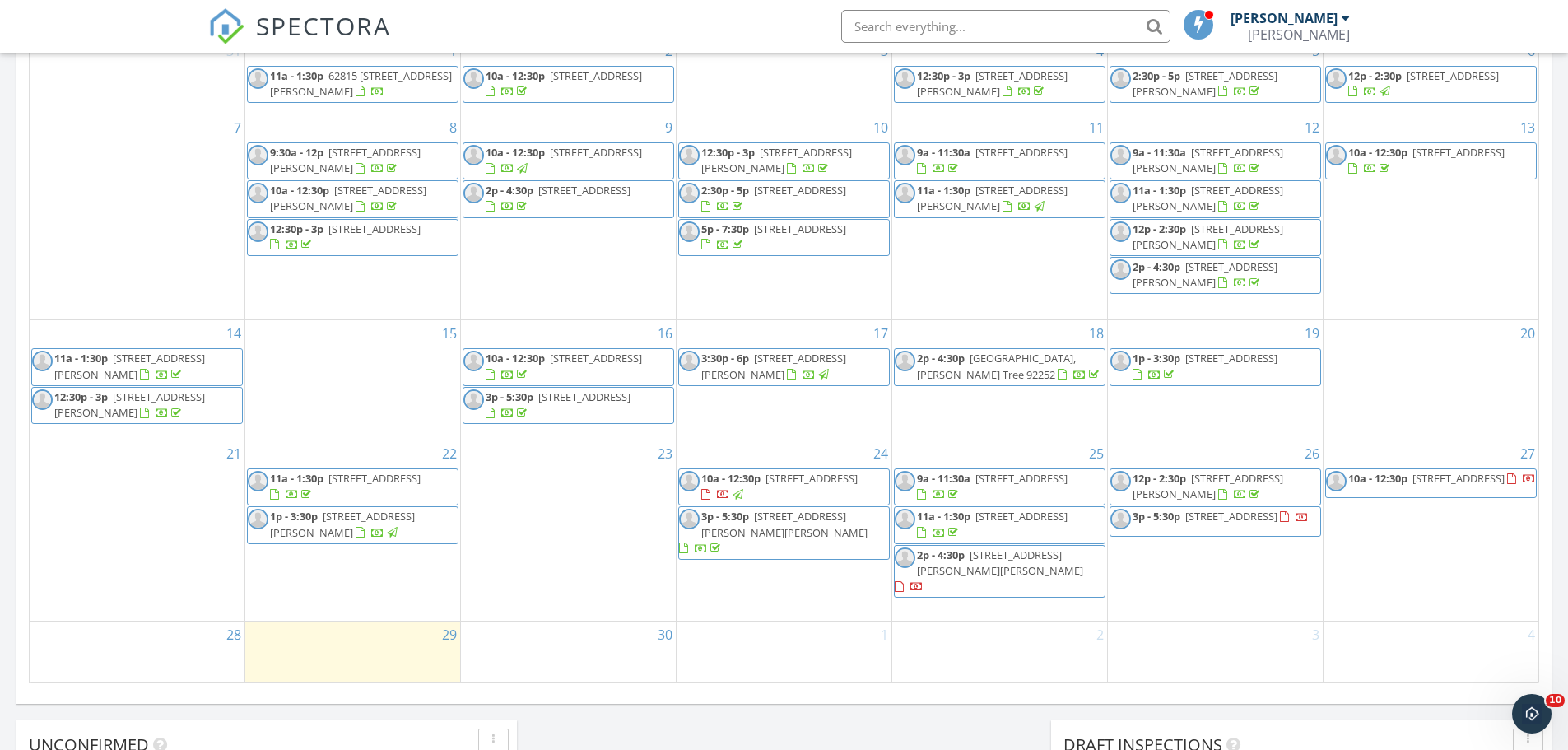
scroll to position [824, 0]
click at [814, 592] on body "SPECTORA [PERSON_NAME] [PERSON_NAME] Role: Inspector Change Role Dashboard New …" at bounding box center [784, 334] width 1568 height 2316
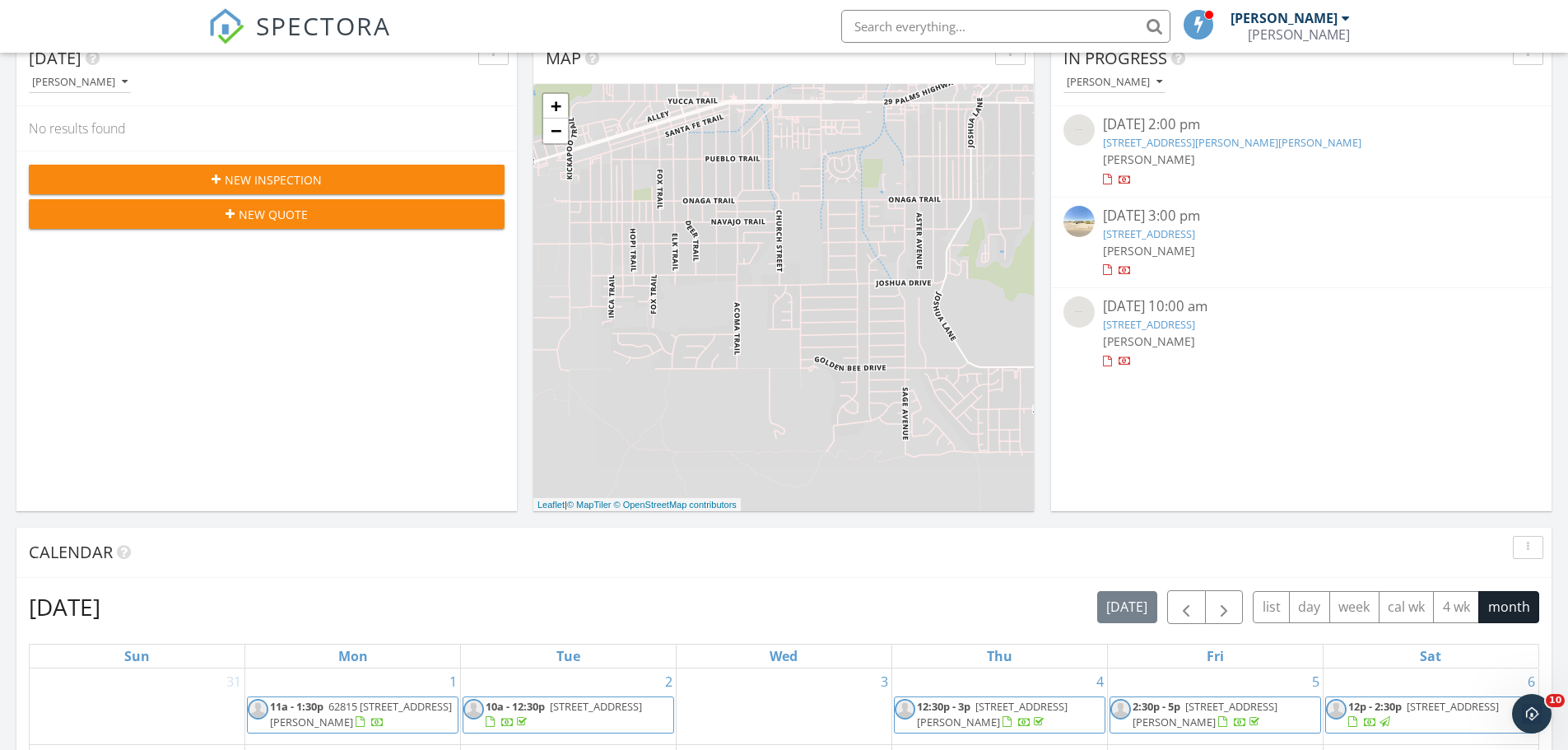
scroll to position [0, 0]
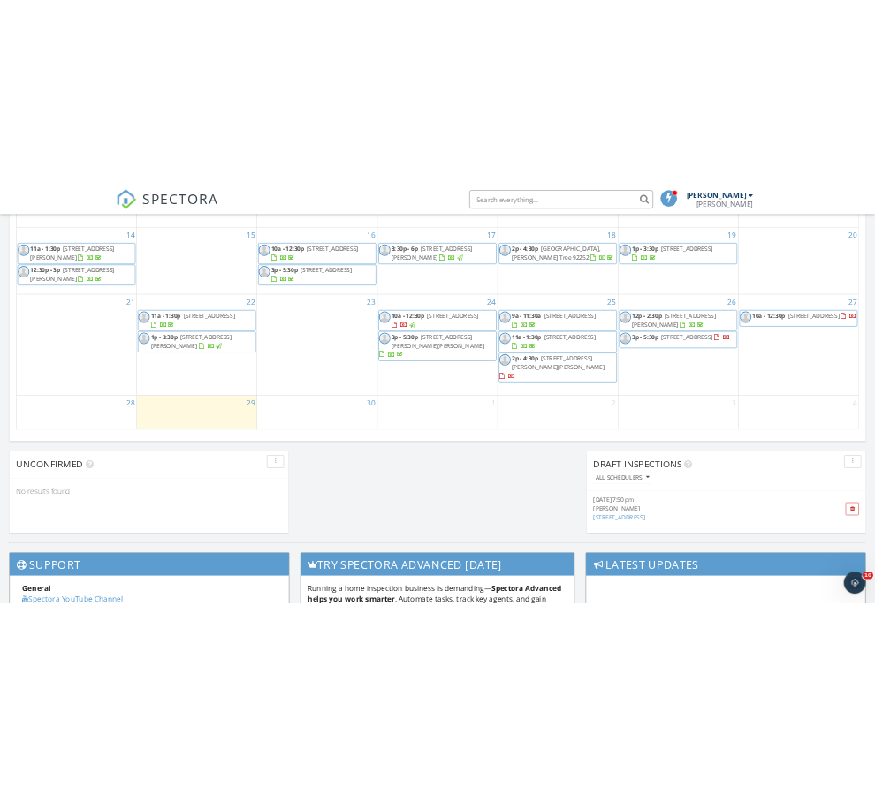
scroll to position [1061, 0]
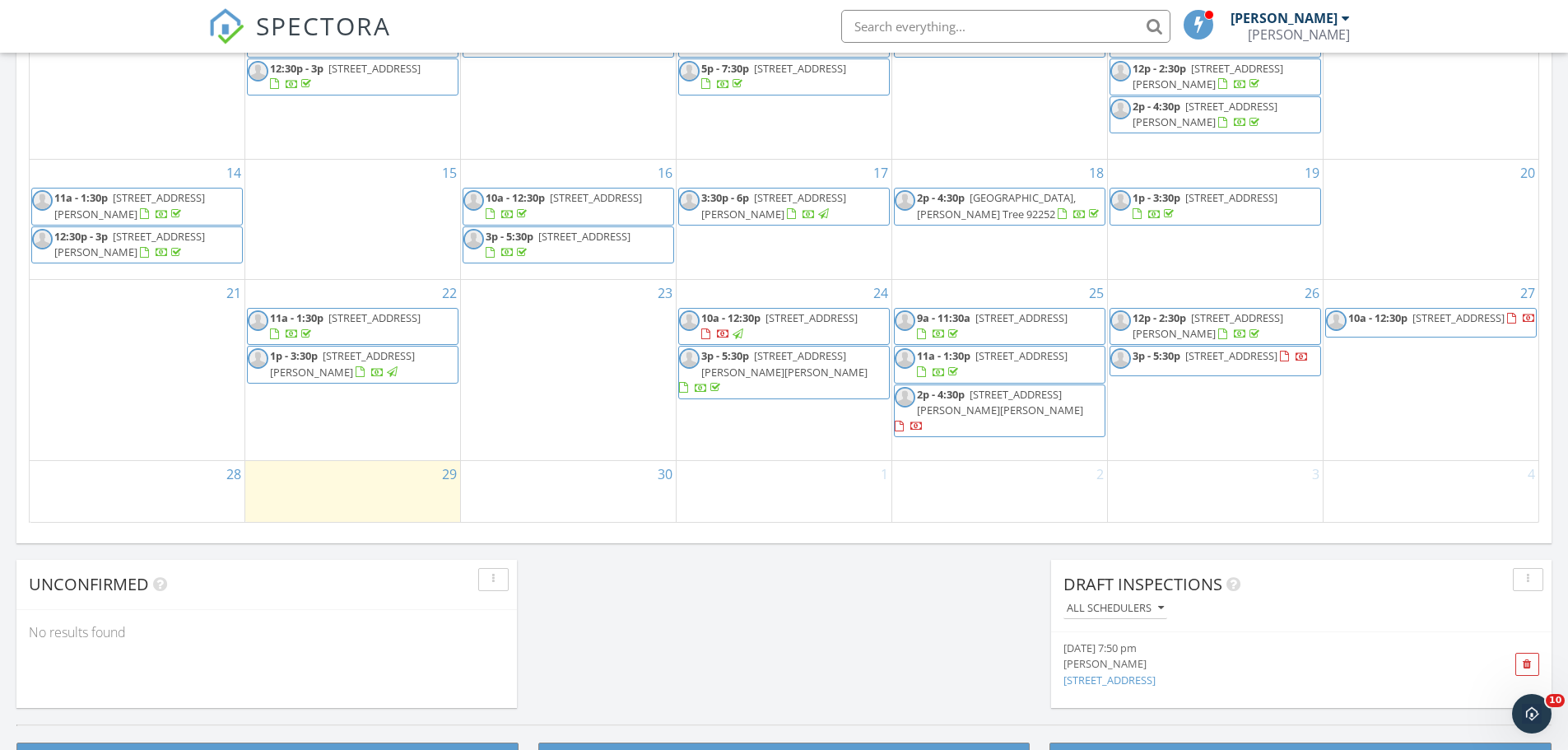
click at [814, 427] on span "2p - 4:30p [STREET_ADDRESS][PERSON_NAME][PERSON_NAME]" at bounding box center [999, 411] width 210 height 48
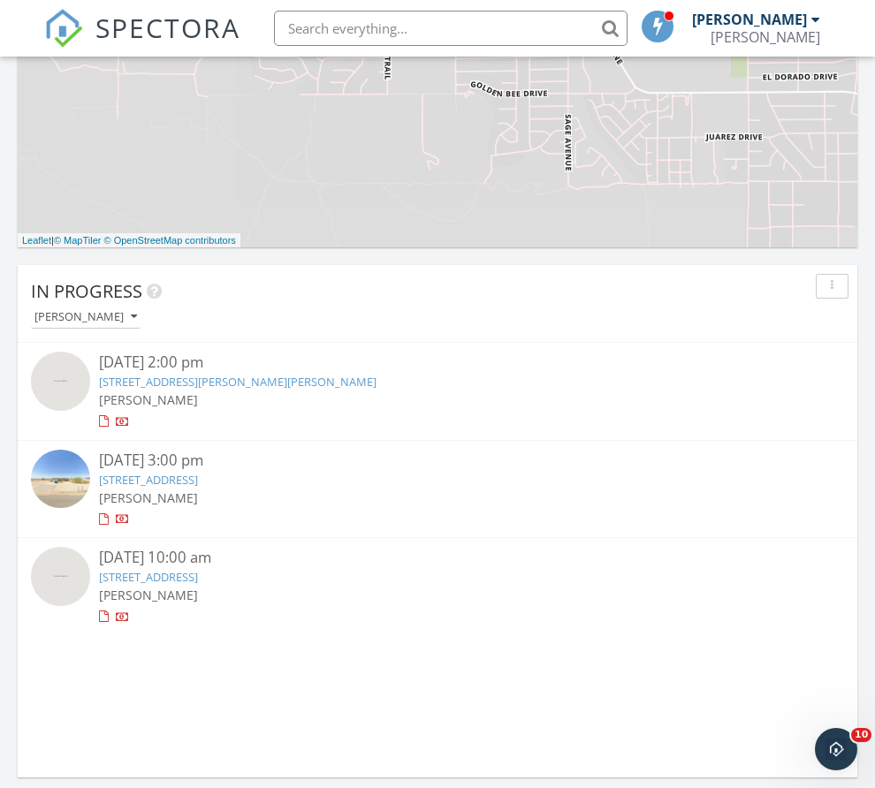
scroll to position [3050, 902]
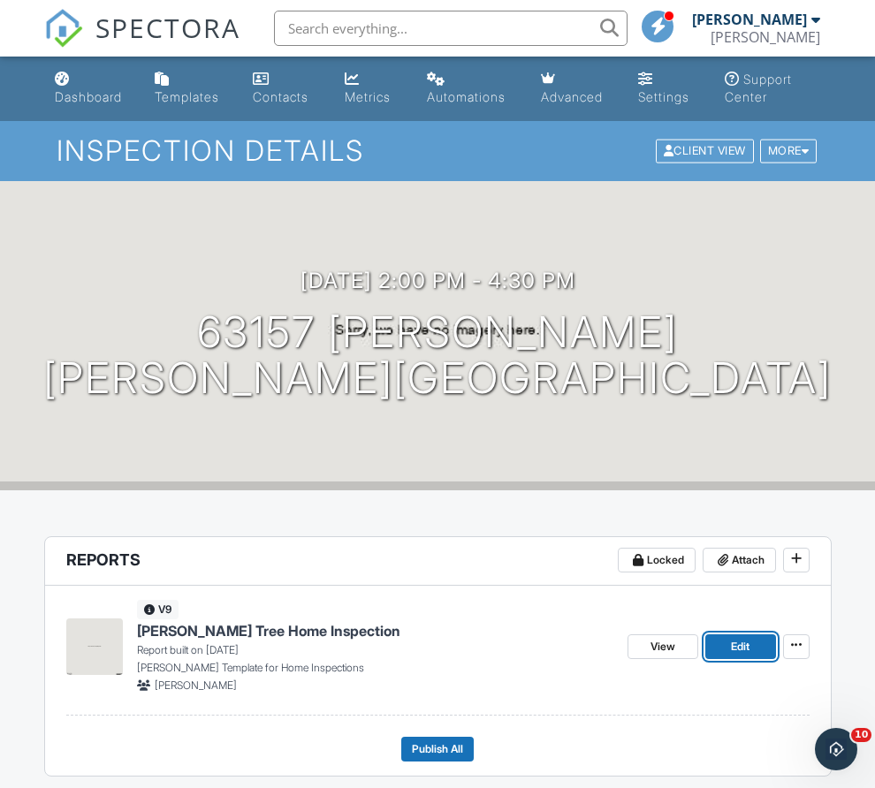
drag, startPoint x: 681, startPoint y: 670, endPoint x: 807, endPoint y: 646, distance: 128.6
click at [705, 659] on link "Edit" at bounding box center [740, 647] width 71 height 25
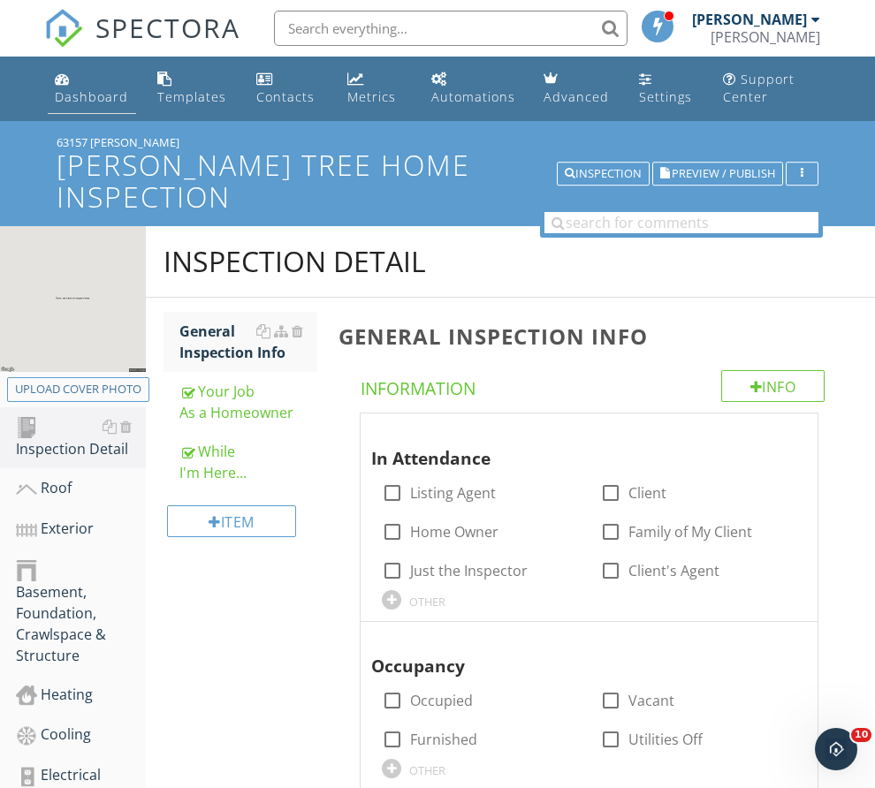
click at [104, 113] on link "Dashboard" at bounding box center [92, 89] width 88 height 50
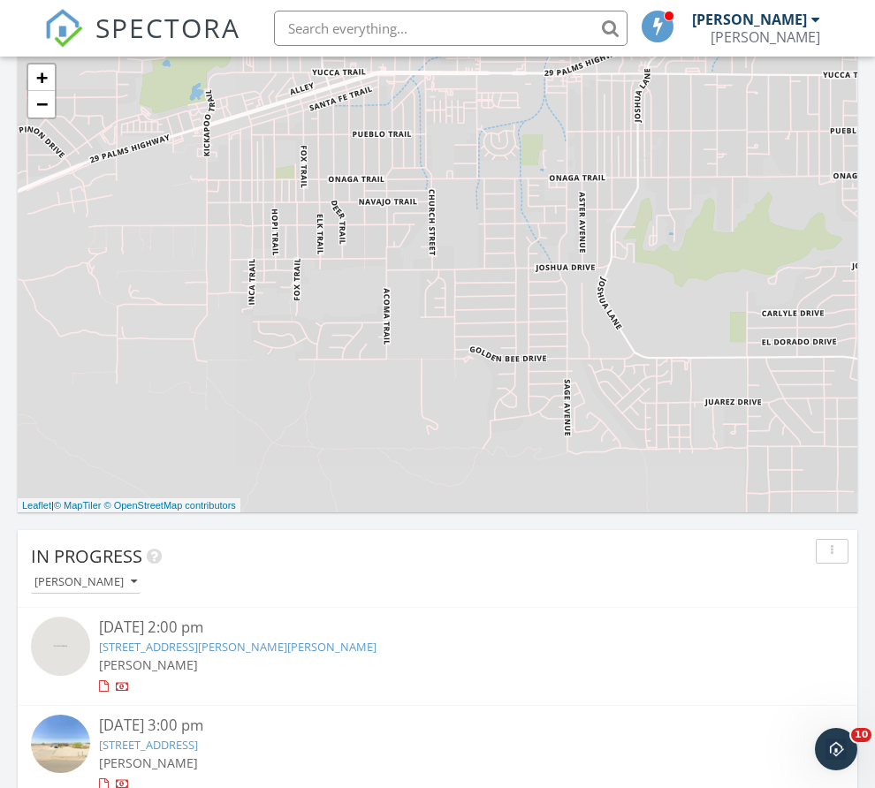
scroll to position [848, 0]
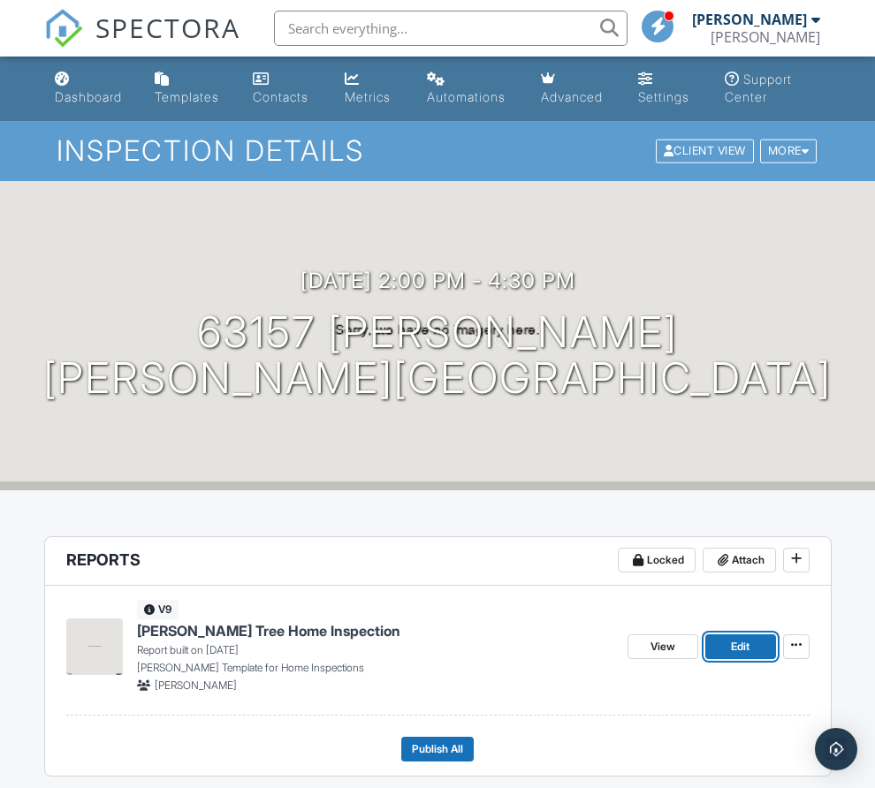
drag, startPoint x: 721, startPoint y: 667, endPoint x: 864, endPoint y: 666, distance: 142.3
click at [721, 659] on link "Edit" at bounding box center [740, 647] width 71 height 25
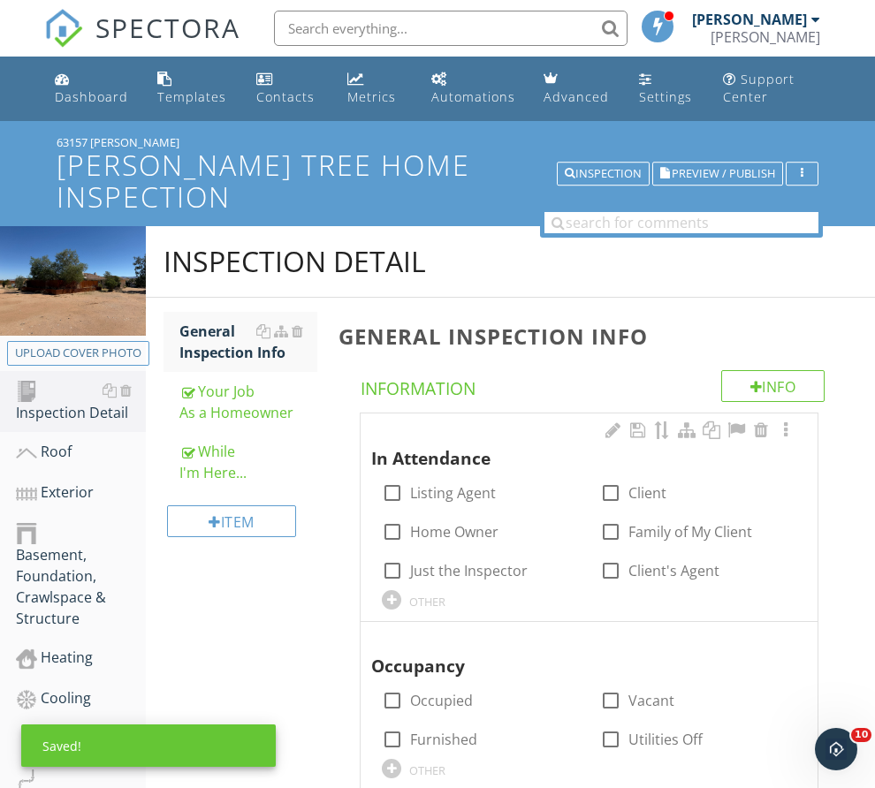
click at [560, 536] on div "In Attendance check_box_outline_blank Listing Agent check_box_outline_blank Cli…" at bounding box center [589, 514] width 436 height 191
drag, startPoint x: 563, startPoint y: 531, endPoint x: 572, endPoint y: 515, distance: 18.2
click at [564, 525] on div "In Attendance check_box_outline_blank Listing Agent check_box_outline_blank Cli…" at bounding box center [589, 514] width 436 height 191
click at [554, 550] on div "check_box_outline_blank Just the Inspector" at bounding box center [479, 569] width 217 height 39
click at [596, 508] on div at bounding box center [611, 493] width 30 height 30
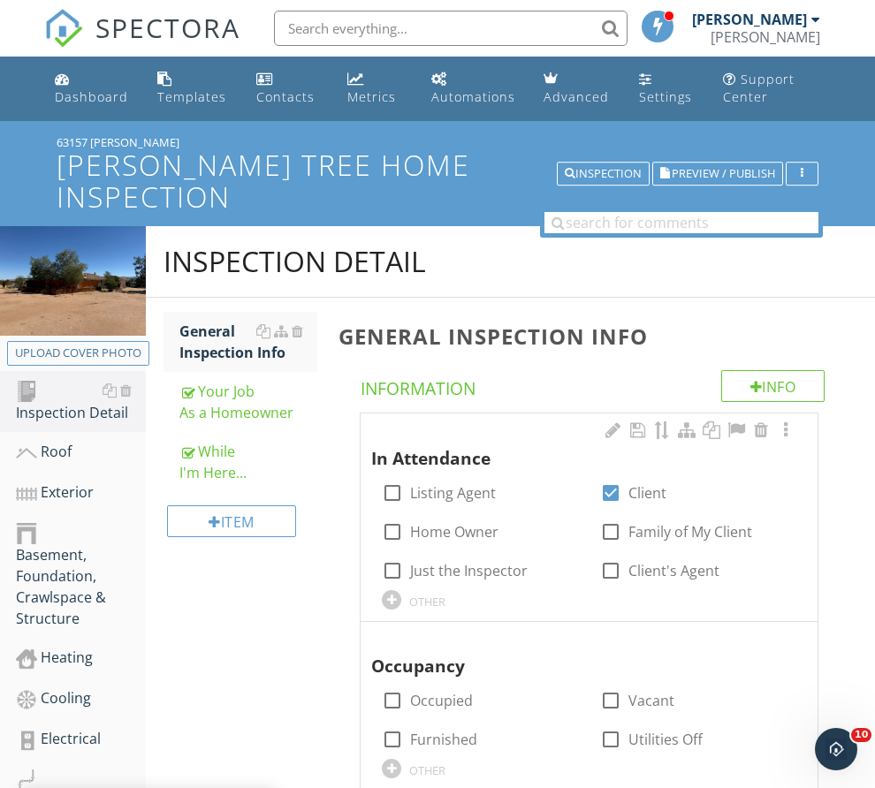
click at [558, 537] on div "In Attendance check_box_outline_blank Listing Agent check_box Client check_box_…" at bounding box center [589, 514] width 436 height 191
click at [596, 508] on div at bounding box center [611, 493] width 30 height 30
checkbox input "false"
click at [560, 550] on div "check_box_outline_blank Just the Inspector" at bounding box center [479, 569] width 217 height 39
click at [407, 523] on div at bounding box center [392, 532] width 30 height 30
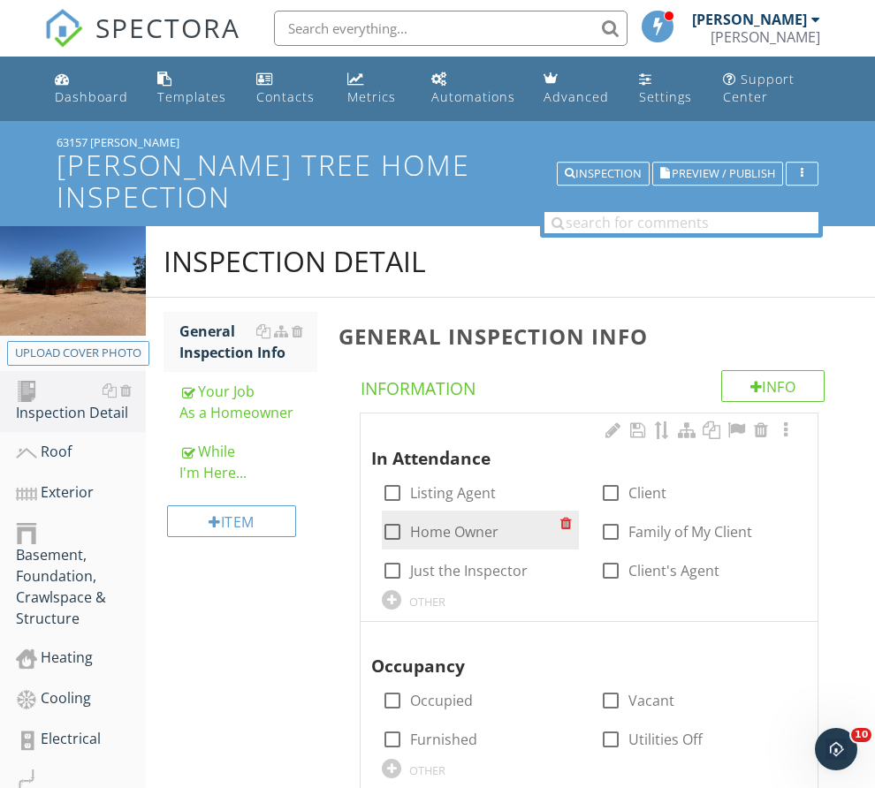
checkbox input "true"
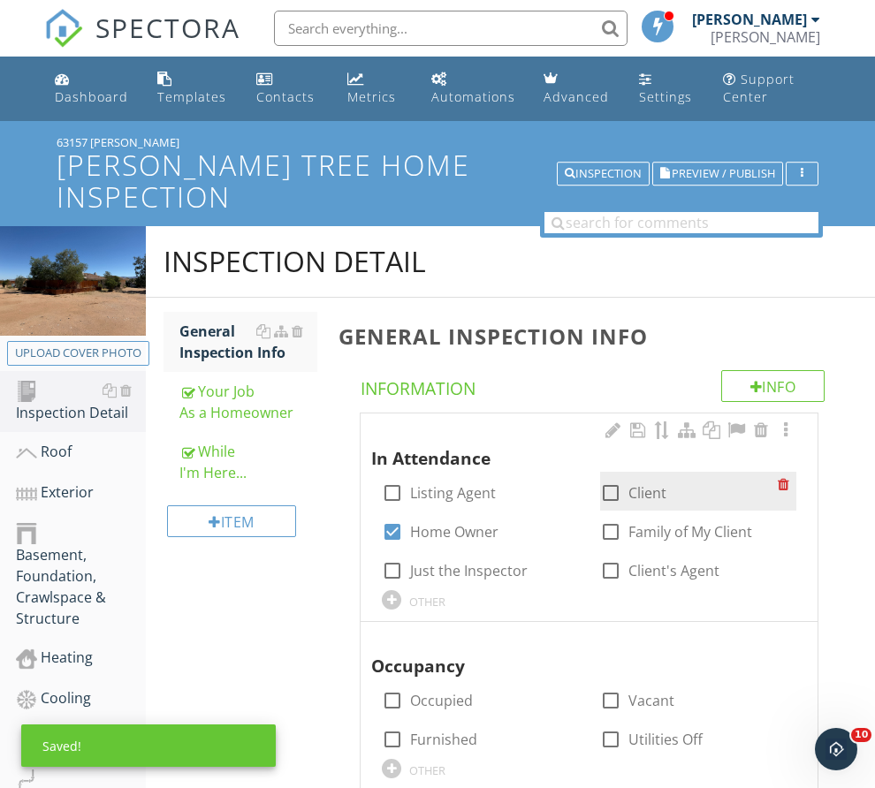
click at [596, 508] on div at bounding box center [611, 493] width 30 height 30
checkbox input "true"
drag, startPoint x: 706, startPoint y: 519, endPoint x: 679, endPoint y: 514, distance: 27.8
click at [407, 519] on div at bounding box center [392, 532] width 30 height 30
checkbox input "false"
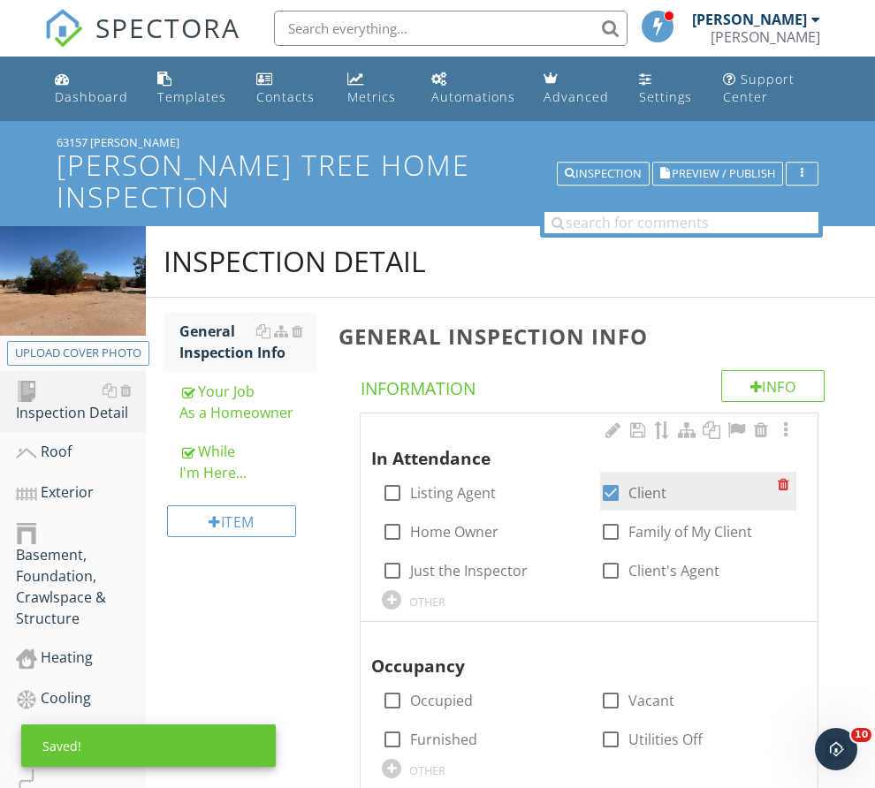
click at [596, 503] on div at bounding box center [611, 493] width 30 height 30
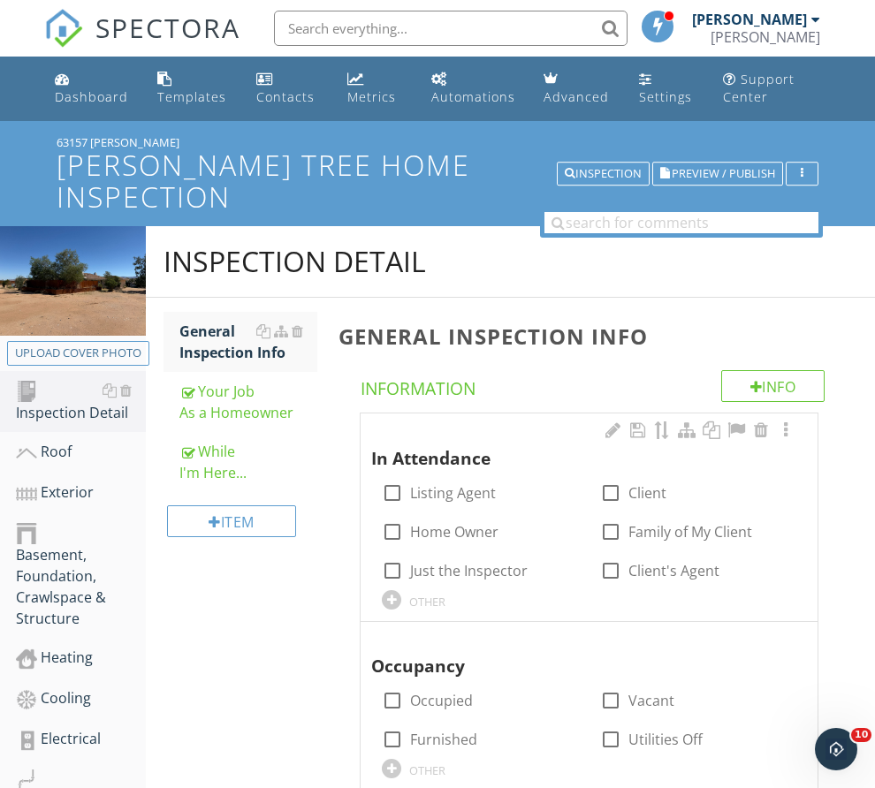
click at [566, 532] on div "In Attendance check_box_outline_blank Listing Agent check_box_outline_blank Cli…" at bounding box center [589, 514] width 436 height 191
click at [596, 506] on div at bounding box center [611, 493] width 30 height 30
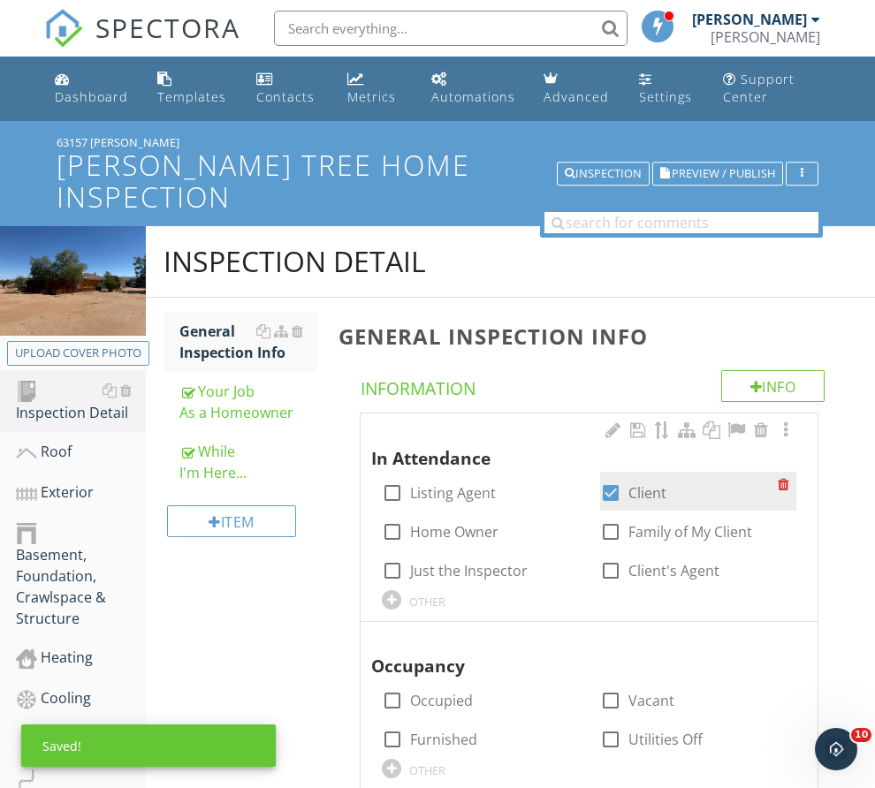
click at [596, 508] on div at bounding box center [611, 493] width 30 height 30
click at [568, 532] on div "In Attendance check_box_outline_blank Listing Agent check_box_outline_blank Cli…" at bounding box center [589, 514] width 436 height 191
click at [596, 508] on div at bounding box center [611, 493] width 30 height 30
checkbox input "true"
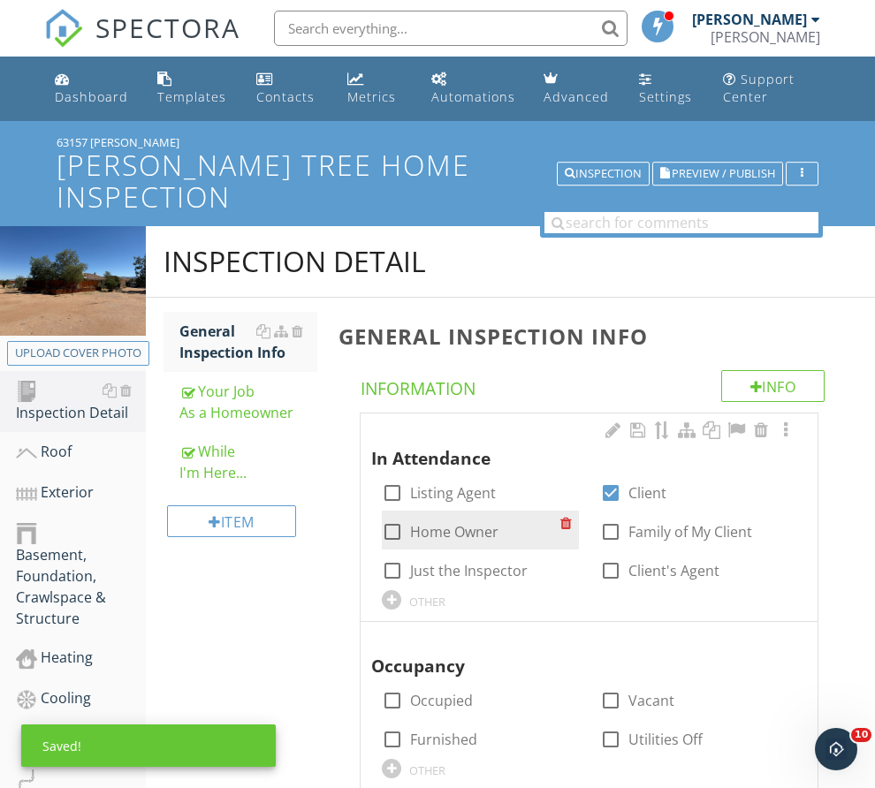
click at [407, 523] on div at bounding box center [392, 532] width 30 height 30
click at [407, 520] on div at bounding box center [392, 532] width 30 height 30
checkbox input "false"
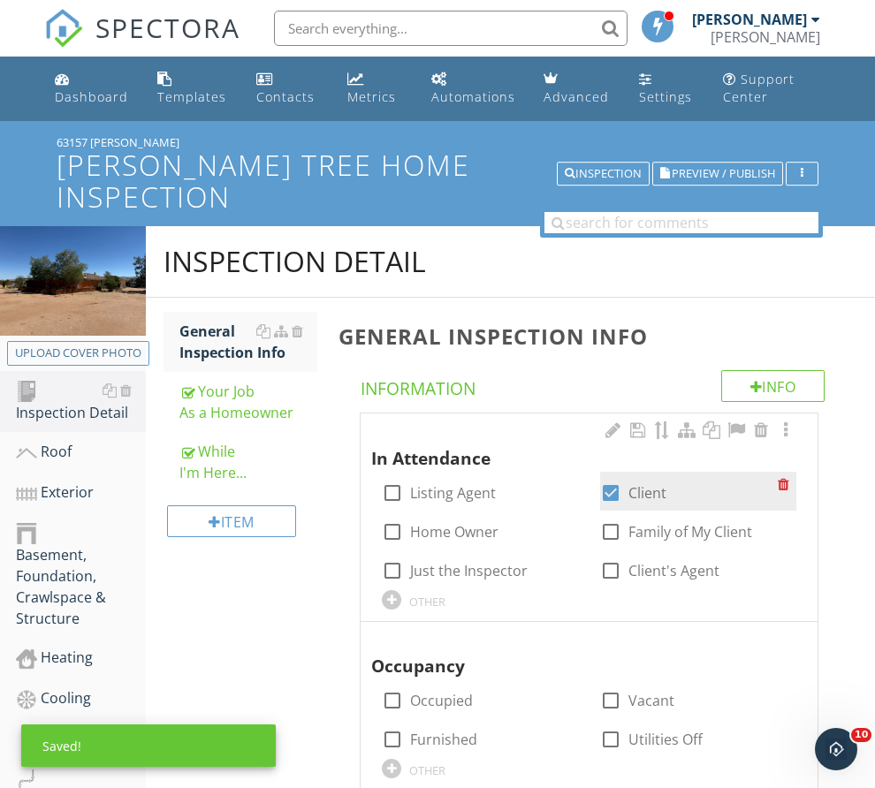
click at [596, 496] on div at bounding box center [611, 493] width 30 height 30
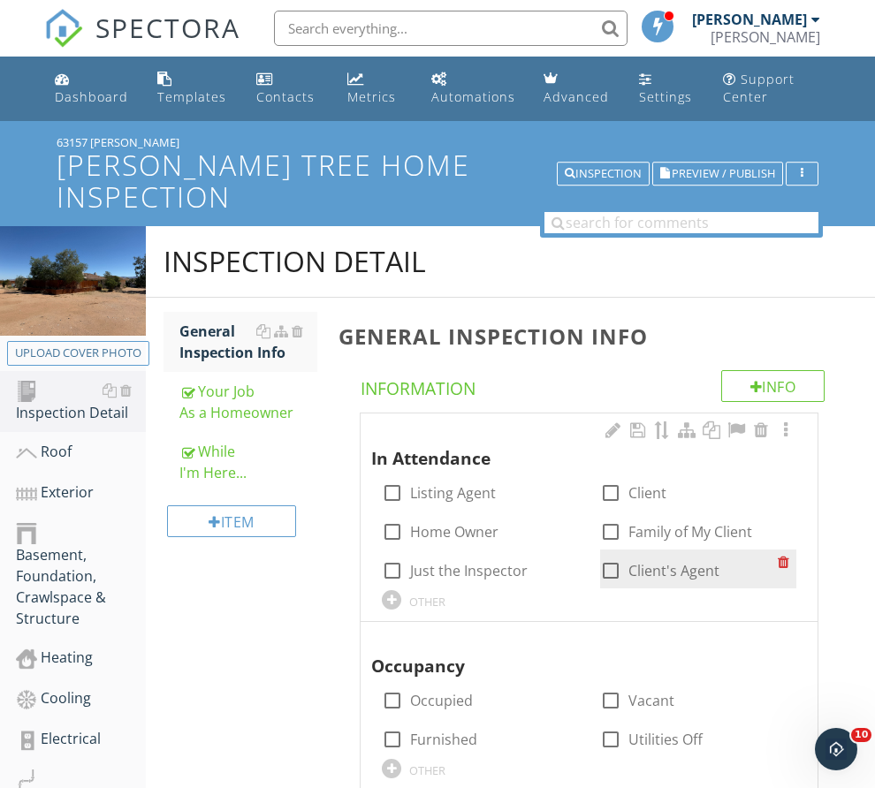
drag, startPoint x: 569, startPoint y: 500, endPoint x: 738, endPoint y: 545, distance: 174.7
click at [596, 501] on div at bounding box center [611, 493] width 30 height 30
checkbox input "true"
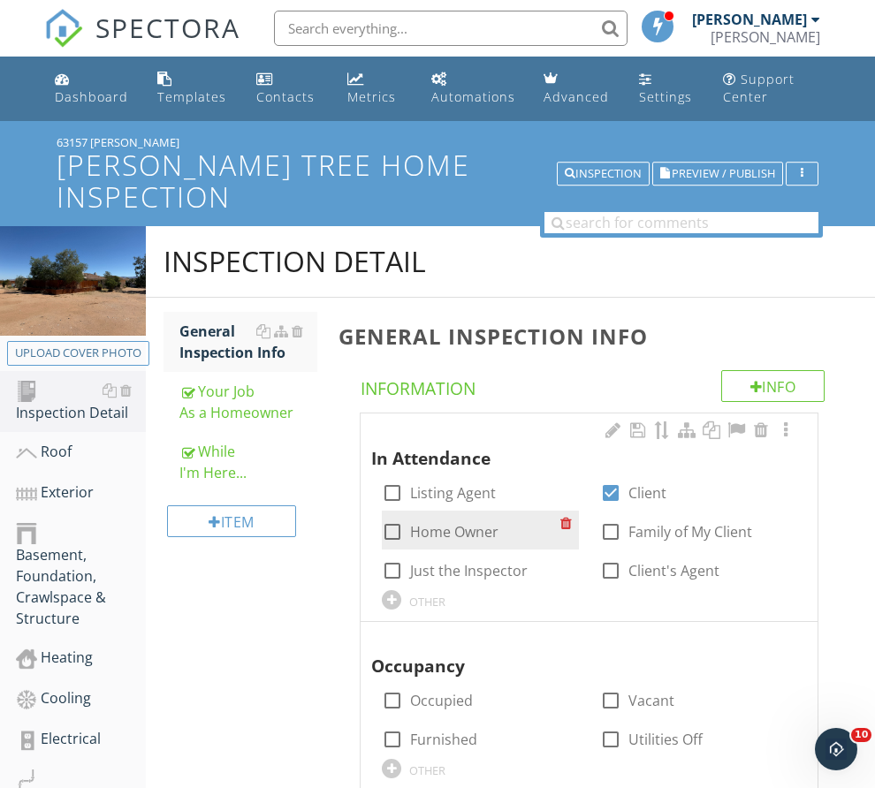
click at [499, 527] on div "check_box_outline_blank Home Owner" at bounding box center [440, 532] width 117 height 21
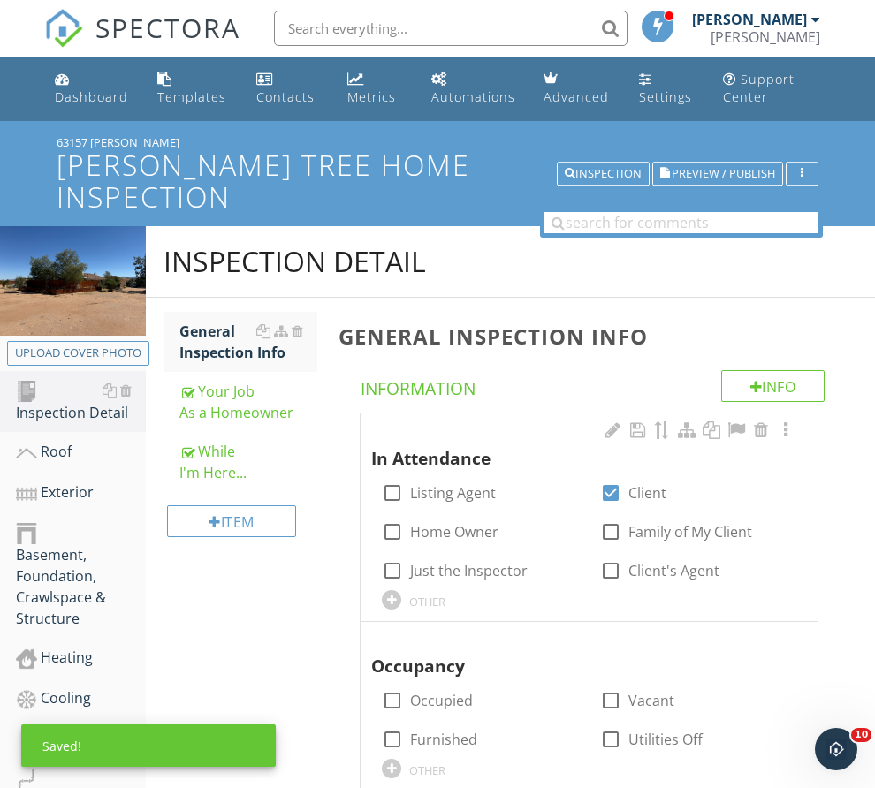
click at [683, 550] on div "check_box_outline_blank Client's Agent" at bounding box center [698, 569] width 217 height 39
click at [407, 524] on div at bounding box center [392, 532] width 30 height 30
checkbox input "true"
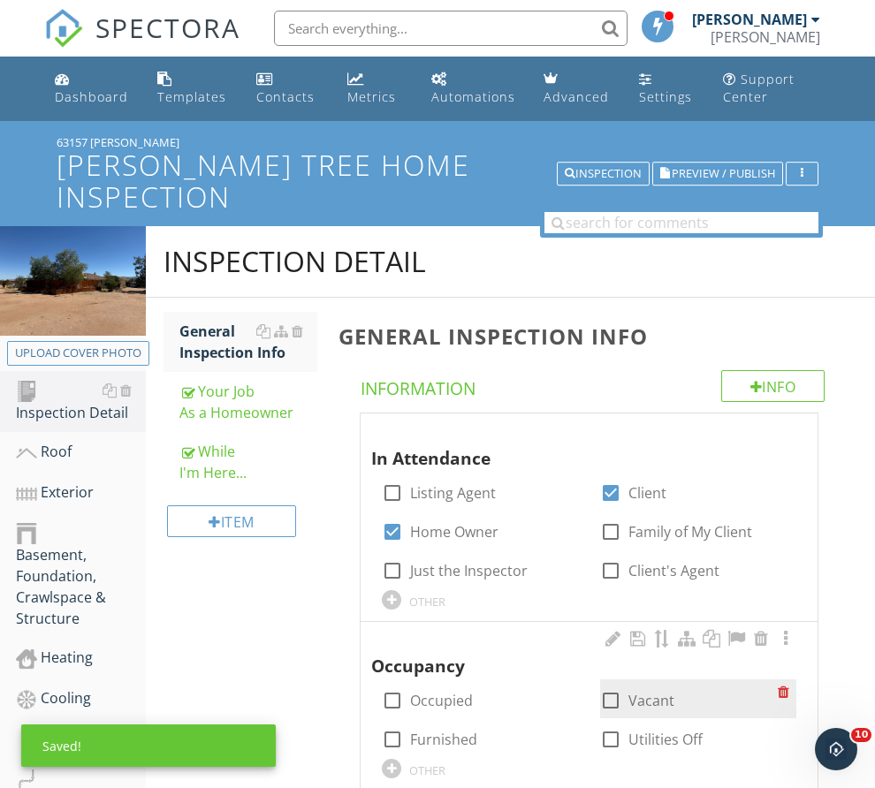
click at [596, 698] on div at bounding box center [611, 701] width 30 height 30
checkbox input "true"
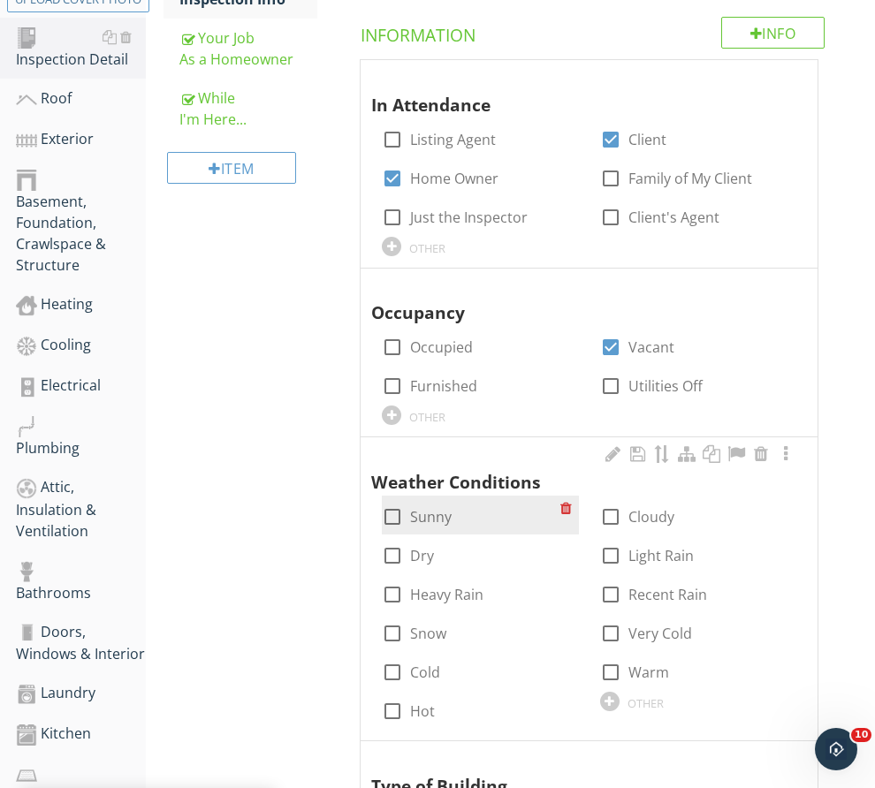
click at [407, 502] on div at bounding box center [392, 517] width 30 height 30
checkbox input "true"
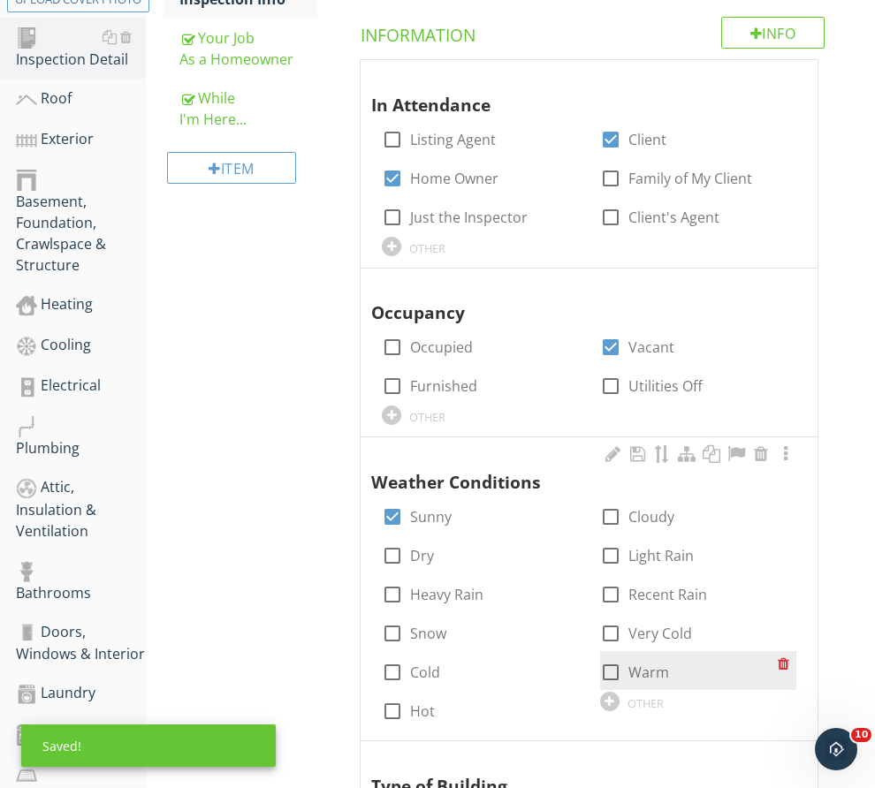
click at [600, 662] on div "check_box_outline_blank Warm" at bounding box center [634, 672] width 69 height 21
drag, startPoint x: 439, startPoint y: 636, endPoint x: 658, endPoint y: 738, distance: 241.2
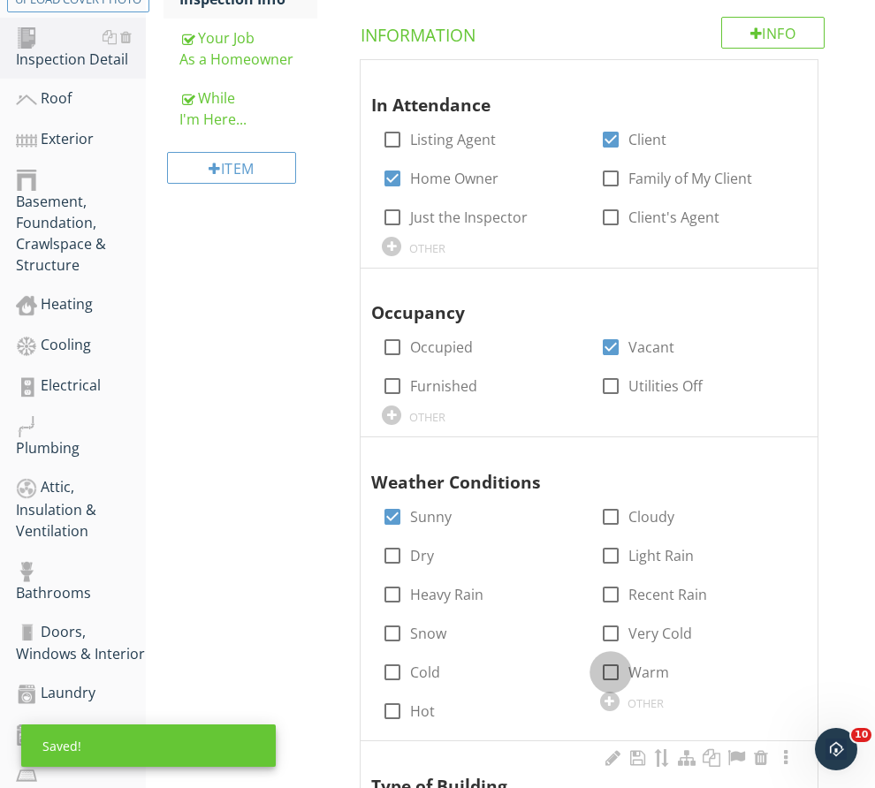
click at [596, 658] on div at bounding box center [611, 673] width 30 height 30
checkbox input "true"
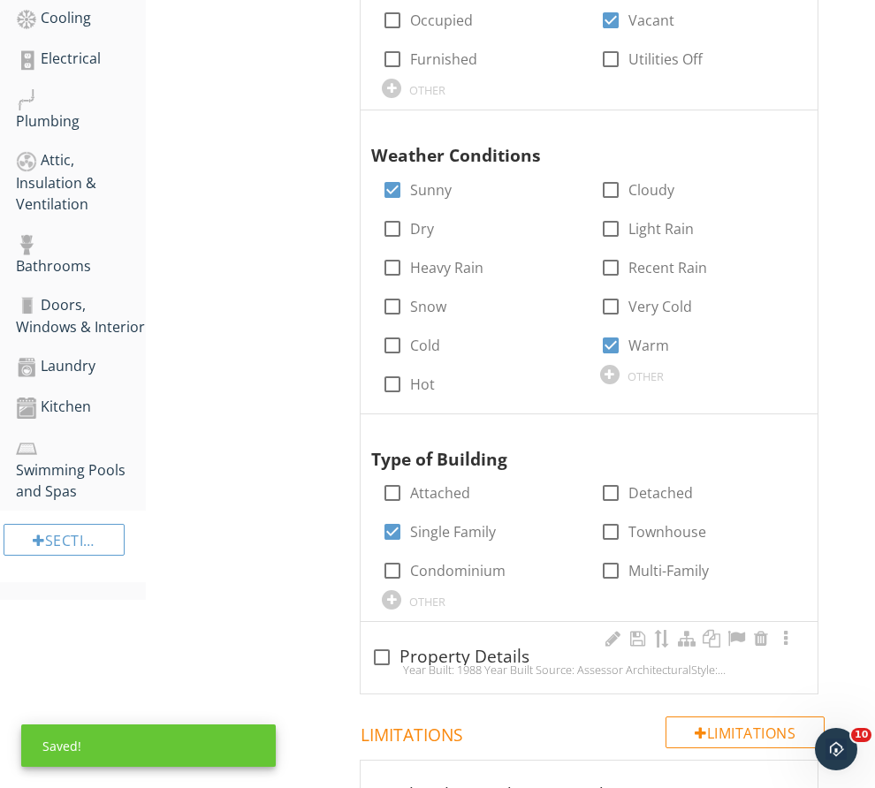
scroll to position [707, 0]
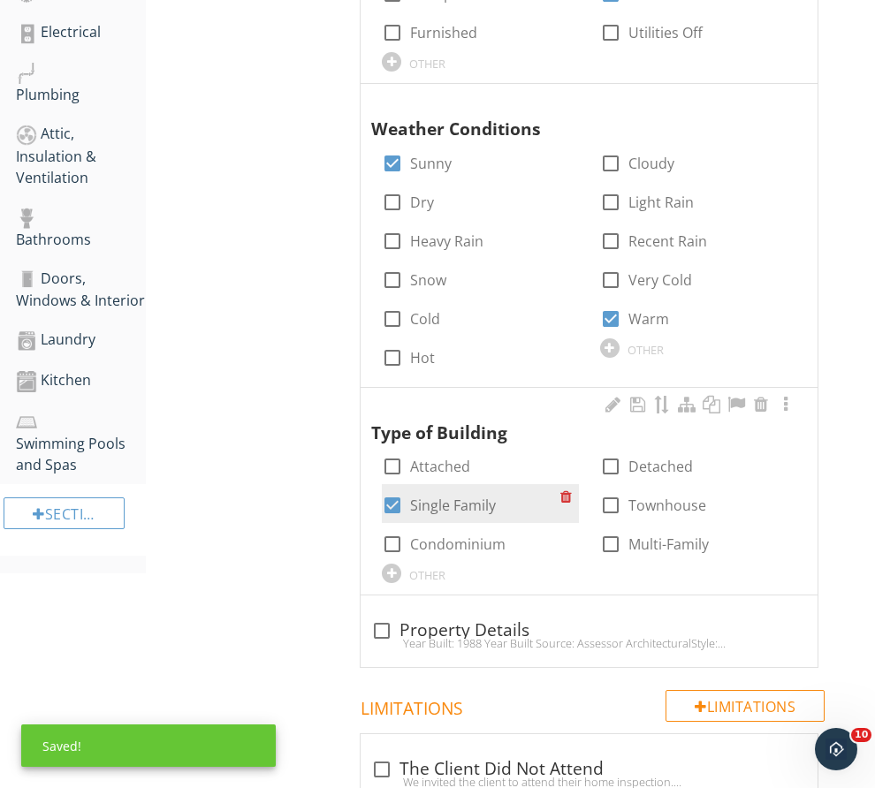
click at [407, 491] on div at bounding box center [392, 506] width 30 height 30
checkbox input "false"
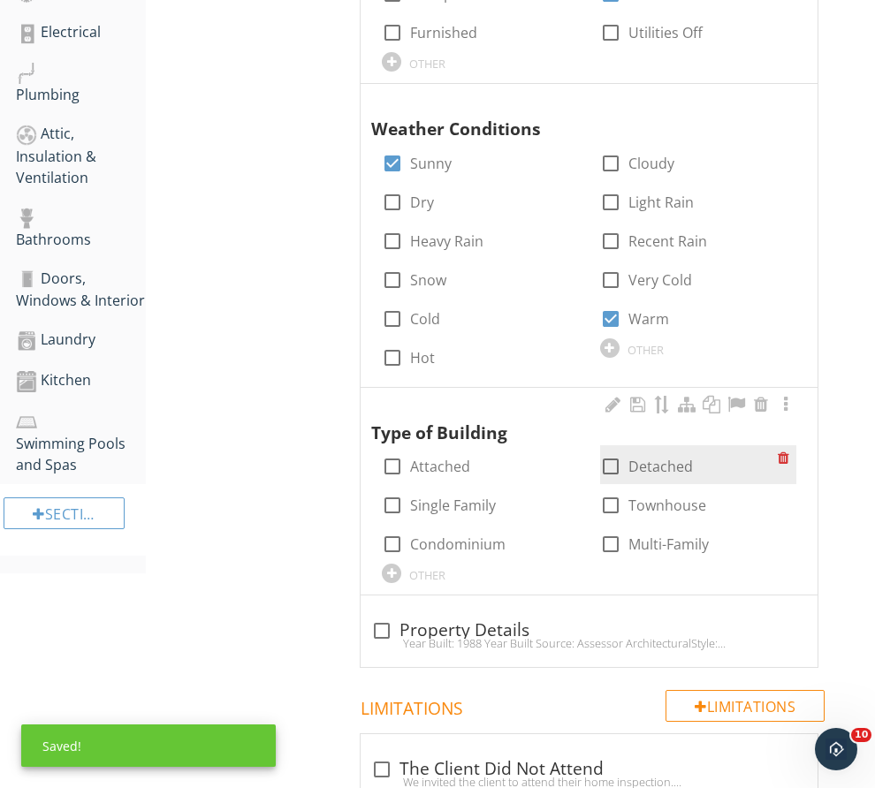
click at [596, 452] on div at bounding box center [611, 467] width 30 height 30
checkbox input "true"
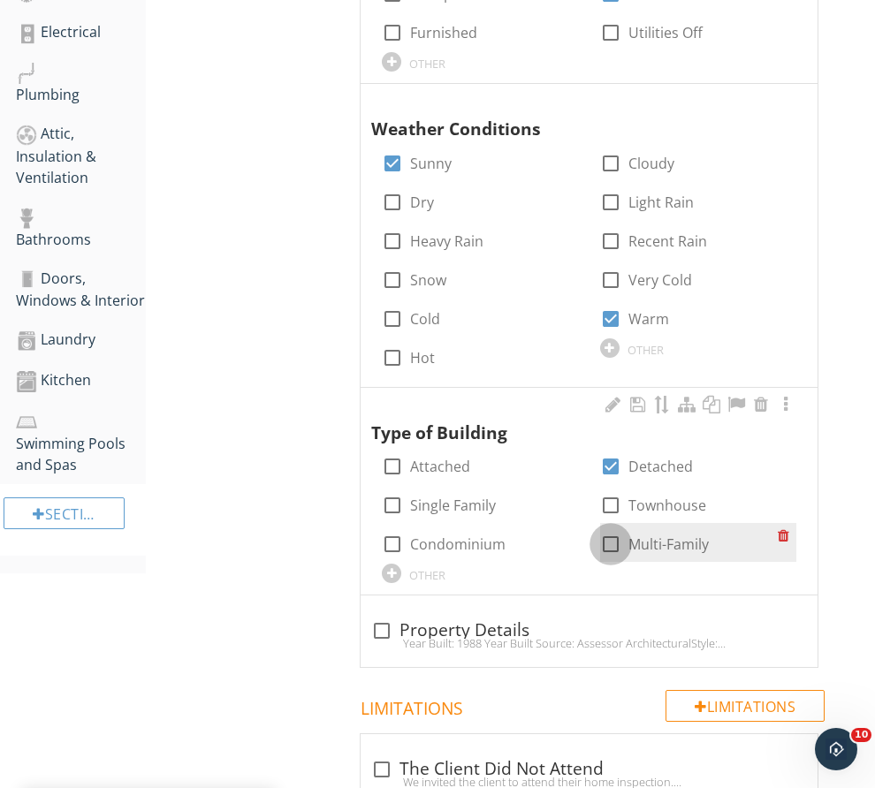
click at [626, 529] on div at bounding box center [611, 544] width 30 height 30
checkbox input "true"
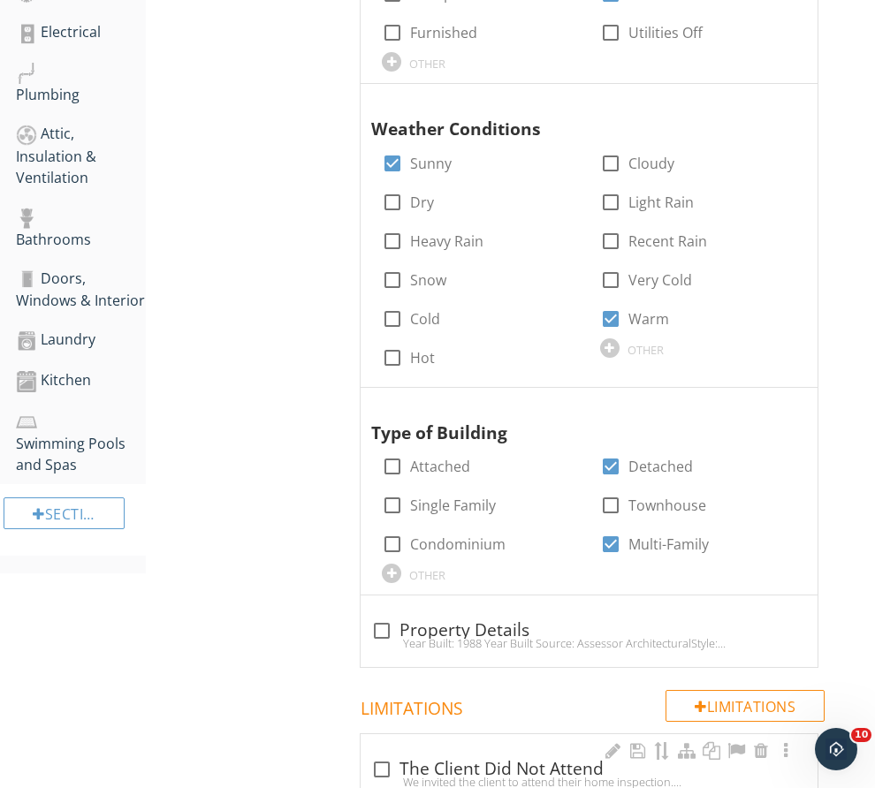
click at [482, 775] on div "We invited the client to attend their home inspection. Unfortunately, my client…" at bounding box center [589, 782] width 436 height 14
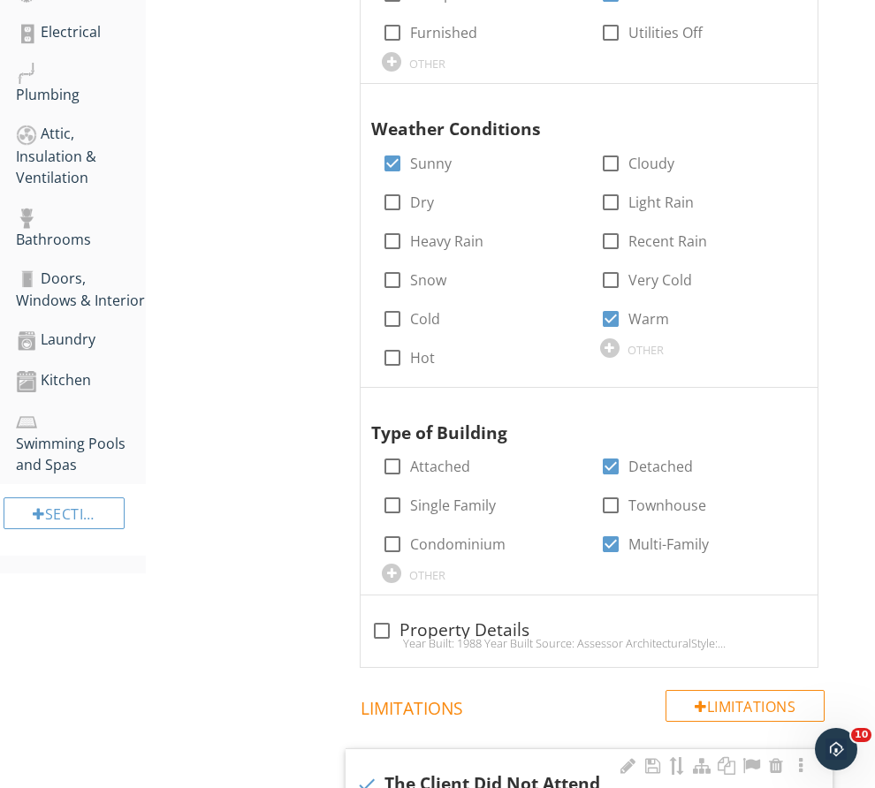
click at [482, 774] on div "check The Client Did Not Attend" at bounding box center [589, 784] width 466 height 21
checkbox input "true"
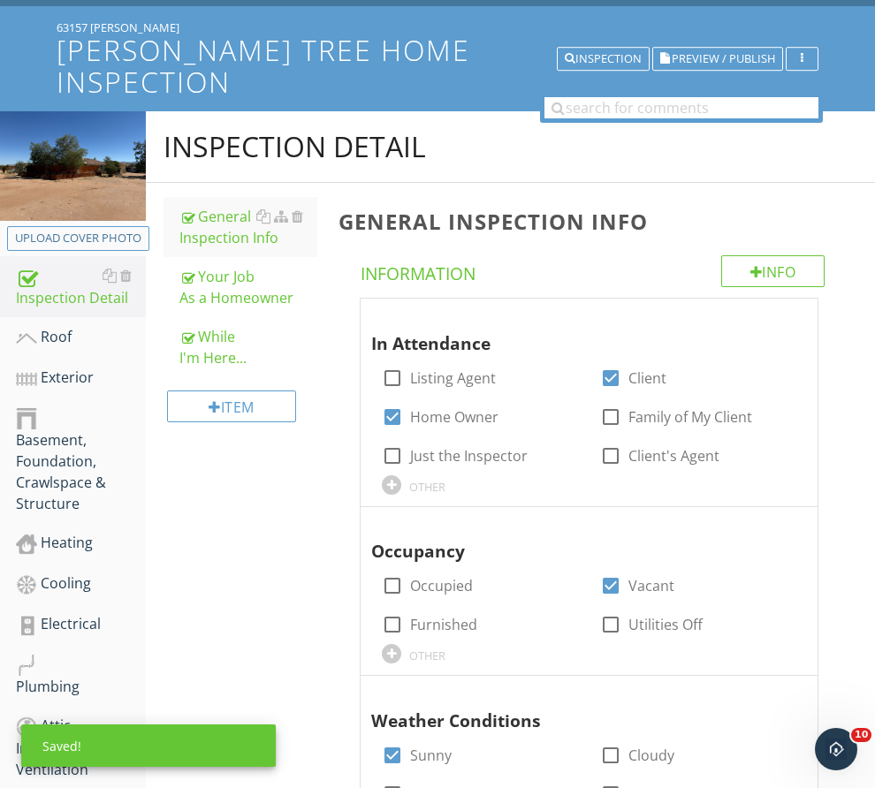
scroll to position [0, 0]
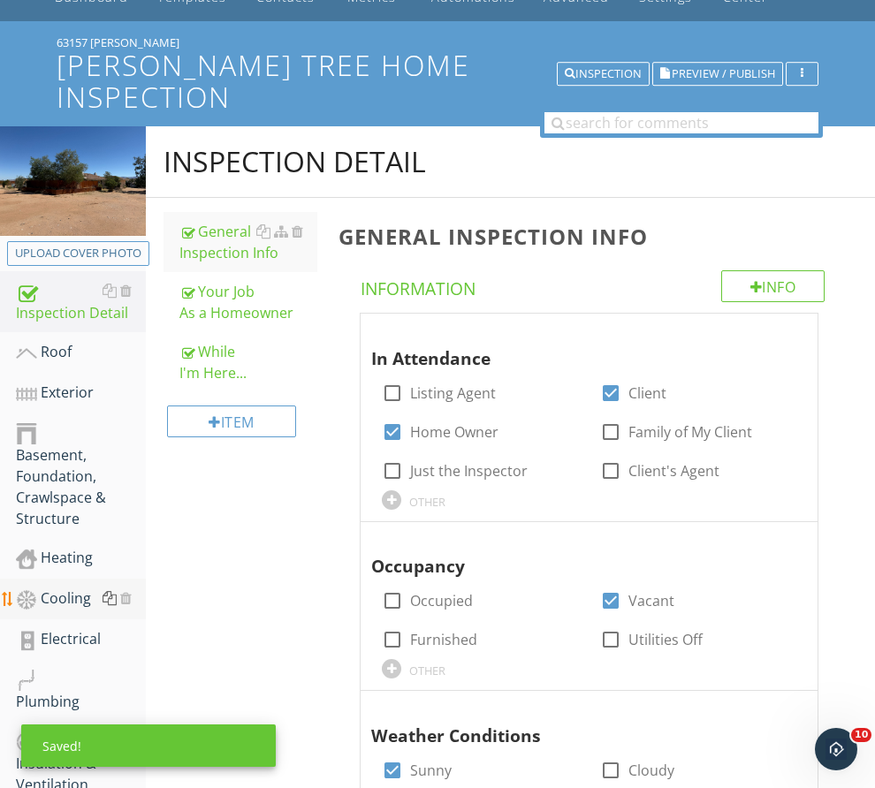
scroll to position [177, 0]
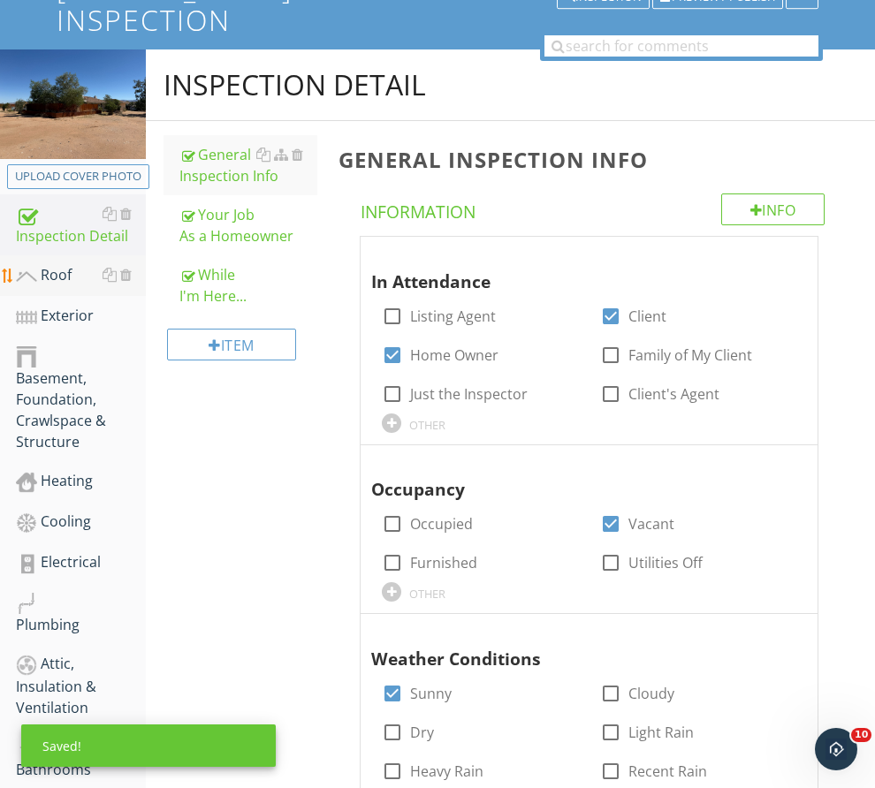
click at [127, 287] on div "Roof" at bounding box center [81, 275] width 130 height 23
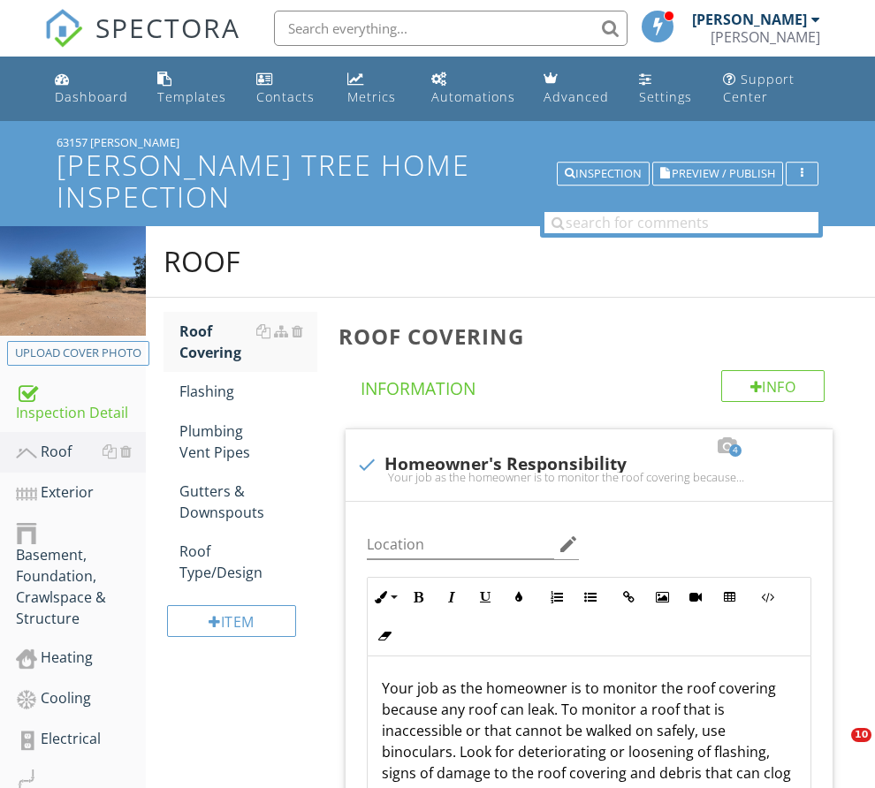
scroll to position [177, 0]
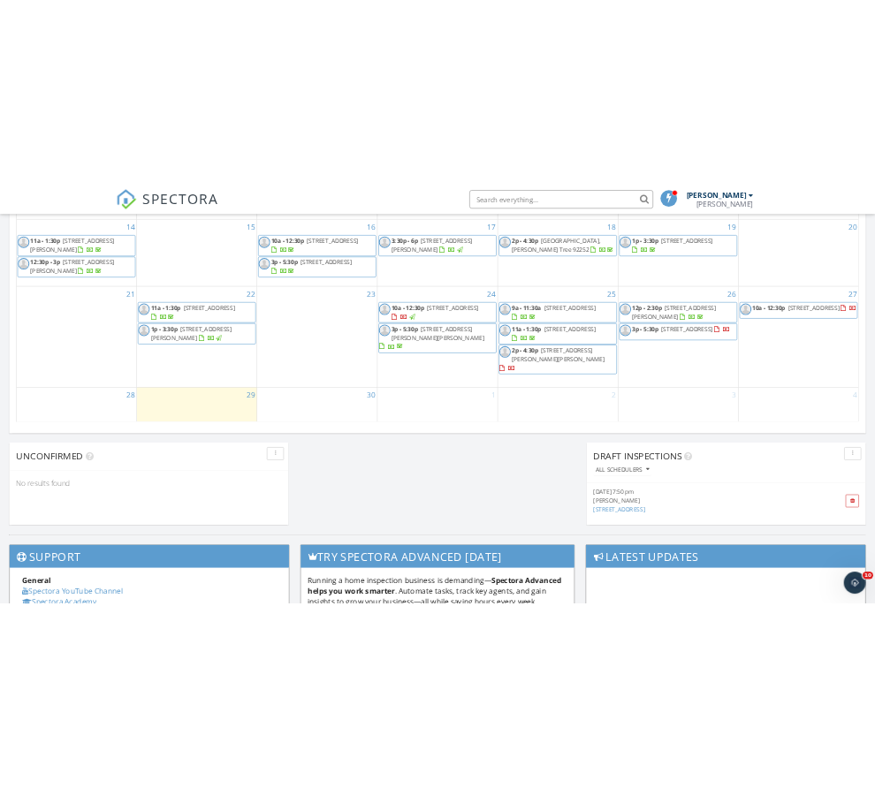
scroll to position [1149, 0]
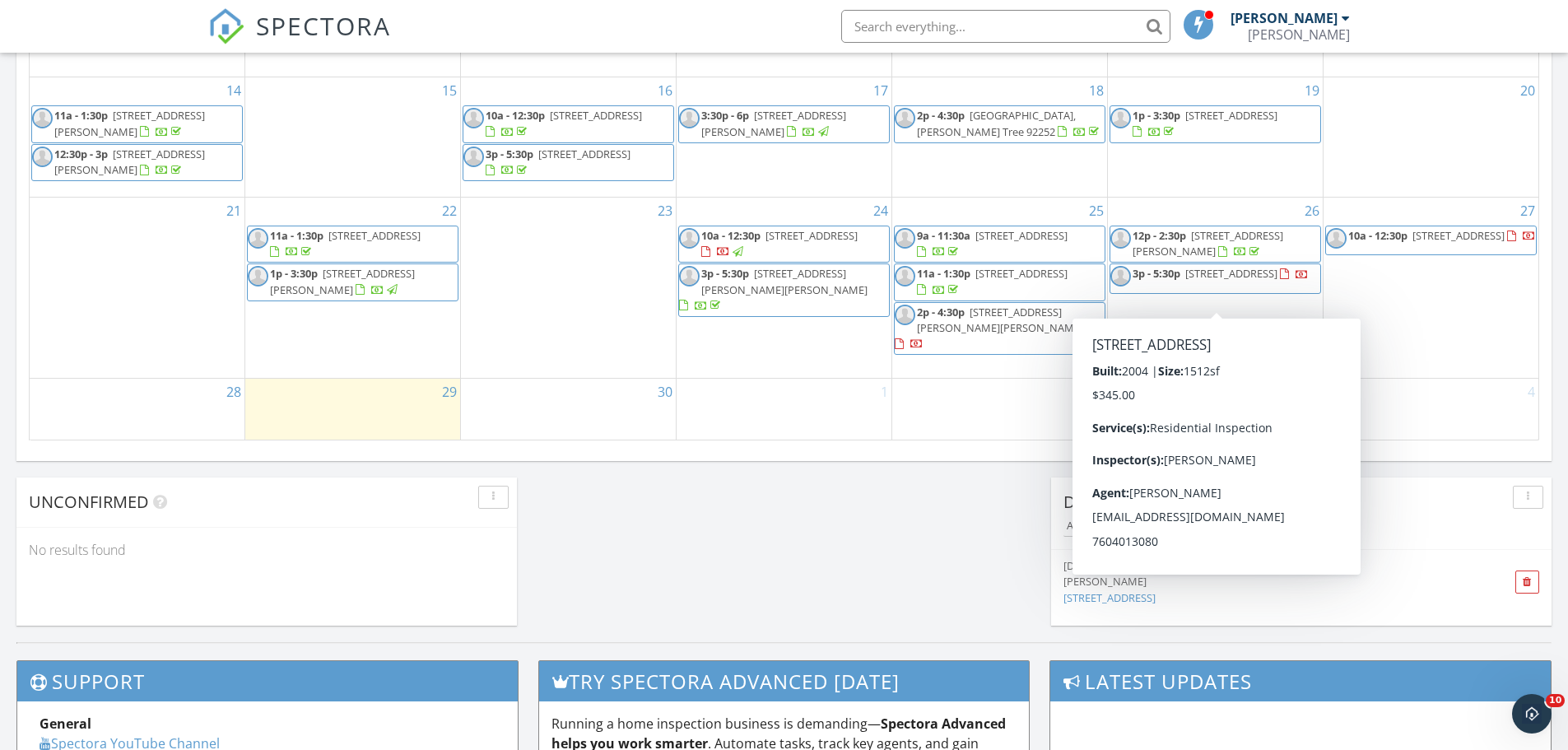
click at [814, 291] on span "3p - 5:30p [STREET_ADDRESS]" at bounding box center [1209, 279] width 198 height 25
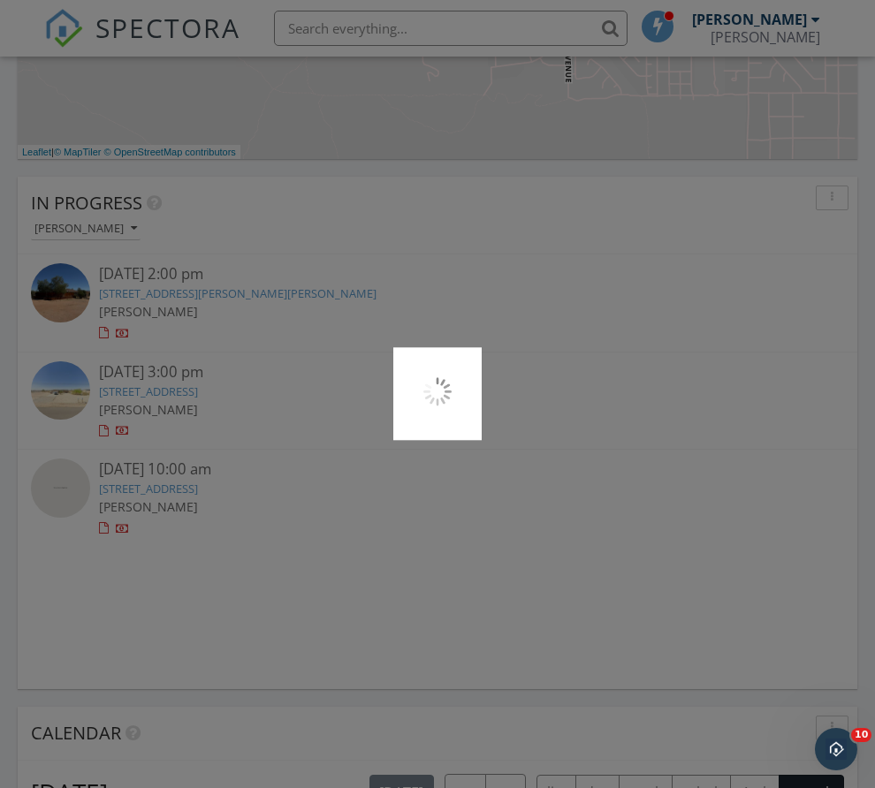
scroll to position [9, 9]
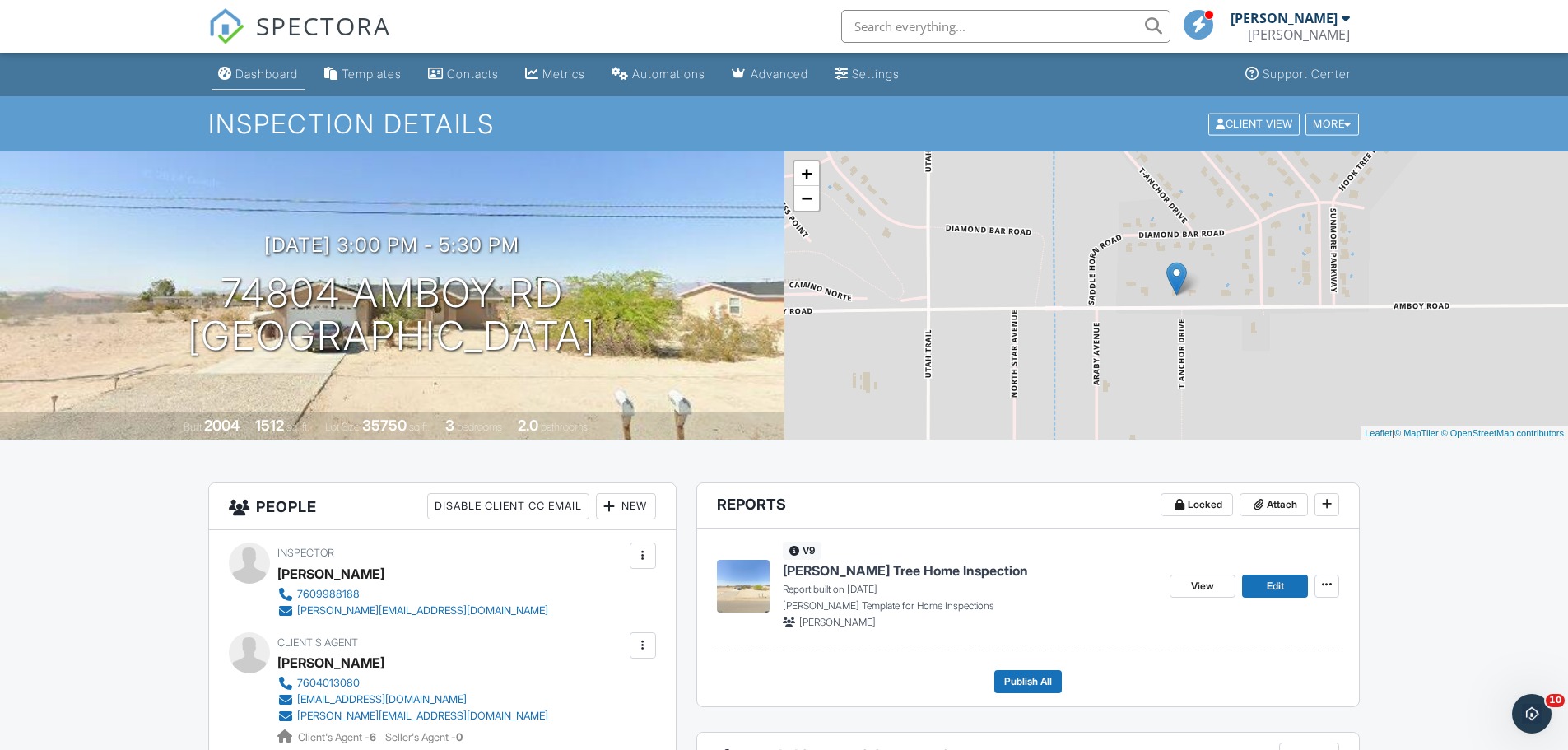
click at [244, 75] on div "Dashboard" at bounding box center [266, 74] width 62 height 14
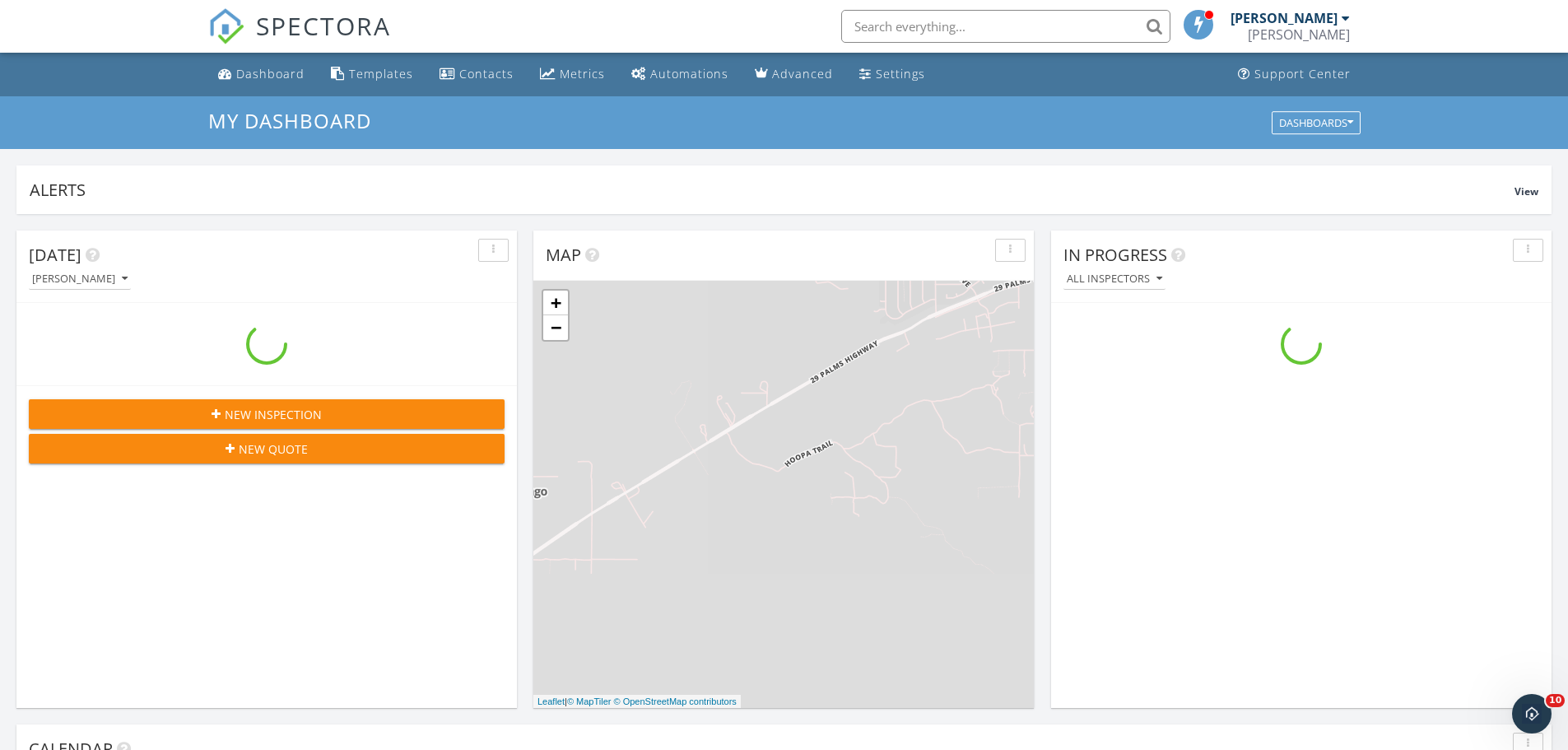
scroll to position [1524, 1593]
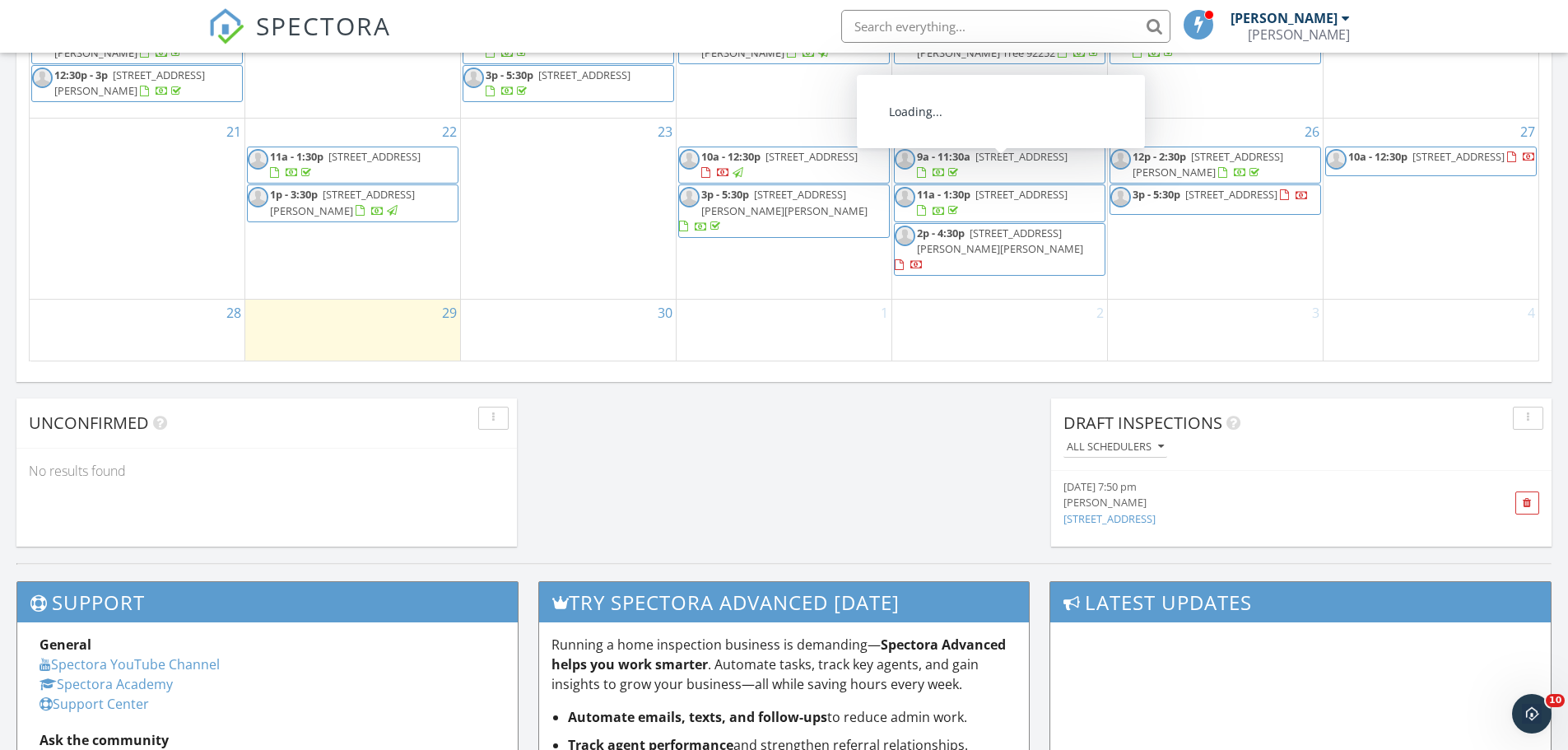
scroll to position [1152, 0]
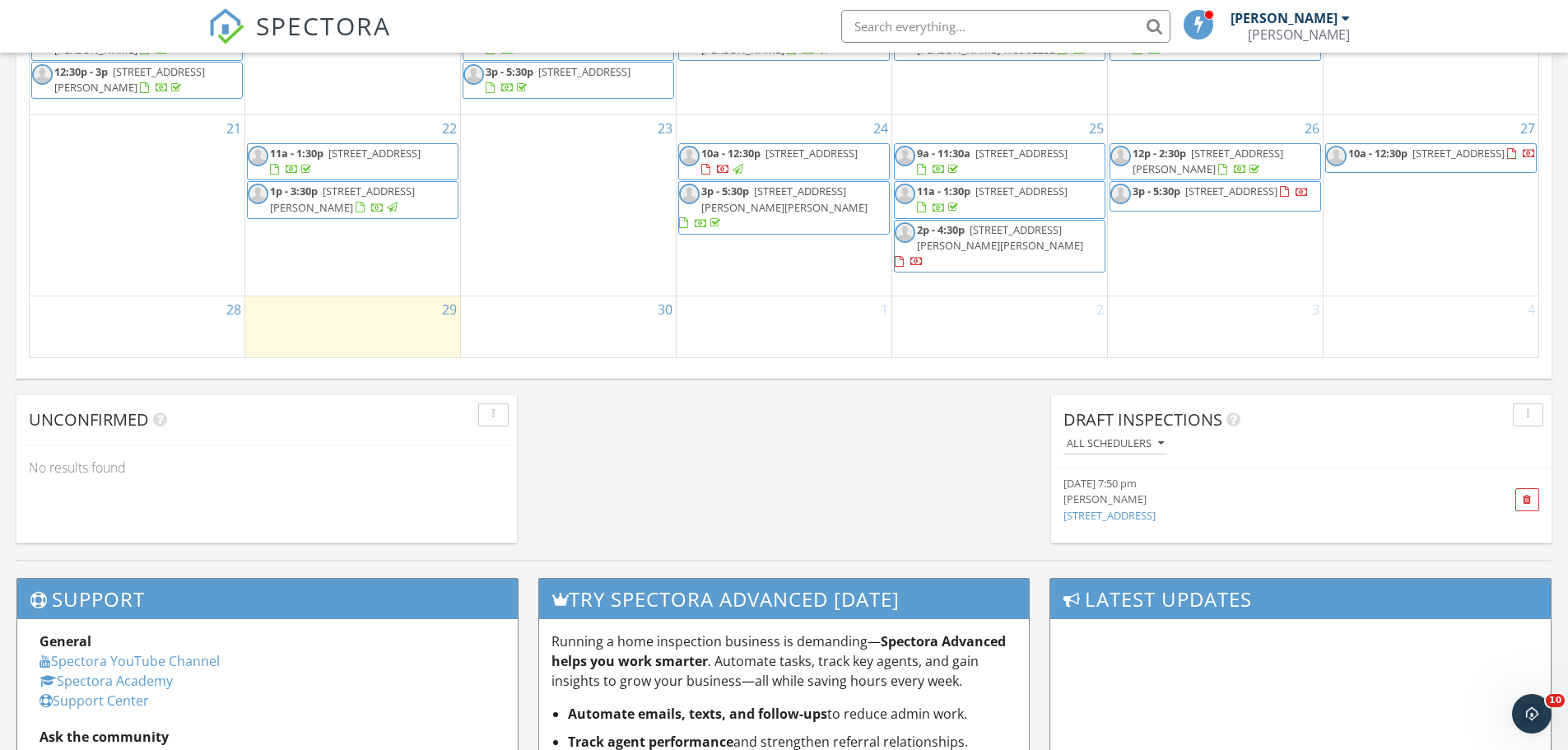
click at [813, 160] on span "[STREET_ADDRESS]" at bounding box center [811, 153] width 92 height 15
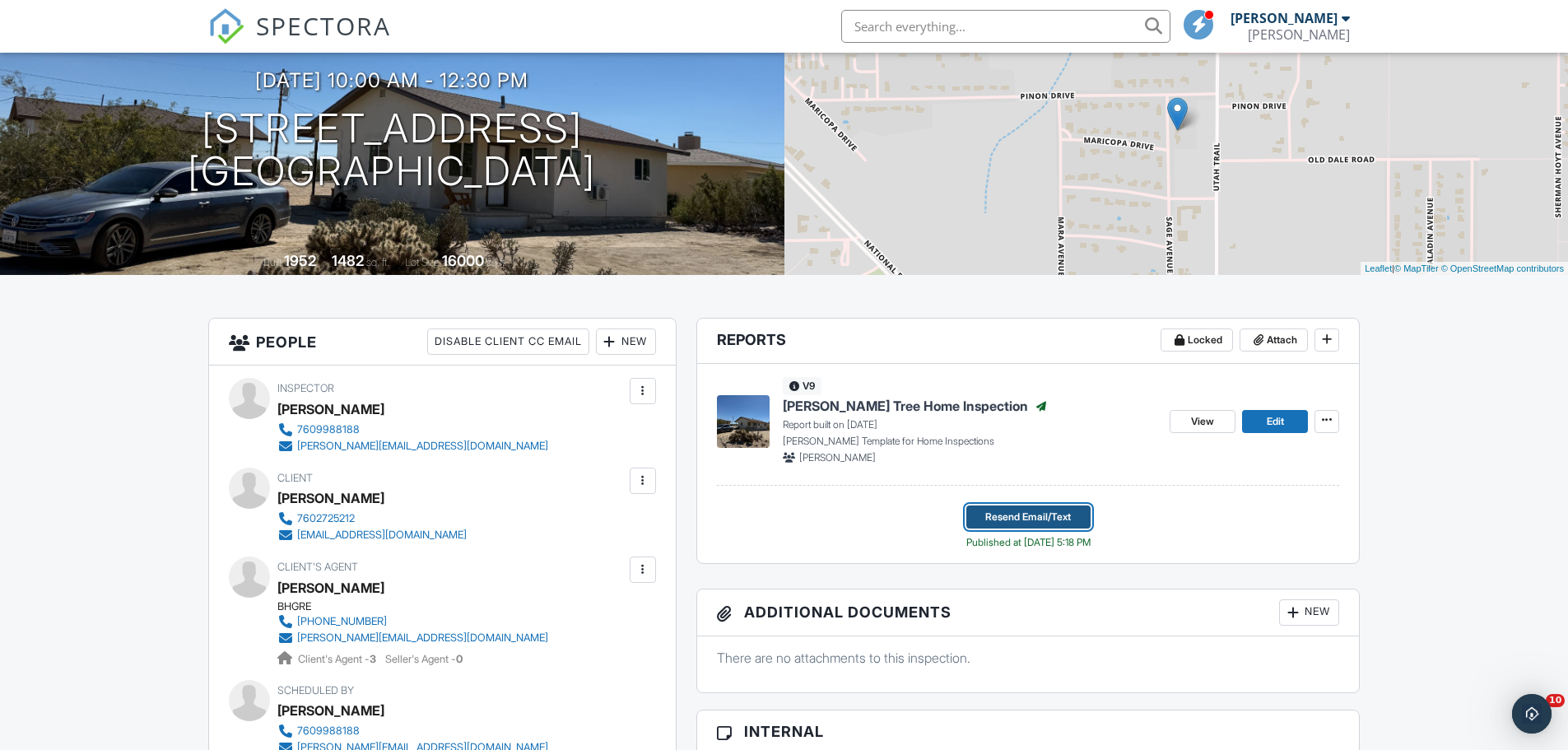
click at [1018, 521] on span "Resend Email/Text" at bounding box center [1028, 517] width 86 height 17
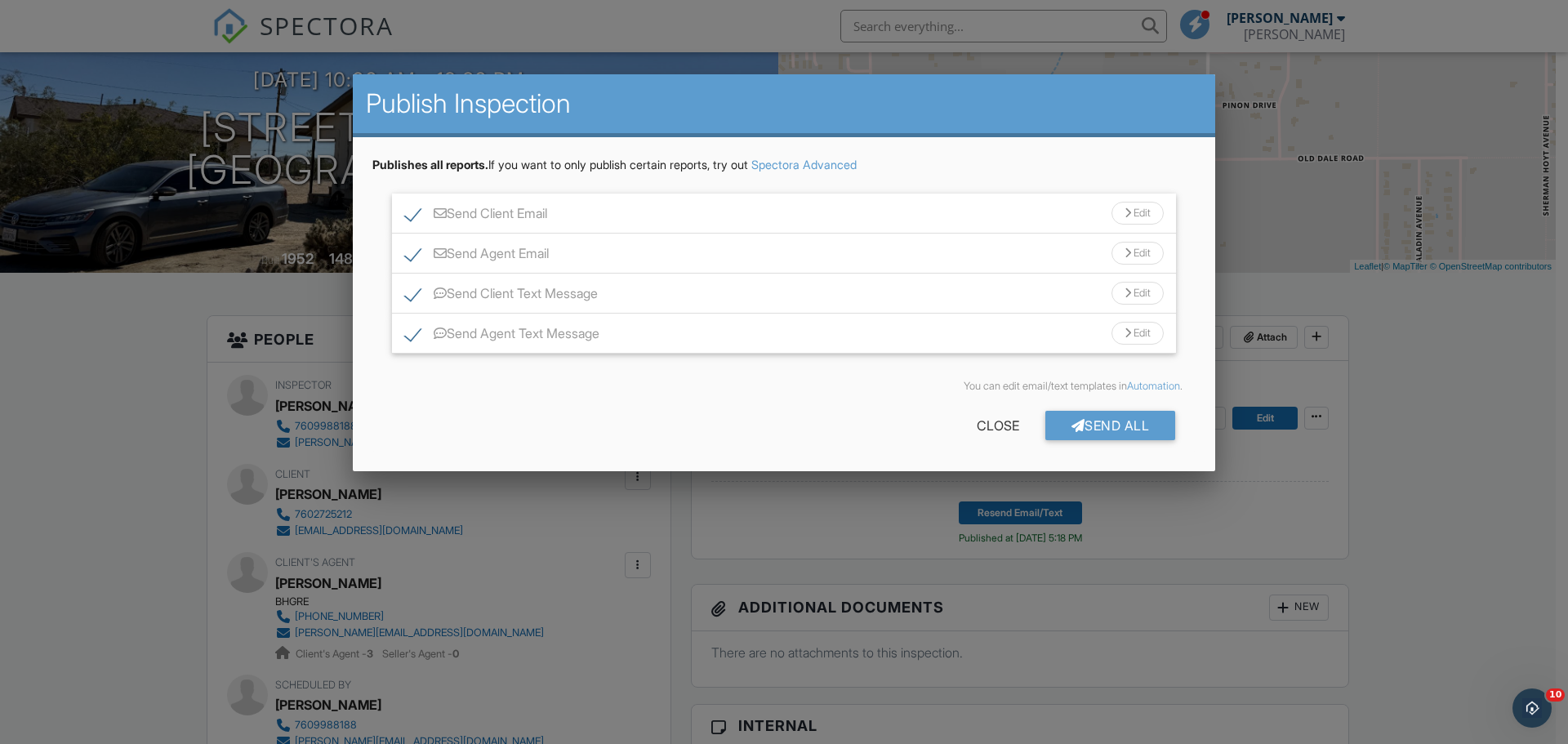
click at [405, 335] on label "Send Agent Text Message" at bounding box center [502, 336] width 194 height 20
checkbox input "false"
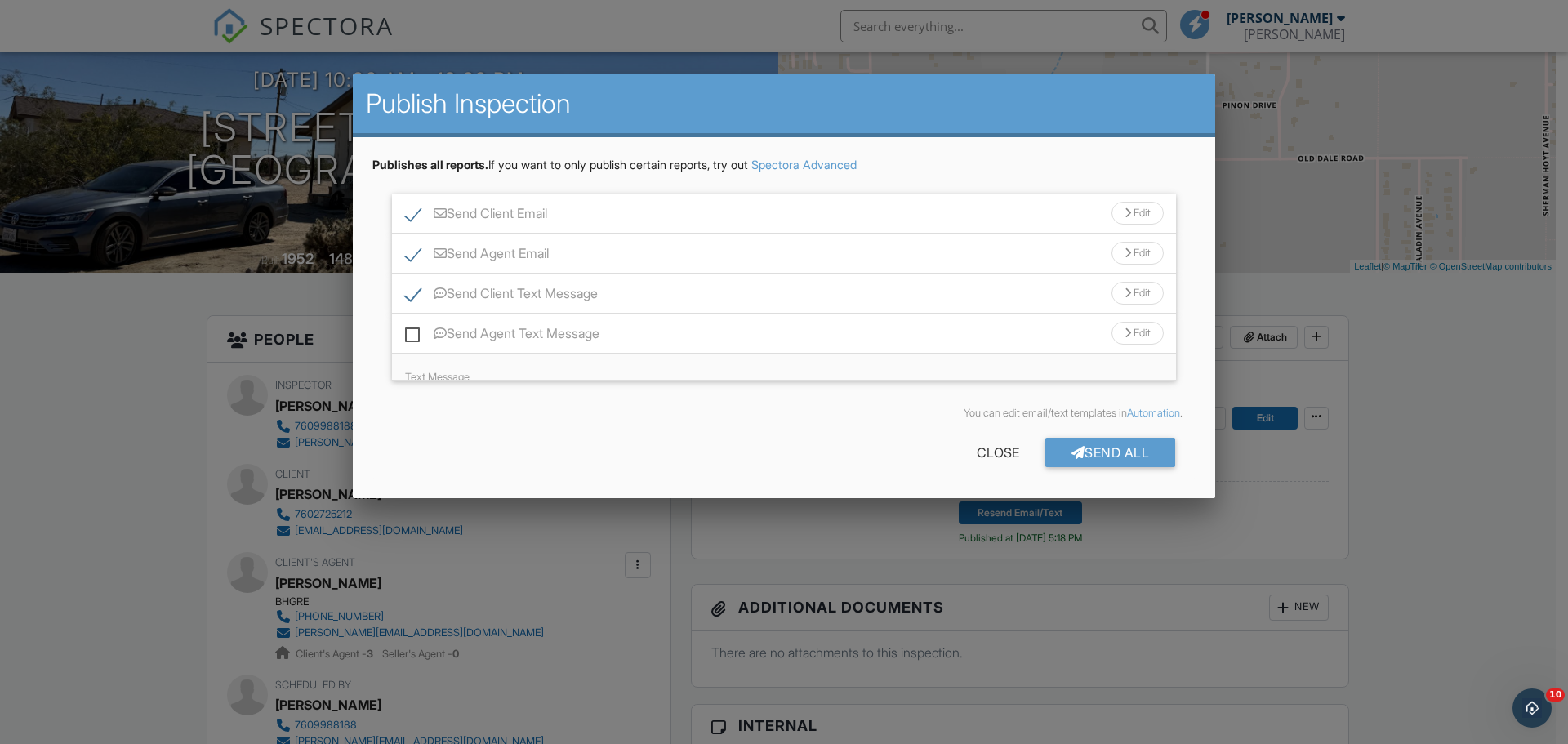
click at [417, 261] on label "Send Agent Email" at bounding box center [477, 256] width 144 height 20
checkbox input "false"
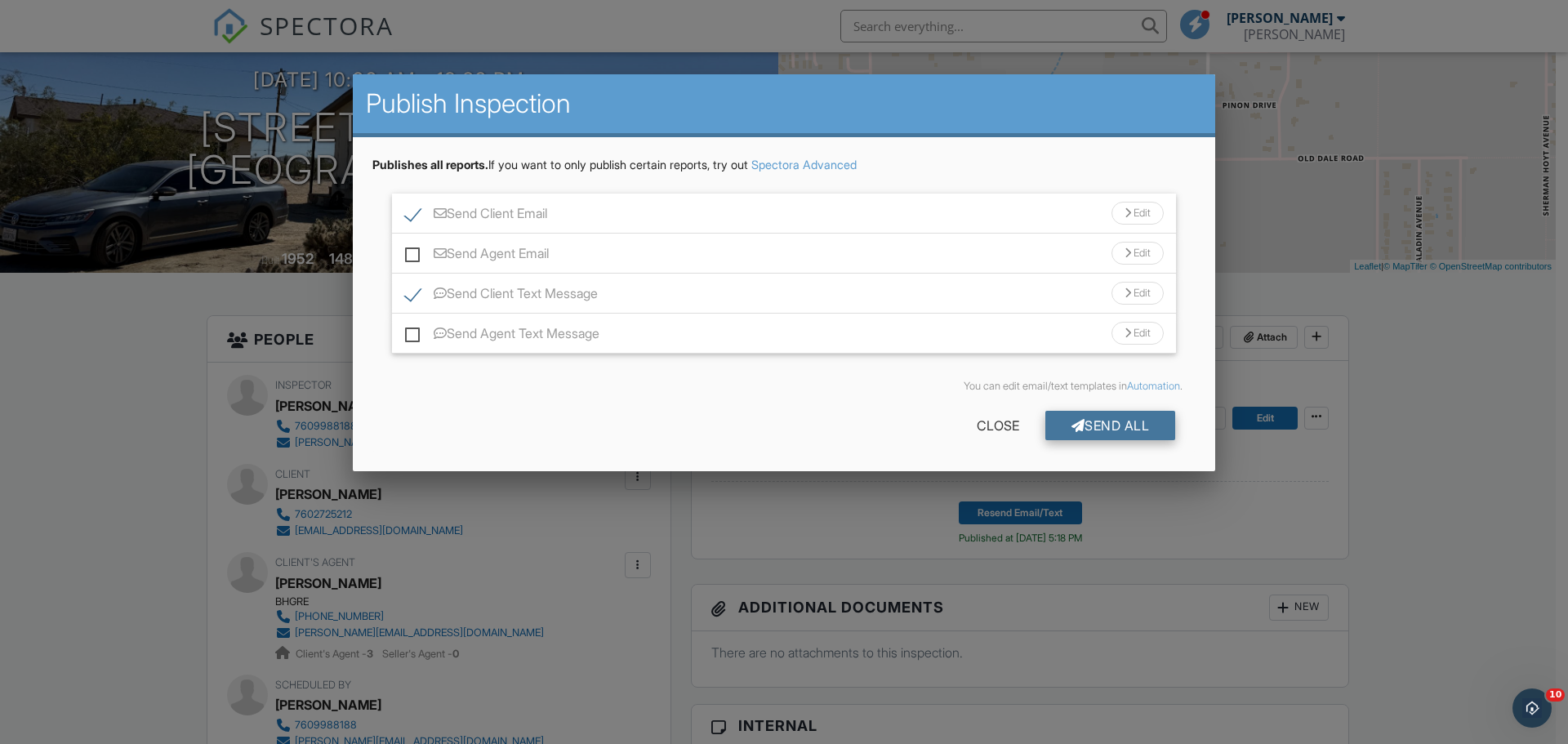
click at [1163, 420] on div "Send All" at bounding box center [1110, 426] width 130 height 30
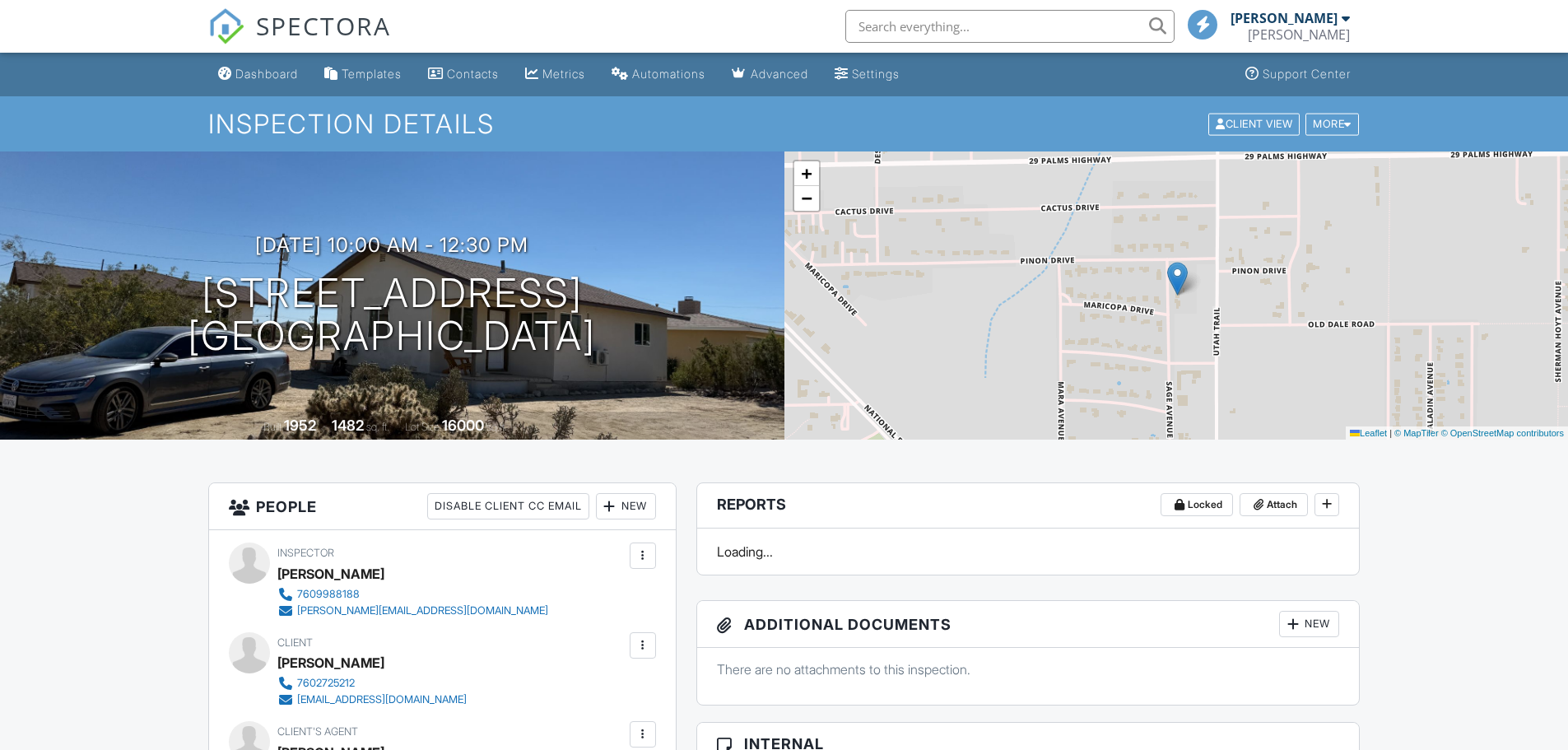
click at [247, 65] on link "Dashboard" at bounding box center [258, 75] width 93 height 31
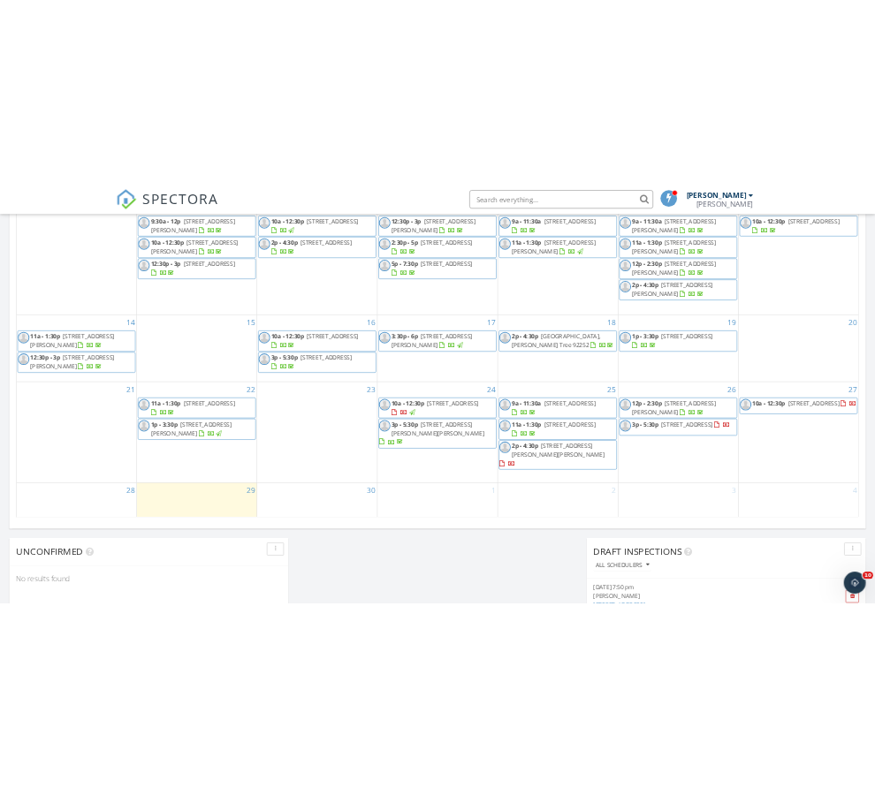
scroll to position [972, 0]
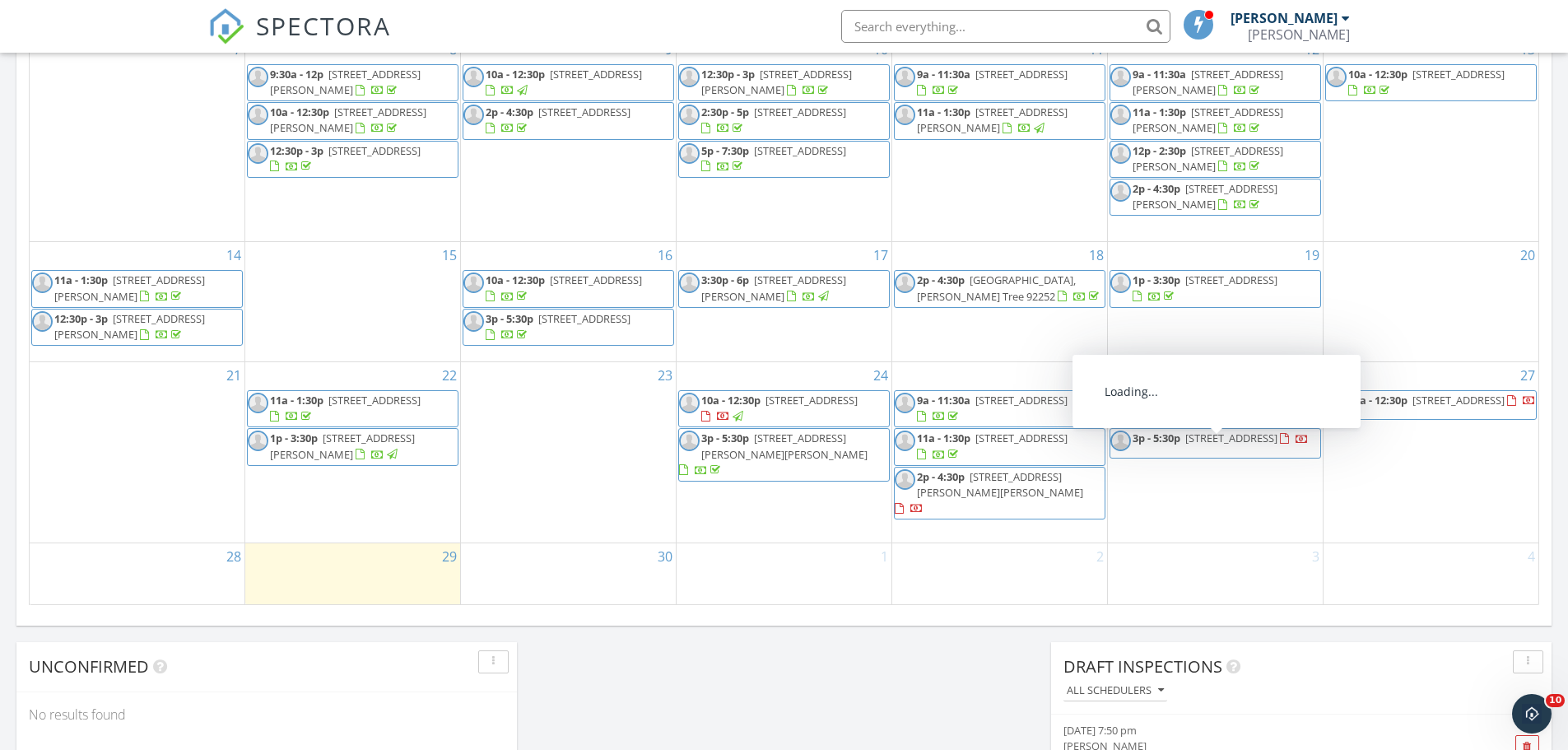
click at [1290, 456] on span "3p - 5:30p [STREET_ADDRESS]" at bounding box center [1209, 443] width 198 height 25
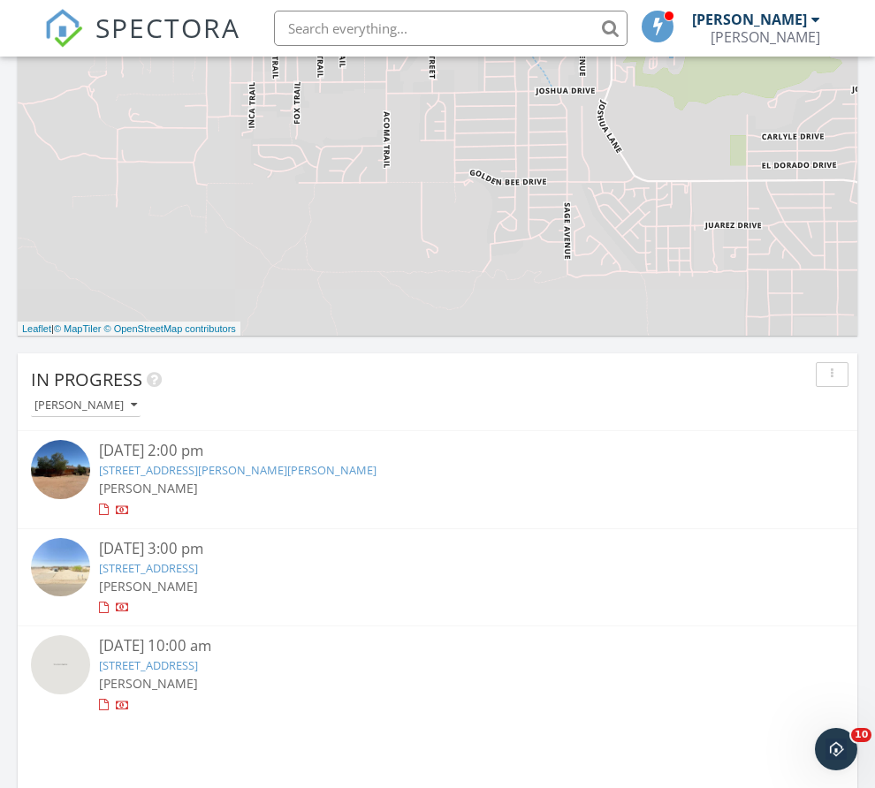
scroll to position [3050, 902]
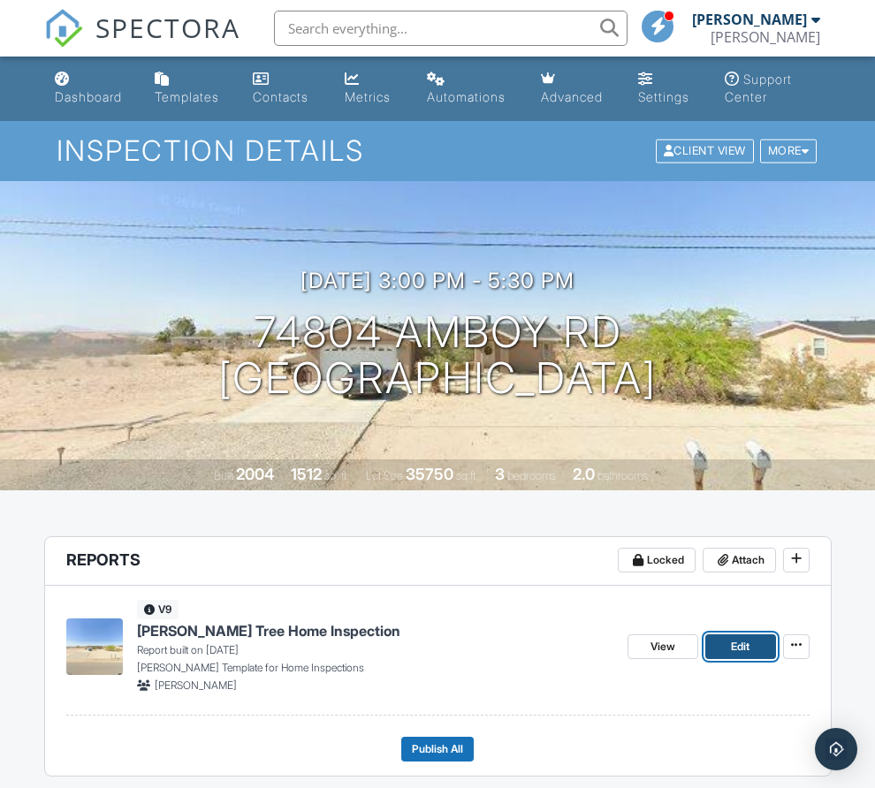
click at [717, 659] on link "Edit" at bounding box center [740, 647] width 71 height 25
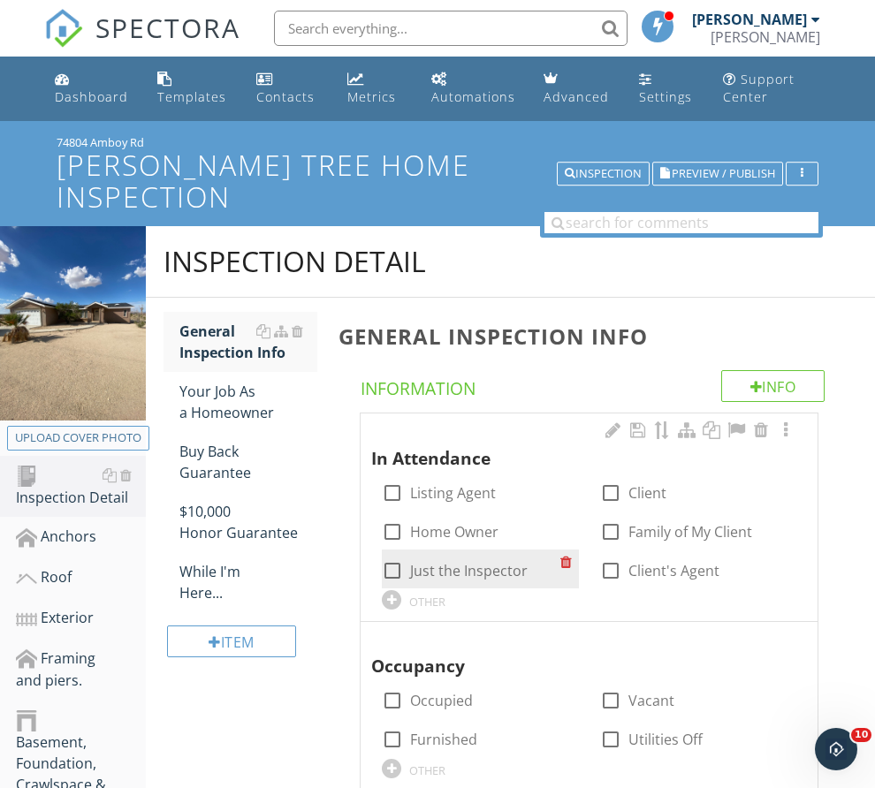
click at [407, 567] on div at bounding box center [392, 571] width 30 height 30
checkbox input "true"
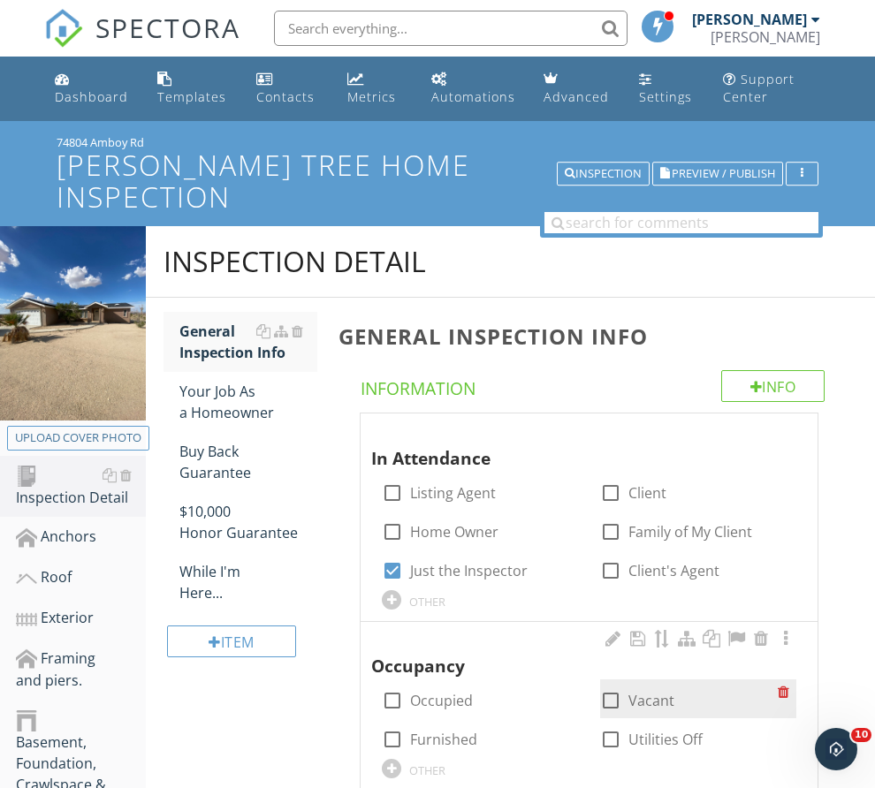
click at [596, 714] on div at bounding box center [611, 701] width 30 height 30
checkbox input "true"
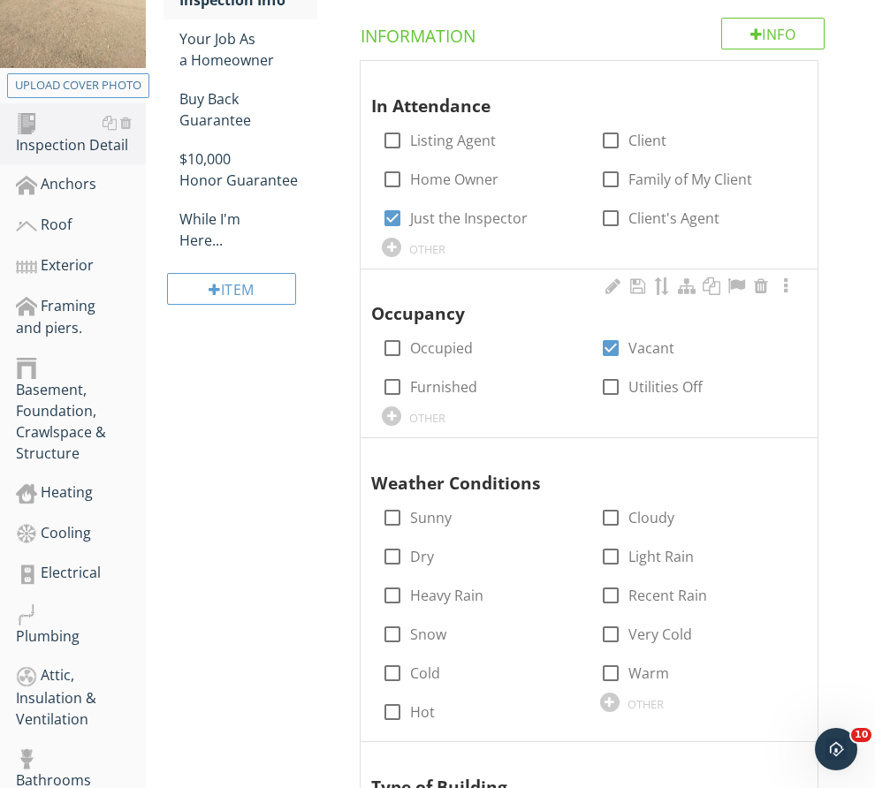
scroll to position [354, 0]
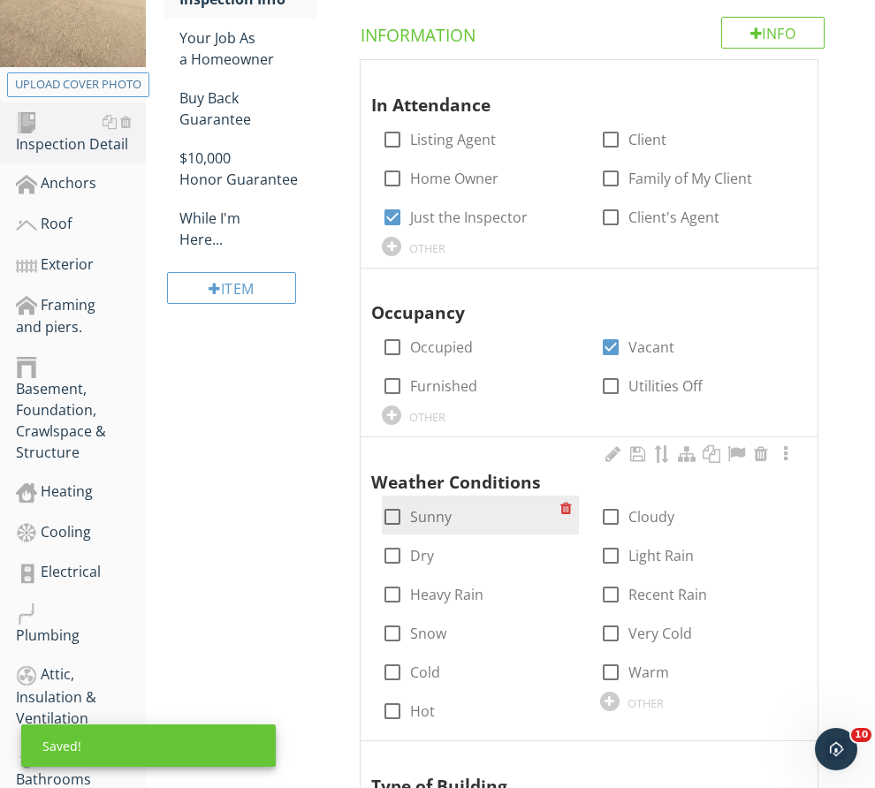
click at [452, 508] on label "Sunny" at bounding box center [431, 517] width 42 height 18
checkbox input "true"
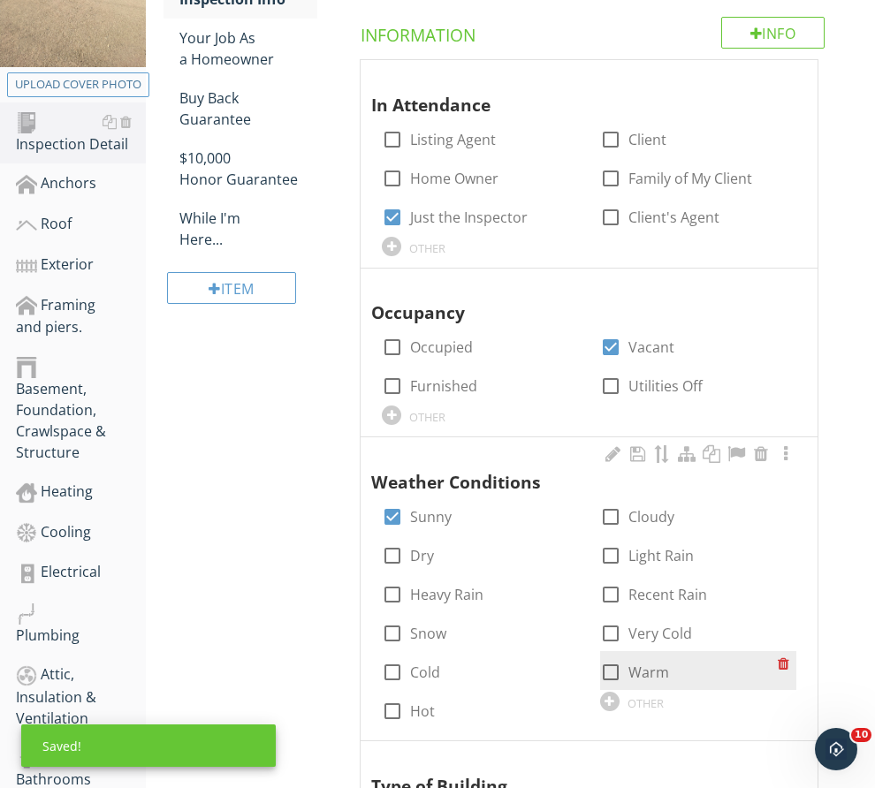
click at [628, 664] on label "Warm" at bounding box center [648, 673] width 41 height 18
checkbox input "true"
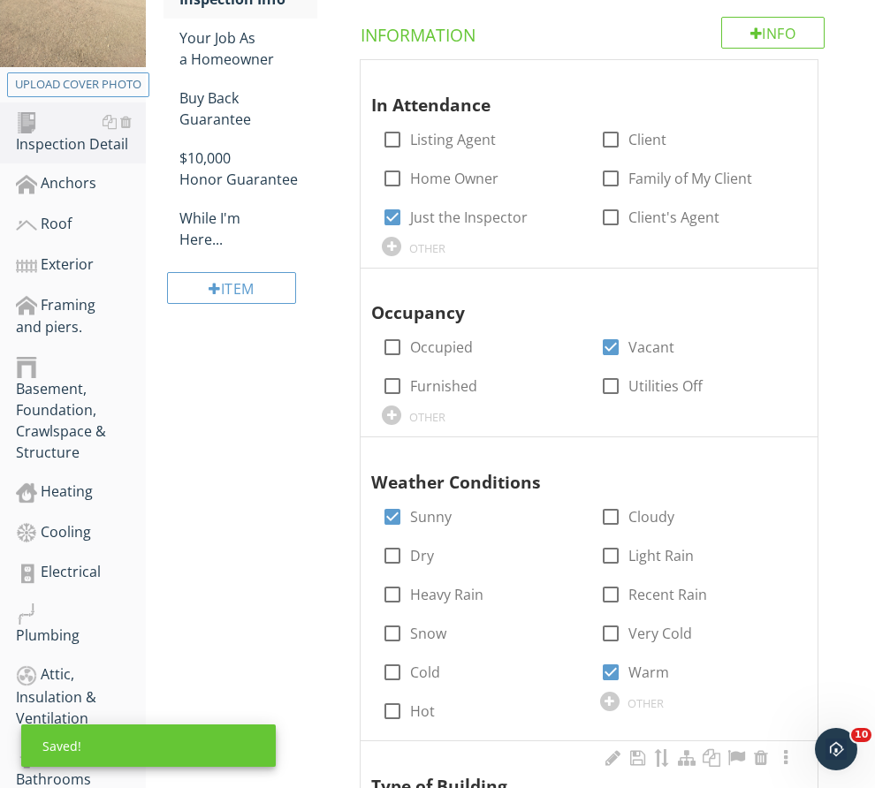
checkbox input "true"
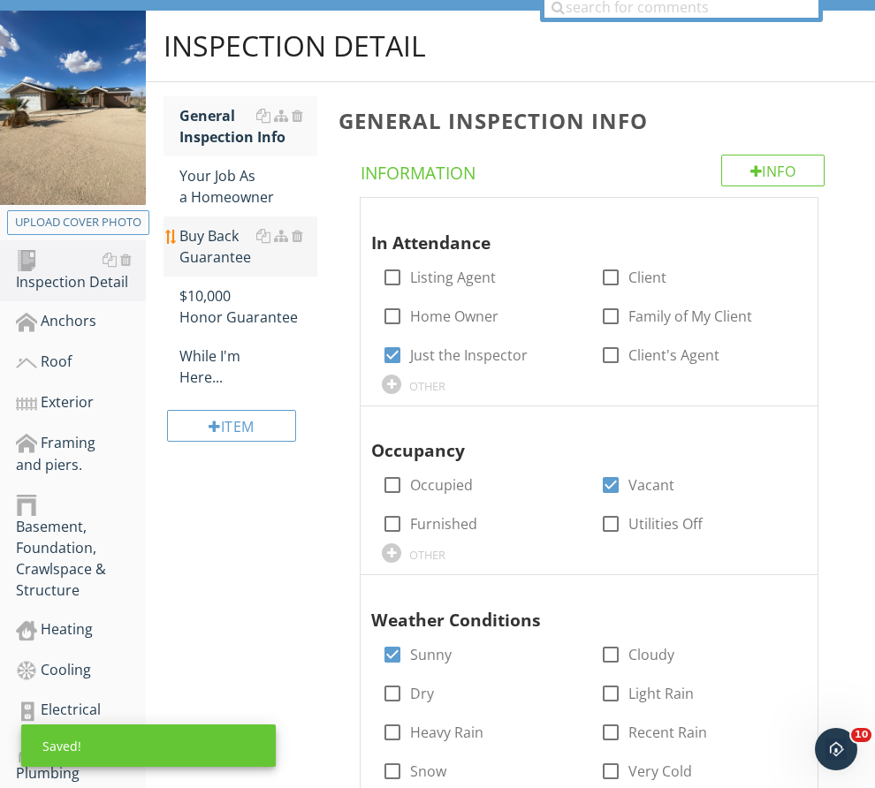
scroll to position [177, 0]
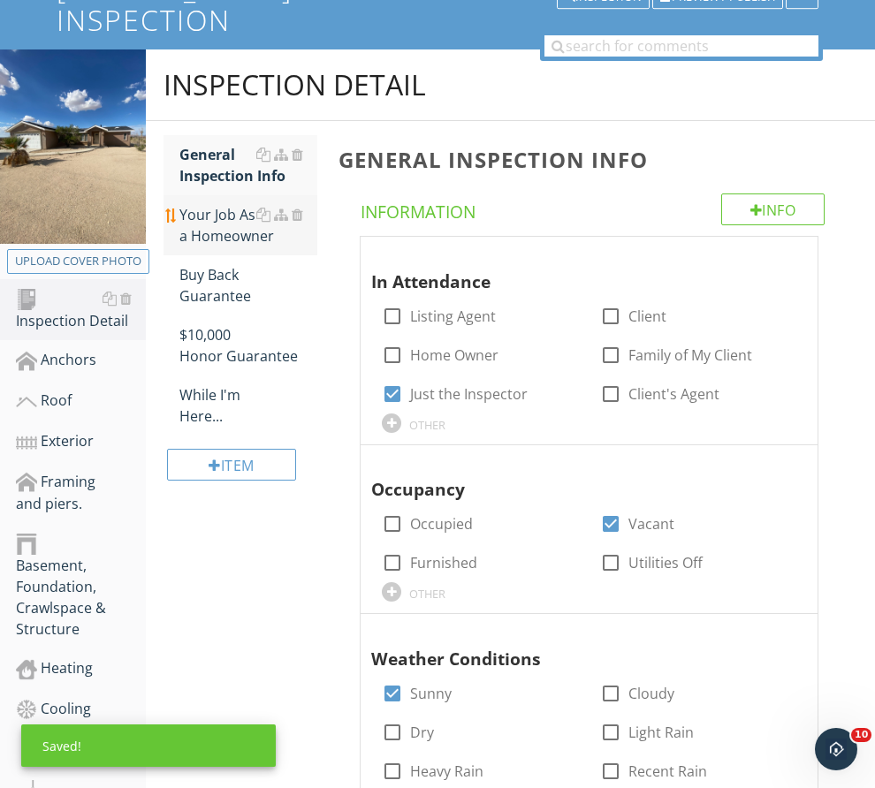
click at [274, 243] on div "Your Job As a Homeowner" at bounding box center [248, 225] width 138 height 42
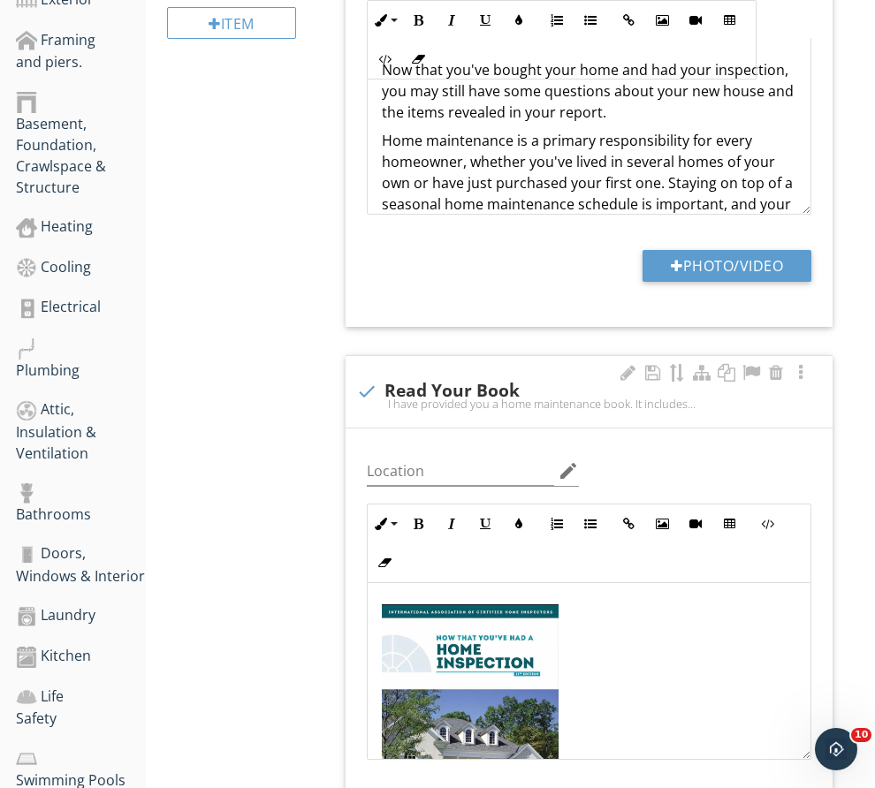
click at [438, 411] on div "I have provided you a home maintenance book. It includes information on how you…" at bounding box center [589, 404] width 466 height 14
checkbox input "true"
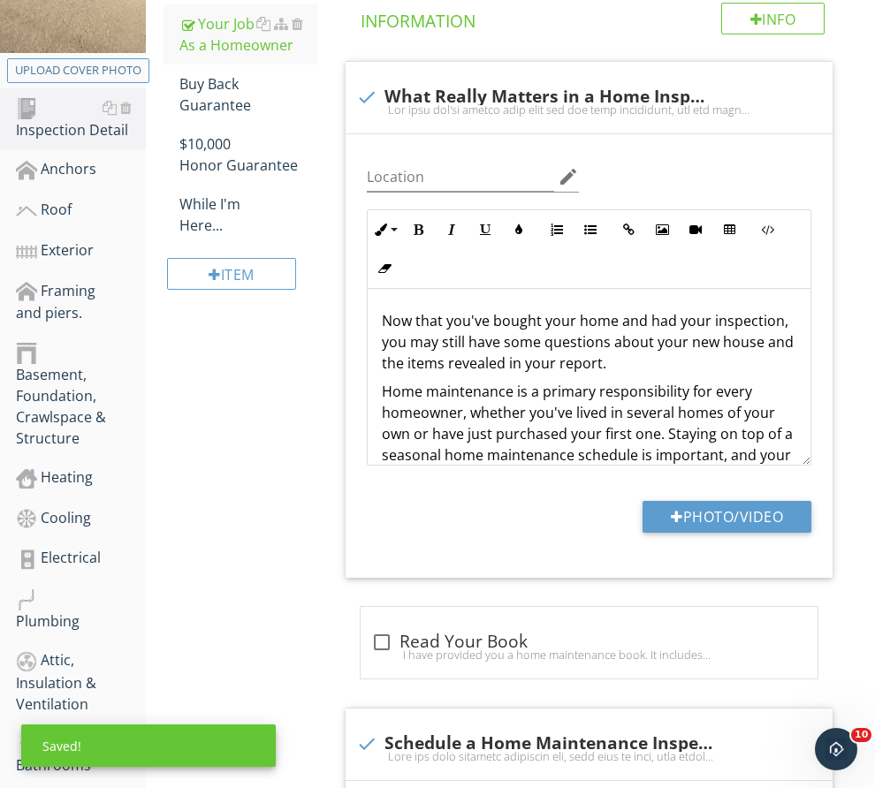
scroll to position [354, 0]
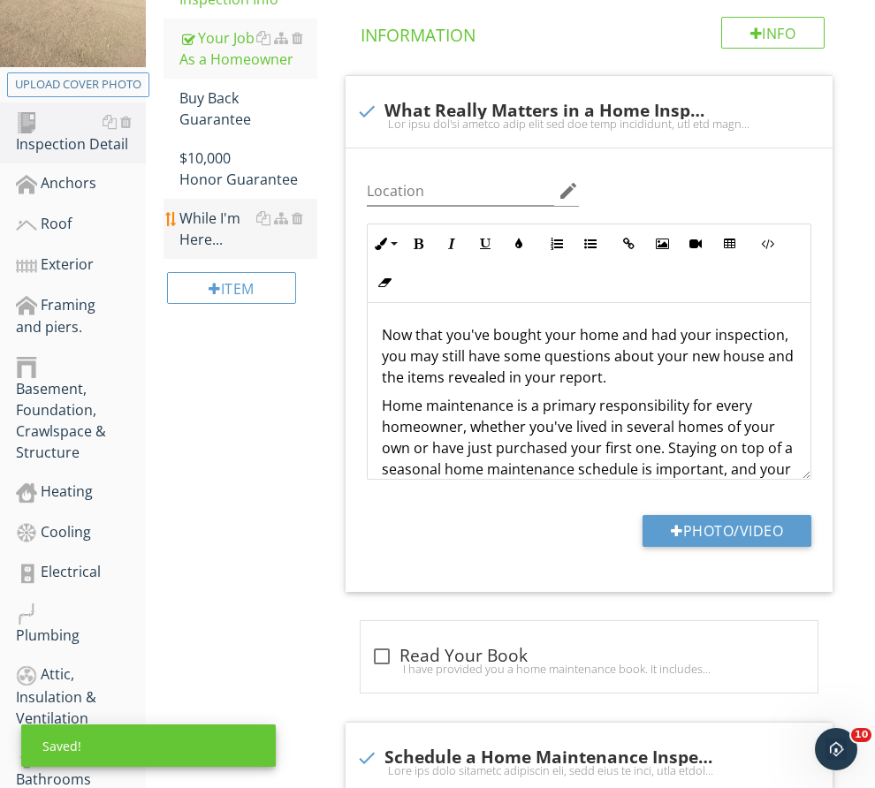
click at [282, 250] on div "While I'm Here..." at bounding box center [248, 229] width 138 height 42
type textarea "<p>Now that you've bought your home and had your inspection, you may still have…"
type textarea "<p><img src="[URL][DOMAIN_NAME]" style="width: 217px; display: block; vertical-…"
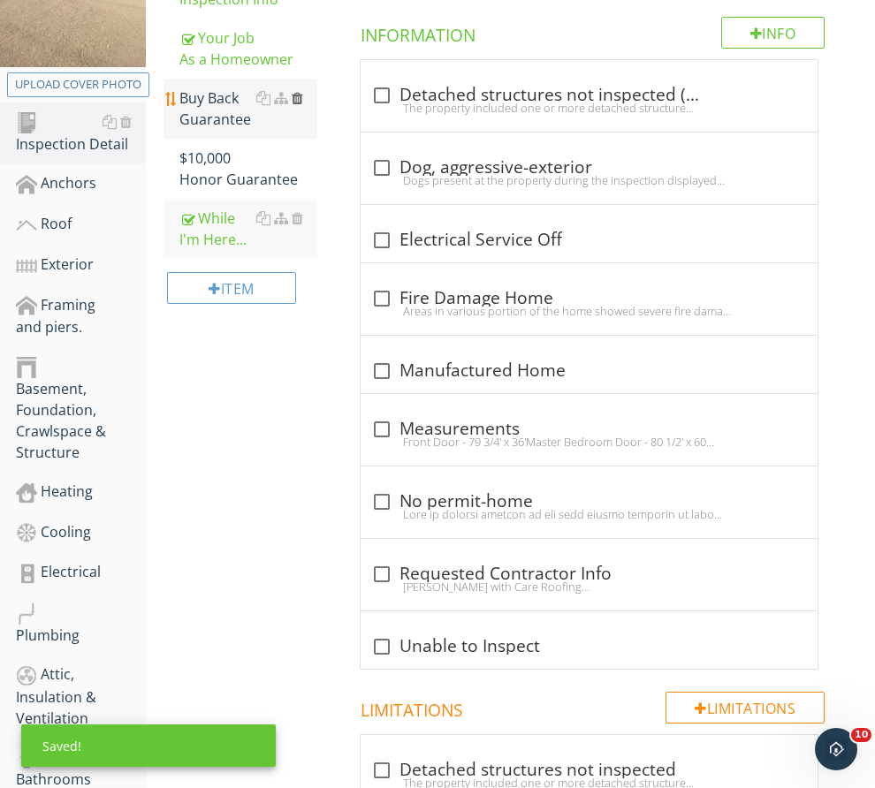
click at [303, 105] on div at bounding box center [297, 98] width 11 height 14
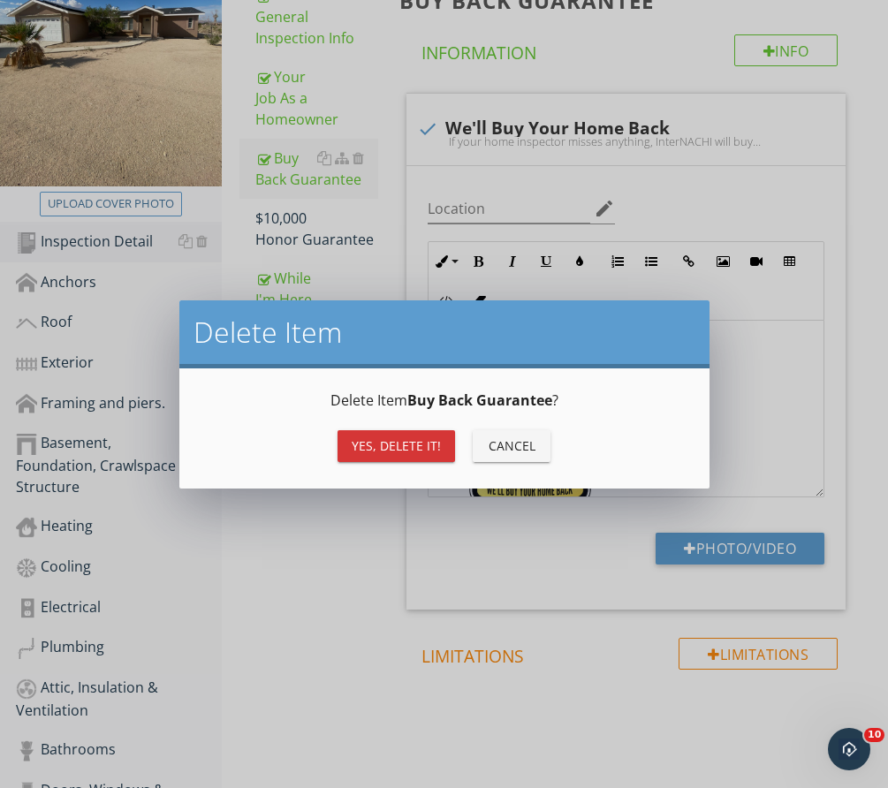
click at [389, 449] on div "Yes, Delete it!" at bounding box center [396, 446] width 89 height 19
type textarea "<p><a fr-original-style="" href="[URL][DOMAIN_NAME]" rel="noopener noreferrer" …"
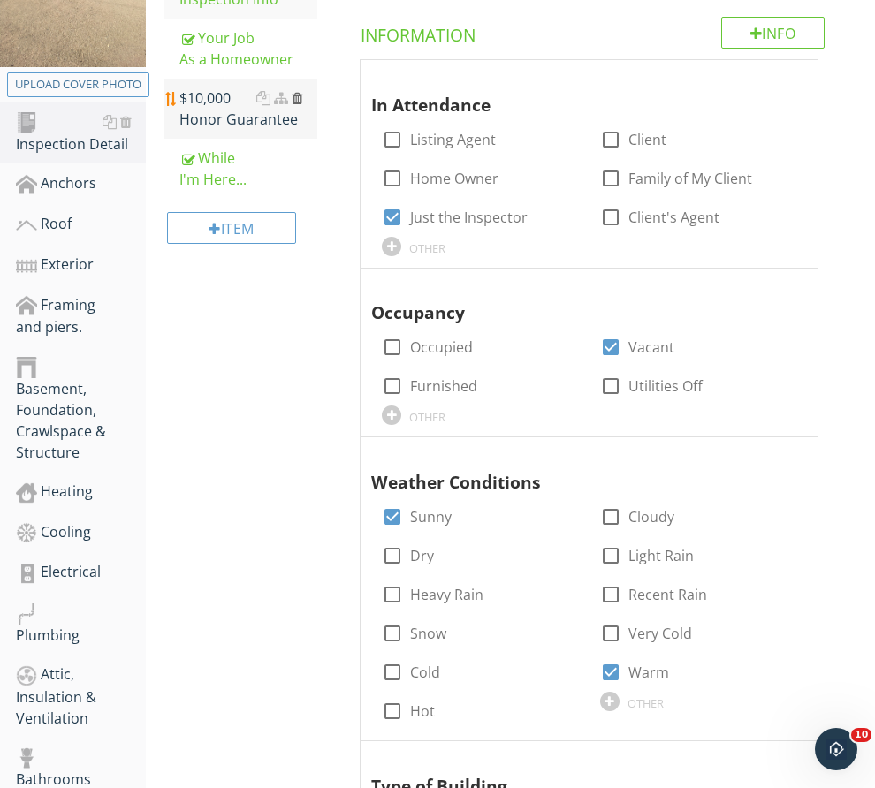
click at [303, 105] on div at bounding box center [297, 98] width 11 height 14
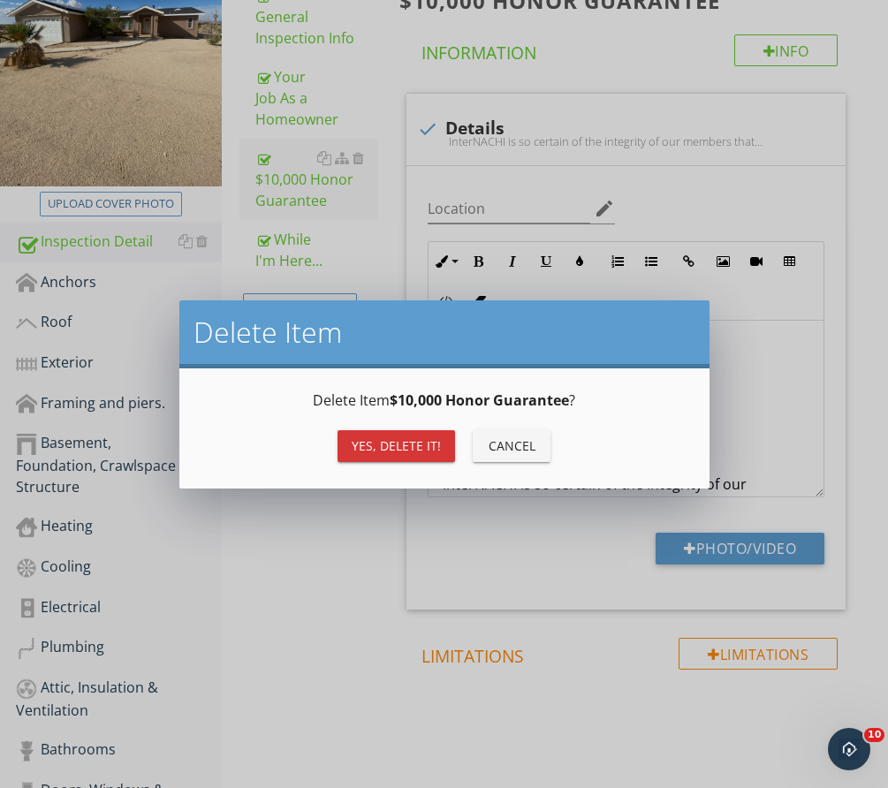
click at [430, 437] on div "Yes, Delete it!" at bounding box center [396, 446] width 89 height 19
type textarea "<p><a fr-original-style="" href="[URL][DOMAIN_NAME]" rel="noopener noreferrer" …"
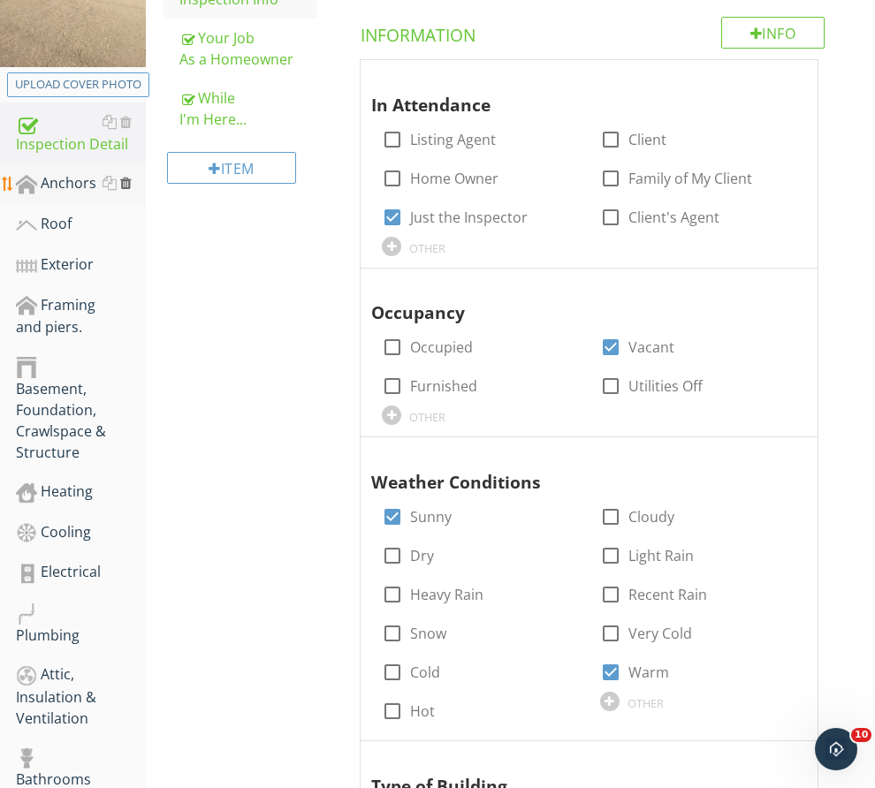
click at [132, 190] on div at bounding box center [125, 183] width 11 height 14
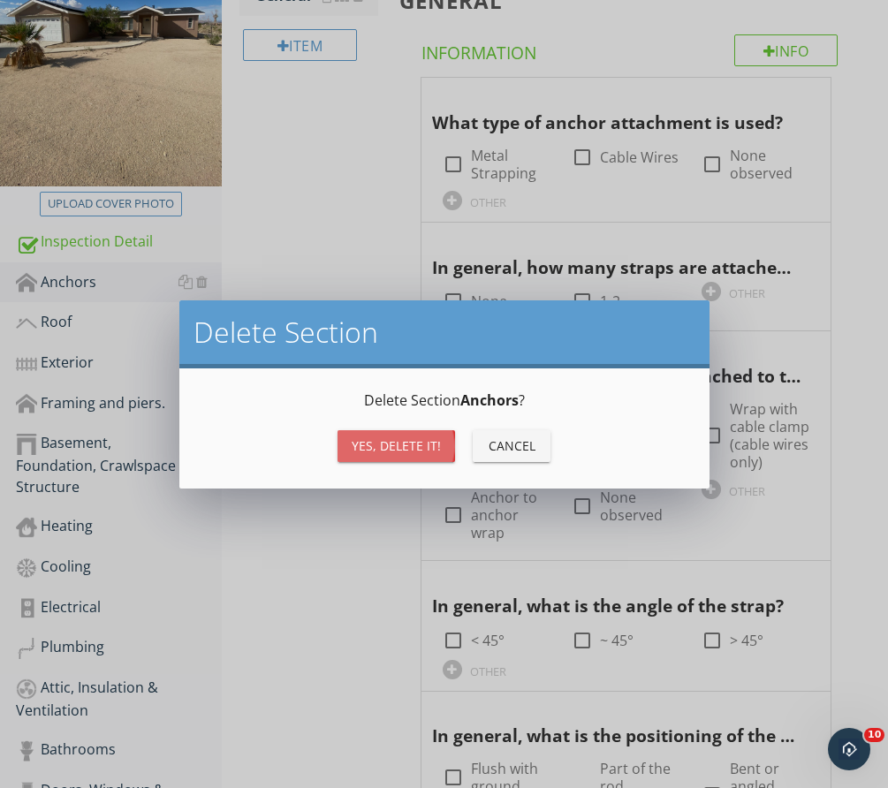
click at [411, 443] on div "Yes, Delete it!" at bounding box center [396, 446] width 89 height 19
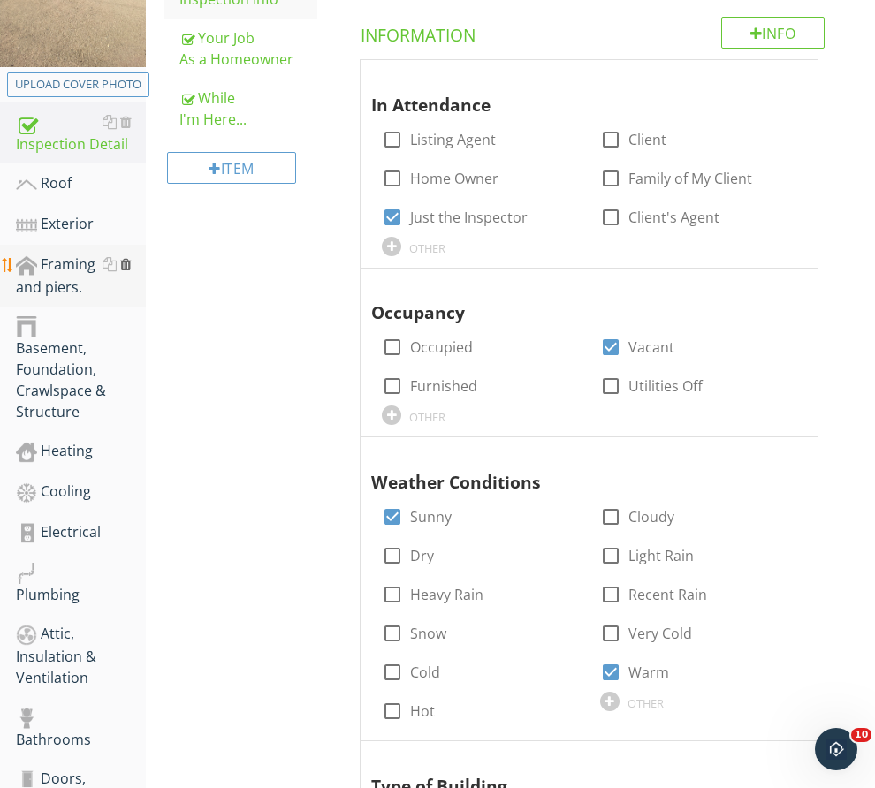
click at [132, 271] on div at bounding box center [125, 264] width 11 height 14
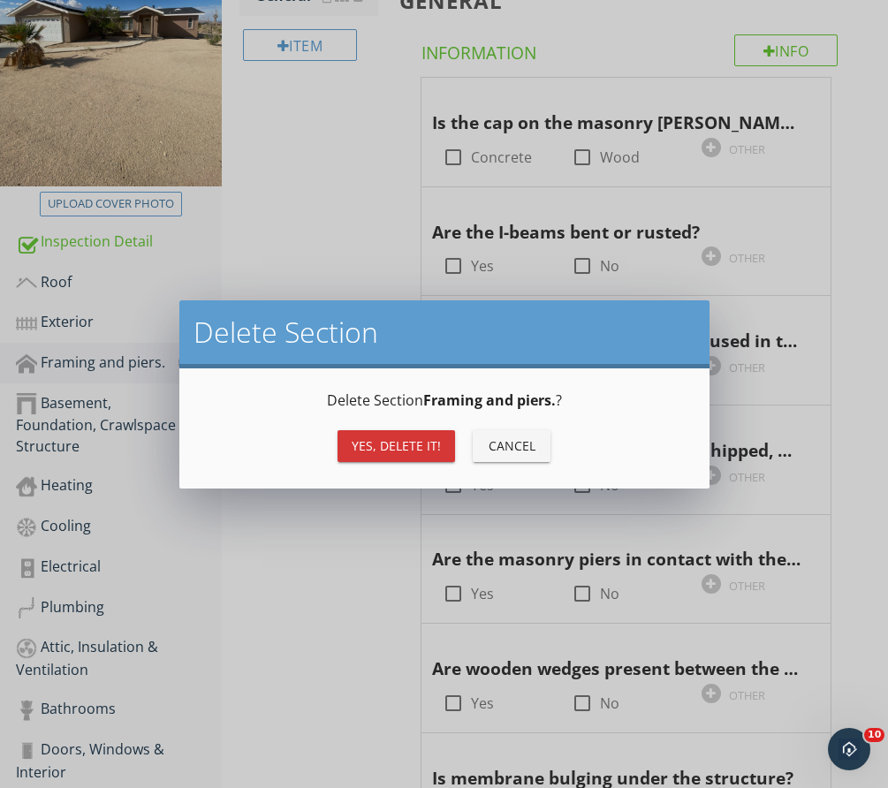
click at [368, 443] on div "Yes, Delete it!" at bounding box center [396, 446] width 89 height 19
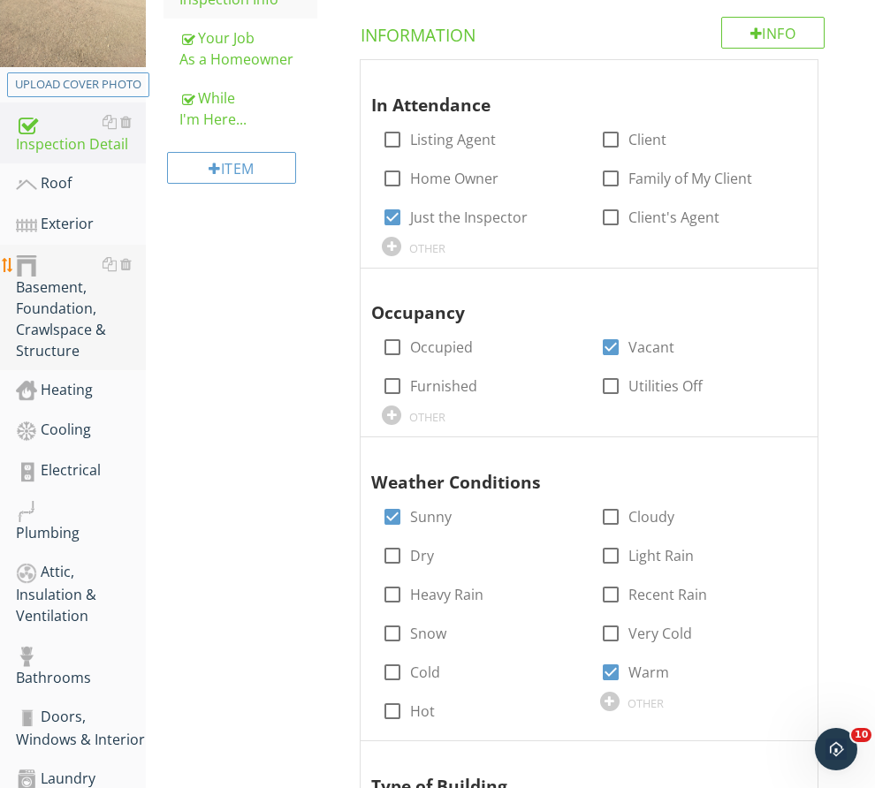
click at [53, 354] on div "Basement, Foundation, Crawlspace & Structure" at bounding box center [81, 308] width 130 height 108
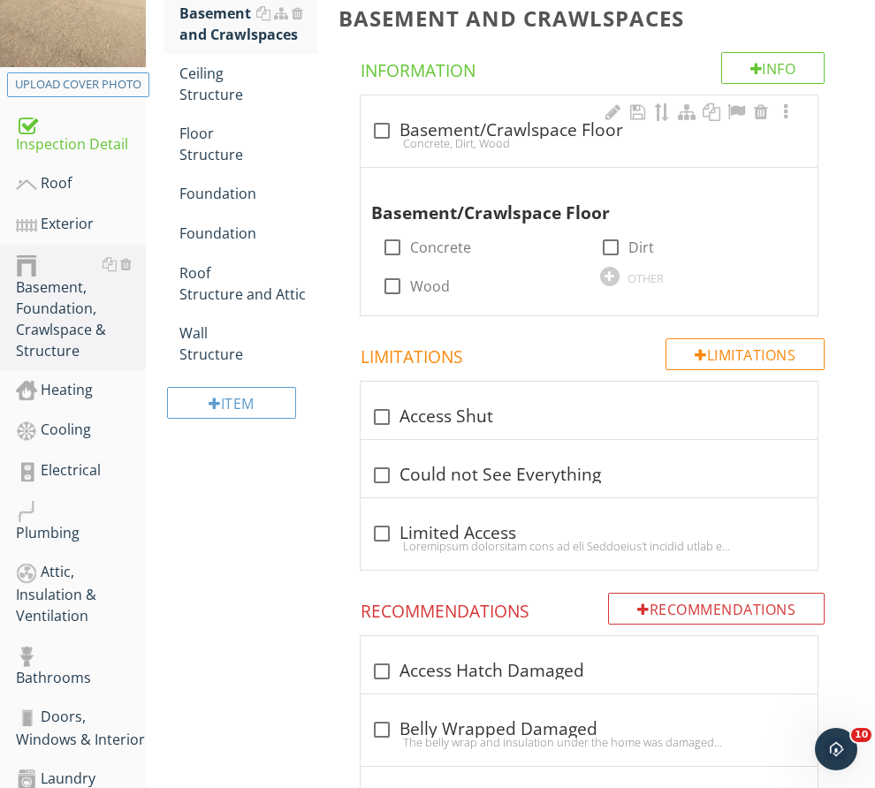
click at [447, 150] on div "Concrete, Dirt, Wood" at bounding box center [589, 143] width 436 height 14
checkbox input "true"
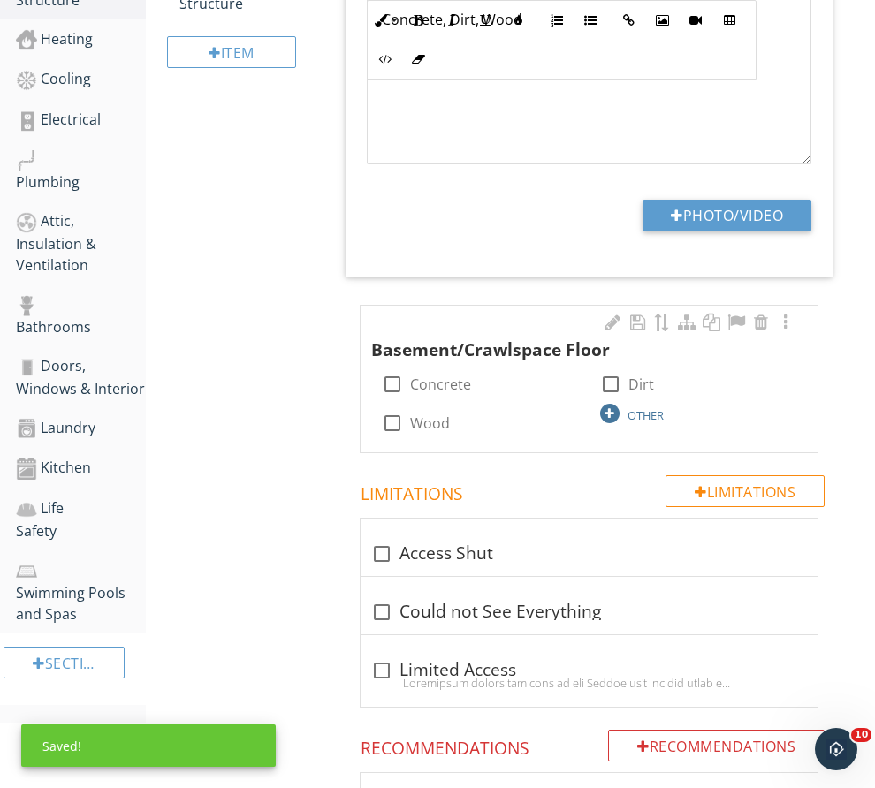
scroll to position [707, 0]
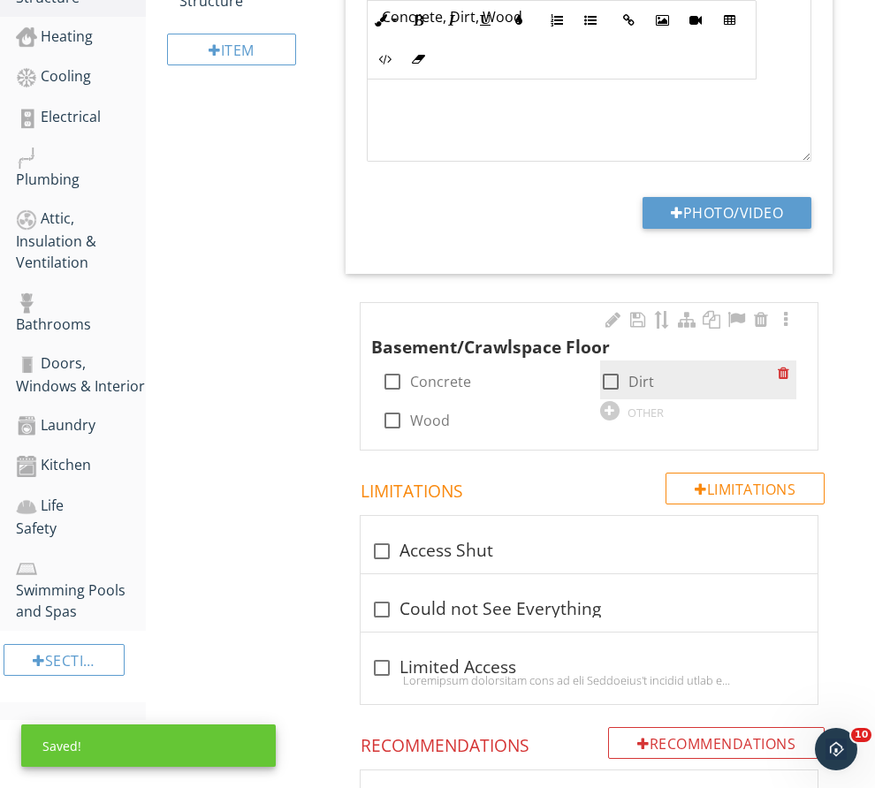
drag, startPoint x: 598, startPoint y: 395, endPoint x: 569, endPoint y: 397, distance: 28.3
click at [628, 391] on label "Dirt" at bounding box center [641, 382] width 26 height 18
checkbox input "true"
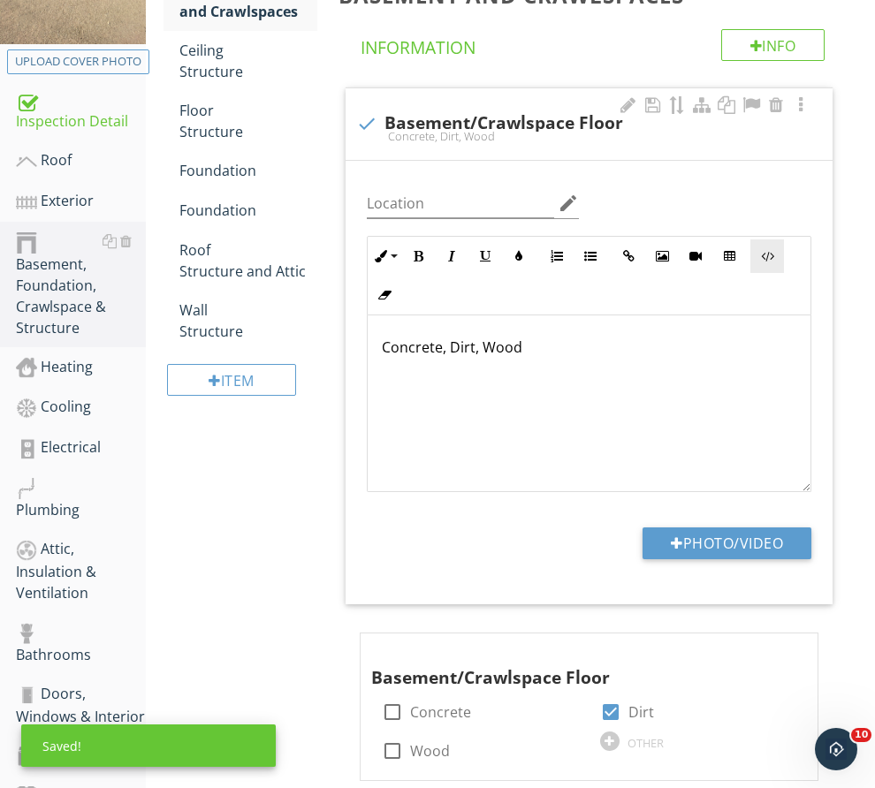
scroll to position [354, 0]
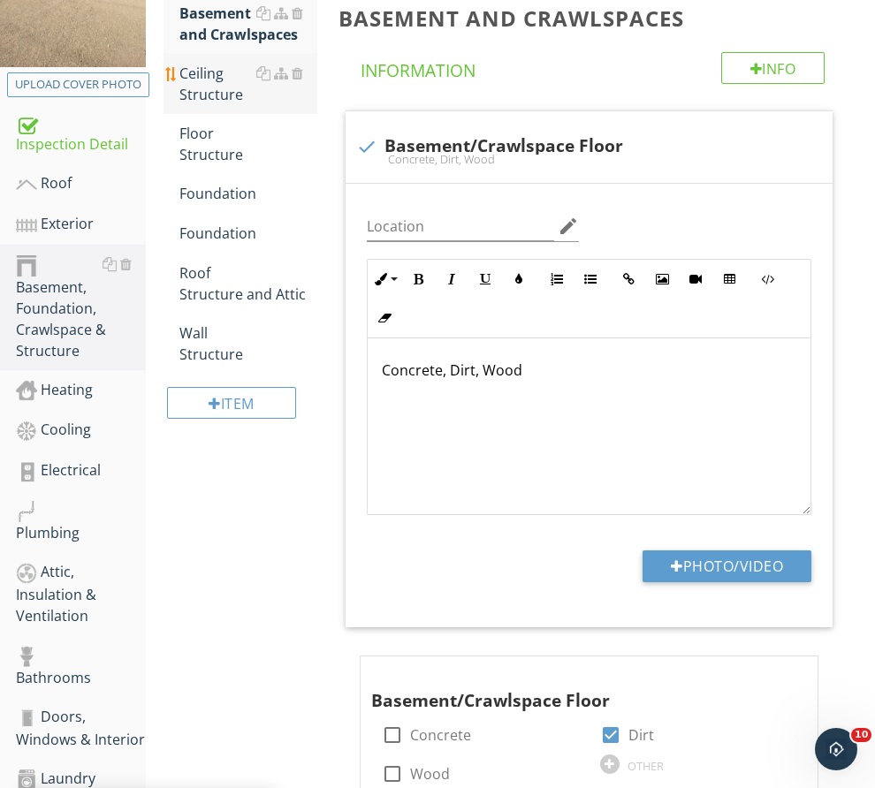
click at [304, 105] on div "Ceiling Structure" at bounding box center [248, 84] width 138 height 42
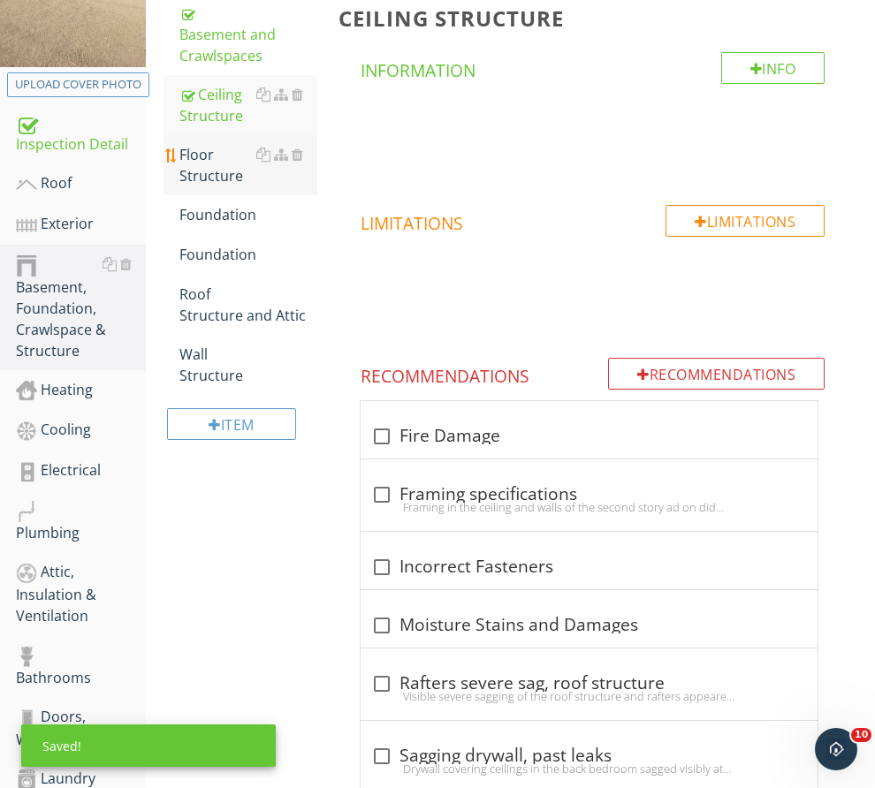
click at [286, 187] on div "Floor Structure" at bounding box center [248, 165] width 138 height 42
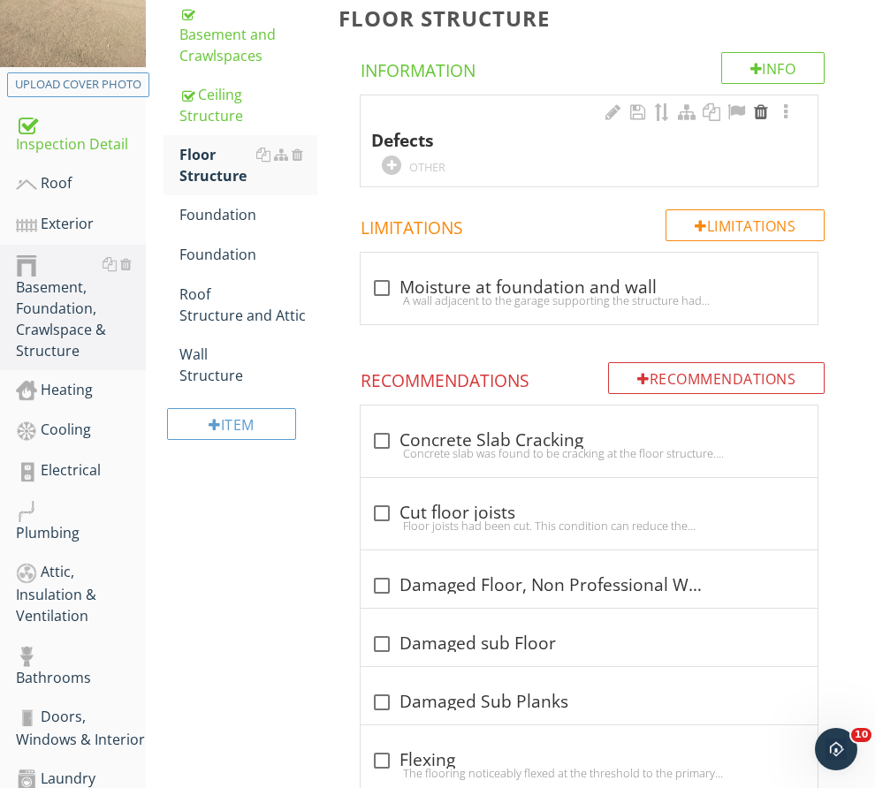
click at [765, 121] on div at bounding box center [760, 112] width 21 height 18
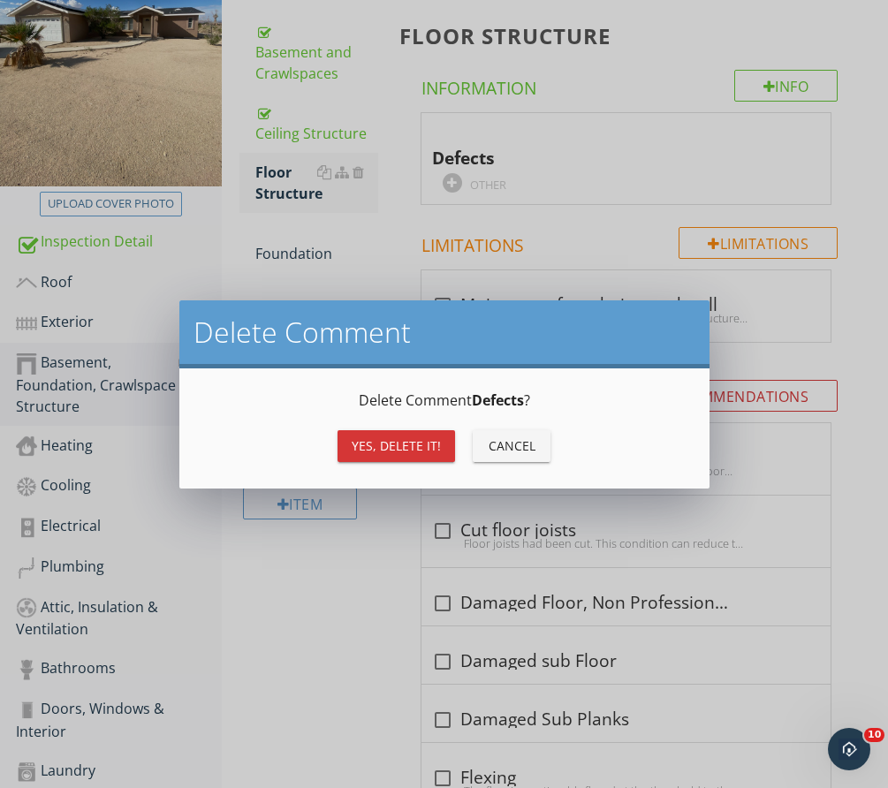
click at [415, 448] on div "Yes, Delete it!" at bounding box center [396, 446] width 89 height 19
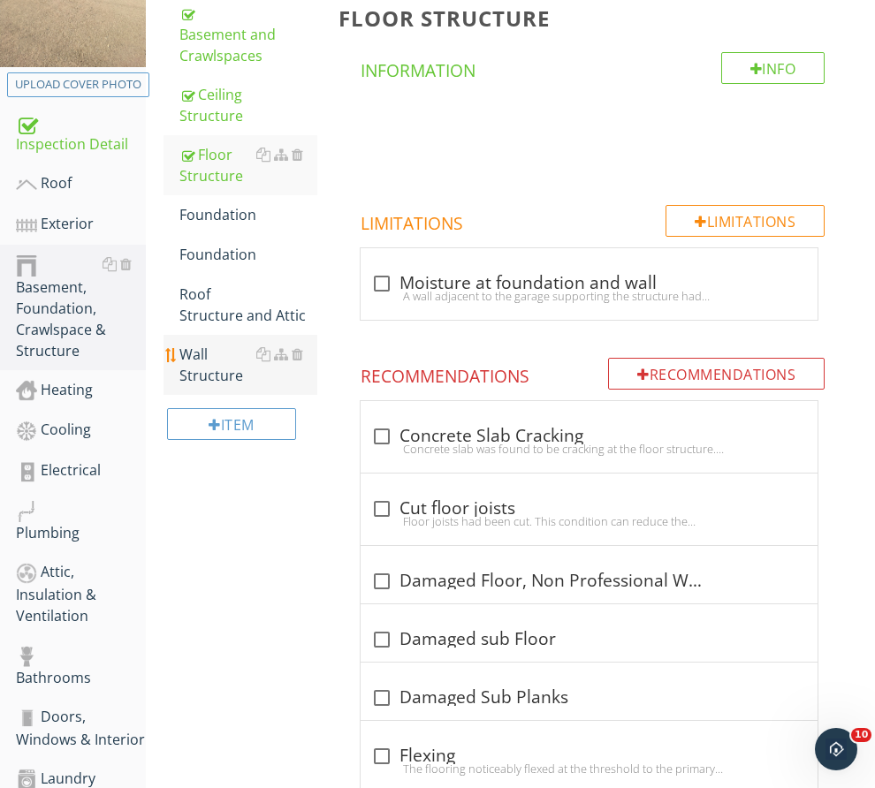
click at [270, 386] on div "Wall Structure" at bounding box center [248, 365] width 138 height 42
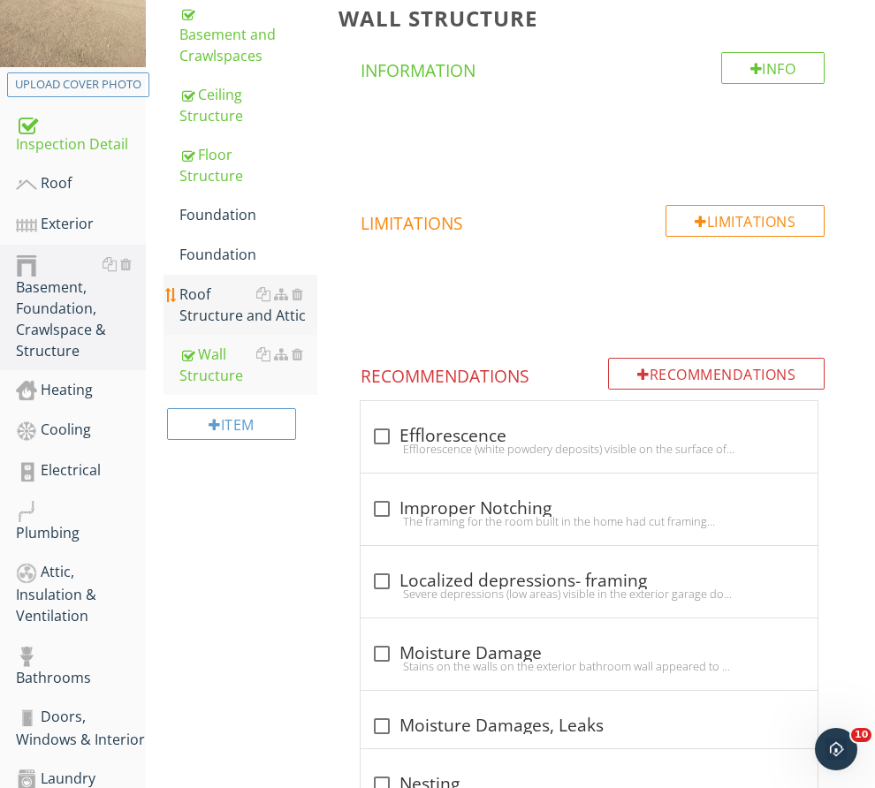
click at [274, 326] on div "Roof Structure and Attic" at bounding box center [248, 305] width 138 height 42
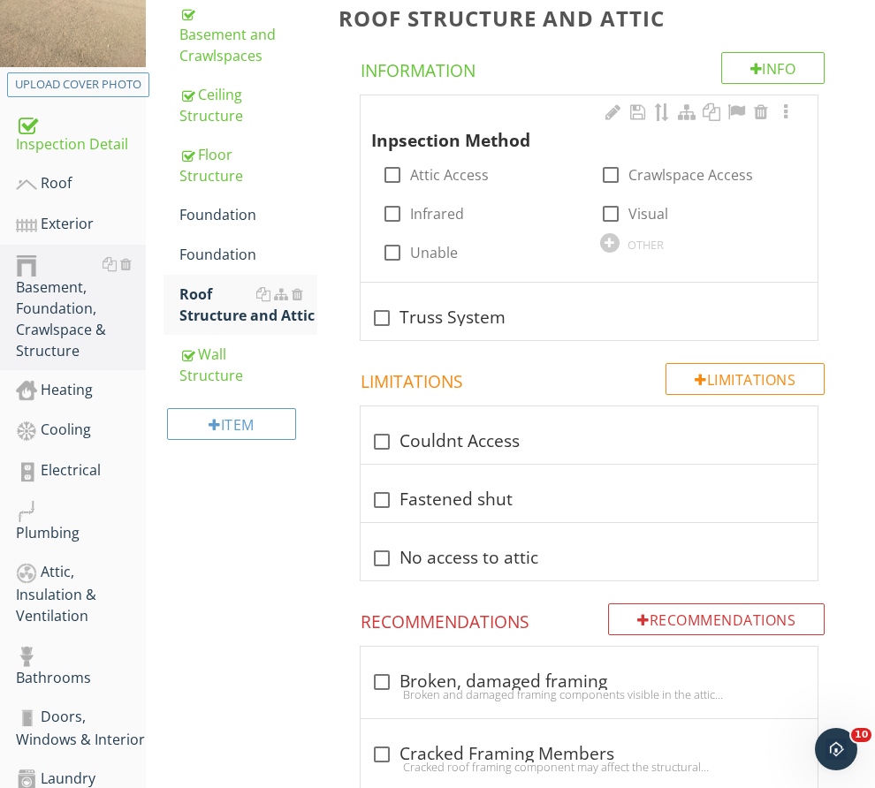
click at [694, 251] on div "Inpsection Method check_box_outline_blank Attic Access check_box_outline_blank …" at bounding box center [589, 186] width 436 height 170
click at [620, 233] on div at bounding box center [609, 242] width 19 height 19
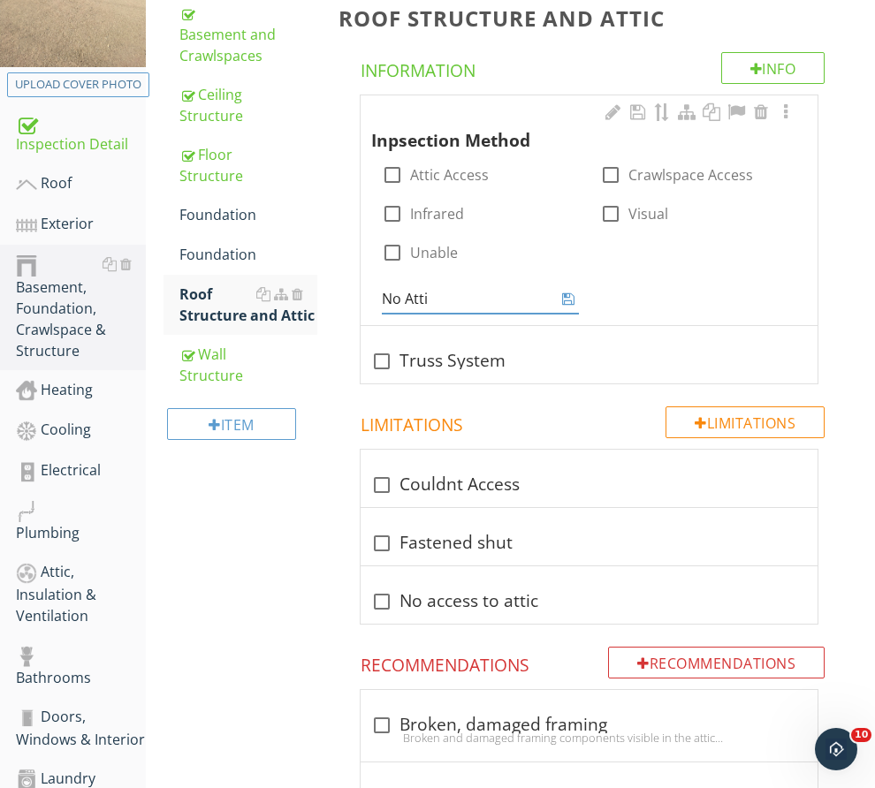
type input "No Attic"
click at [527, 304] on div "No Attic" at bounding box center [480, 299] width 196 height 29
click at [562, 296] on icon at bounding box center [568, 299] width 12 height 14
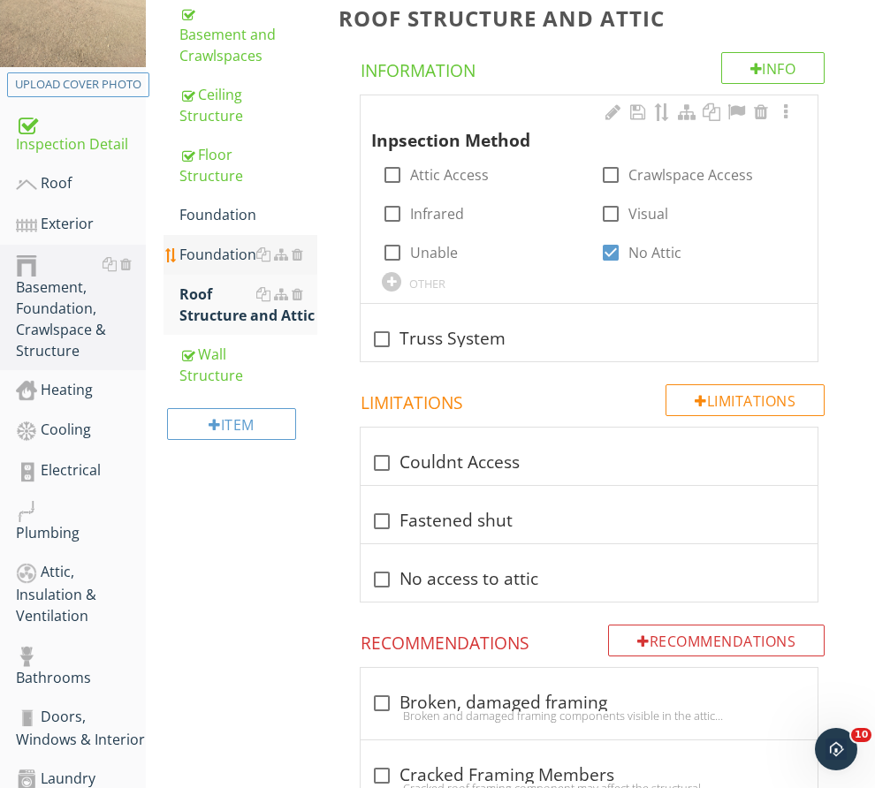
click at [297, 265] on div "Foundation" at bounding box center [248, 254] width 138 height 21
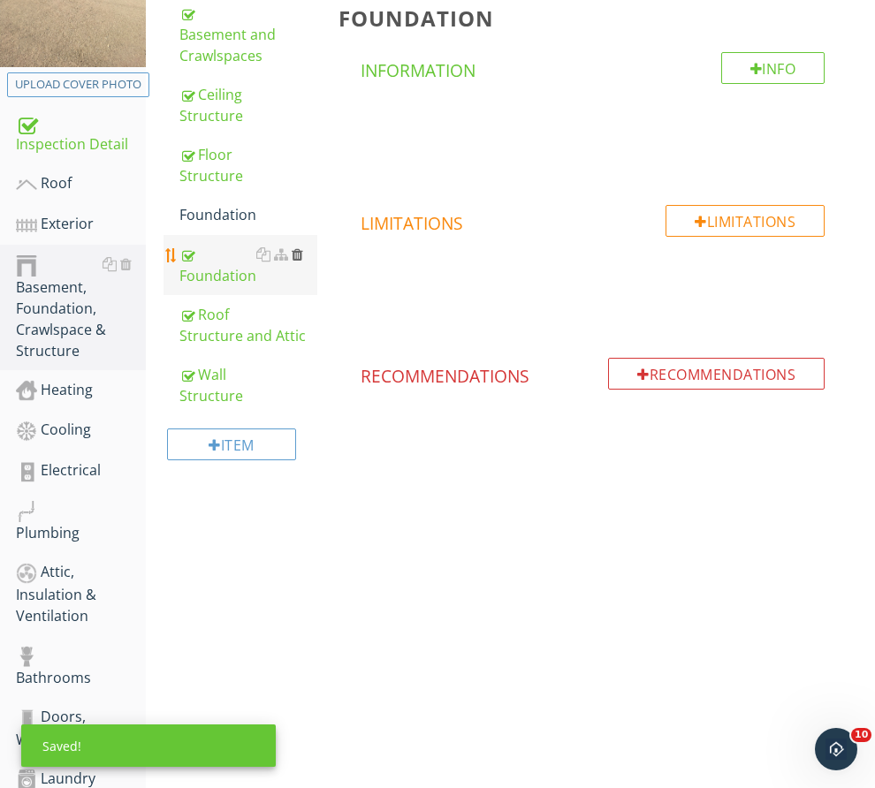
click at [303, 262] on div at bounding box center [297, 254] width 11 height 14
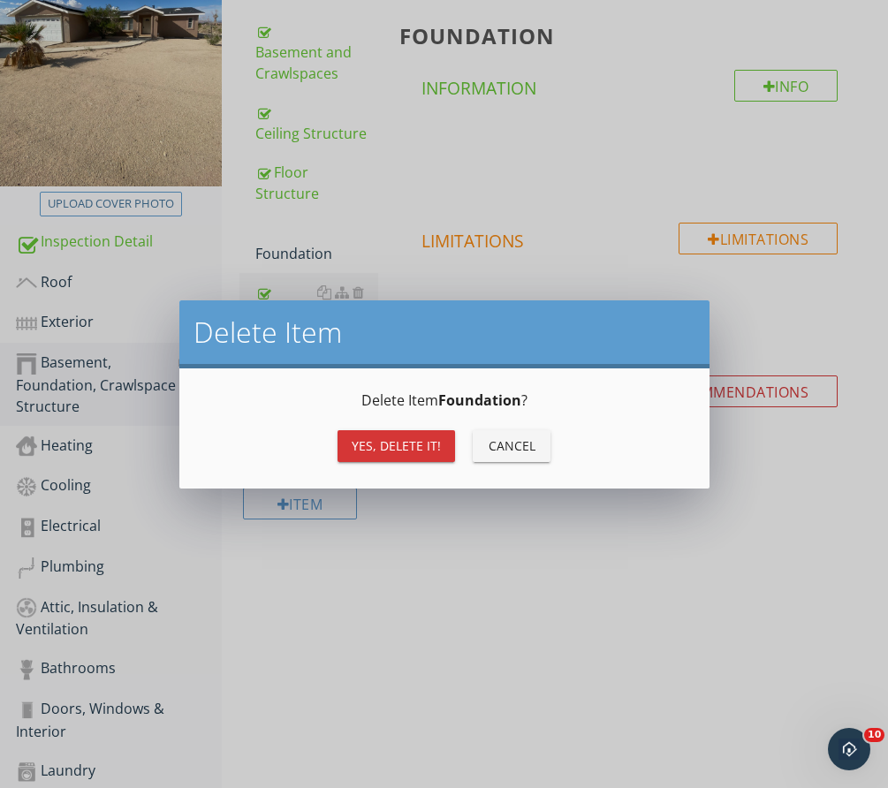
click at [392, 442] on div "Yes, Delete it!" at bounding box center [396, 446] width 89 height 19
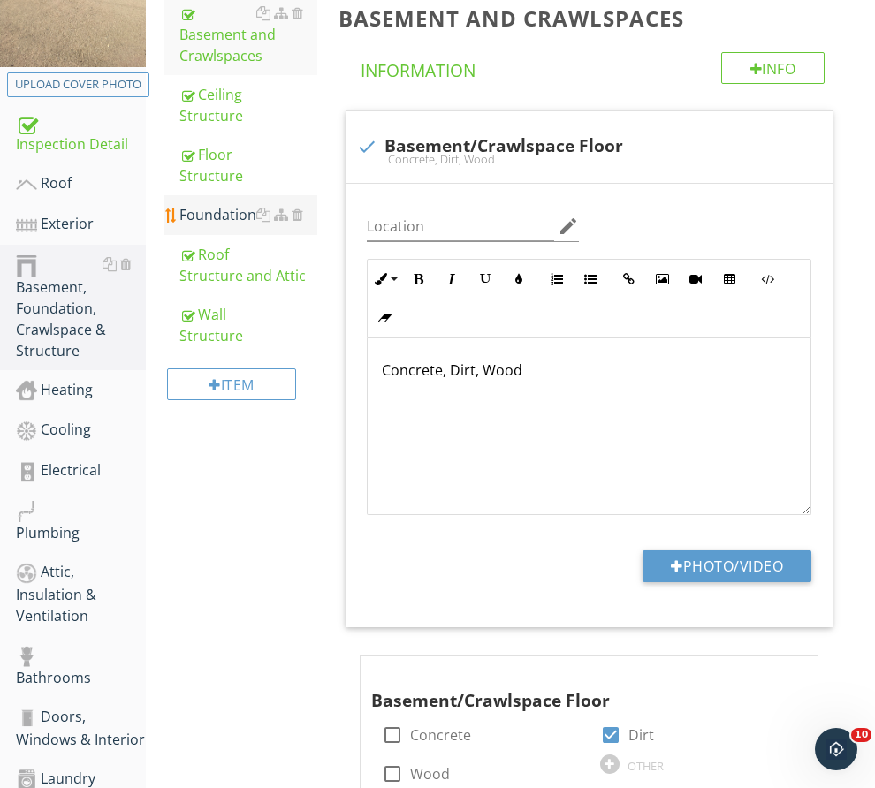
click at [299, 225] on div "Foundation" at bounding box center [248, 214] width 138 height 21
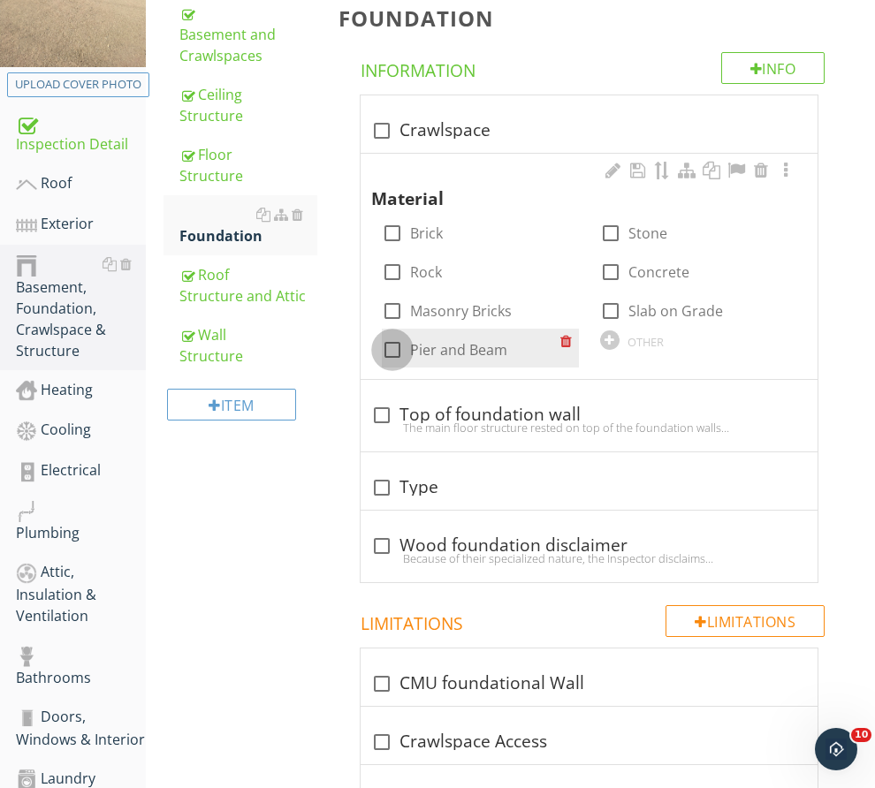
click at [407, 349] on div at bounding box center [392, 350] width 30 height 30
checkbox input "true"
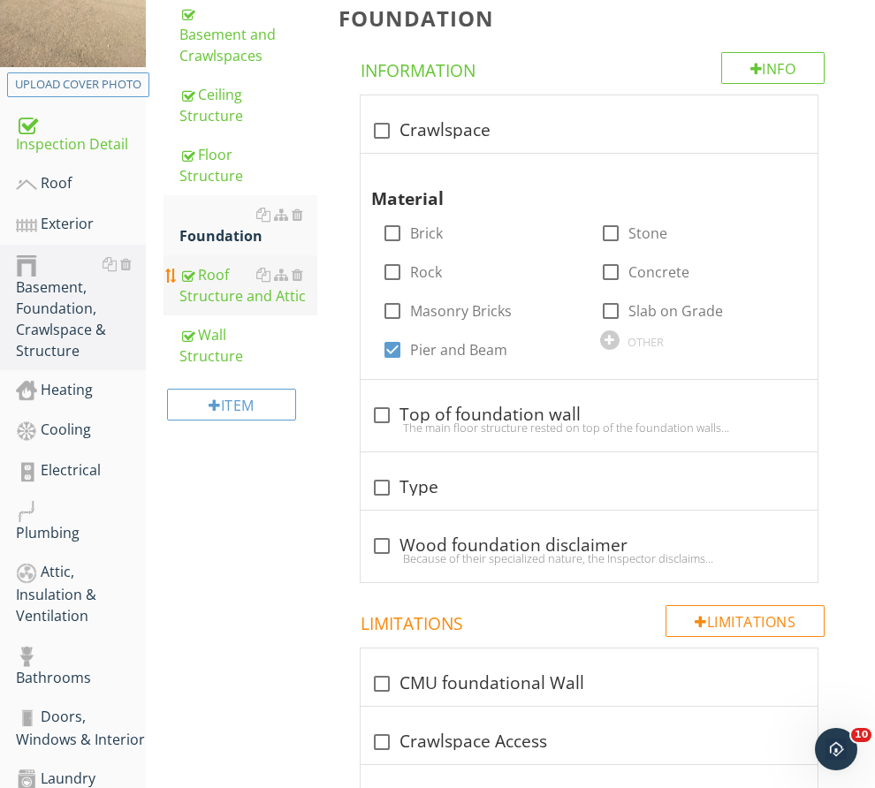
click at [286, 307] on div "Roof Structure and Attic" at bounding box center [248, 285] width 138 height 42
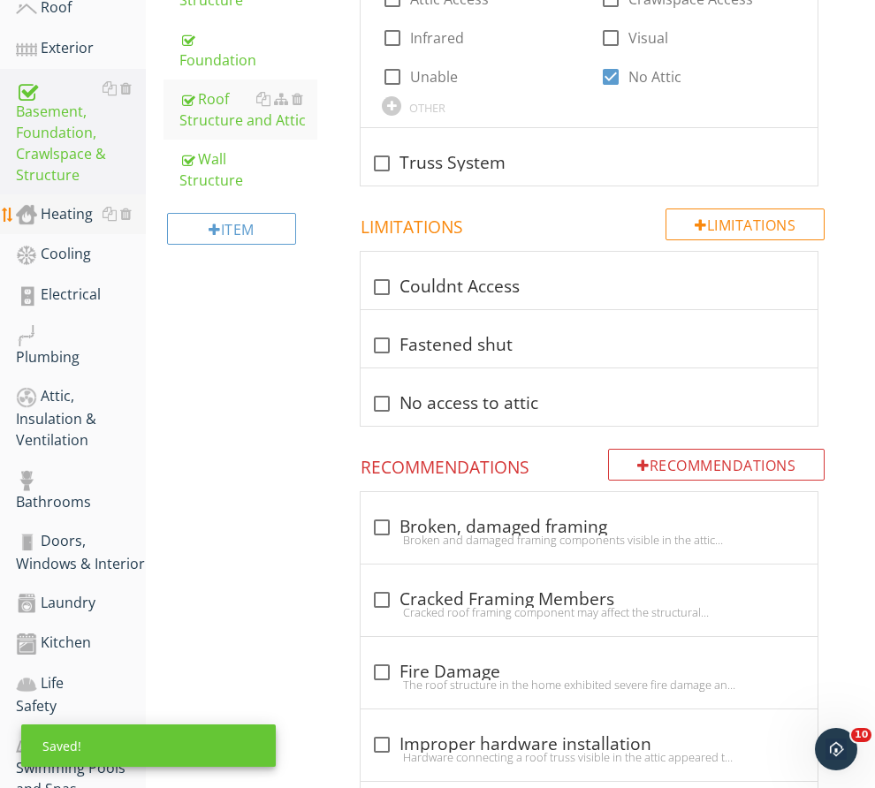
scroll to position [619, 0]
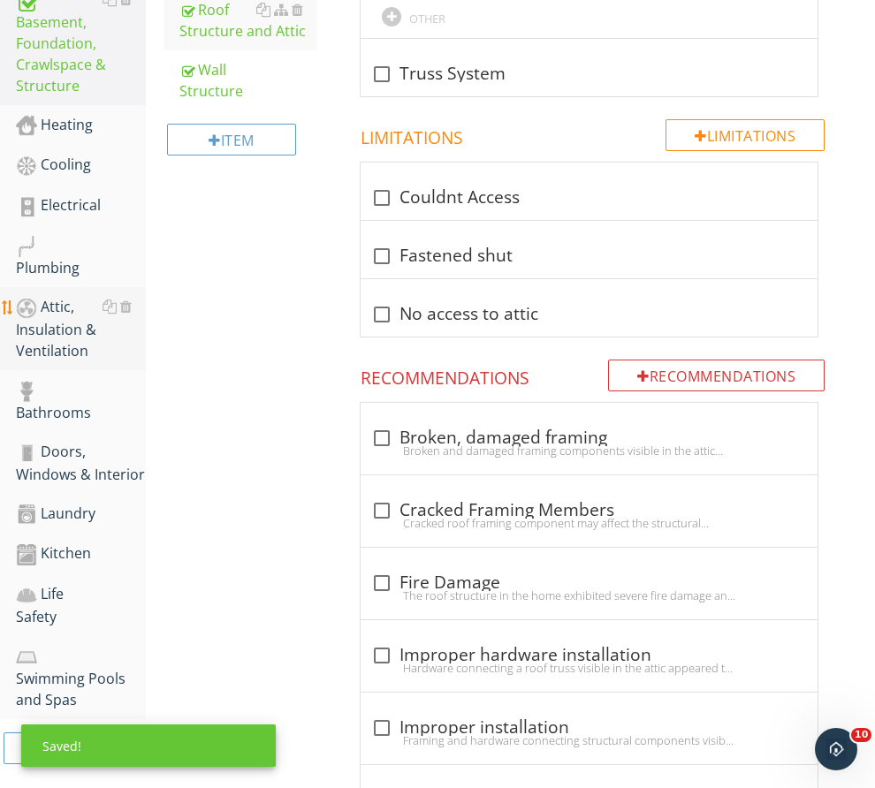
click at [72, 353] on div "Attic, Insulation & Ventilation" at bounding box center [81, 328] width 130 height 65
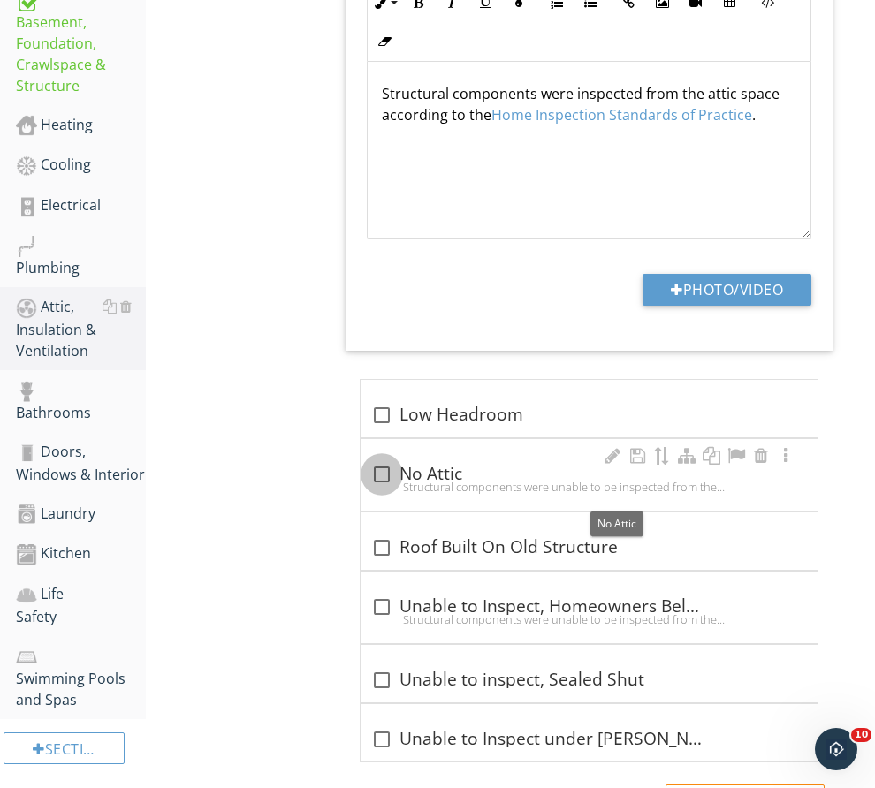
click at [397, 490] on div at bounding box center [382, 475] width 30 height 30
checkbox input "true"
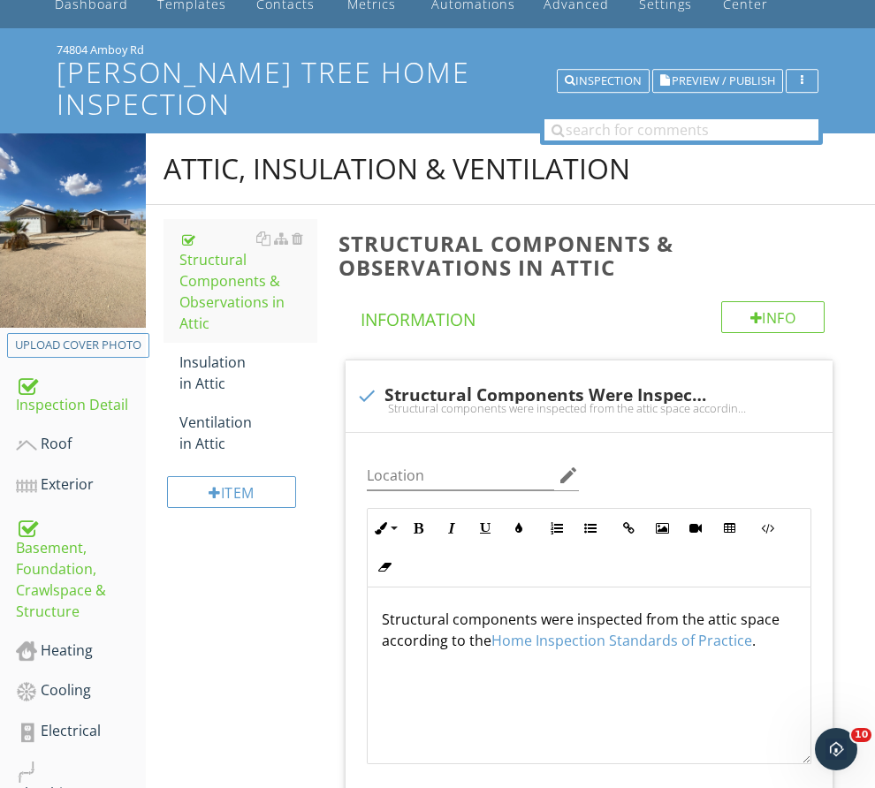
scroll to position [88, 0]
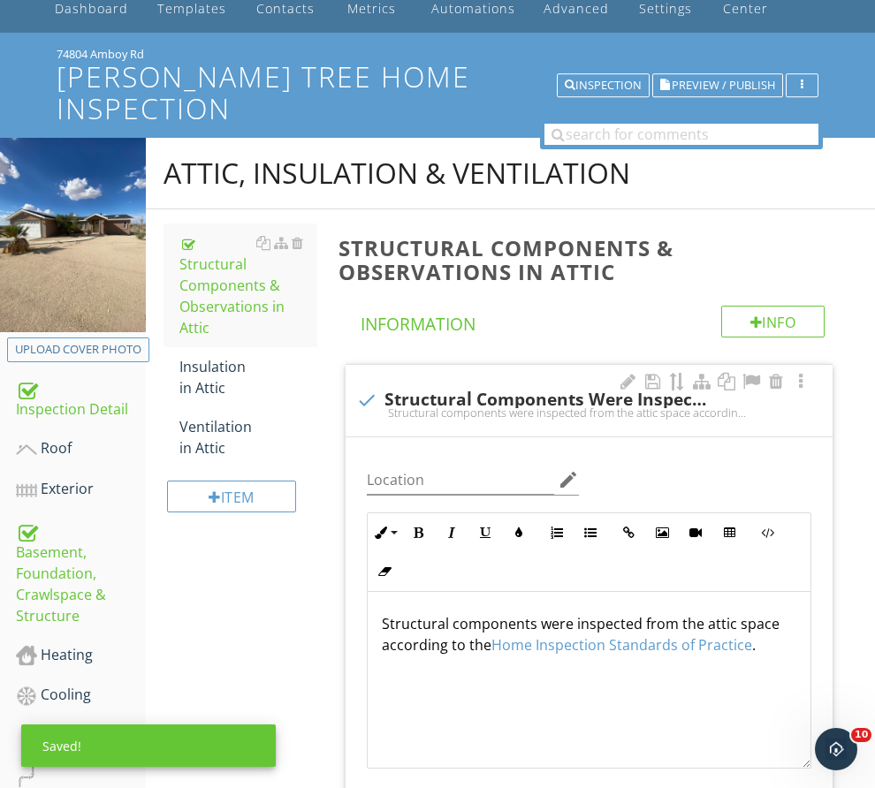
click at [415, 420] on div "Structural components were inspected from the attic space according to the Home…" at bounding box center [589, 413] width 466 height 14
checkbox input "true"
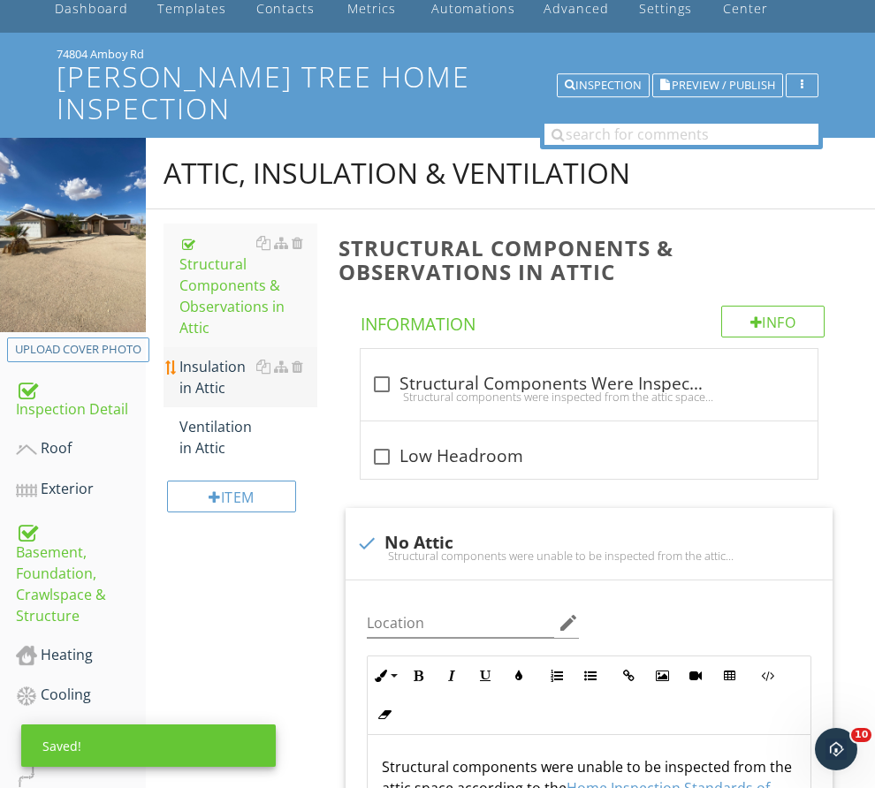
click at [268, 399] on div "Insulation in Attic" at bounding box center [248, 377] width 138 height 42
type textarea "<p>Structural components were unable to be inspected from the attic space accor…"
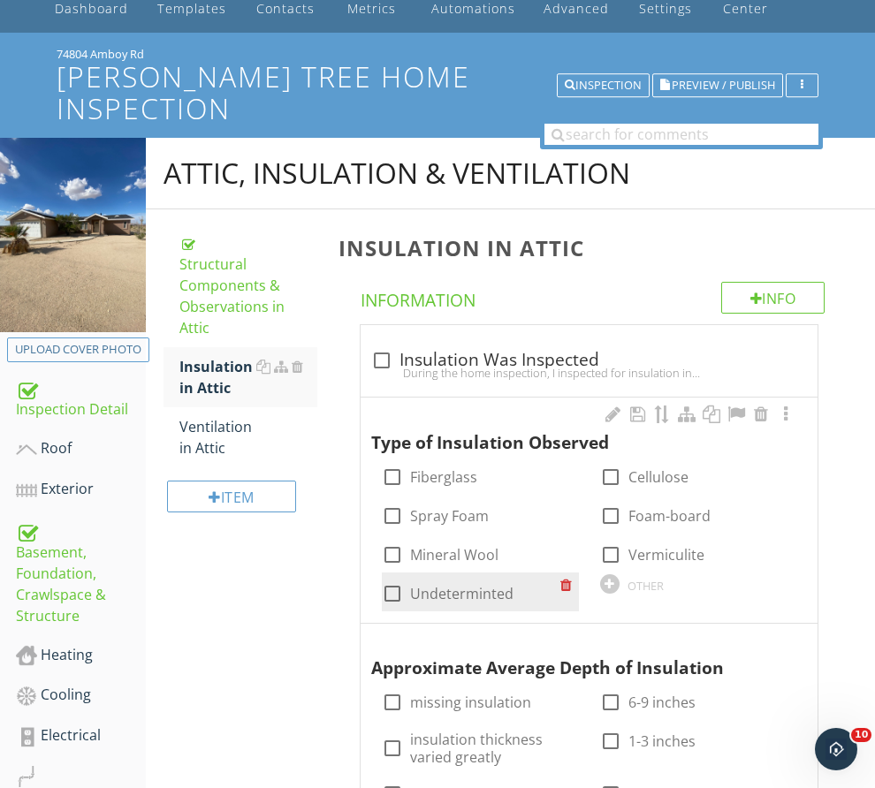
click at [514, 600] on label "Undeterminted" at bounding box center [461, 594] width 103 height 18
checkbox input "true"
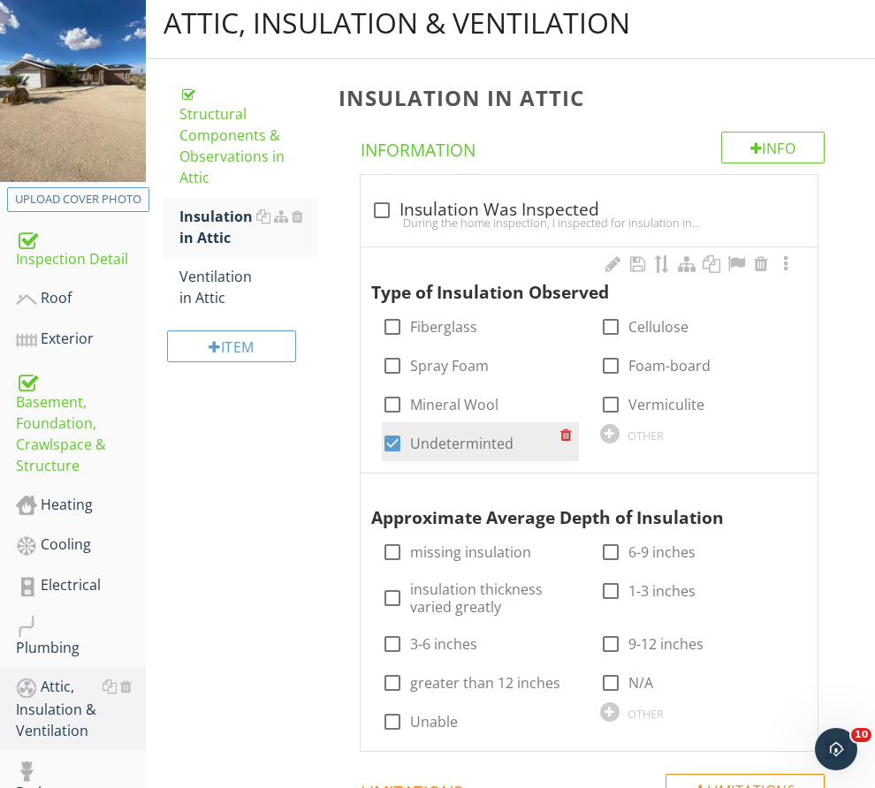
scroll to position [265, 0]
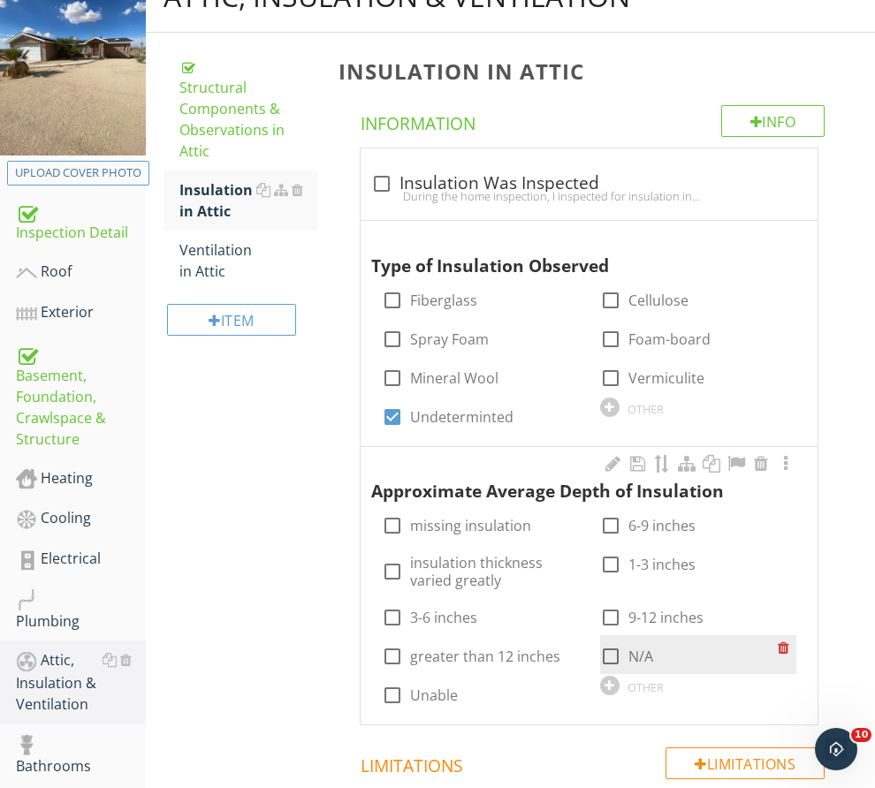
click at [623, 664] on div "check_box_outline_blank N/A" at bounding box center [689, 655] width 178 height 25
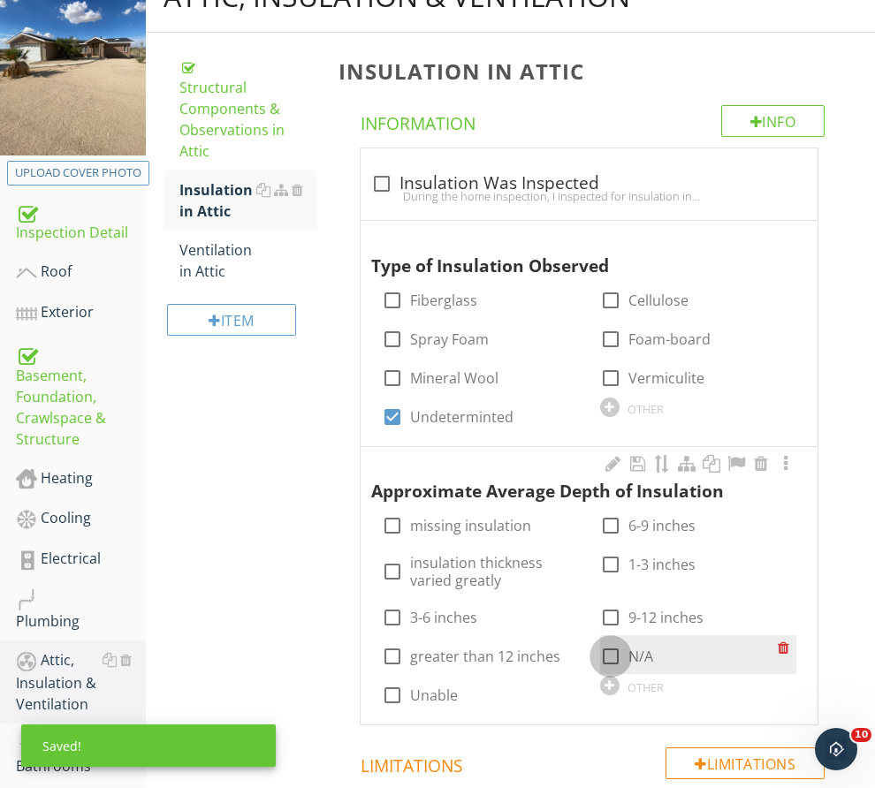
click at [596, 668] on div at bounding box center [611, 657] width 30 height 30
checkbox input "true"
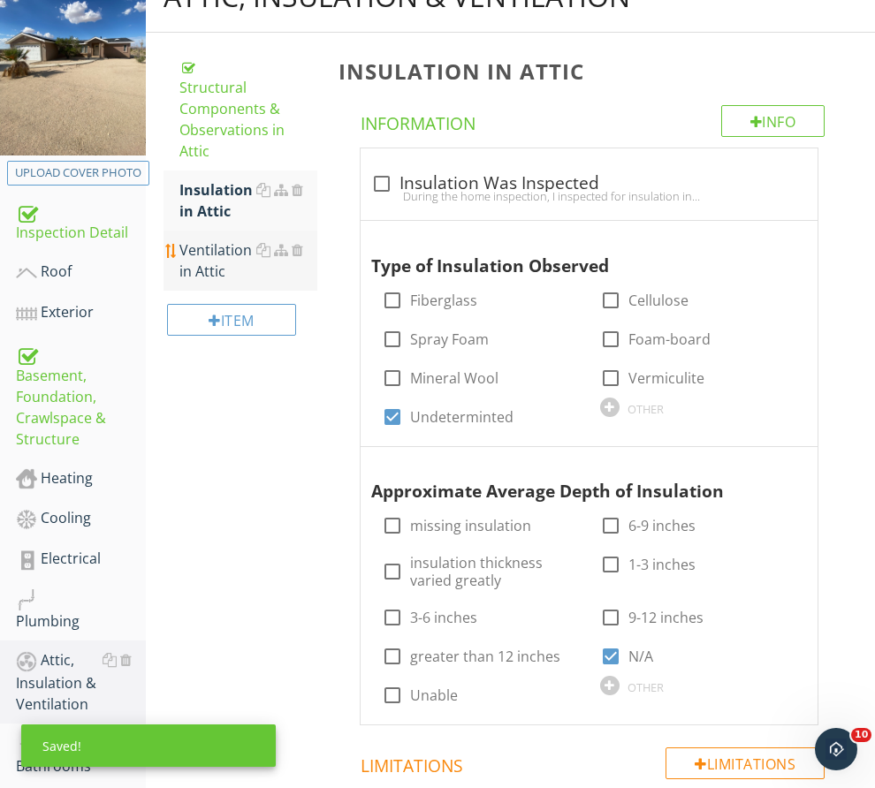
click at [317, 282] on div "Ventilation in Attic" at bounding box center [248, 261] width 138 height 42
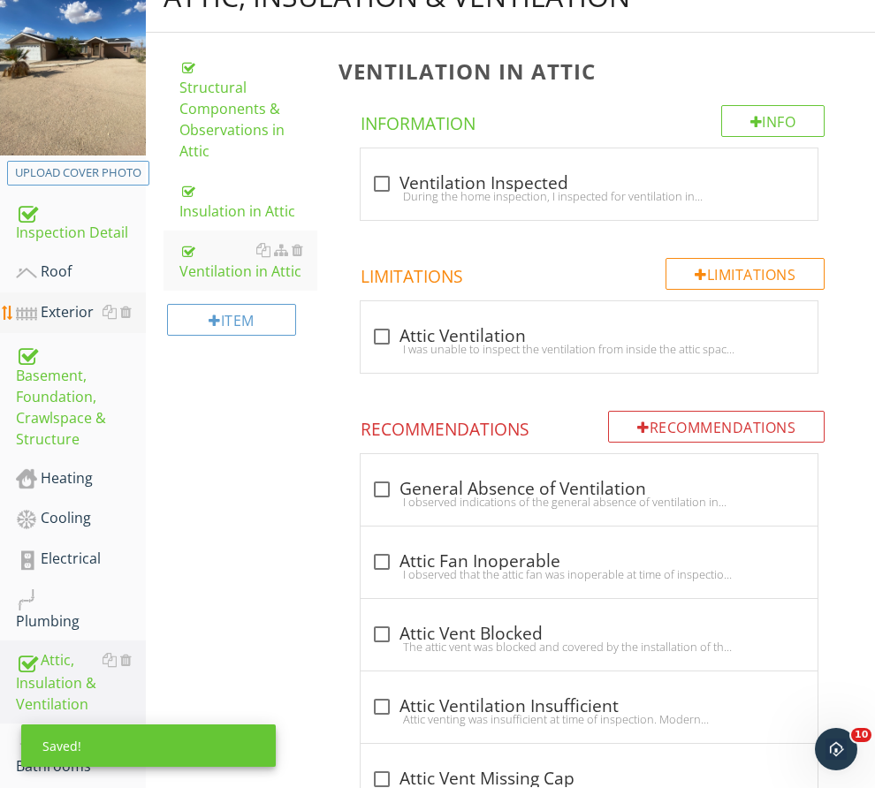
click at [67, 324] on div "Exterior" at bounding box center [81, 312] width 130 height 23
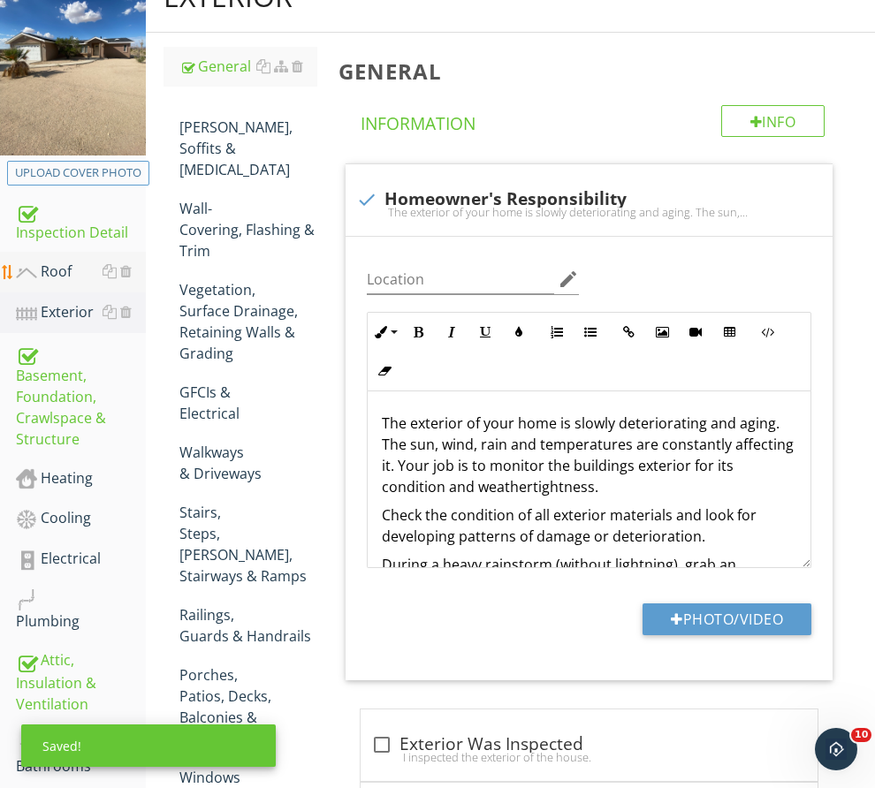
click at [57, 284] on div "Roof" at bounding box center [81, 272] width 130 height 23
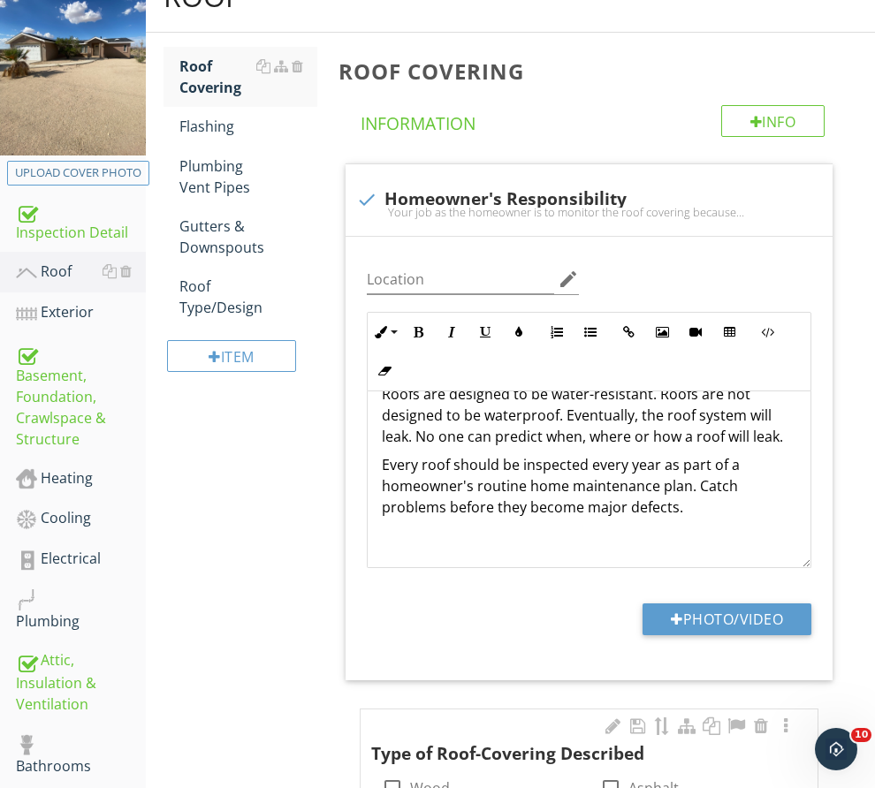
scroll to position [707, 0]
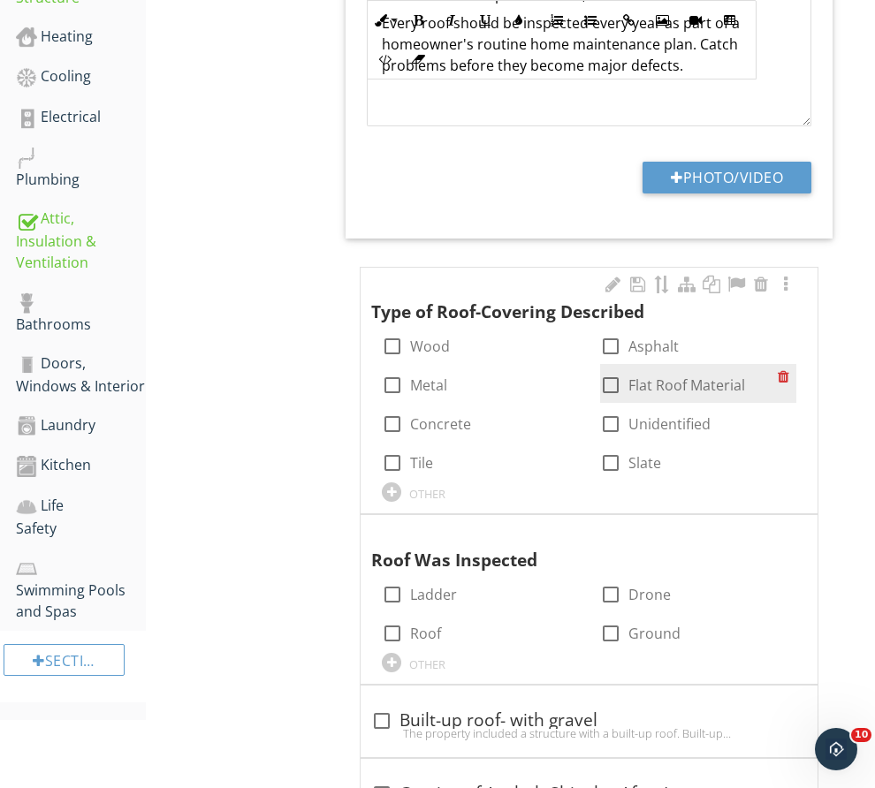
click at [628, 394] on label "Flat Roof Material" at bounding box center [686, 386] width 117 height 18
checkbox input "true"
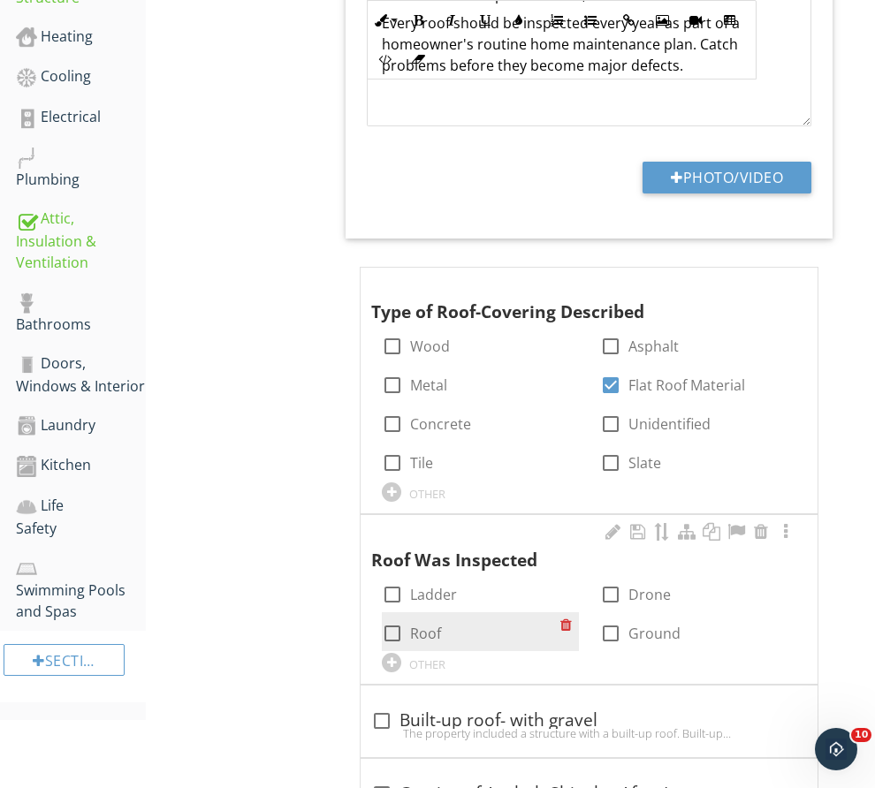
click at [441, 625] on label "Roof" at bounding box center [425, 634] width 31 height 18
checkbox input "true"
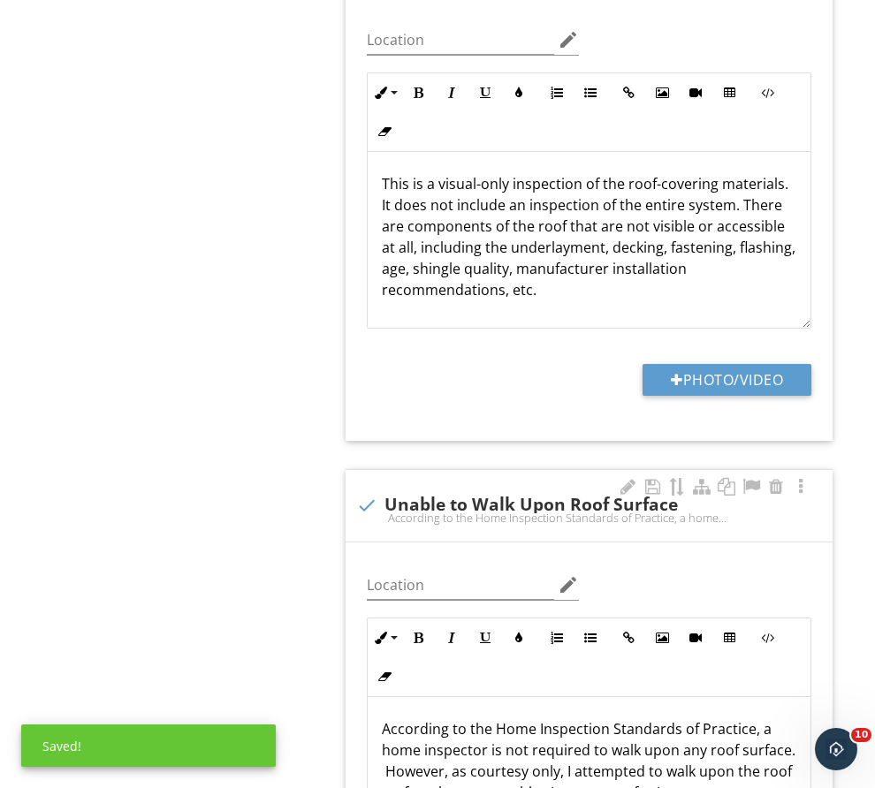
click at [382, 491] on div at bounding box center [367, 506] width 30 height 30
checkbox input "true"
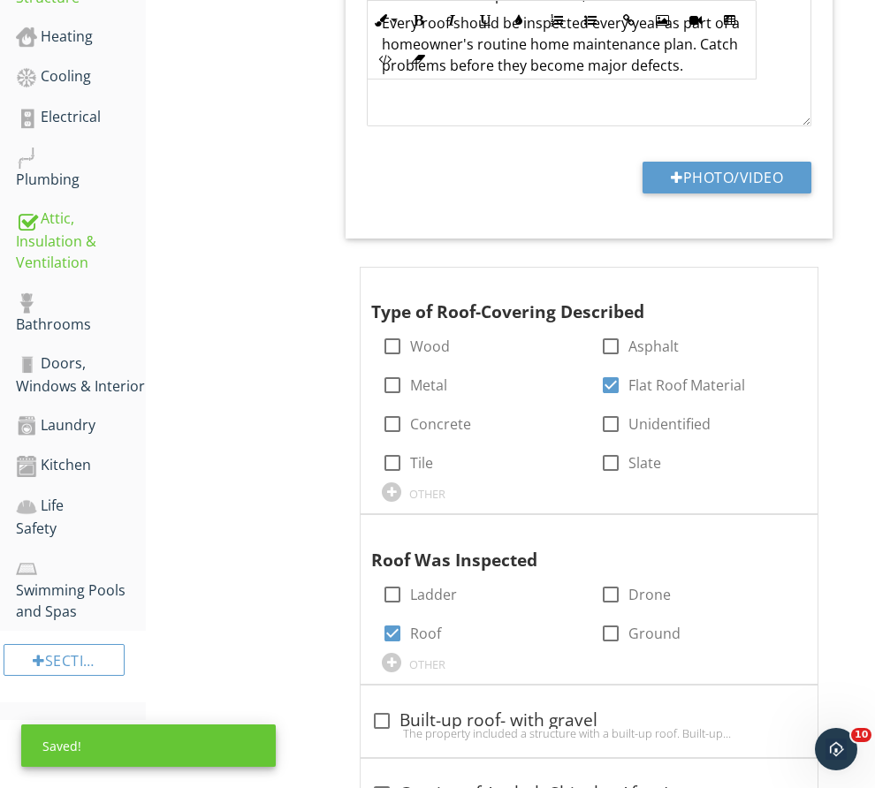
scroll to position [265, 0]
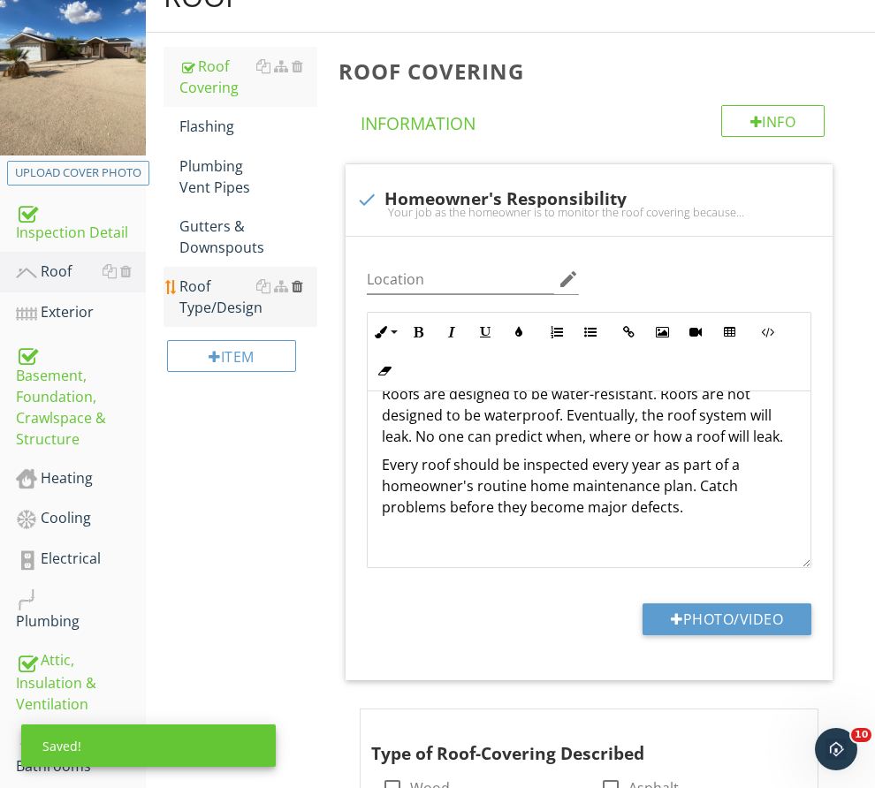
click at [303, 293] on div at bounding box center [297, 286] width 11 height 14
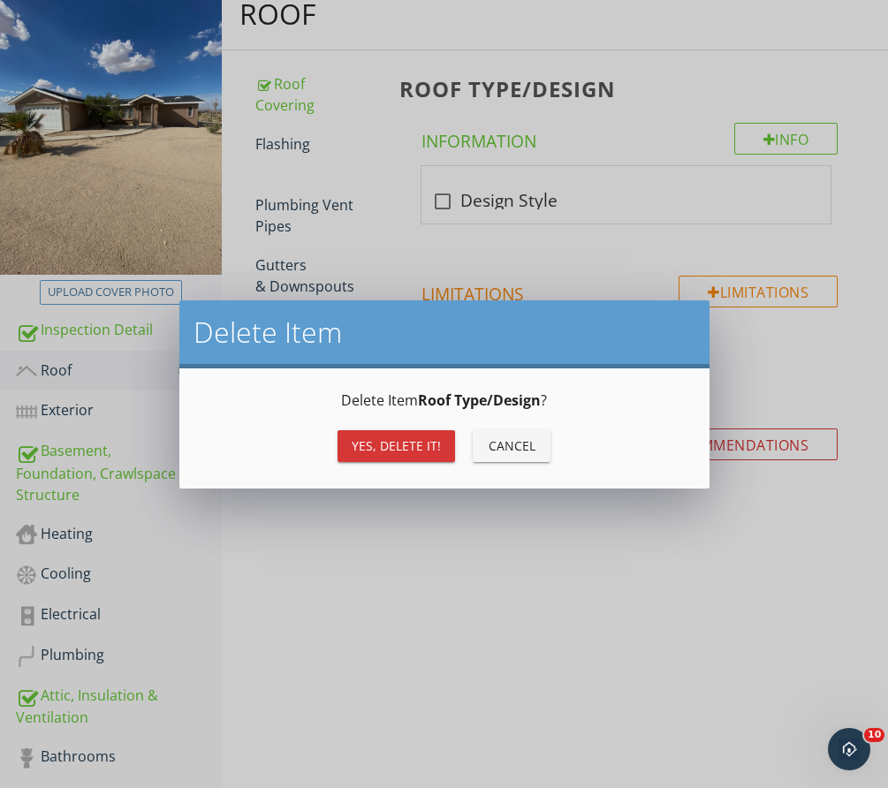
drag, startPoint x: 399, startPoint y: 463, endPoint x: 399, endPoint y: 450, distance: 13.3
click at [399, 450] on div "Yes, Delete it! Cancel" at bounding box center [445, 446] width 488 height 42
click at [399, 450] on div "Yes, Delete it!" at bounding box center [396, 446] width 89 height 19
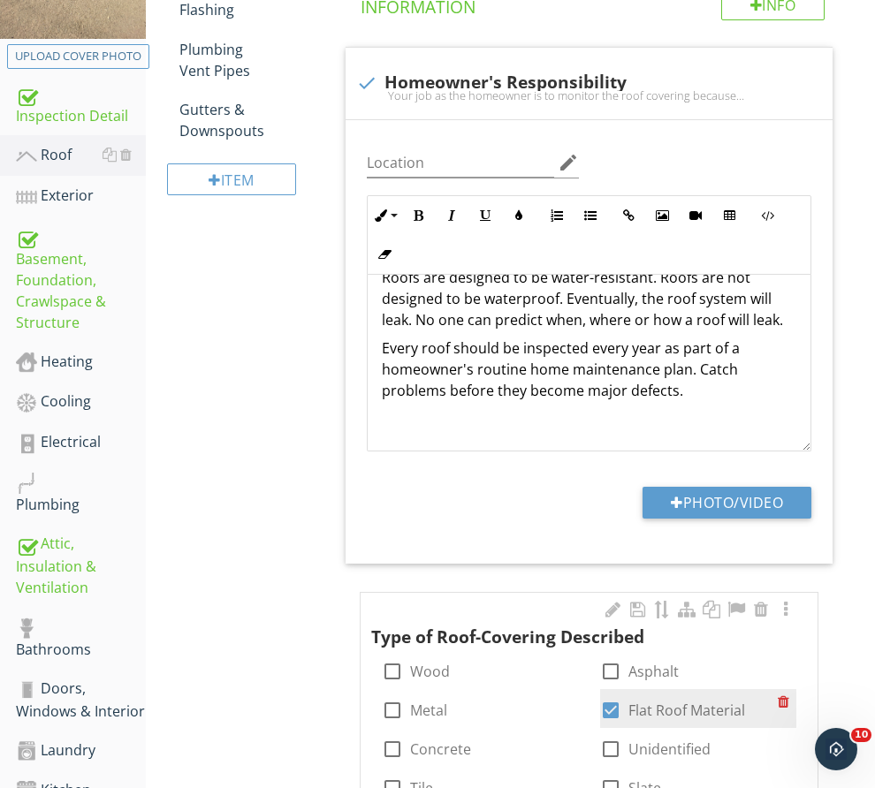
scroll to position [707, 0]
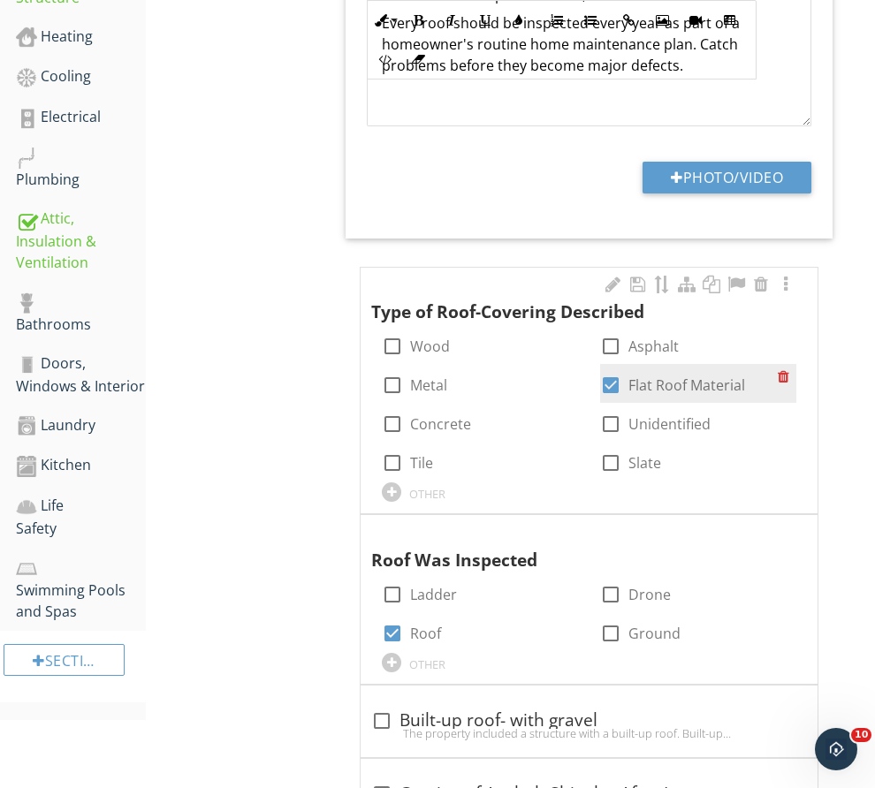
click at [596, 400] on div at bounding box center [611, 385] width 30 height 30
checkbox input "false"
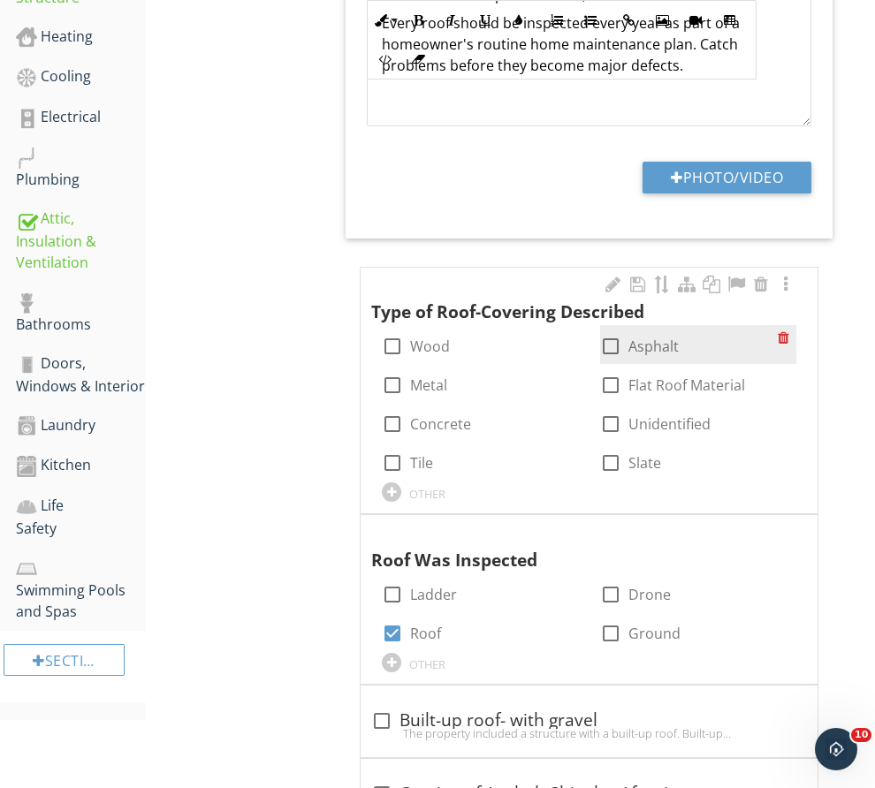
click at [619, 357] on div "check_box_outline_blank Asphalt" at bounding box center [639, 346] width 79 height 21
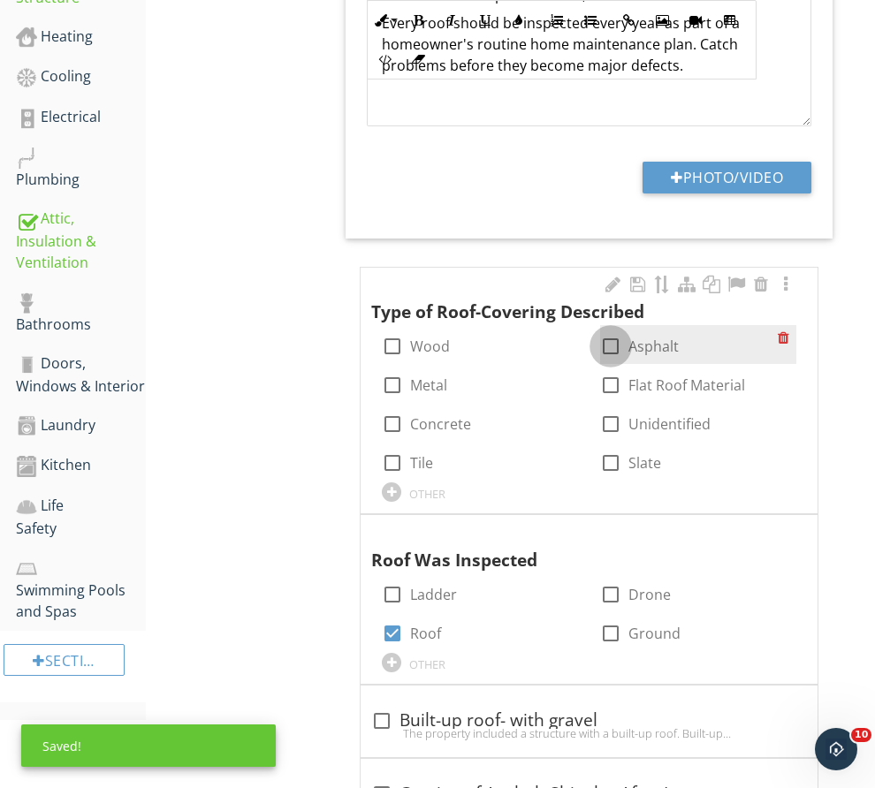
click at [596, 362] on div at bounding box center [611, 346] width 30 height 30
checkbox input "true"
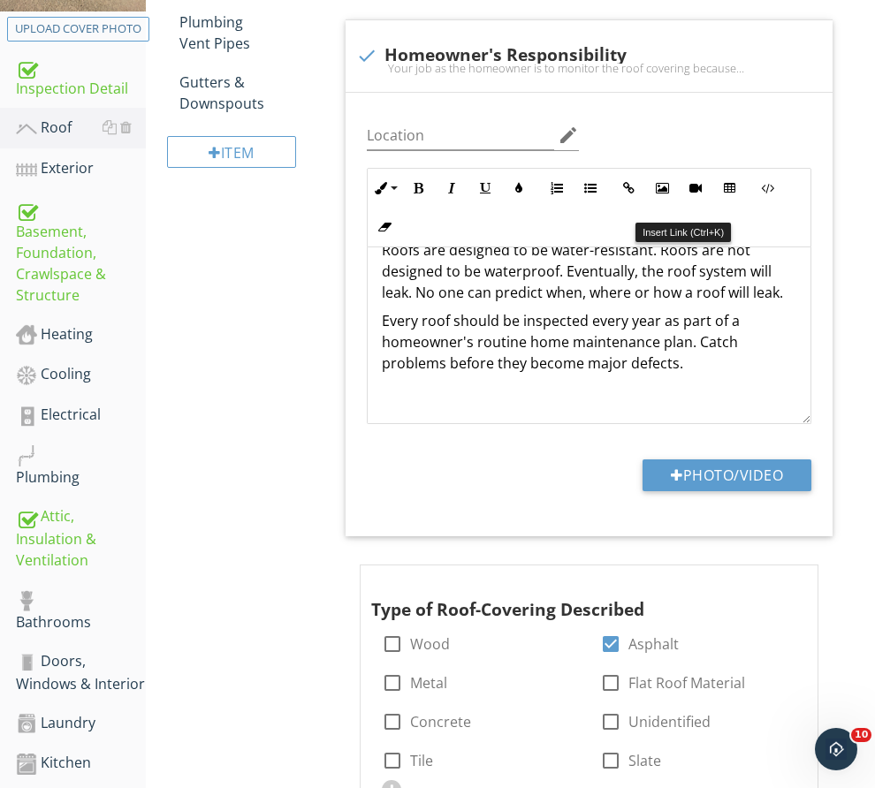
scroll to position [442, 0]
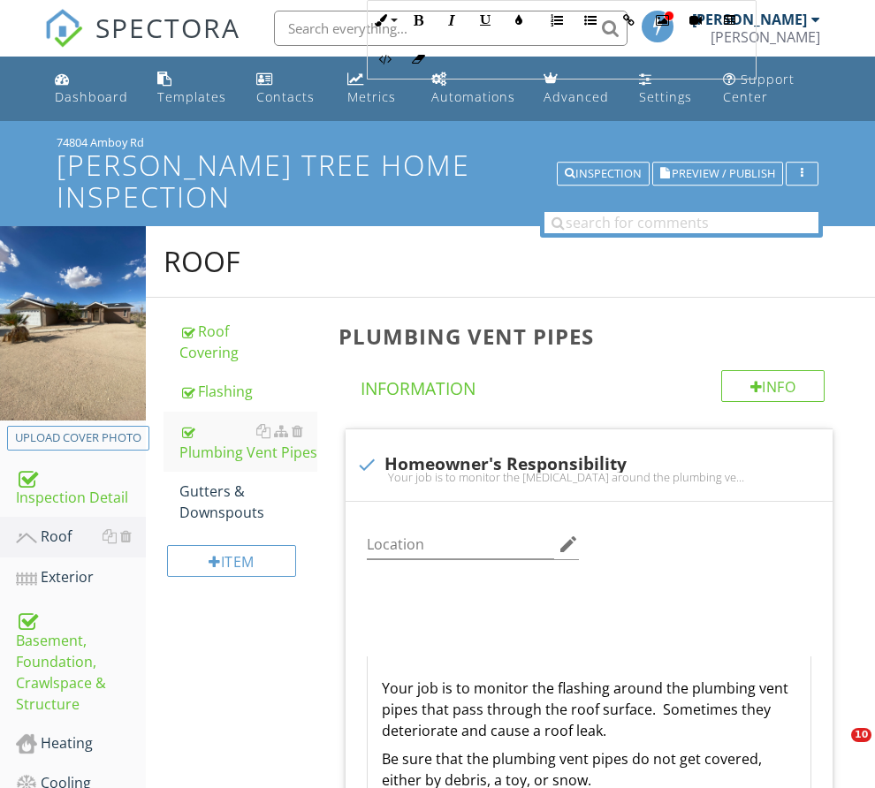
scroll to position [619, 0]
